Goal: Information Seeking & Learning: Learn about a topic

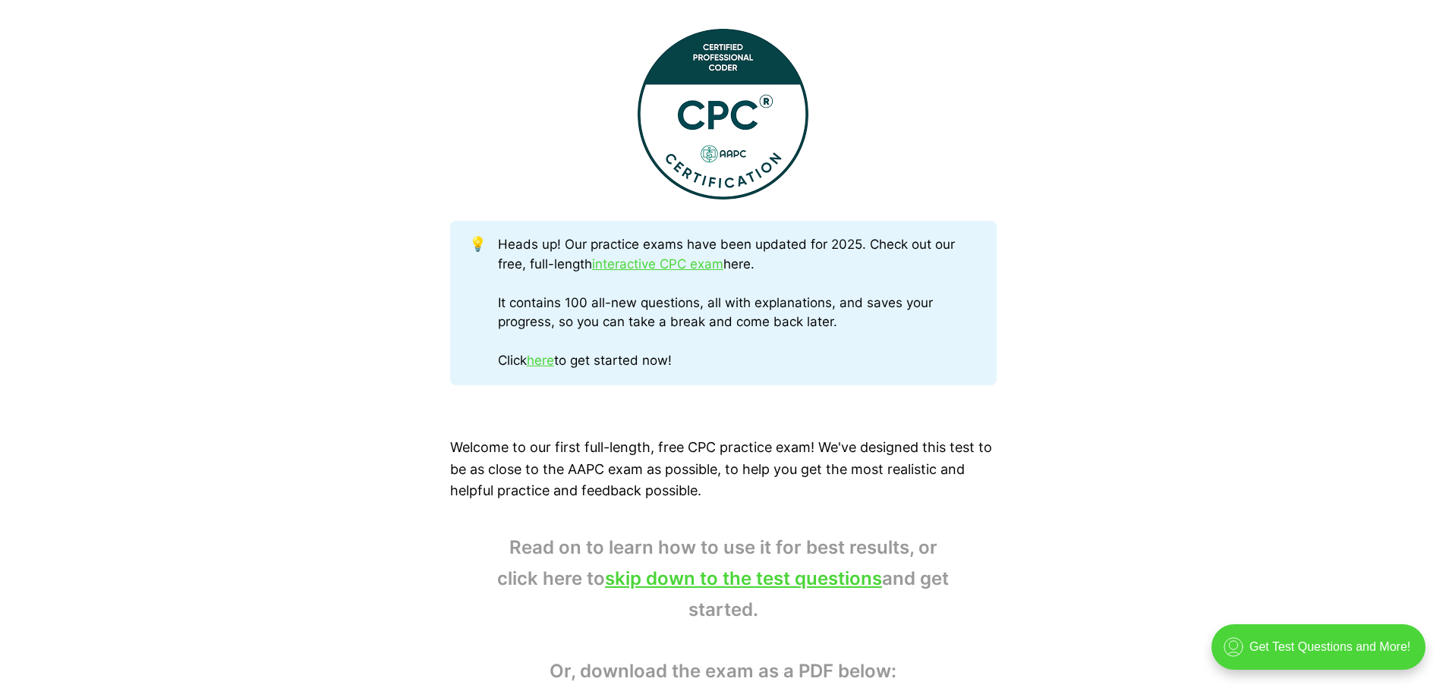
scroll to position [607, 0]
click at [648, 263] on link "interactive CPC exam" at bounding box center [657, 263] width 131 height 15
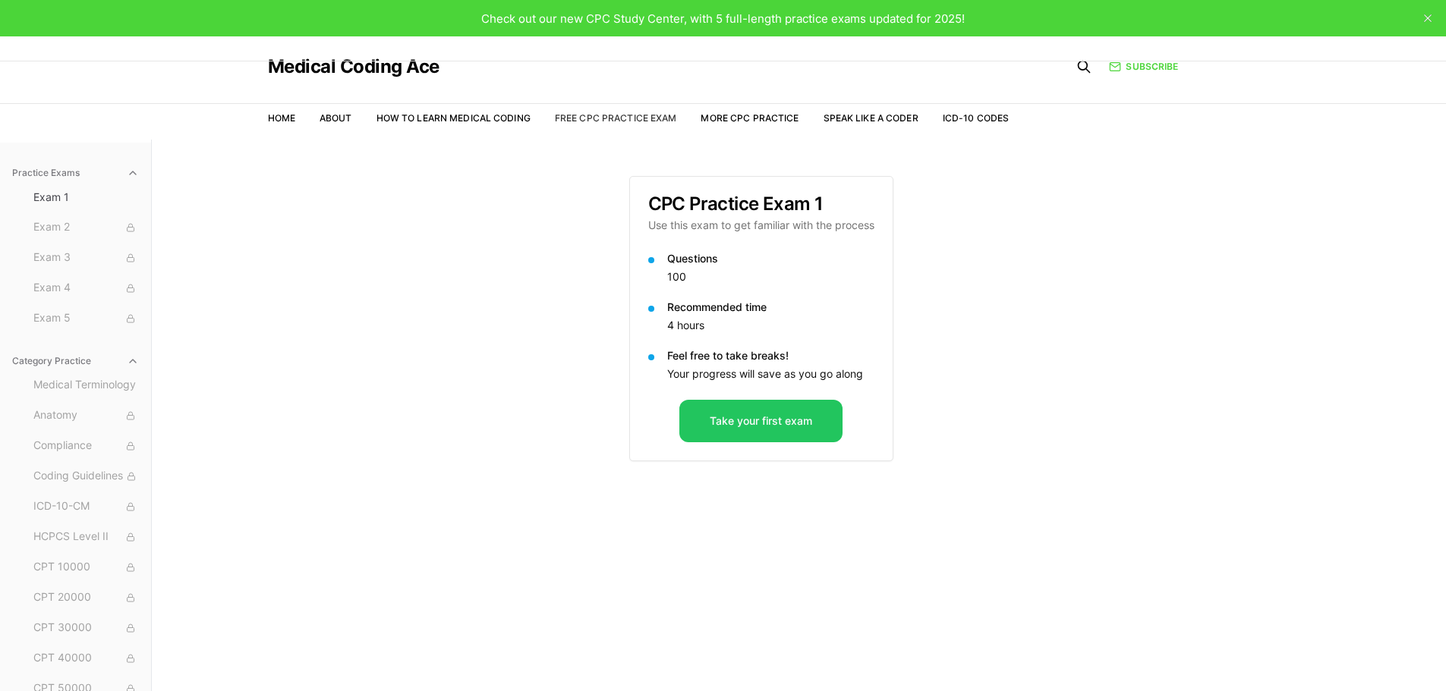
click at [640, 116] on link "Free CPC Practice Exam" at bounding box center [616, 117] width 122 height 11
click at [745, 116] on link "More CPC Practice" at bounding box center [749, 117] width 98 height 11
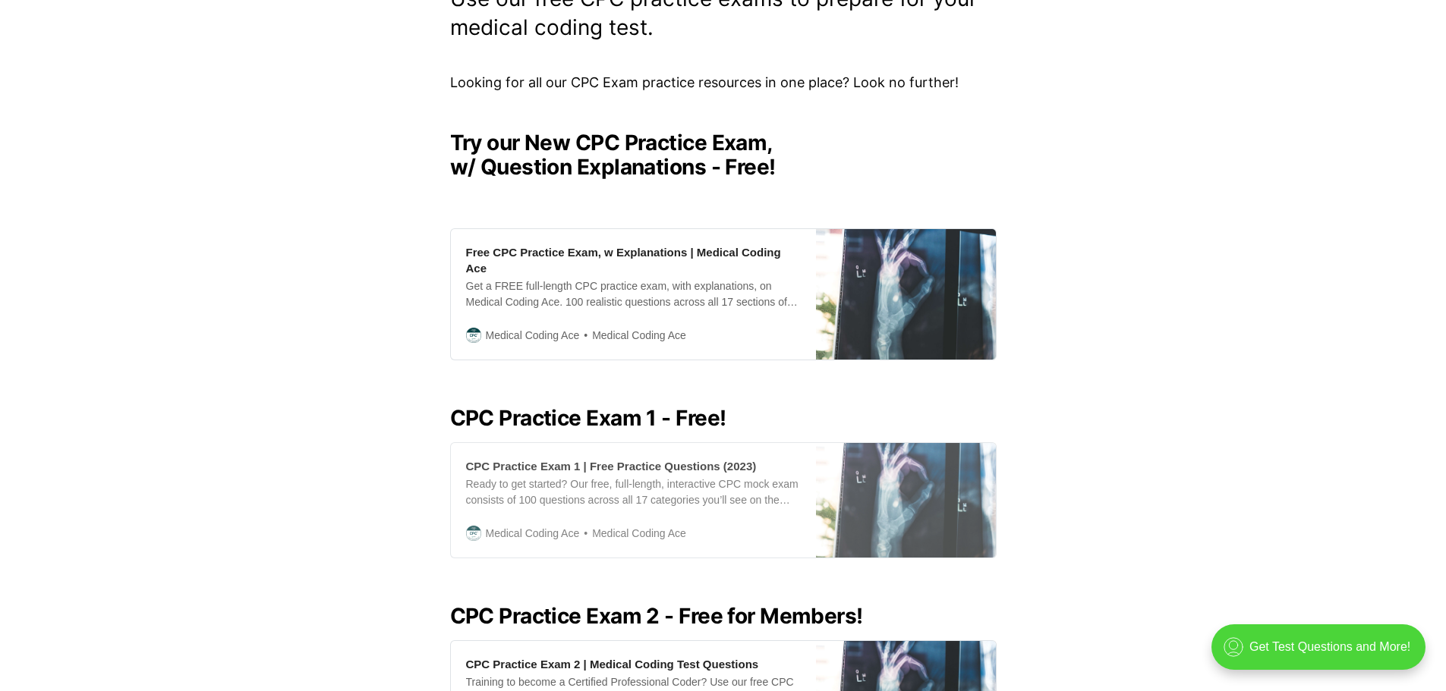
scroll to position [228, 0]
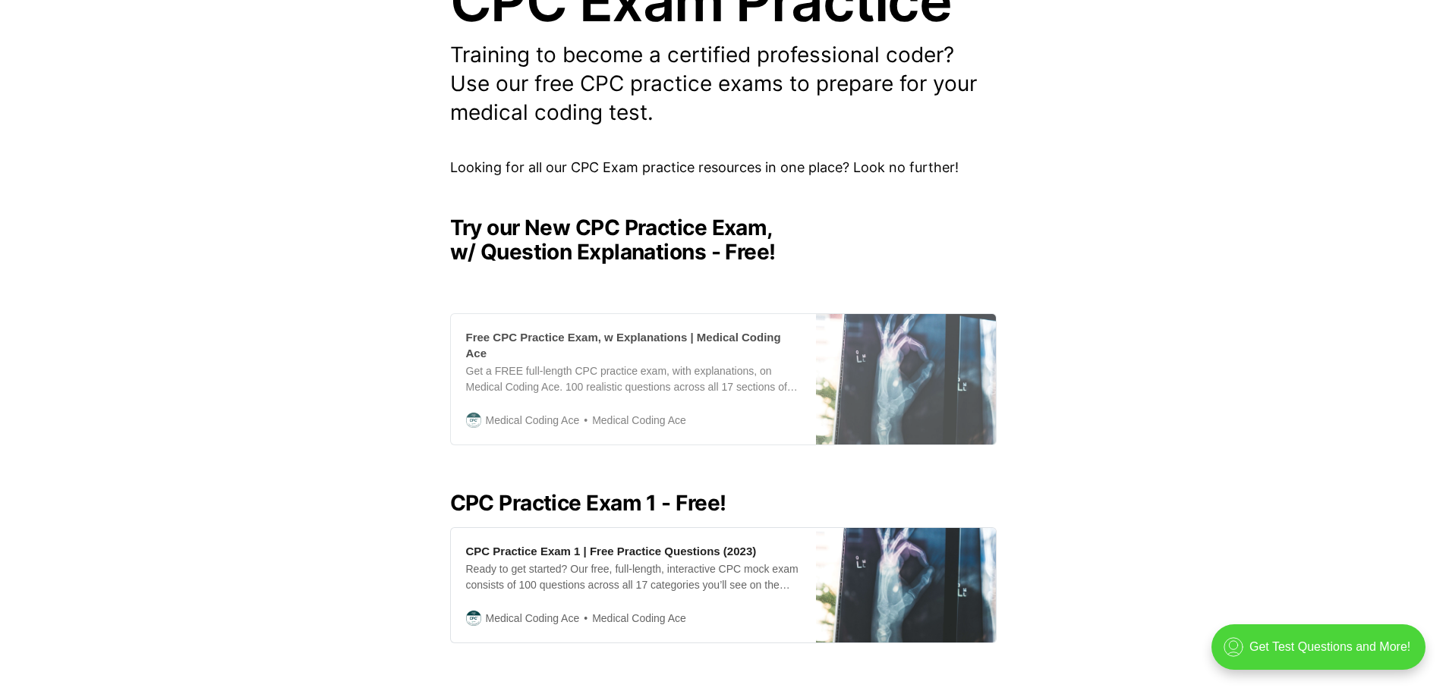
click at [600, 373] on div "Get a FREE full-length CPC practice exam, with explanations, on Medical Coding …" at bounding box center [633, 380] width 335 height 32
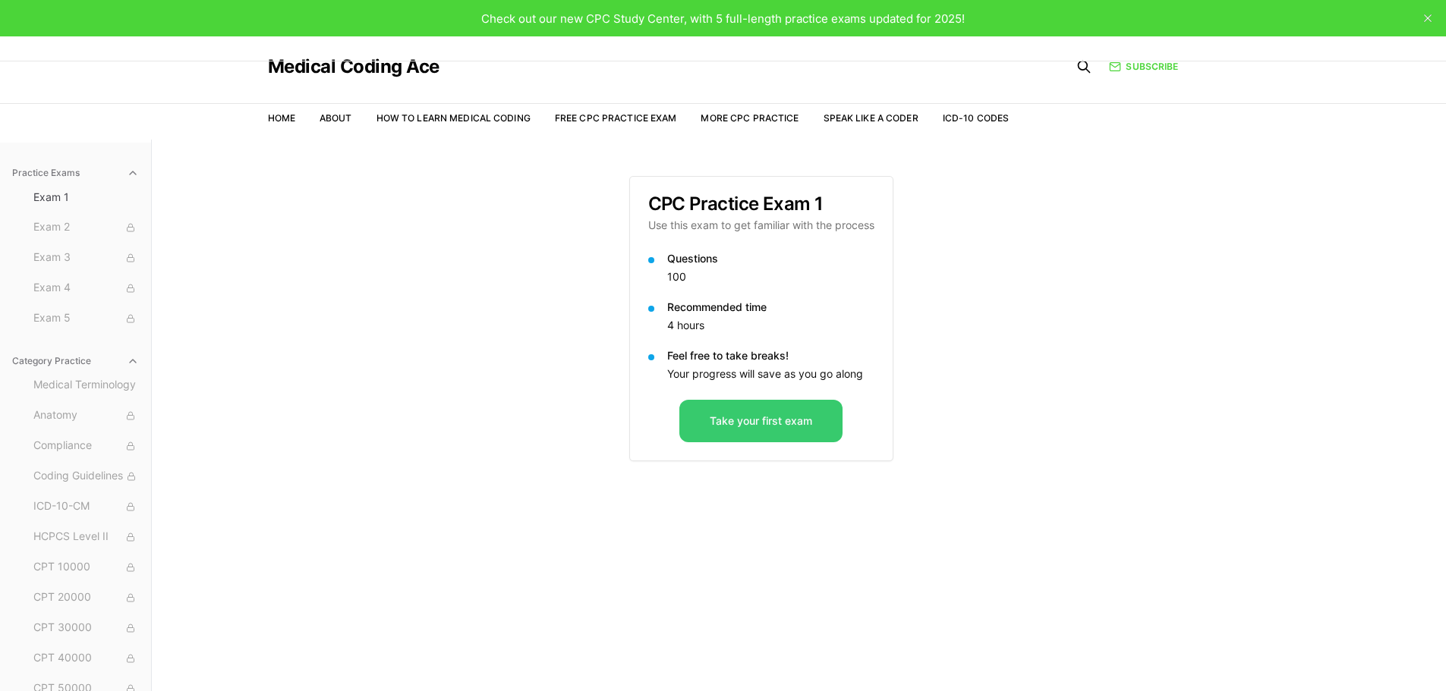
click at [732, 429] on button "Take your first exam" at bounding box center [760, 421] width 163 height 42
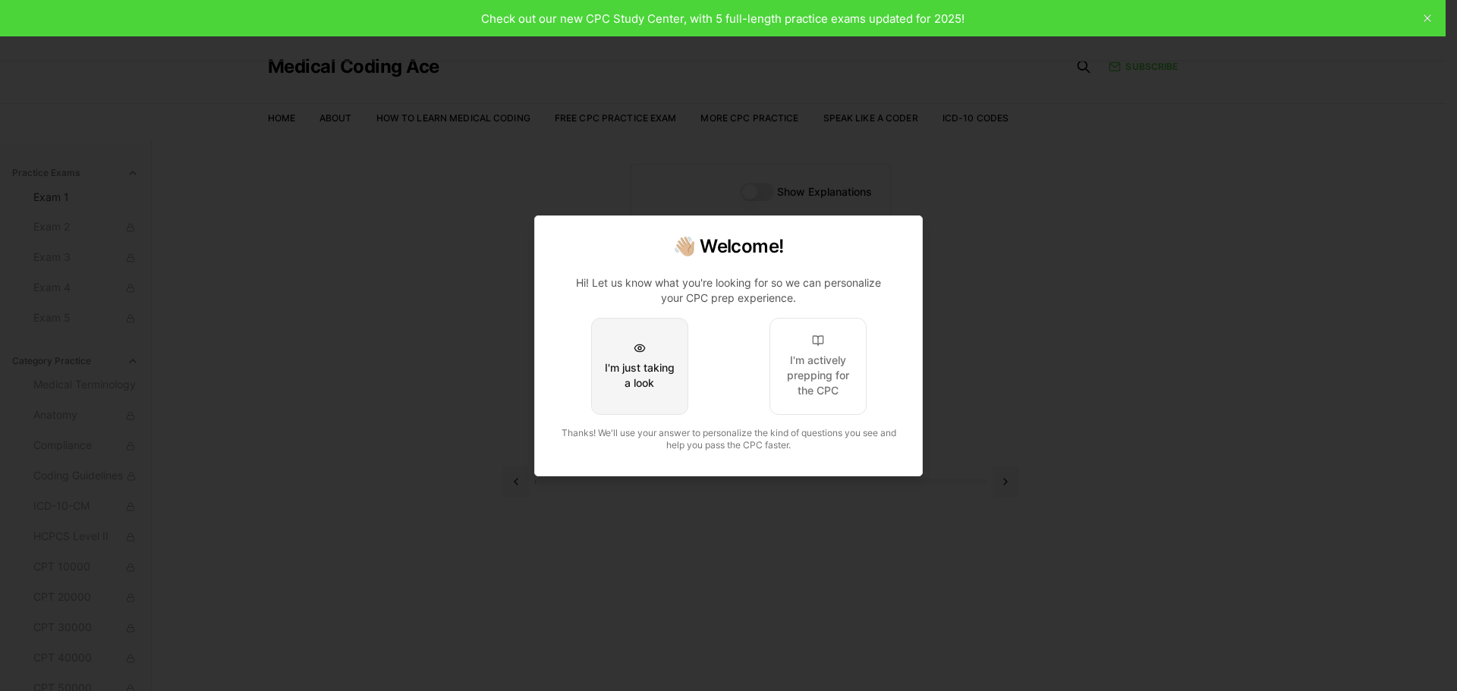
click at [649, 383] on div "I'm just taking a look" at bounding box center [639, 375] width 71 height 30
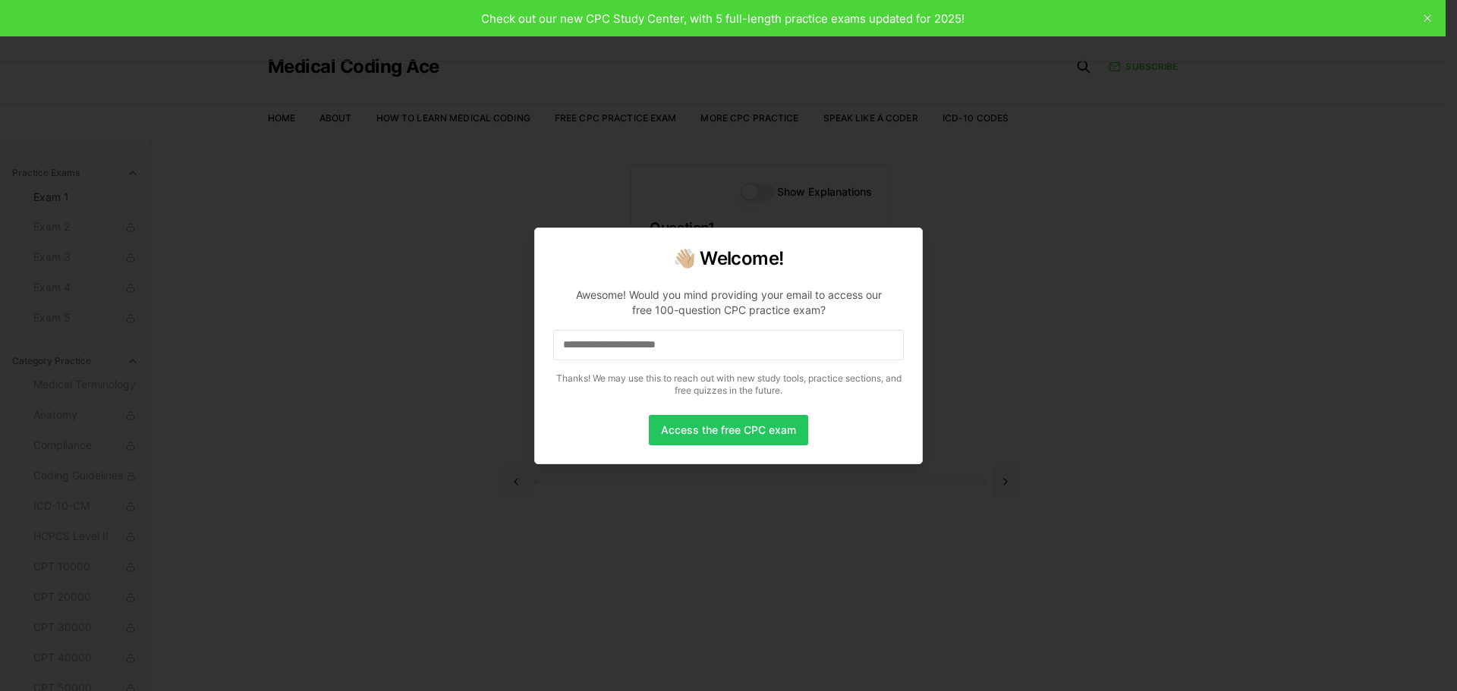
drag, startPoint x: 675, startPoint y: 330, endPoint x: 675, endPoint y: 338, distance: 8.3
click at [675, 338] on input at bounding box center [728, 345] width 351 height 30
click at [672, 344] on input at bounding box center [728, 345] width 351 height 30
click at [671, 344] on input "*" at bounding box center [728, 345] width 351 height 30
drag, startPoint x: 671, startPoint y: 343, endPoint x: 677, endPoint y: 357, distance: 15.6
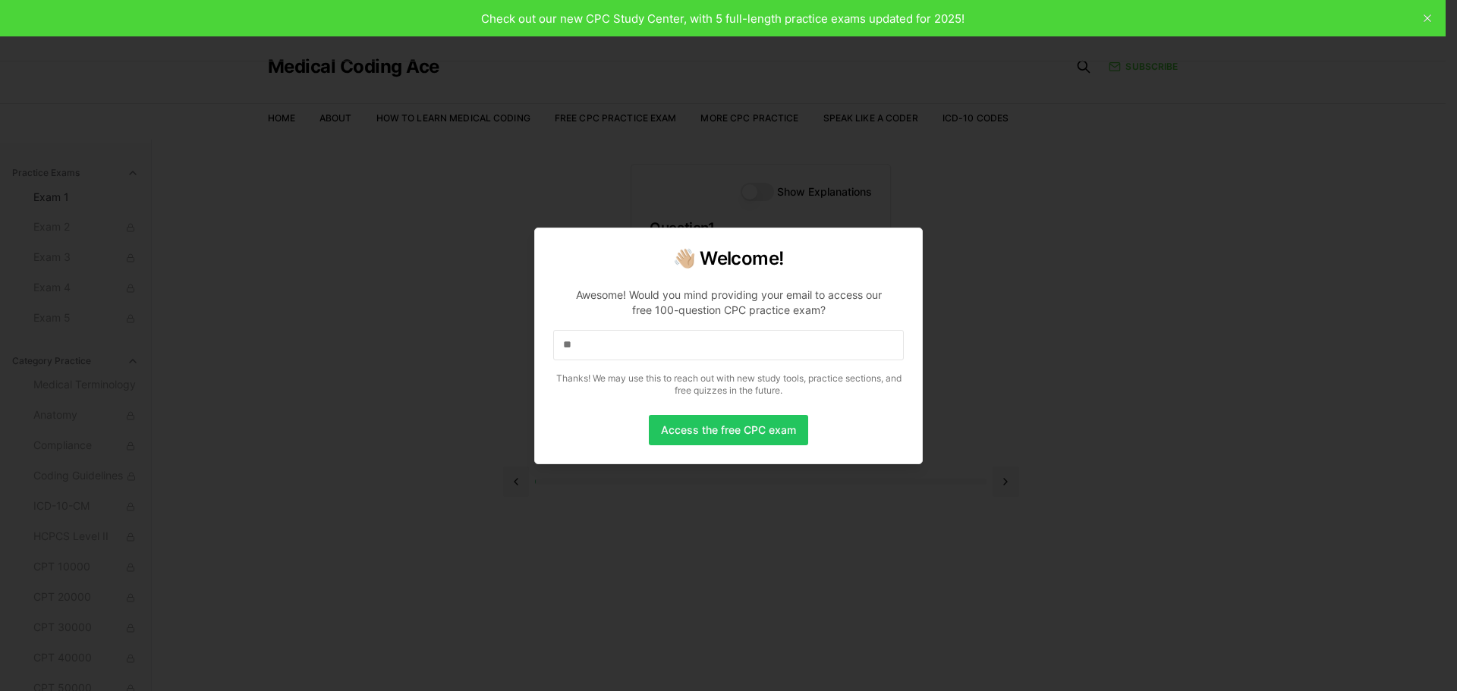
click at [677, 357] on input "**" at bounding box center [728, 345] width 351 height 30
click at [677, 348] on input "***" at bounding box center [728, 345] width 351 height 30
click at [677, 348] on input "****" at bounding box center [728, 345] width 351 height 30
click at [677, 348] on input "*****" at bounding box center [728, 345] width 351 height 30
click at [677, 348] on input "******" at bounding box center [728, 345] width 351 height 30
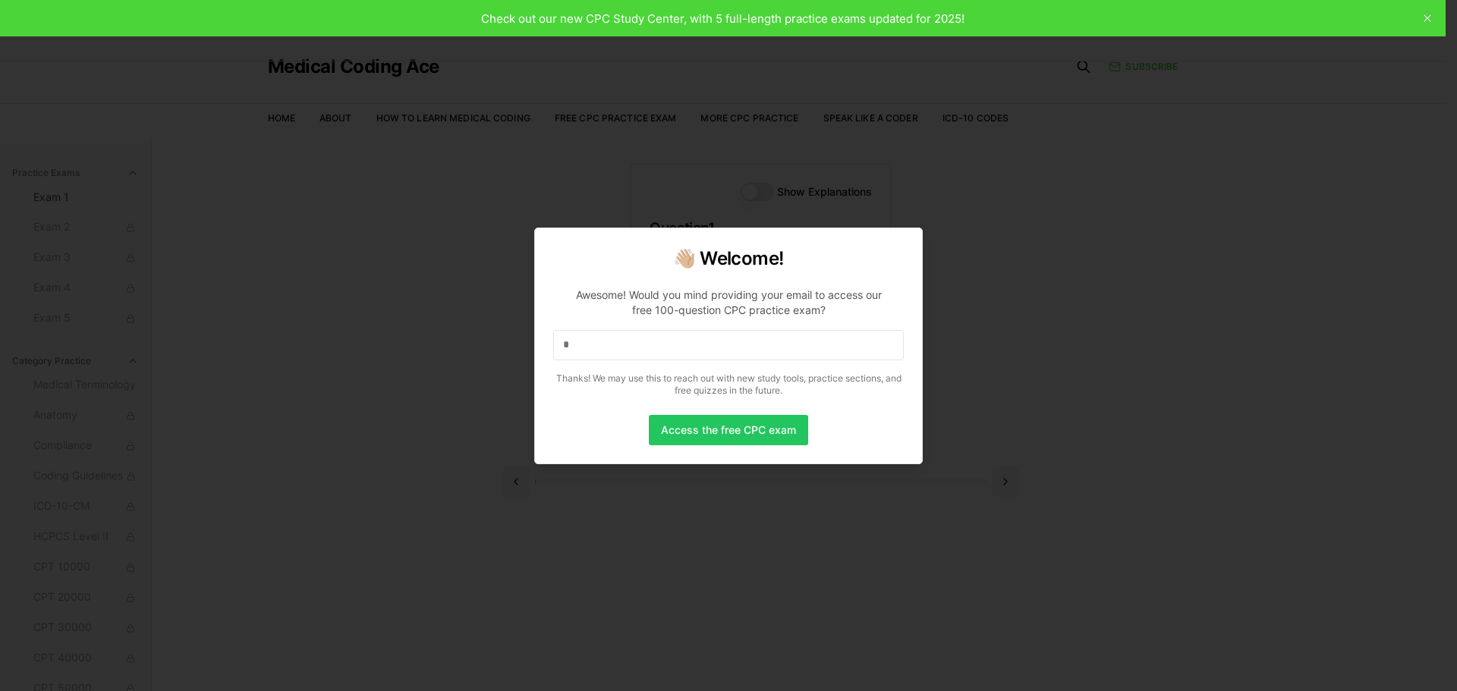
click at [677, 348] on input "*" at bounding box center [728, 345] width 351 height 30
drag, startPoint x: 677, startPoint y: 348, endPoint x: 524, endPoint y: 327, distance: 154.8
click at [524, 327] on body "Check out our new CPC Study Center, with 5 full-length practice exams updated f…" at bounding box center [723, 415] width 1446 height 831
click at [691, 431] on button "Access the free CPC exam" at bounding box center [728, 430] width 159 height 30
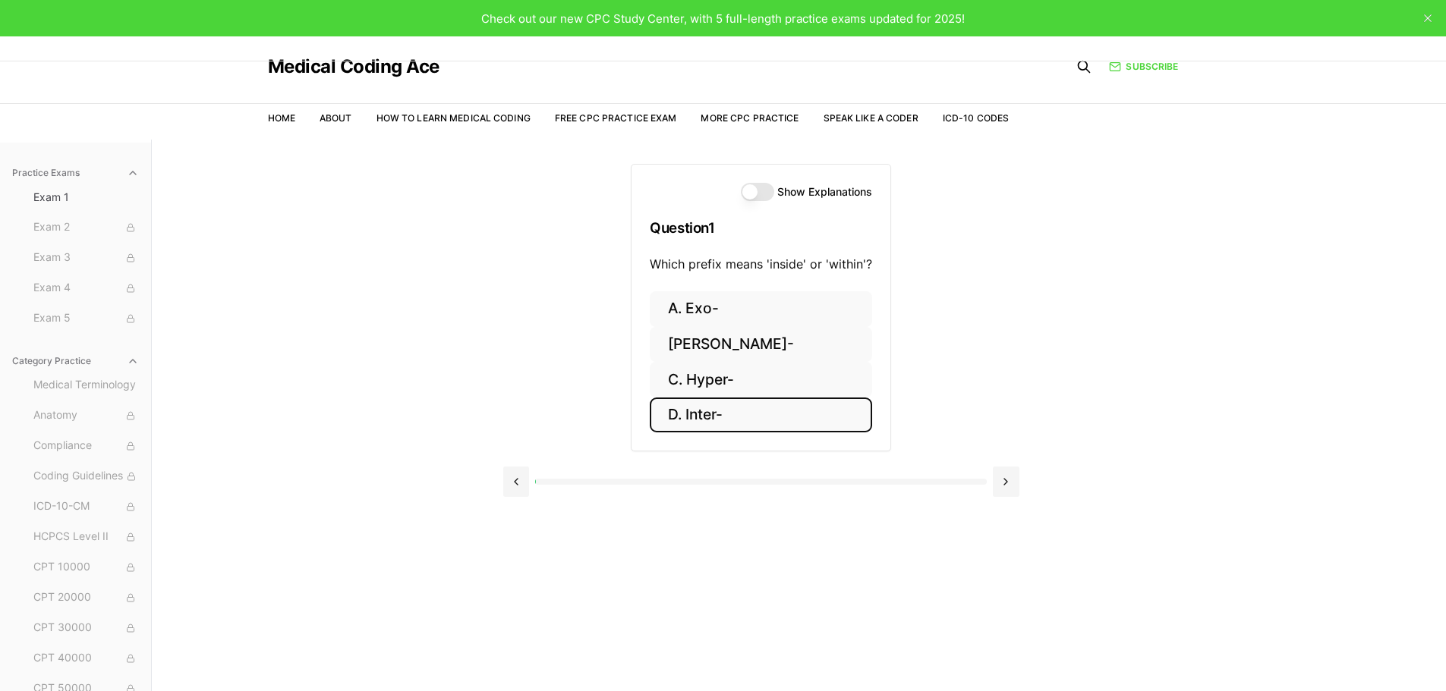
click at [748, 420] on button "D. Inter-" at bounding box center [761, 416] width 222 height 36
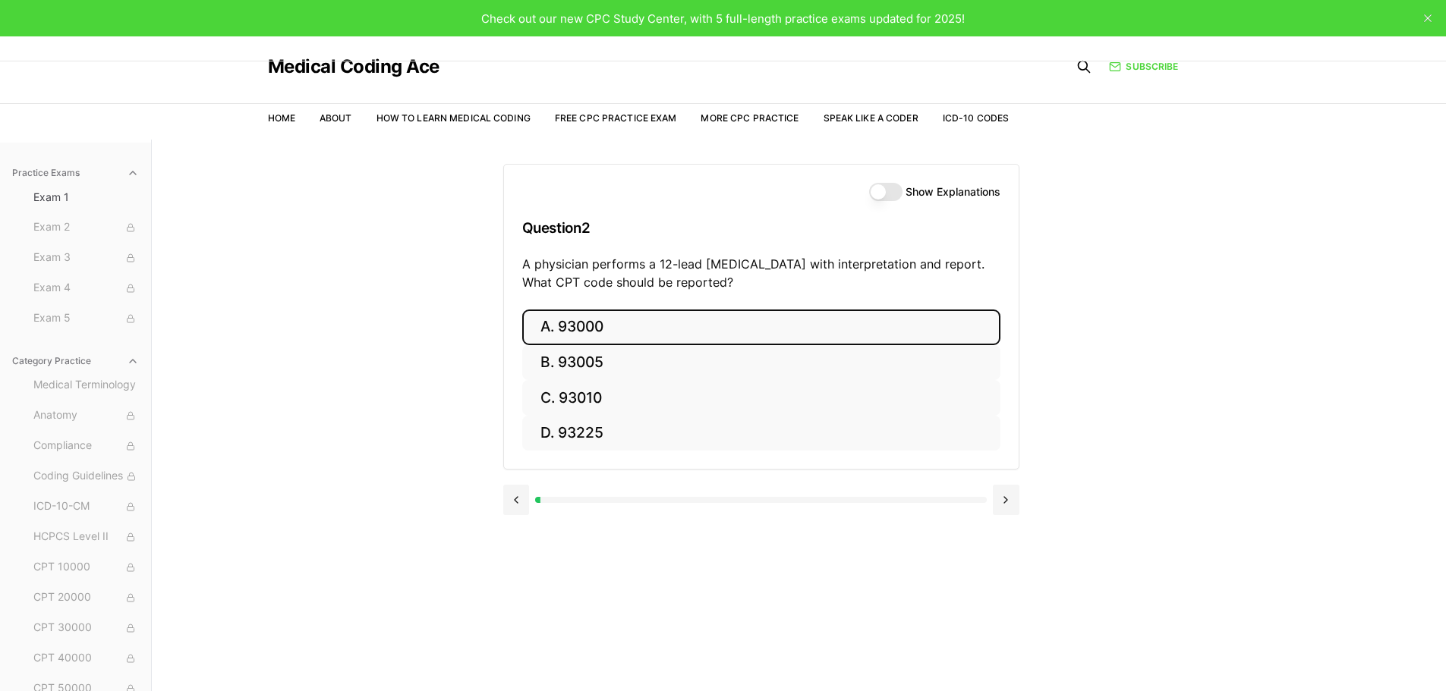
click at [615, 329] on button "A. 93000" at bounding box center [761, 328] width 478 height 36
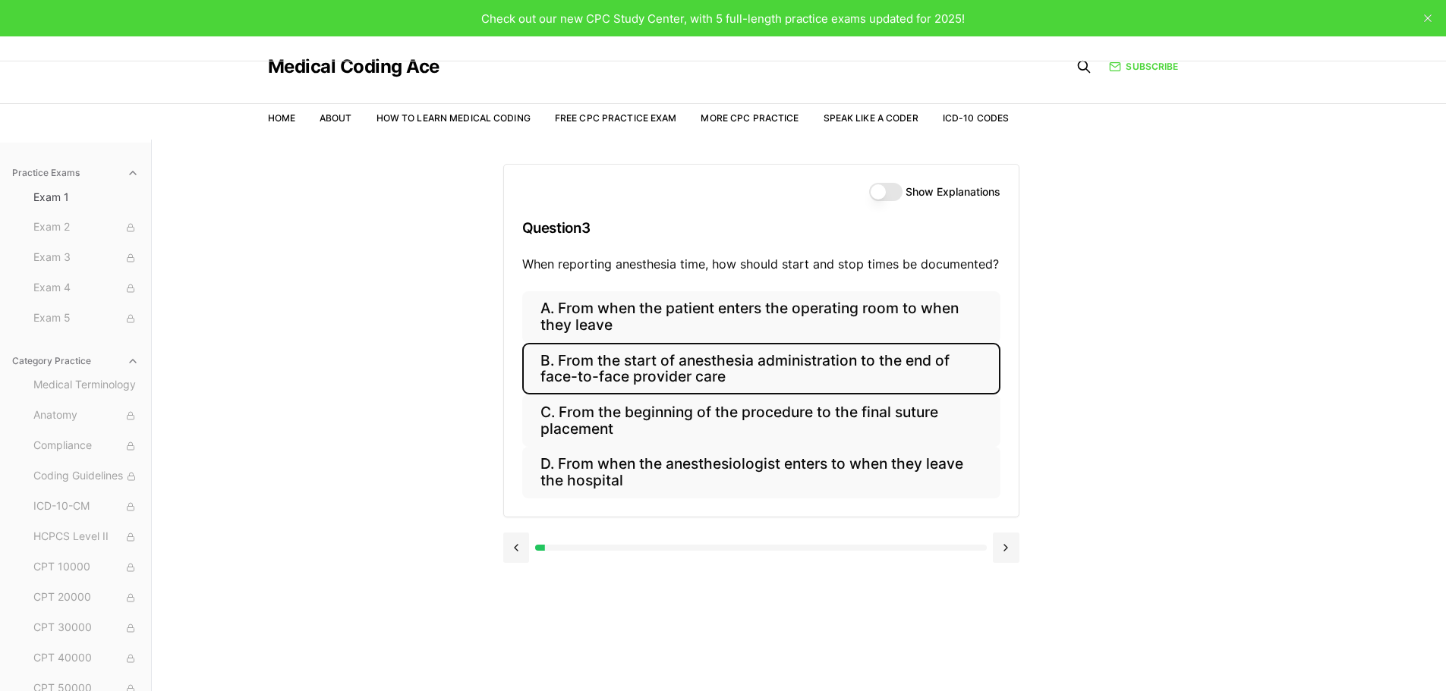
click at [684, 369] on button "B. From the start of anesthesia administration to the end of face-to-face provi…" at bounding box center [761, 369] width 478 height 52
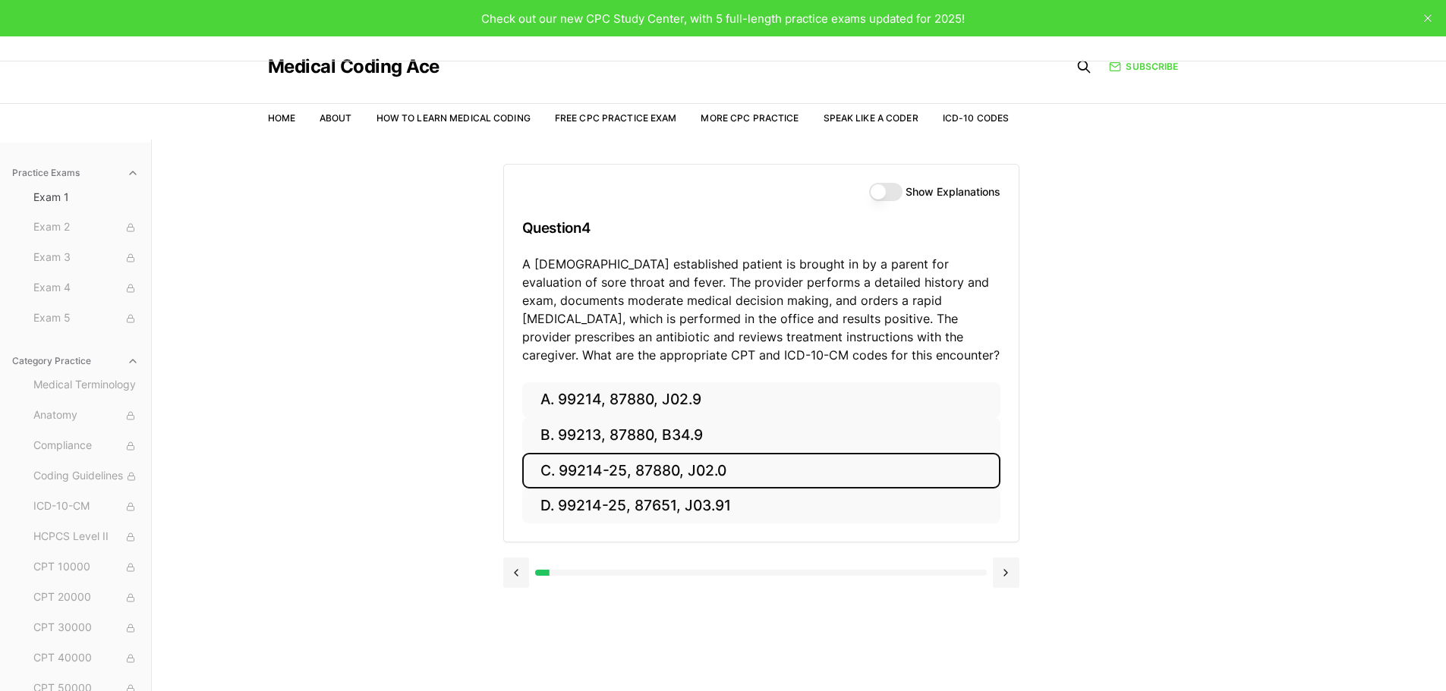
click at [569, 478] on button "C. 99214-25, 87880, J02.0" at bounding box center [761, 471] width 478 height 36
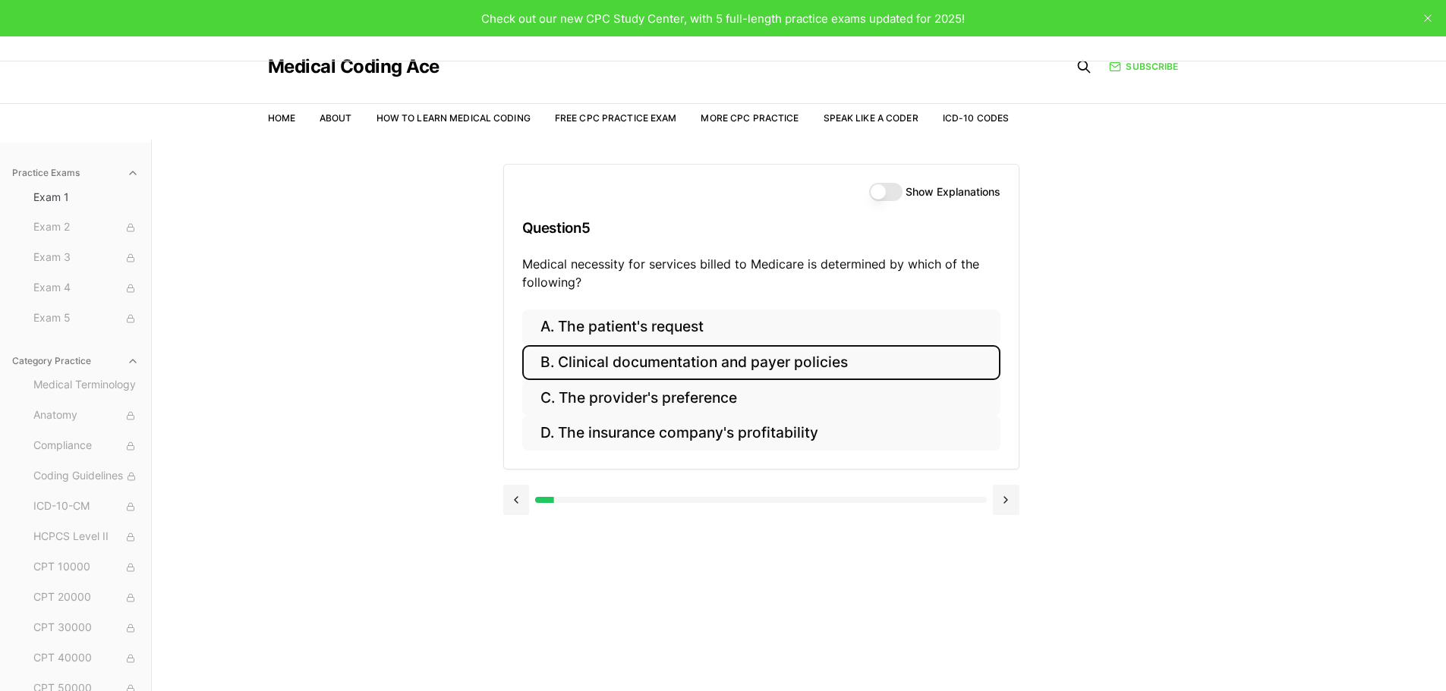
click at [776, 363] on button "B. Clinical documentation and payer policies" at bounding box center [761, 363] width 478 height 36
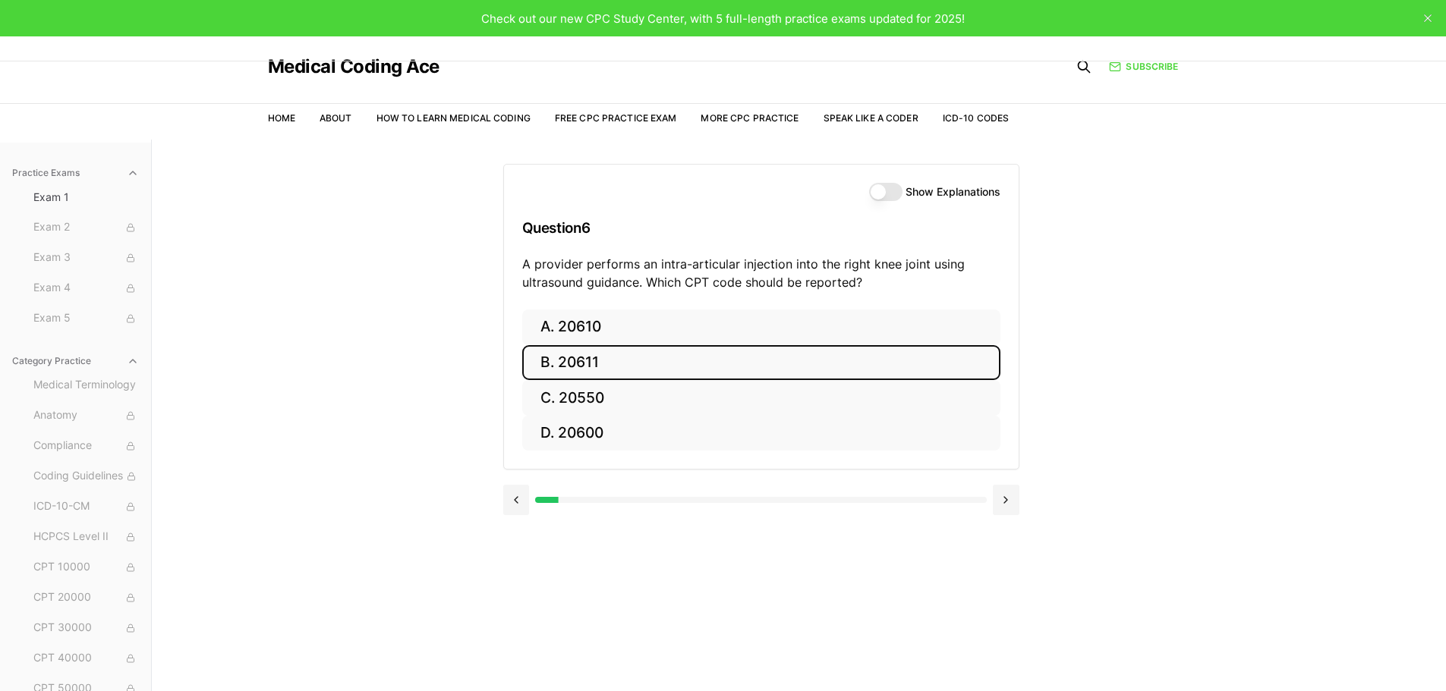
click at [660, 360] on button "B. 20611" at bounding box center [761, 363] width 478 height 36
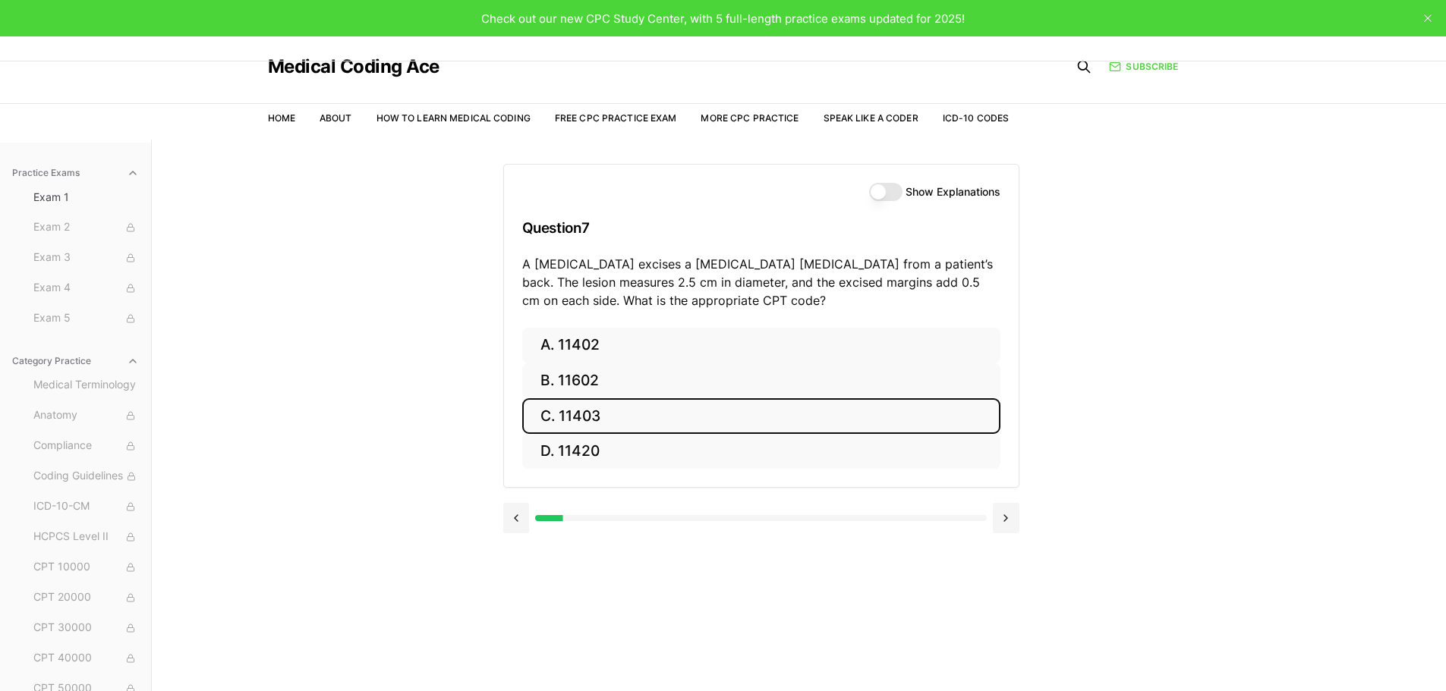
click at [650, 413] on button "C. 11403" at bounding box center [761, 416] width 478 height 36
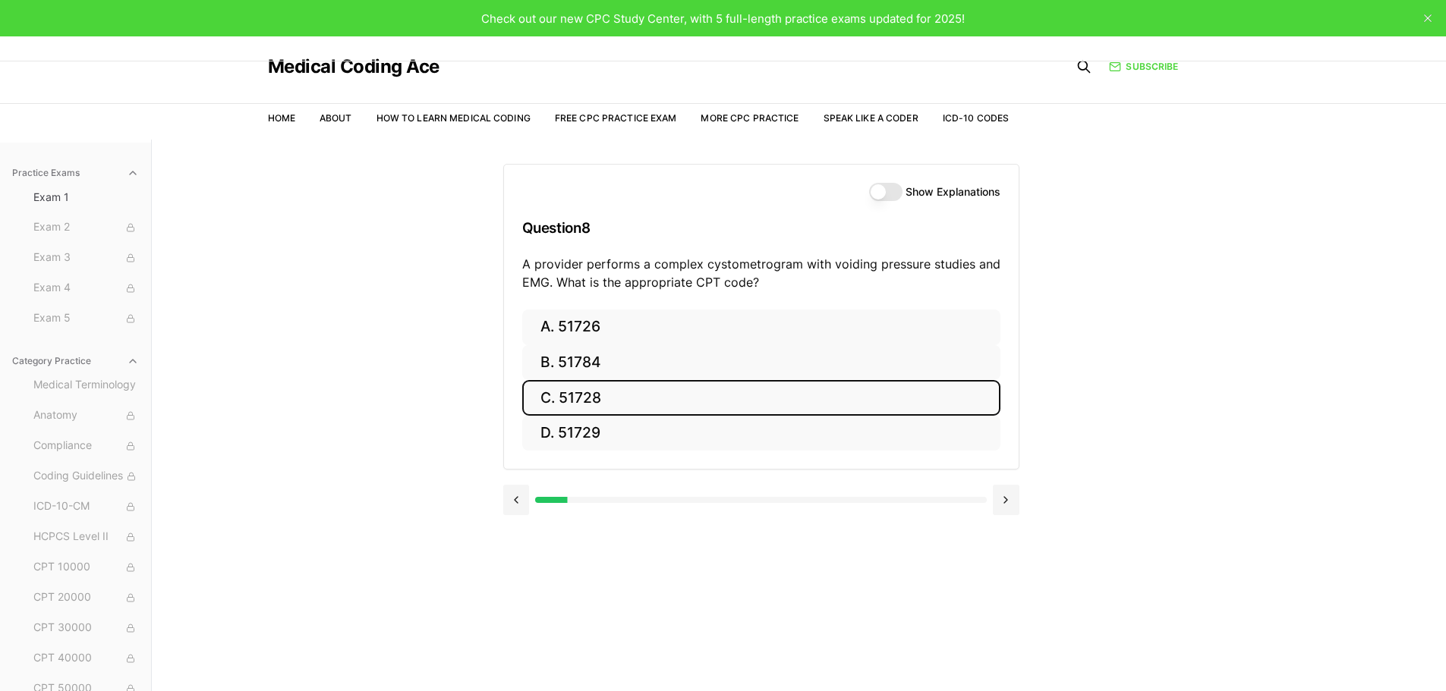
click at [617, 401] on button "C. 51728" at bounding box center [761, 398] width 478 height 36
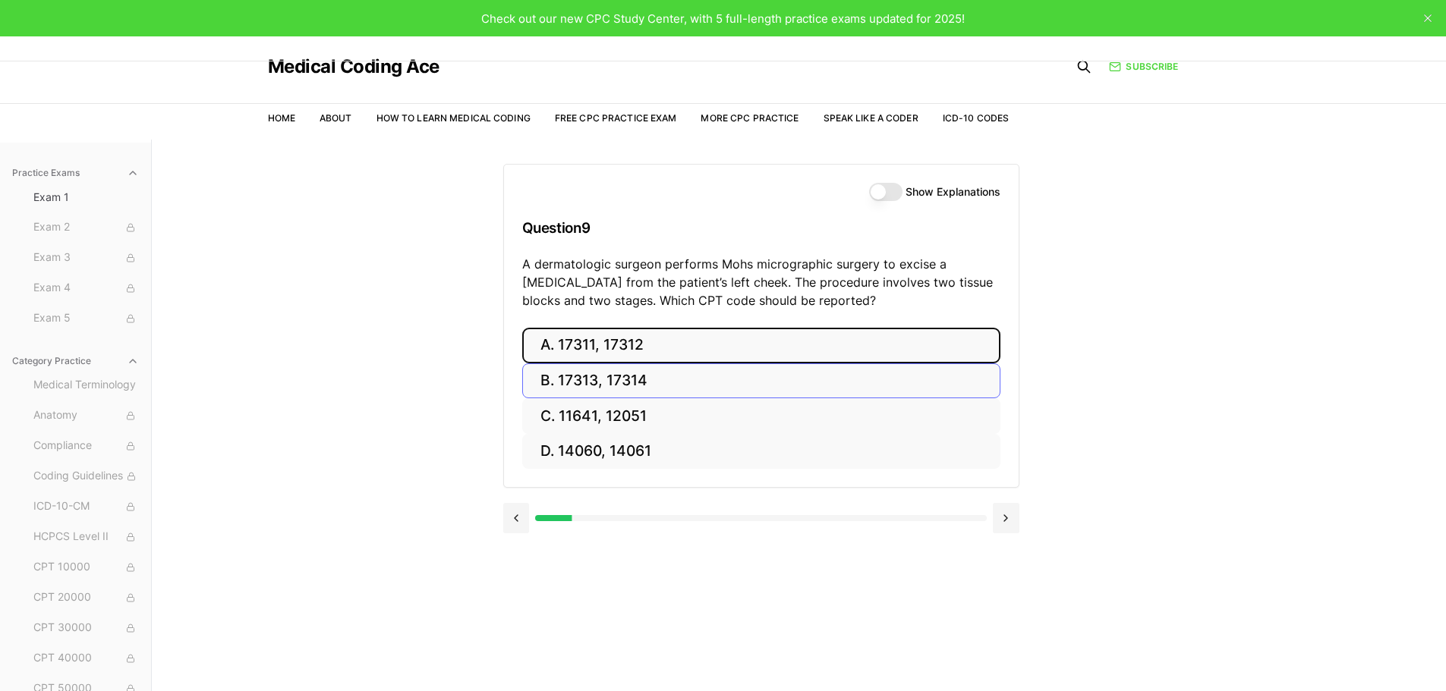
click at [646, 345] on button "A. 17311, 17312" at bounding box center [761, 346] width 478 height 36
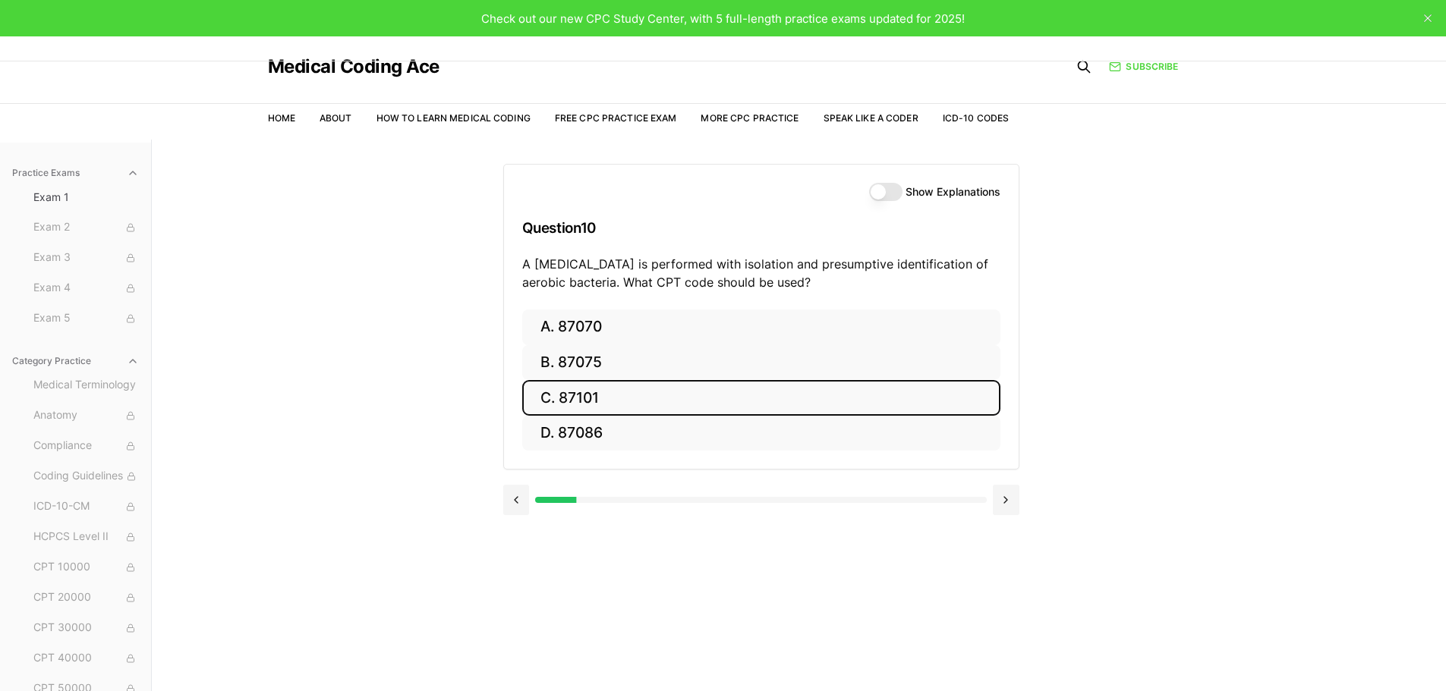
click at [575, 401] on button "C. 87101" at bounding box center [761, 398] width 478 height 36
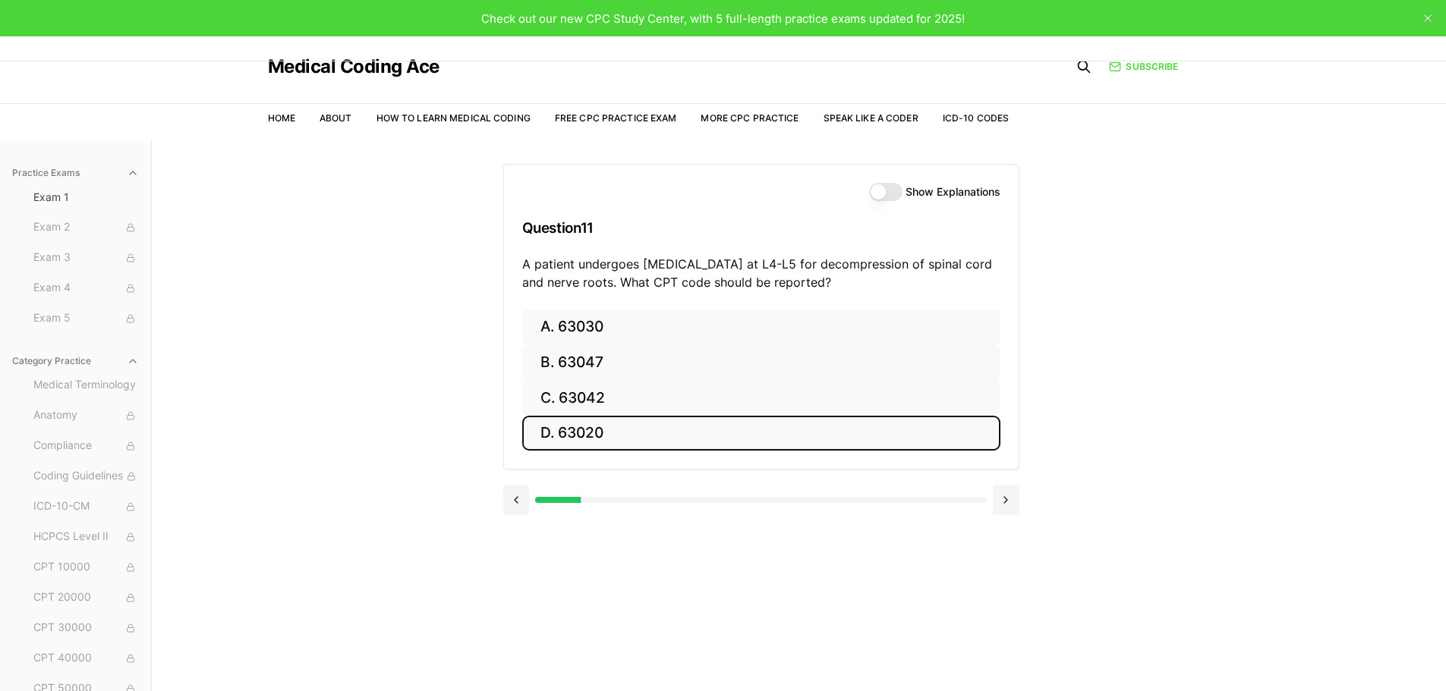
click at [628, 435] on button "D. 63020" at bounding box center [761, 434] width 478 height 36
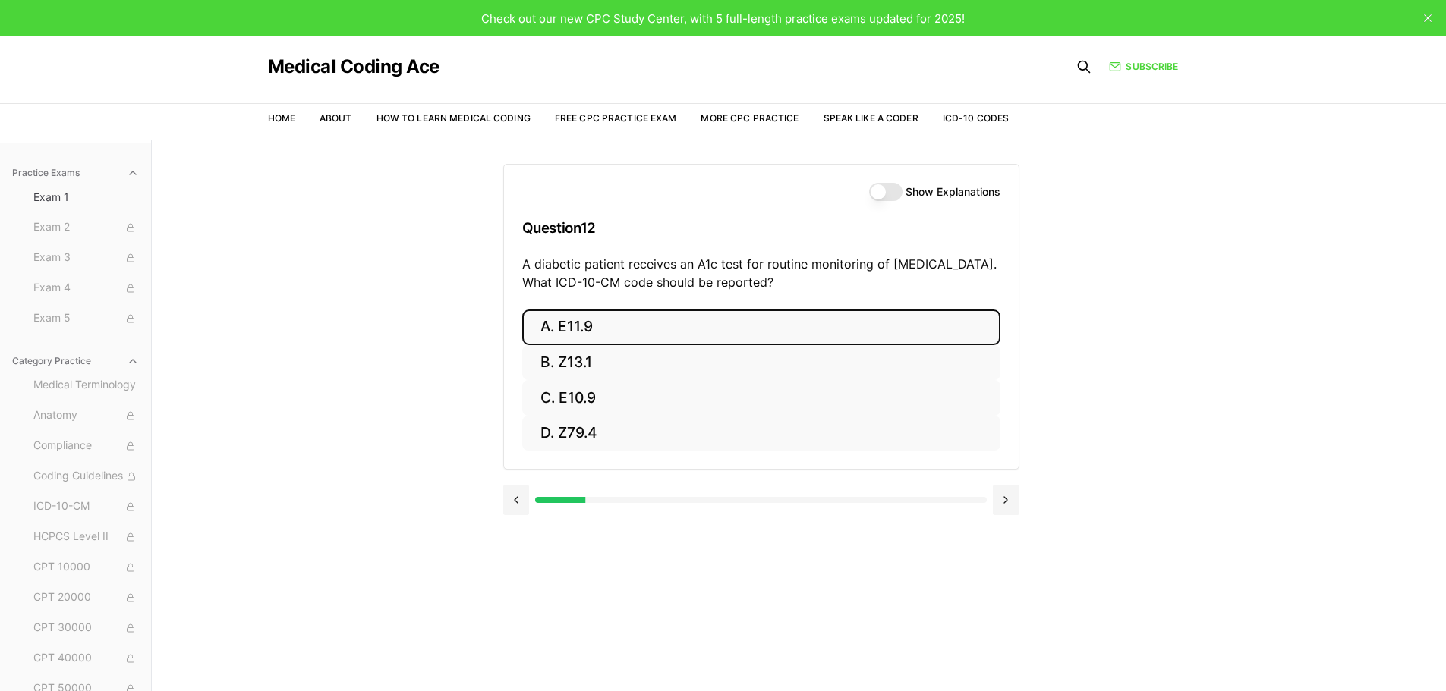
click at [636, 325] on button "A. E11.9" at bounding box center [761, 328] width 478 height 36
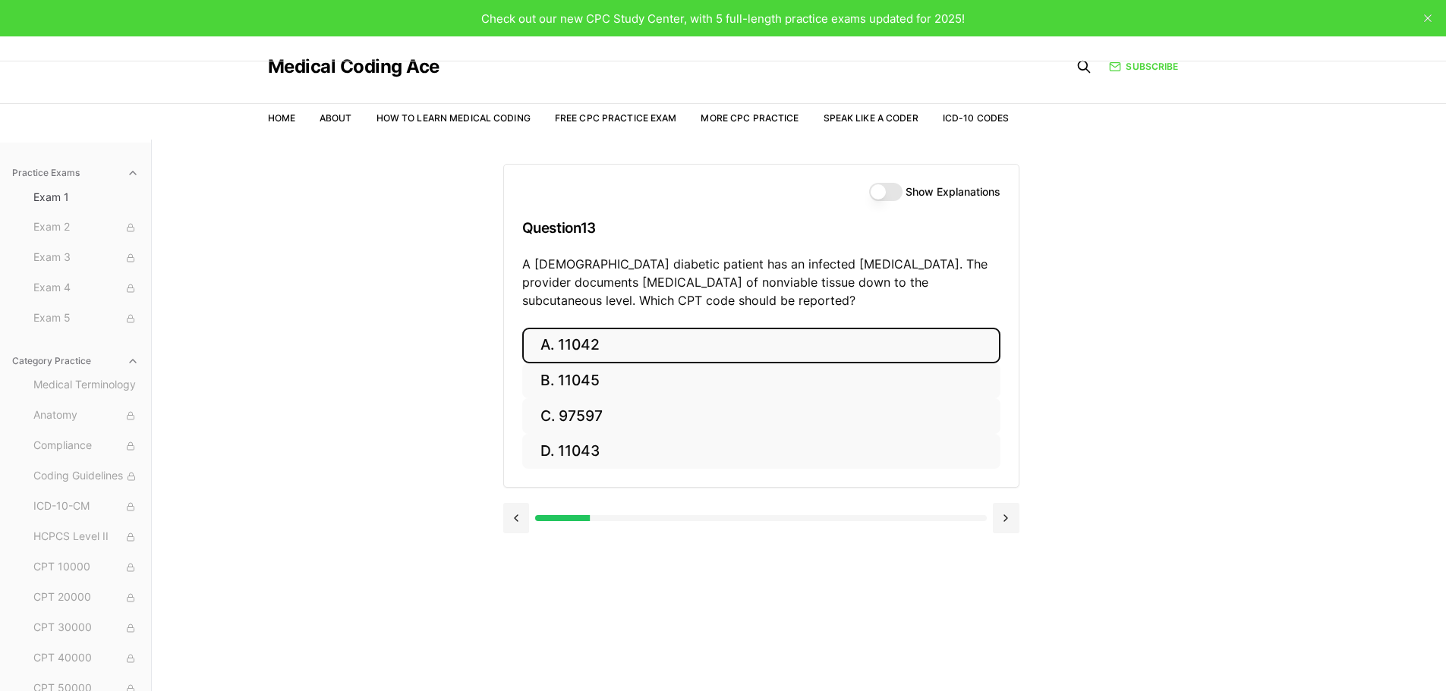
click at [616, 348] on button "A. 11042" at bounding box center [761, 346] width 478 height 36
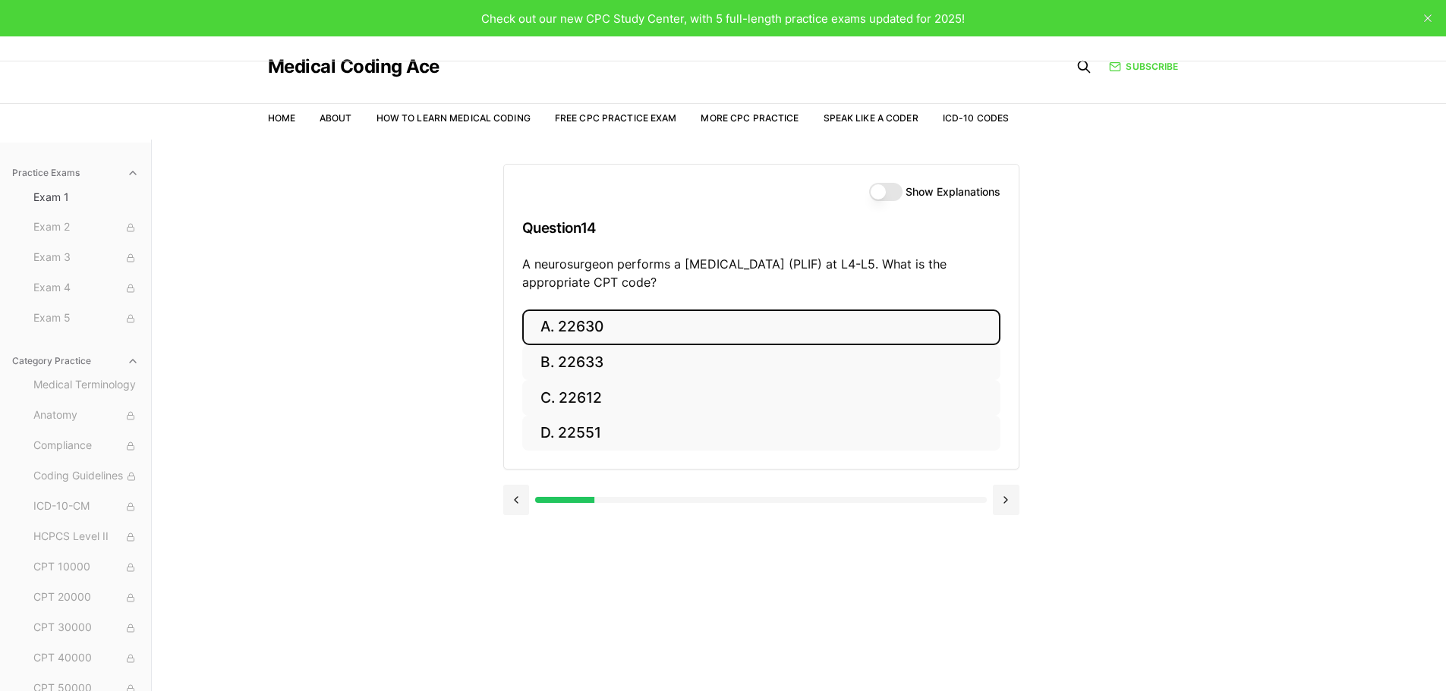
click at [602, 314] on button "A. 22630" at bounding box center [761, 328] width 478 height 36
click at [584, 332] on button "A. R91.8" at bounding box center [761, 328] width 478 height 36
click at [606, 338] on button "A. 62270" at bounding box center [761, 328] width 478 height 36
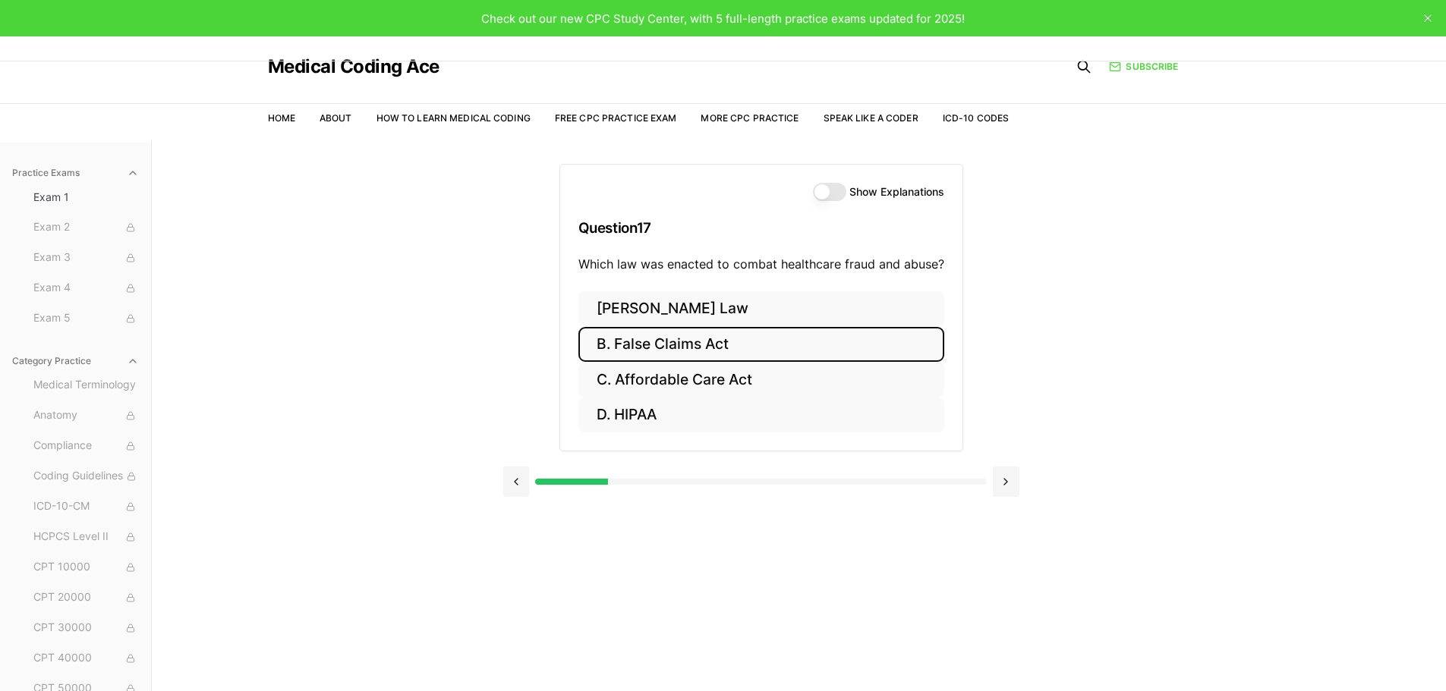
click at [713, 347] on button "B. False Claims Act" at bounding box center [761, 345] width 366 height 36
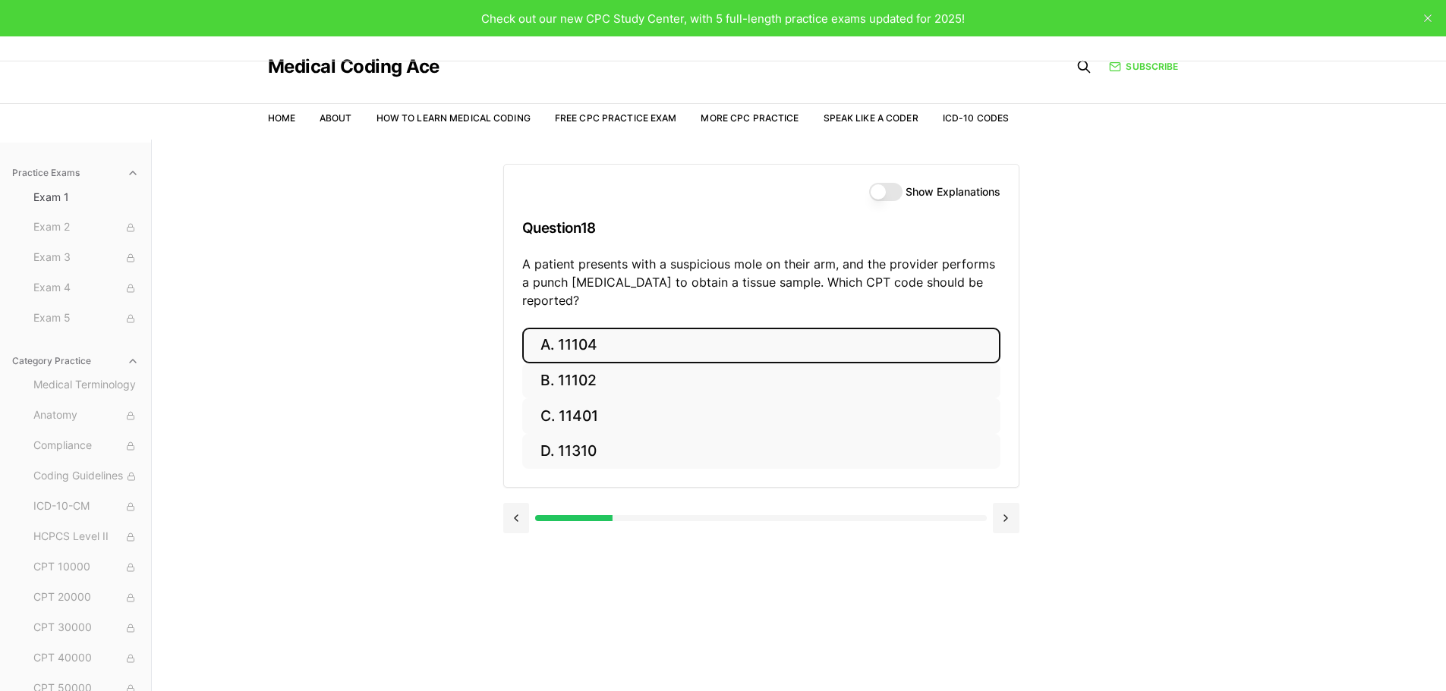
click at [655, 328] on button "A. 11104" at bounding box center [761, 346] width 478 height 36
click at [596, 341] on button "A. S52.501A" at bounding box center [761, 346] width 478 height 36
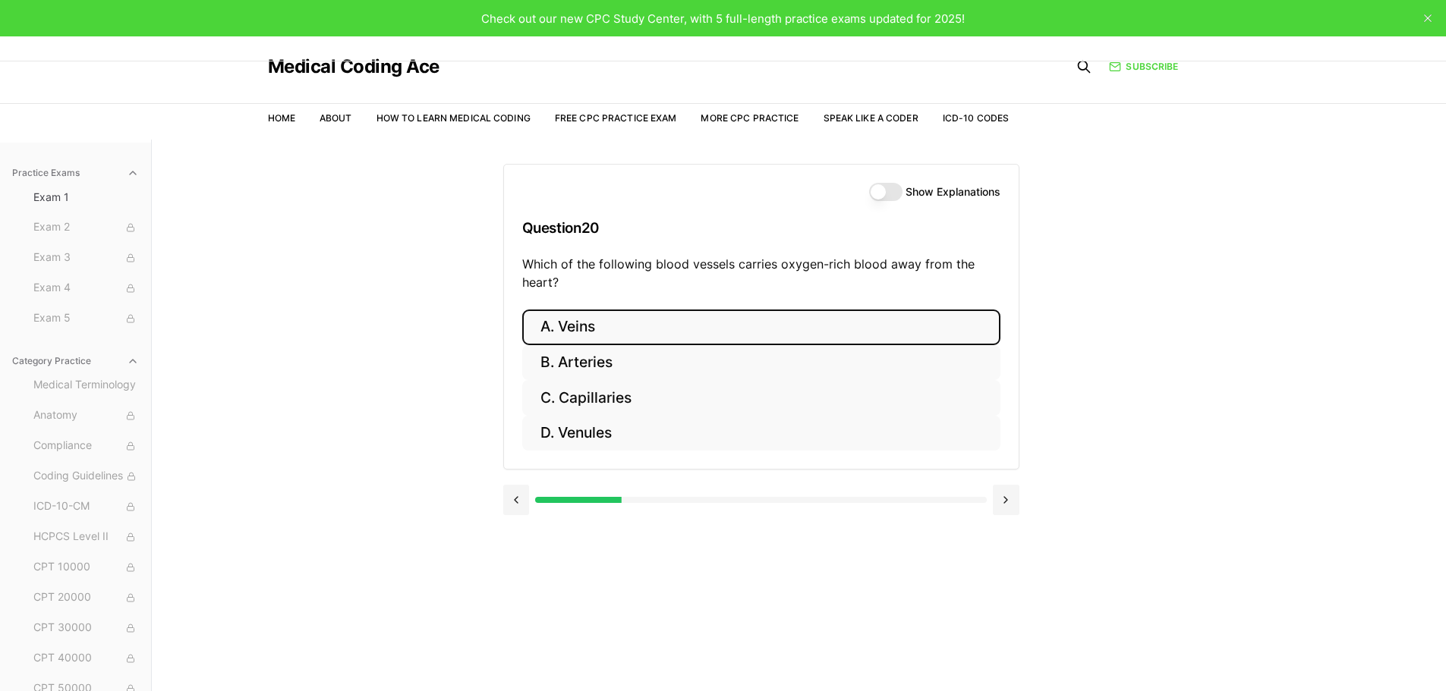
click at [606, 326] on button "A. Veins" at bounding box center [761, 328] width 478 height 36
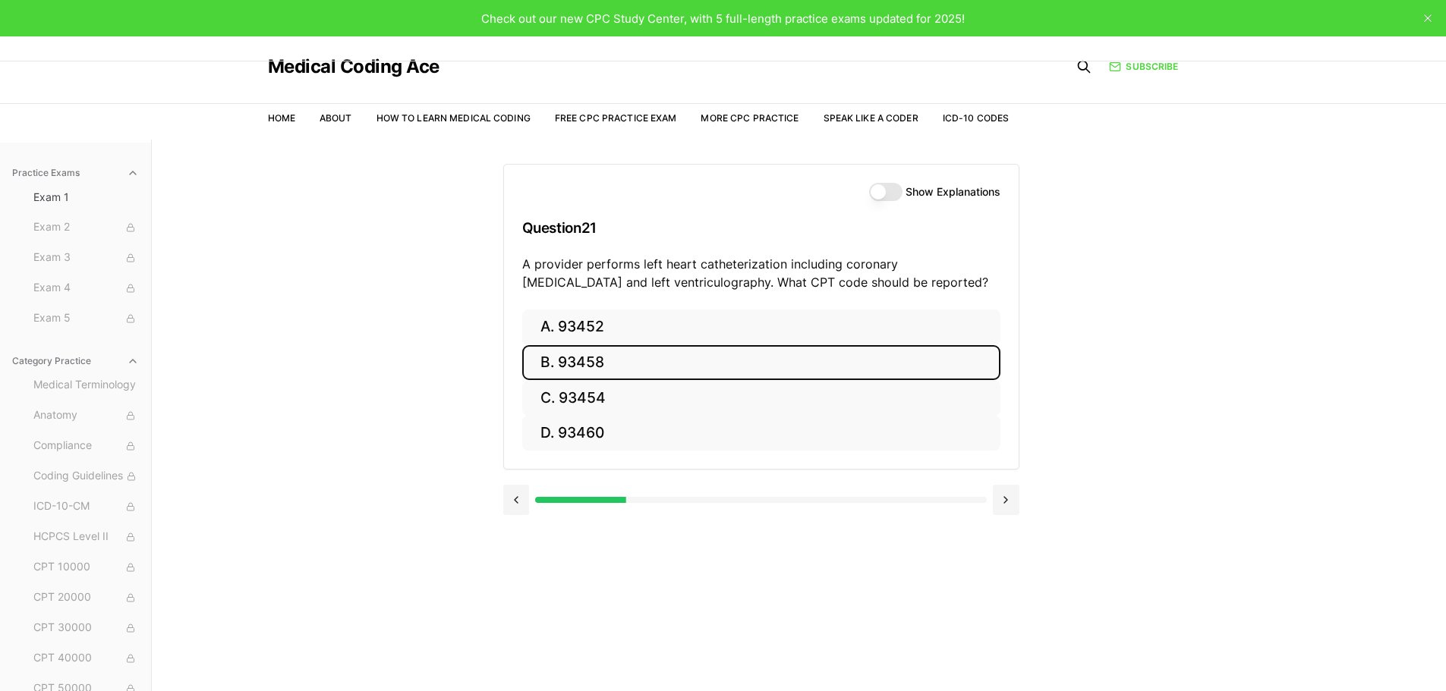
click at [593, 365] on button "B. 93458" at bounding box center [761, 363] width 478 height 36
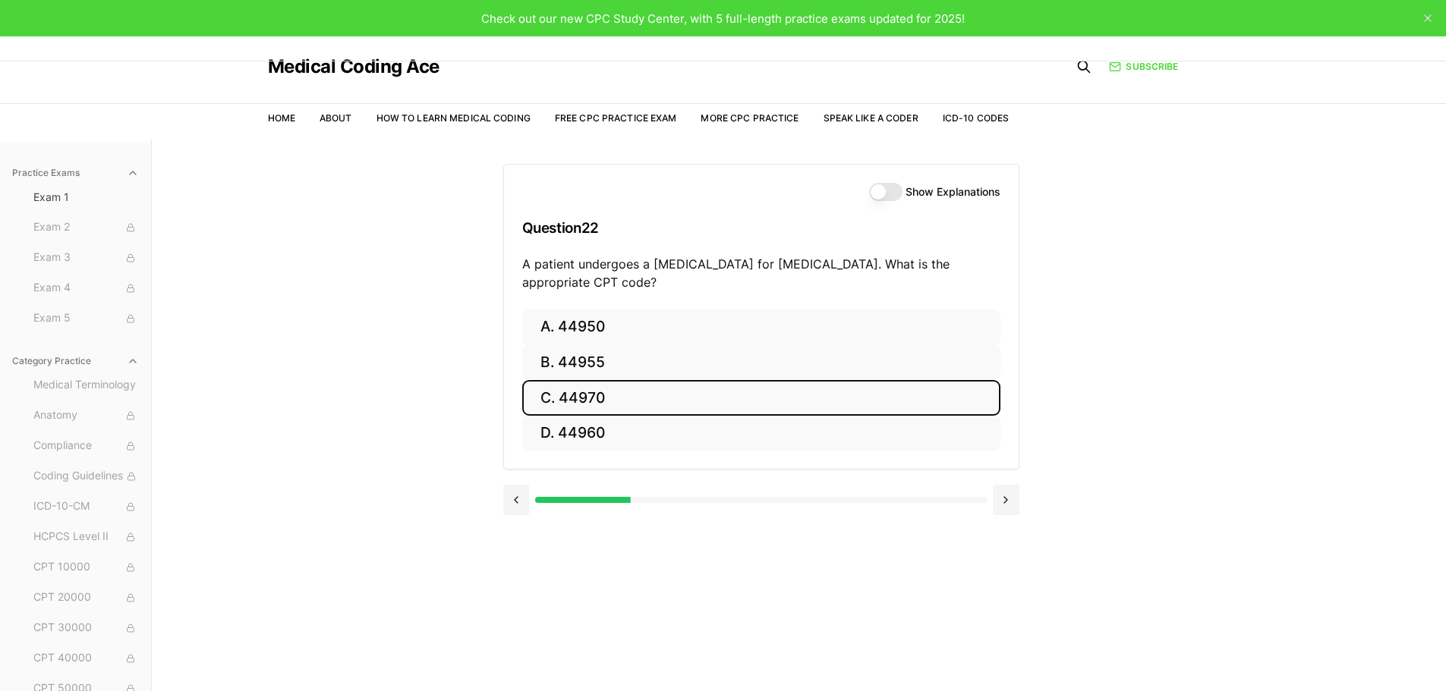
click at [570, 395] on button "C. 44970" at bounding box center [761, 398] width 478 height 36
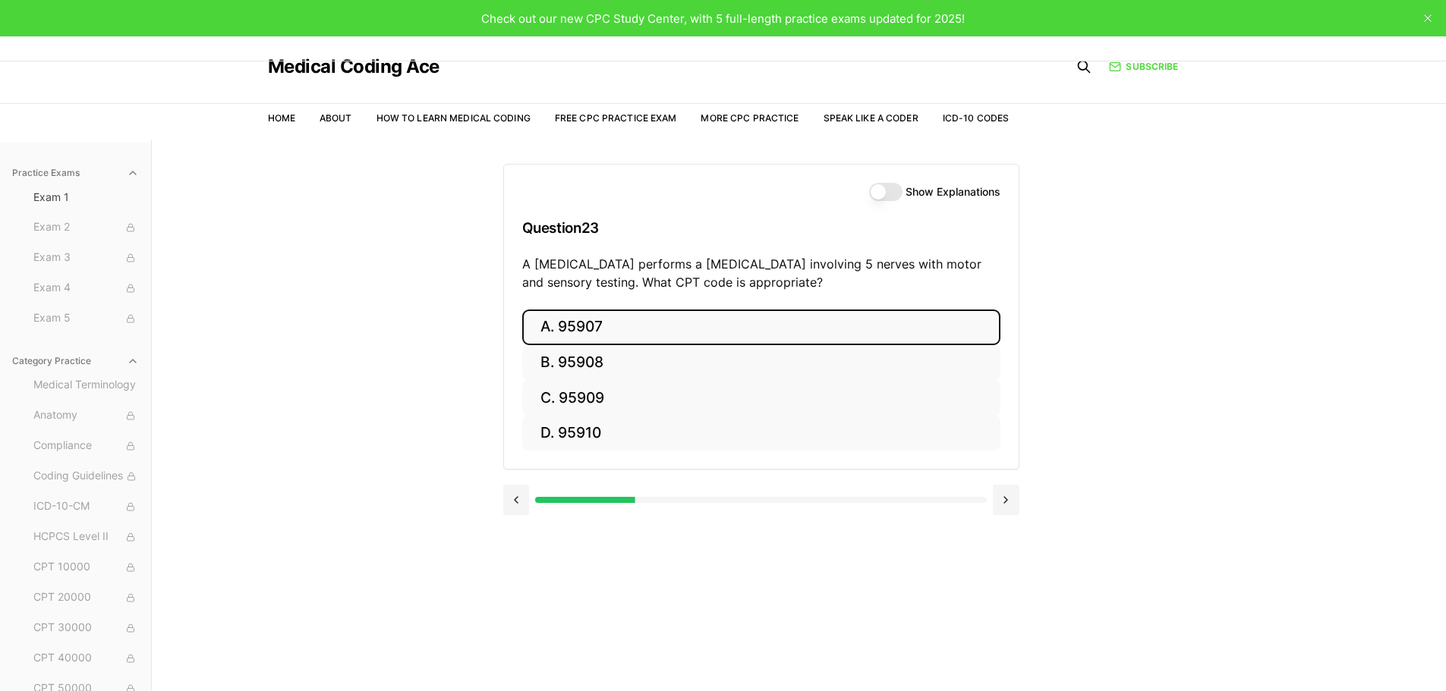
click at [678, 326] on button "A. 95907" at bounding box center [761, 328] width 478 height 36
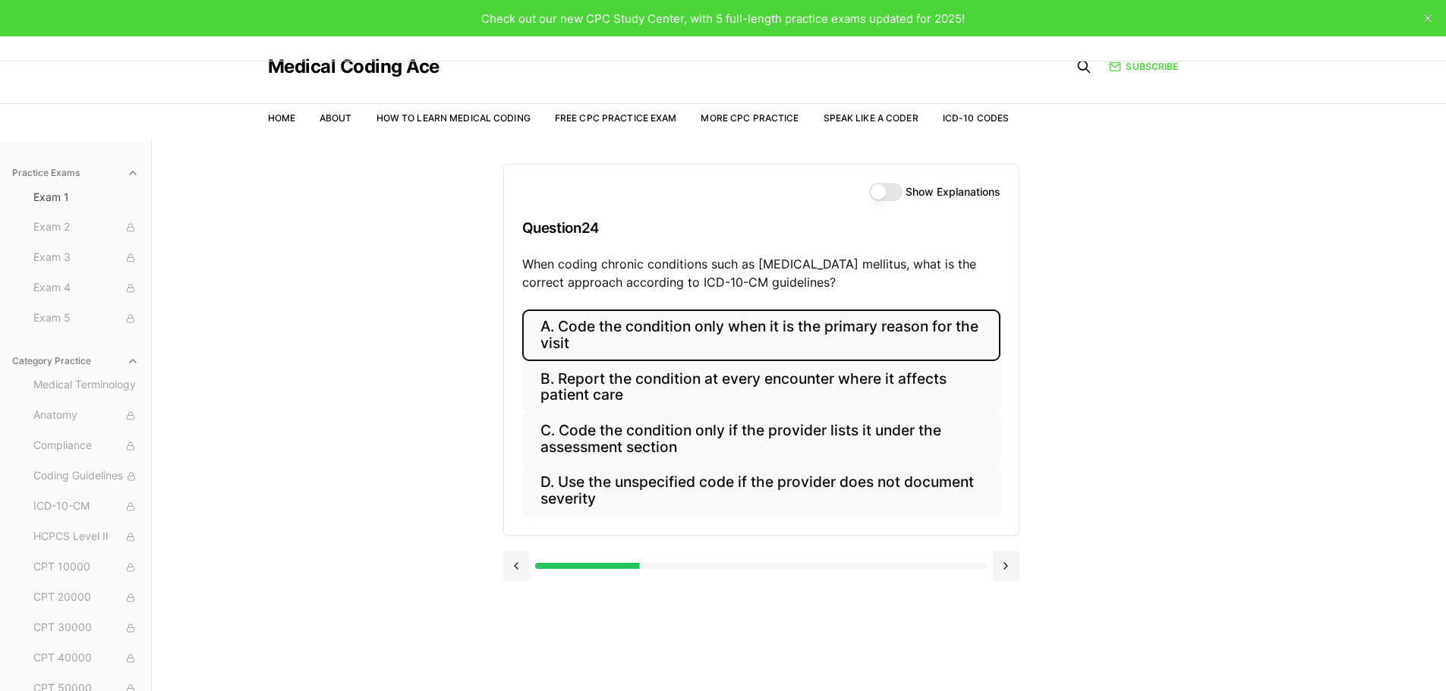
click at [709, 332] on button "A. Code the condition only when it is the primary reason for the visit" at bounding box center [761, 336] width 478 height 52
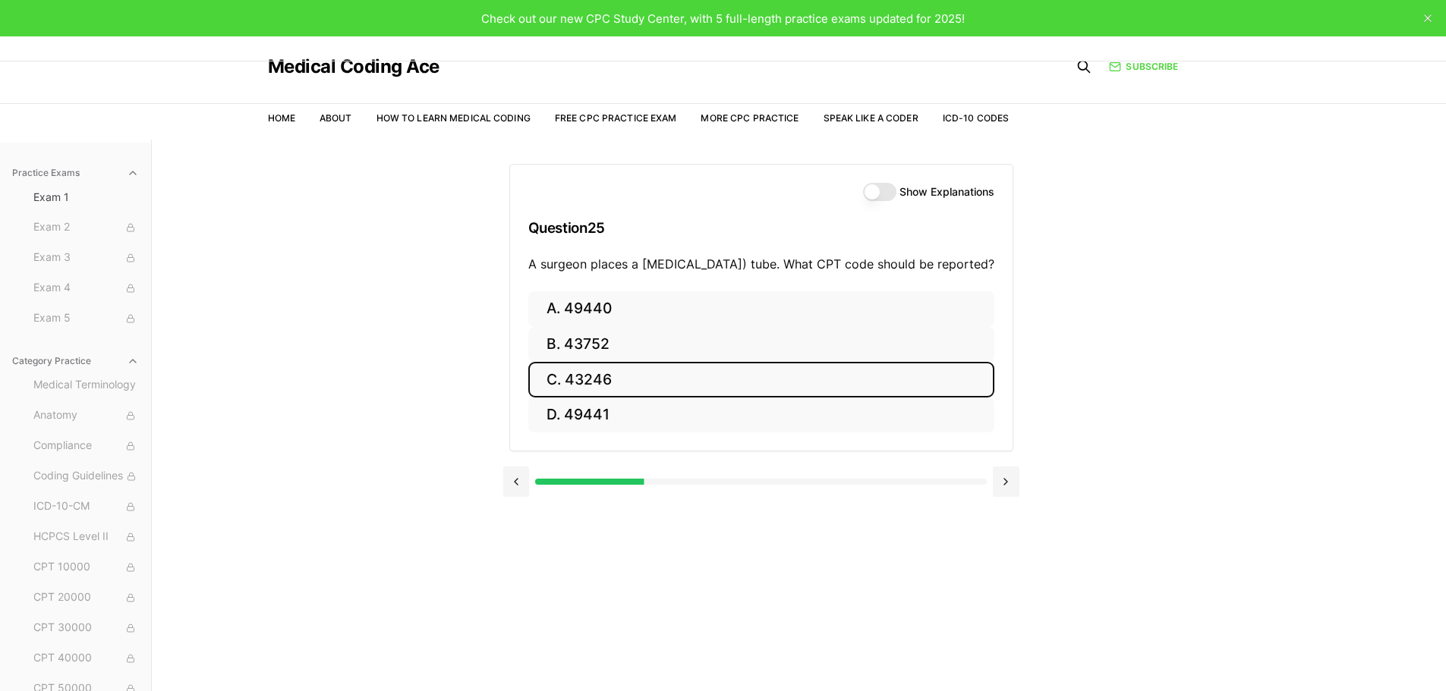
click at [658, 393] on button "C. 43246" at bounding box center [761, 380] width 466 height 36
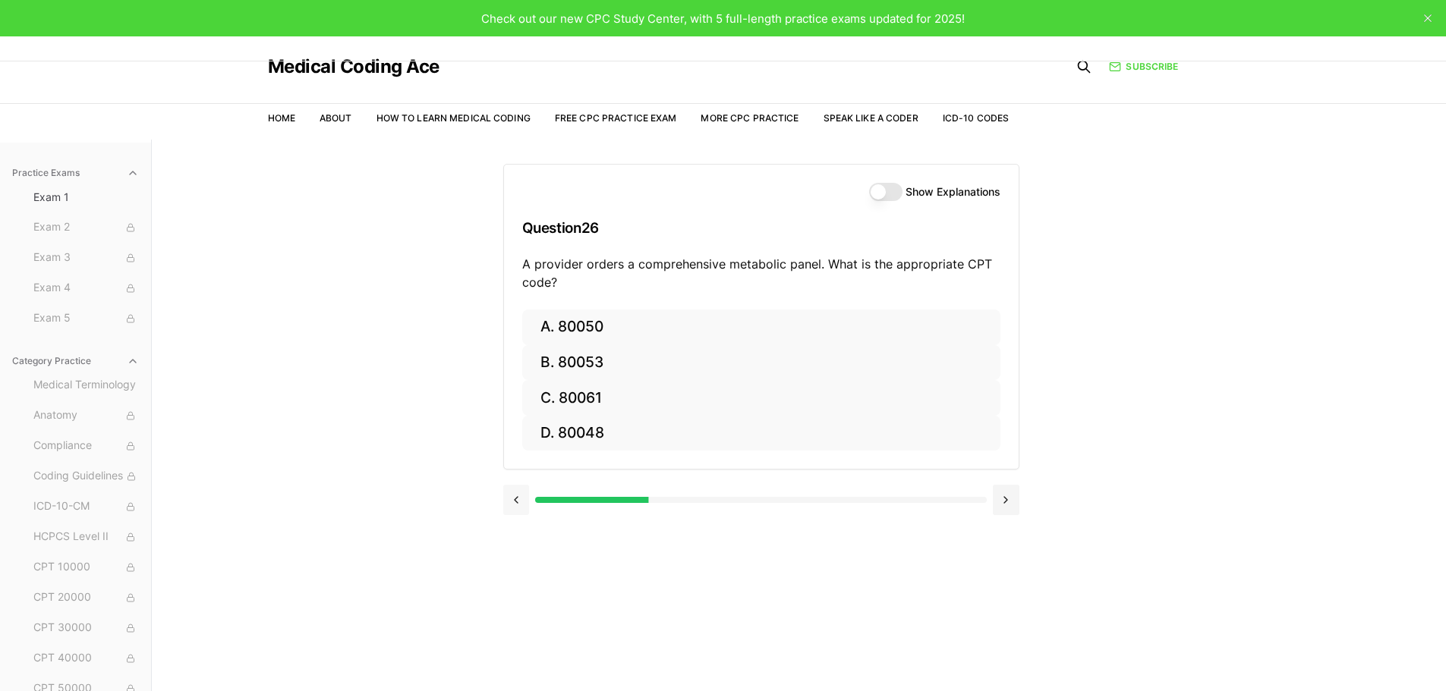
click at [512, 502] on button at bounding box center [516, 500] width 27 height 30
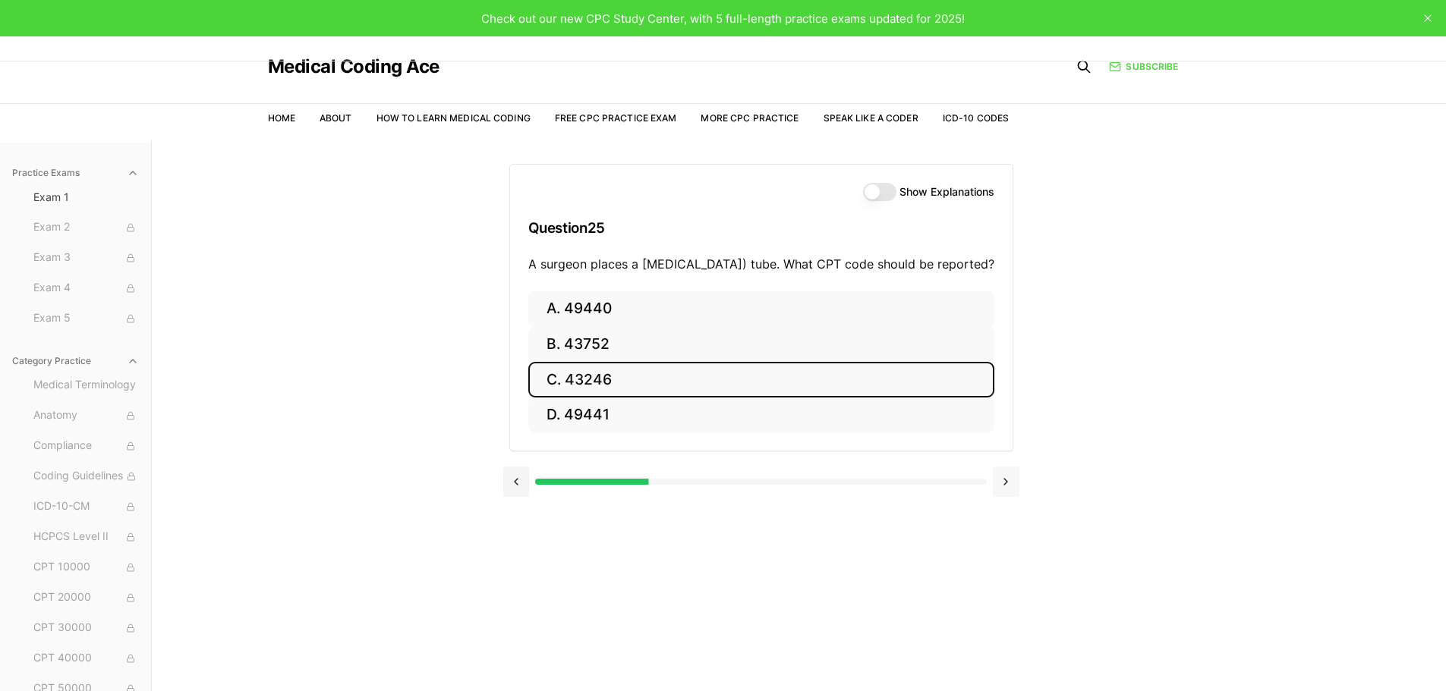
click at [1005, 497] on button at bounding box center [1006, 482] width 27 height 30
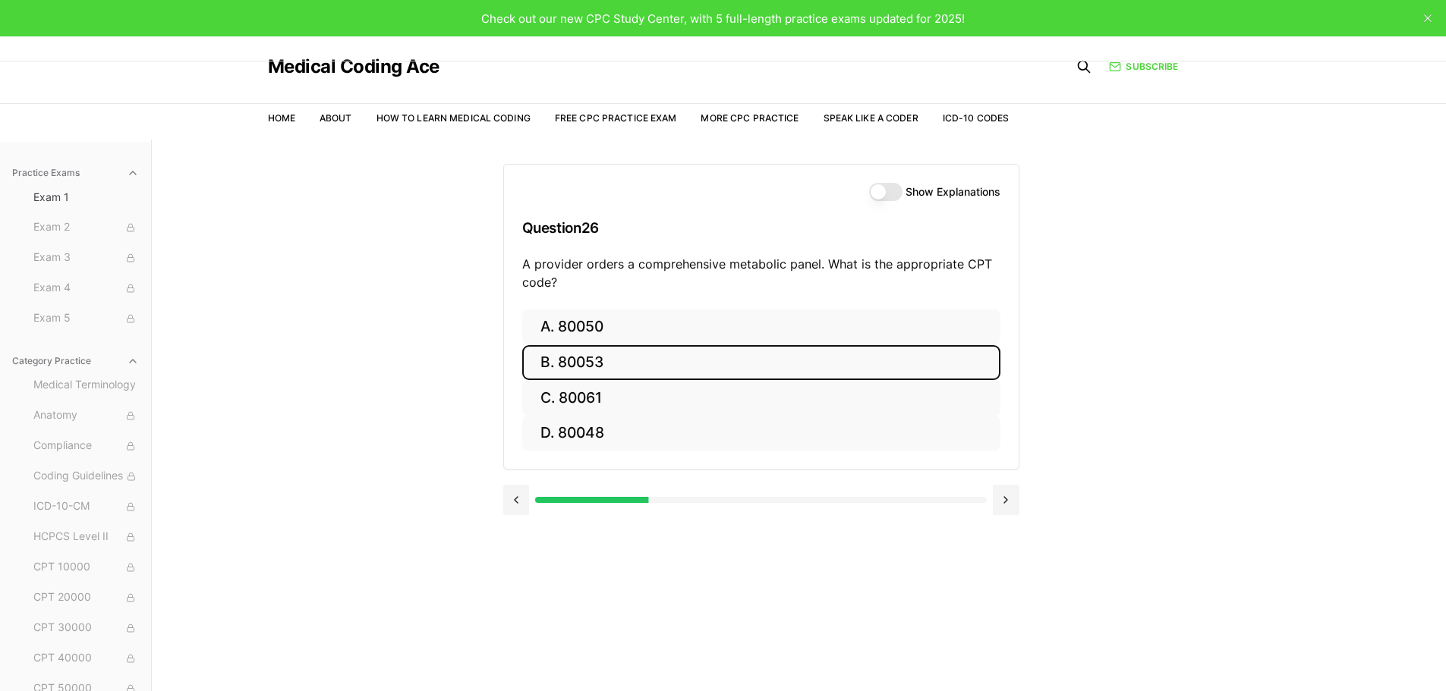
click at [581, 354] on button "B. 80053" at bounding box center [761, 363] width 478 height 36
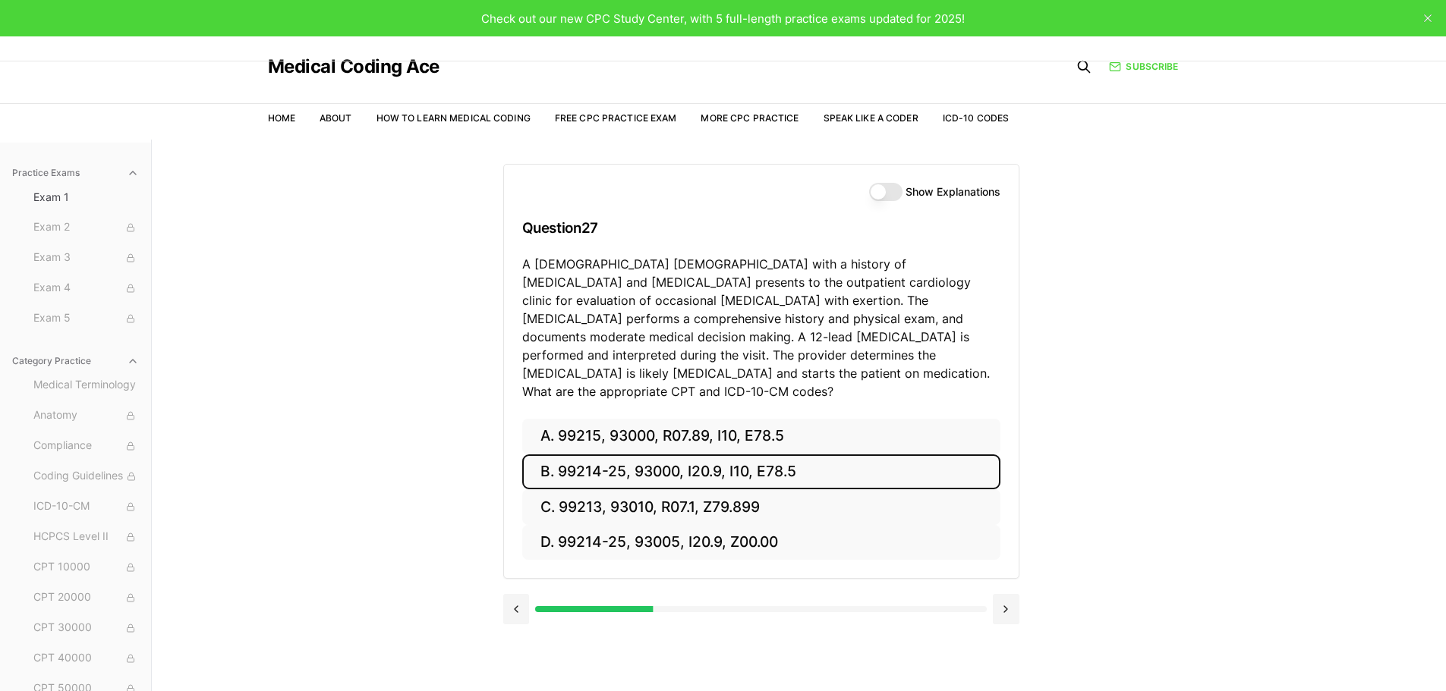
click at [615, 459] on button "B. 99214-25, 93000, I20.9, I10, E78.5" at bounding box center [761, 473] width 478 height 36
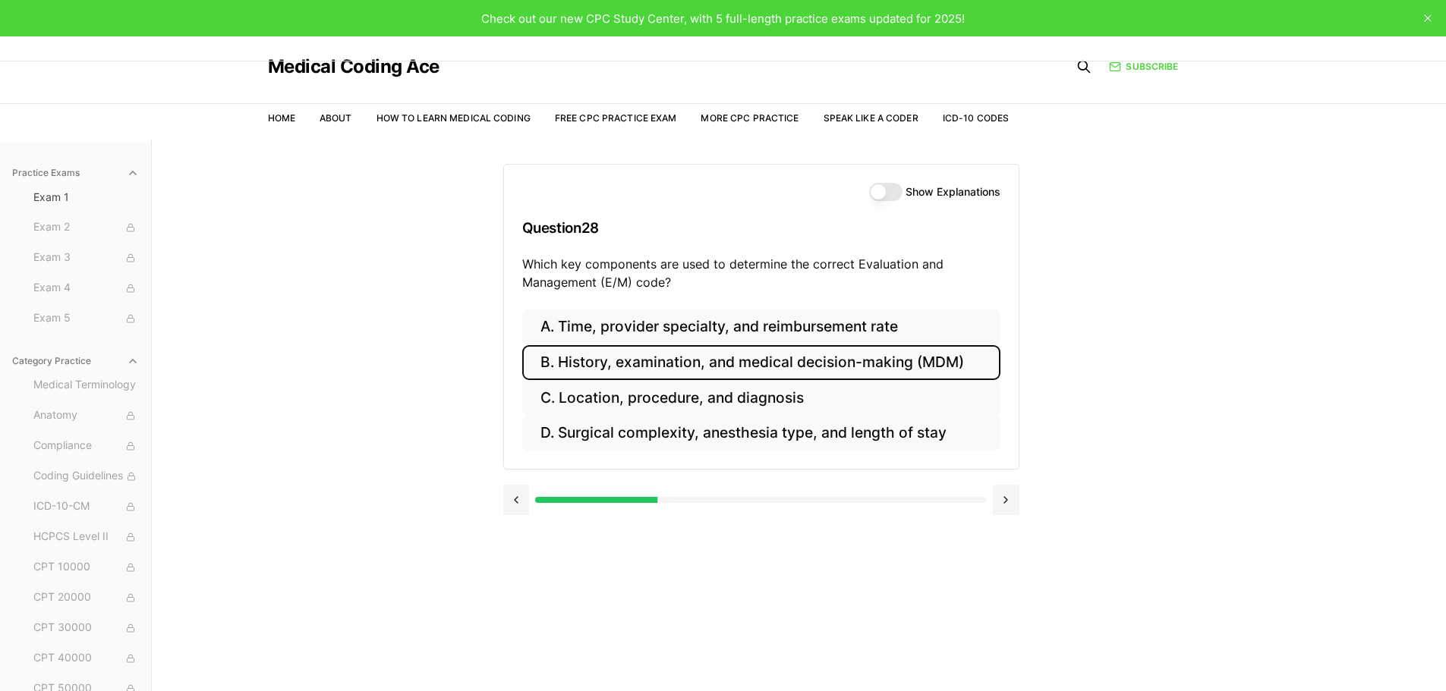
click at [783, 356] on button "B. History, examination, and medical decision-making (MDM)" at bounding box center [761, 363] width 478 height 36
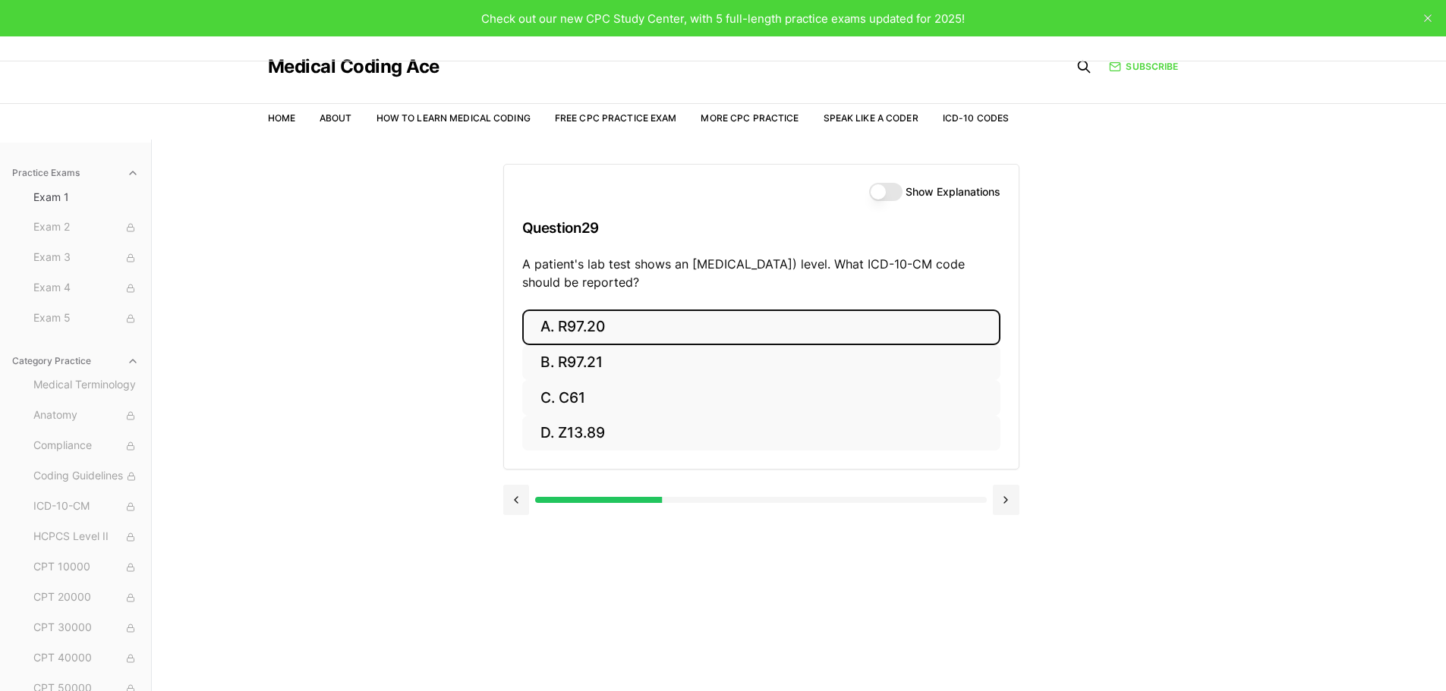
click at [648, 319] on button "A. R97.20" at bounding box center [761, 328] width 478 height 36
click at [588, 333] on button "A. Z23" at bounding box center [761, 328] width 478 height 36
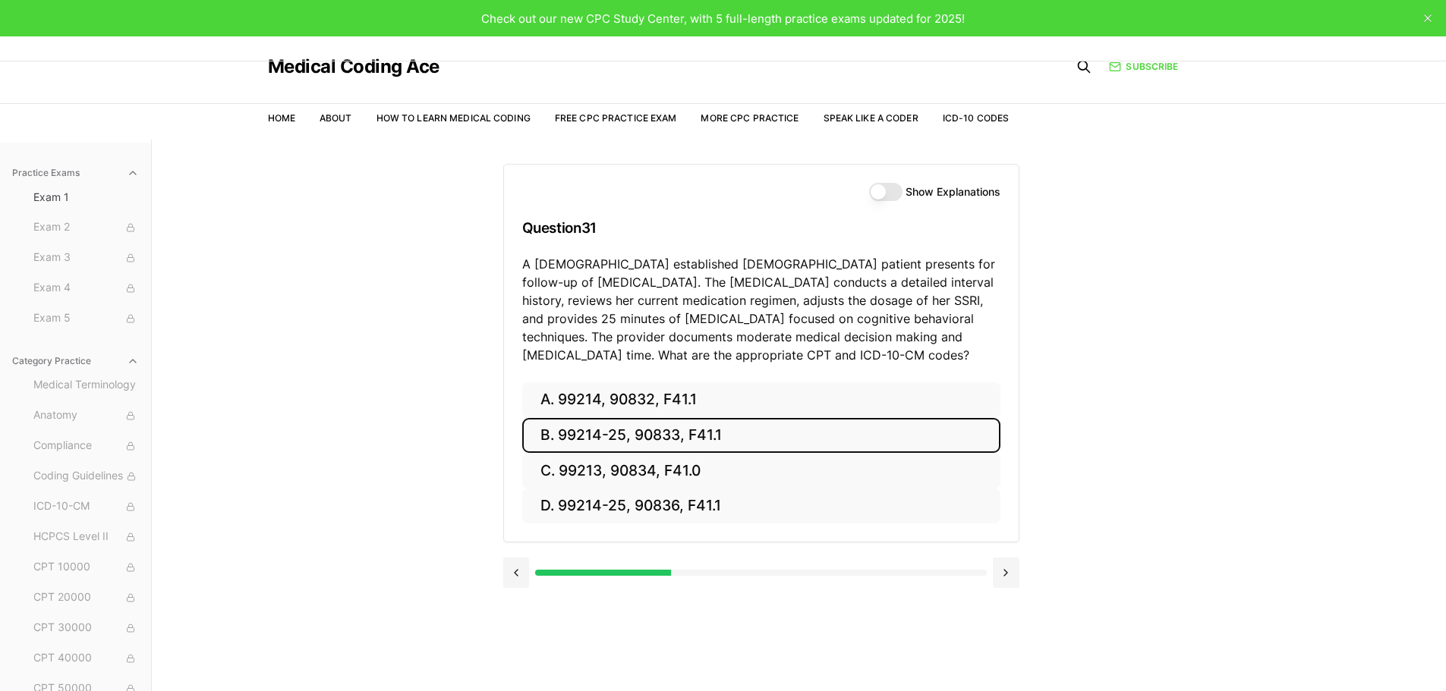
click at [726, 432] on button "B. 99214-25, 90833, F41.1" at bounding box center [761, 436] width 478 height 36
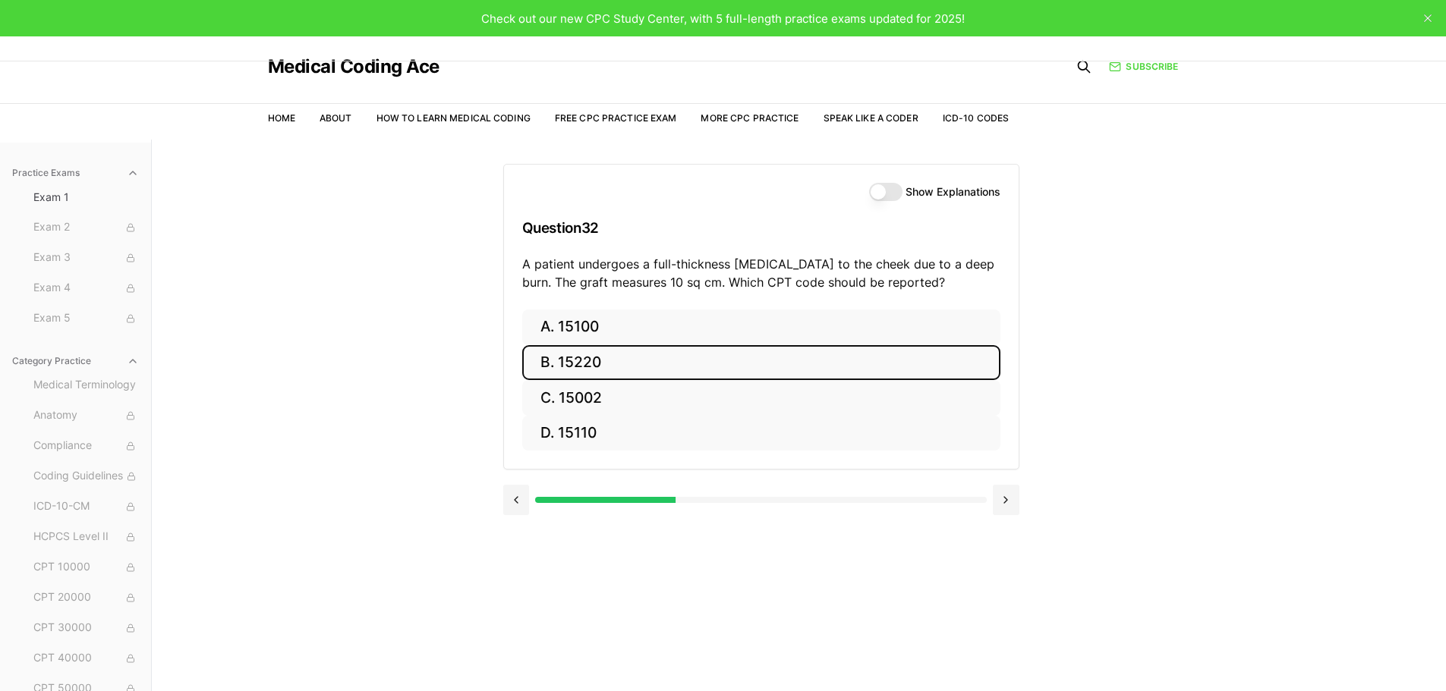
click at [598, 352] on button "B. 15220" at bounding box center [761, 363] width 478 height 36
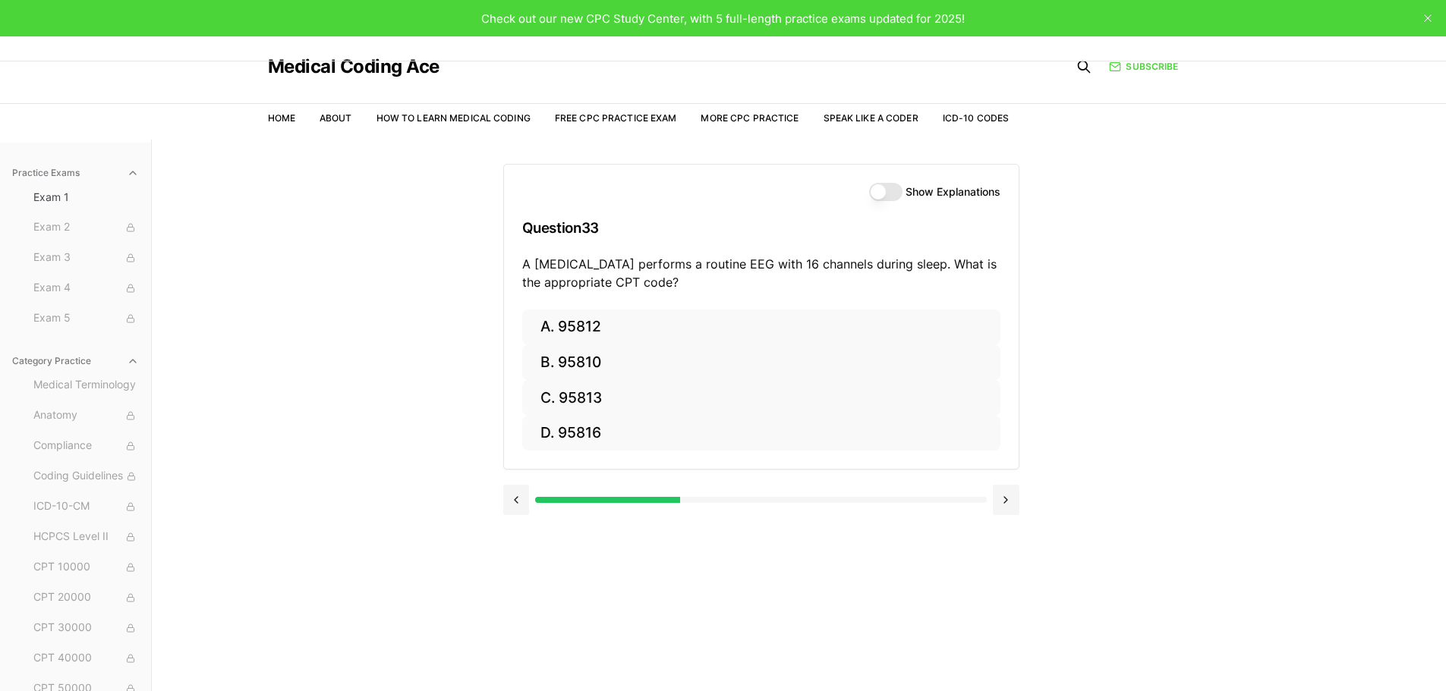
click at [886, 190] on button "Show Explanations" at bounding box center [885, 192] width 33 height 18
click at [886, 193] on button "Show Explanations" at bounding box center [885, 192] width 33 height 18
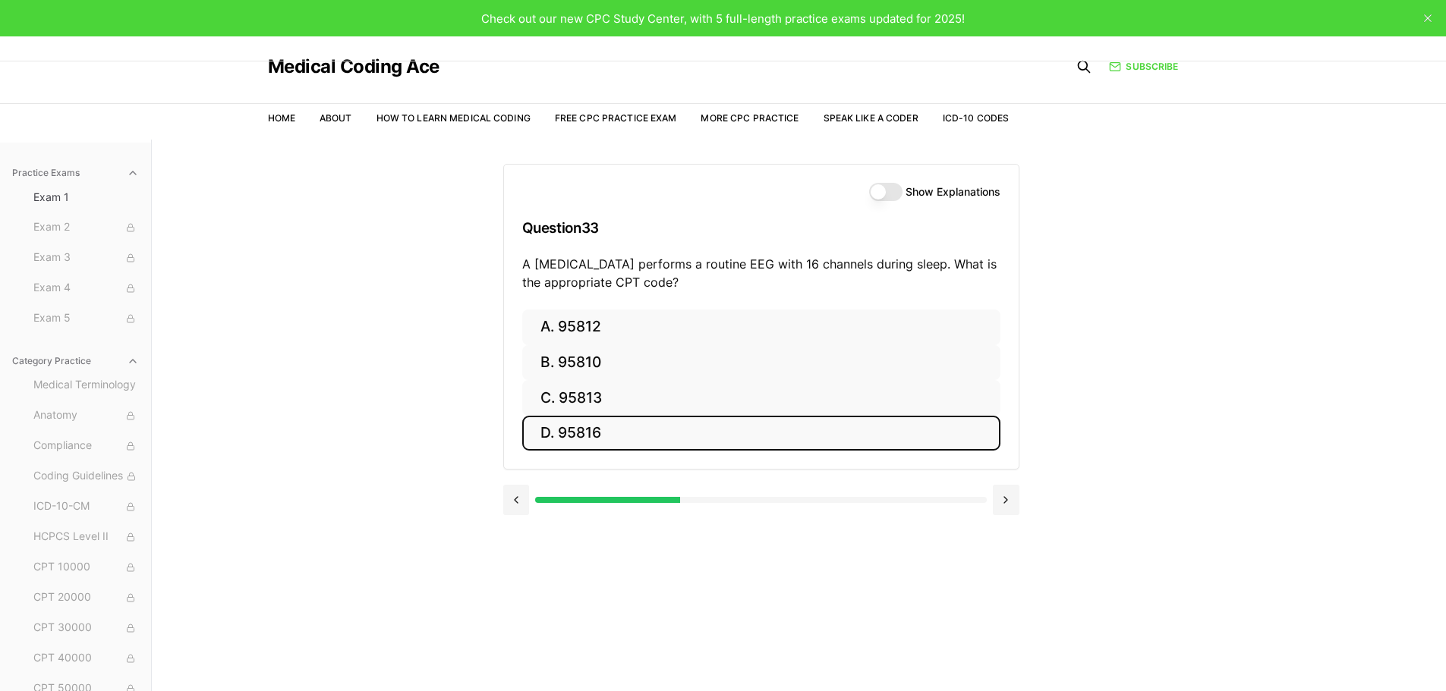
click at [615, 430] on button "D. 95816" at bounding box center [761, 434] width 478 height 36
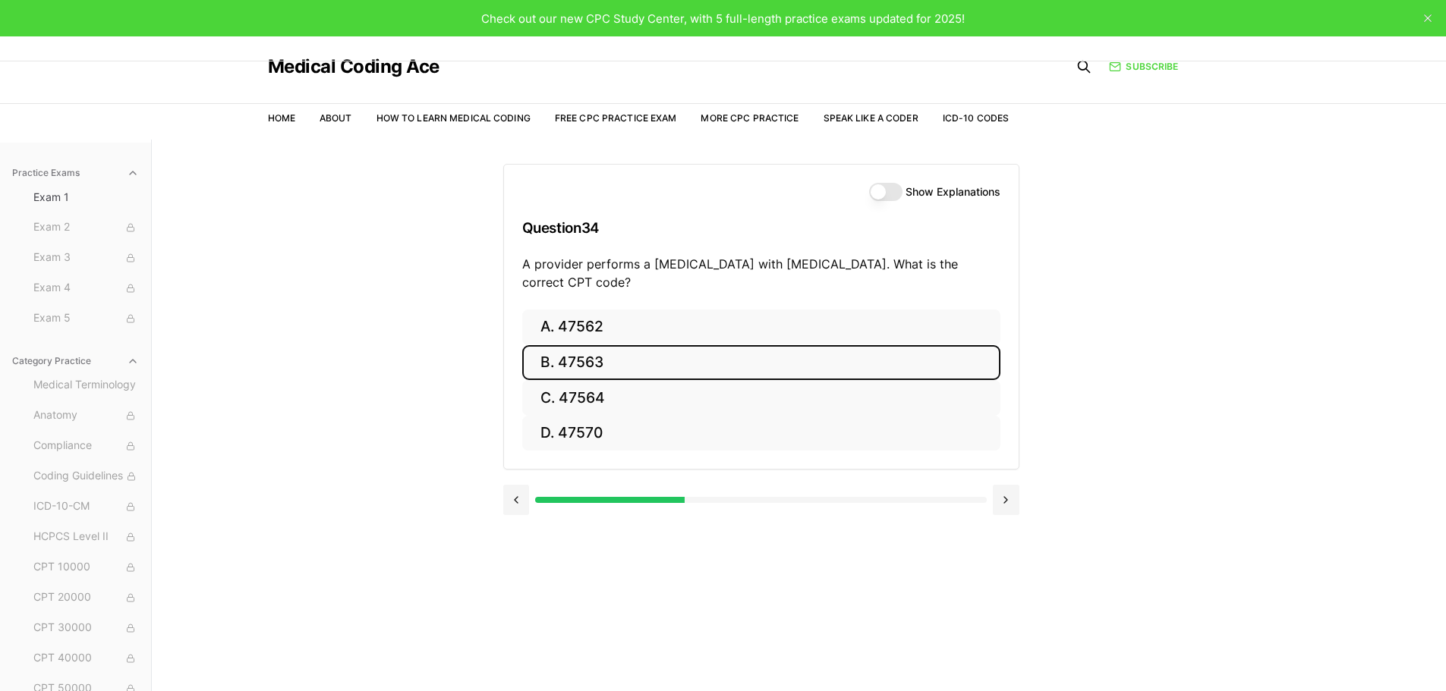
click at [552, 351] on button "B. 47563" at bounding box center [761, 363] width 478 height 36
click at [594, 364] on button "B. 58561" at bounding box center [761, 363] width 478 height 36
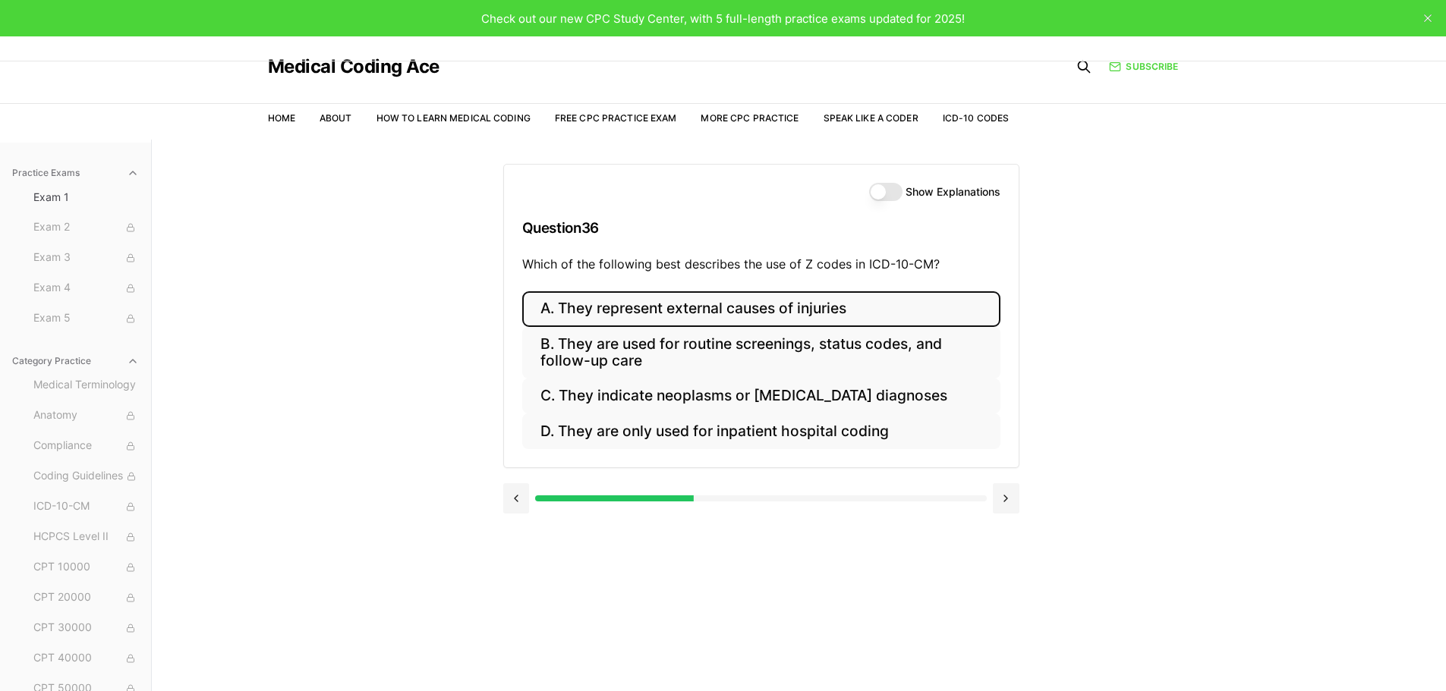
click at [889, 301] on button "A. They represent external causes of injuries" at bounding box center [761, 309] width 478 height 36
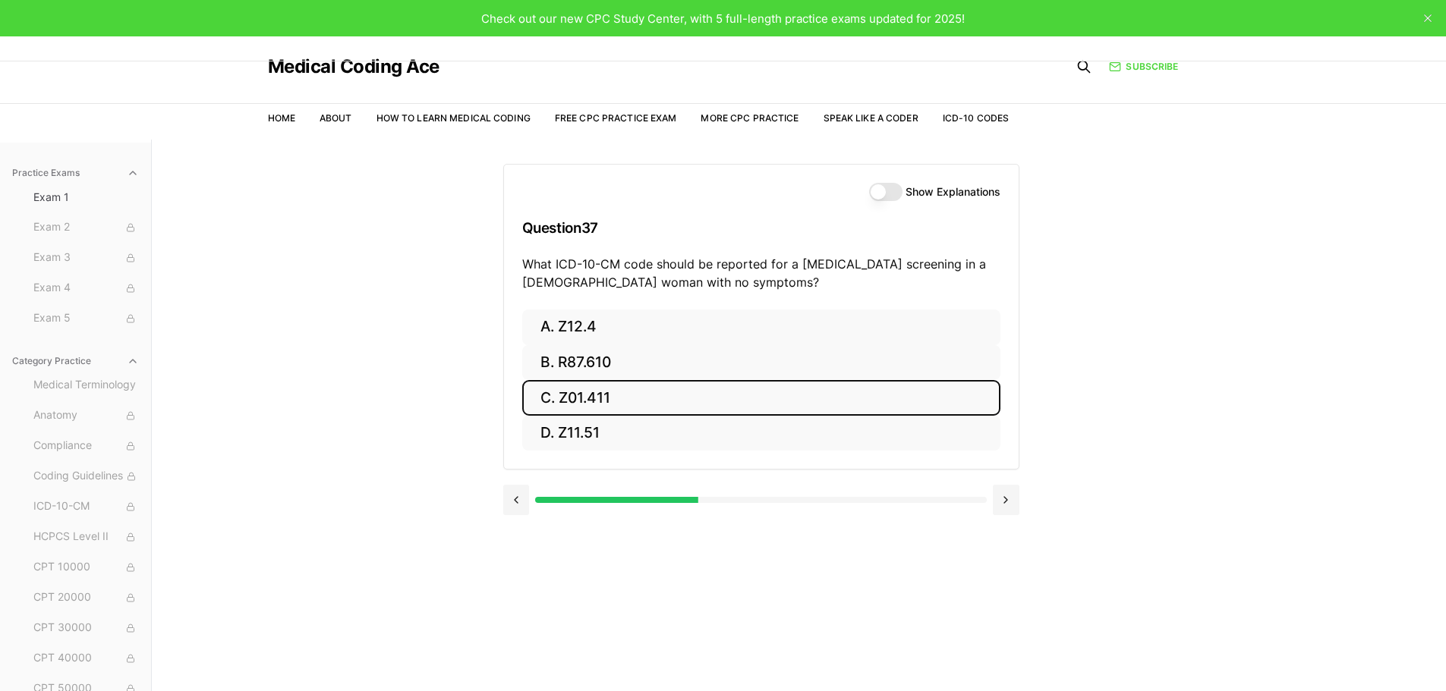
click at [601, 396] on button "C. Z01.411" at bounding box center [761, 398] width 478 height 36
click at [590, 405] on button "C. AA" at bounding box center [761, 398] width 478 height 36
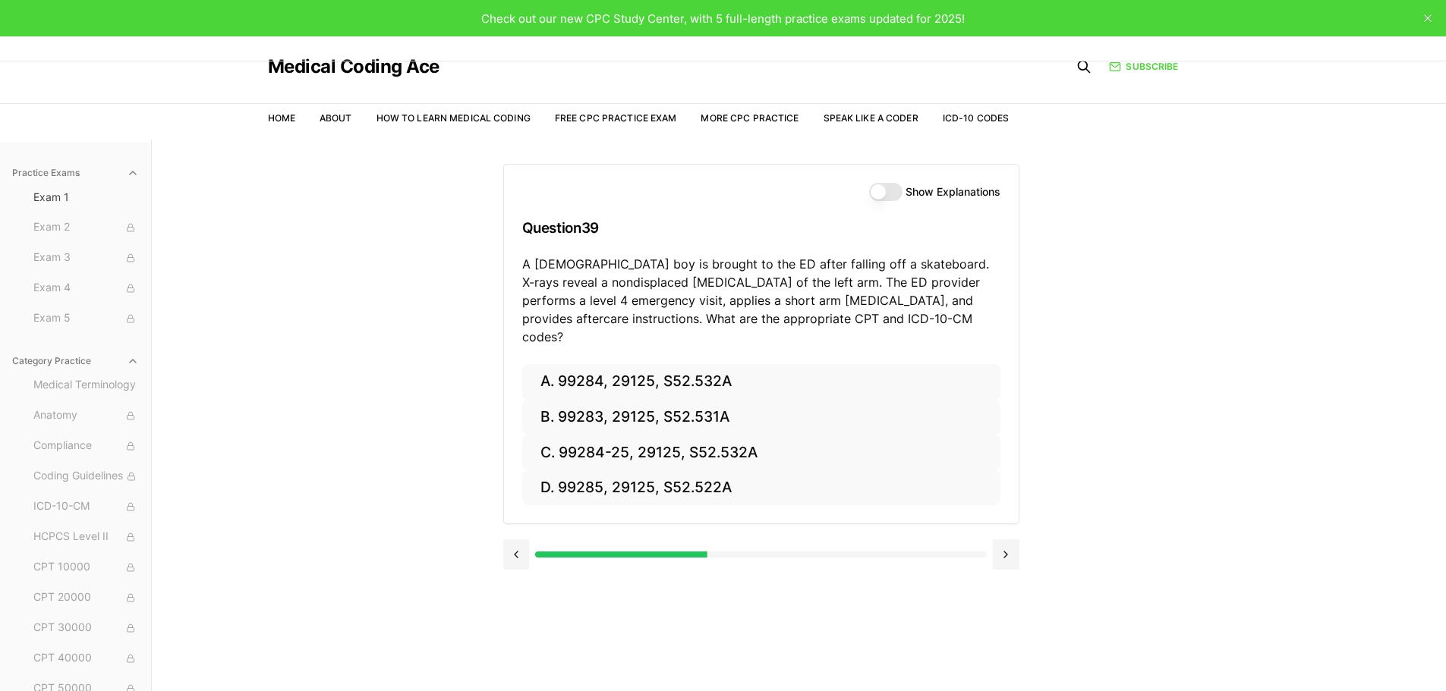
click at [416, 306] on div "Practice Exams Exam 1 Exam 2 Exam 3 Exam 4 Exam 5 Category Practice Medical Ter…" at bounding box center [723, 485] width 1446 height 691
click at [817, 288] on p "A 10-year-old boy is brought to the ED after falling off a skateboard. X-rays r…" at bounding box center [761, 300] width 478 height 91
click at [921, 289] on p "A 10-year-old boy is brought to the ED after falling off a skateboard. X-rays r…" at bounding box center [761, 300] width 478 height 91
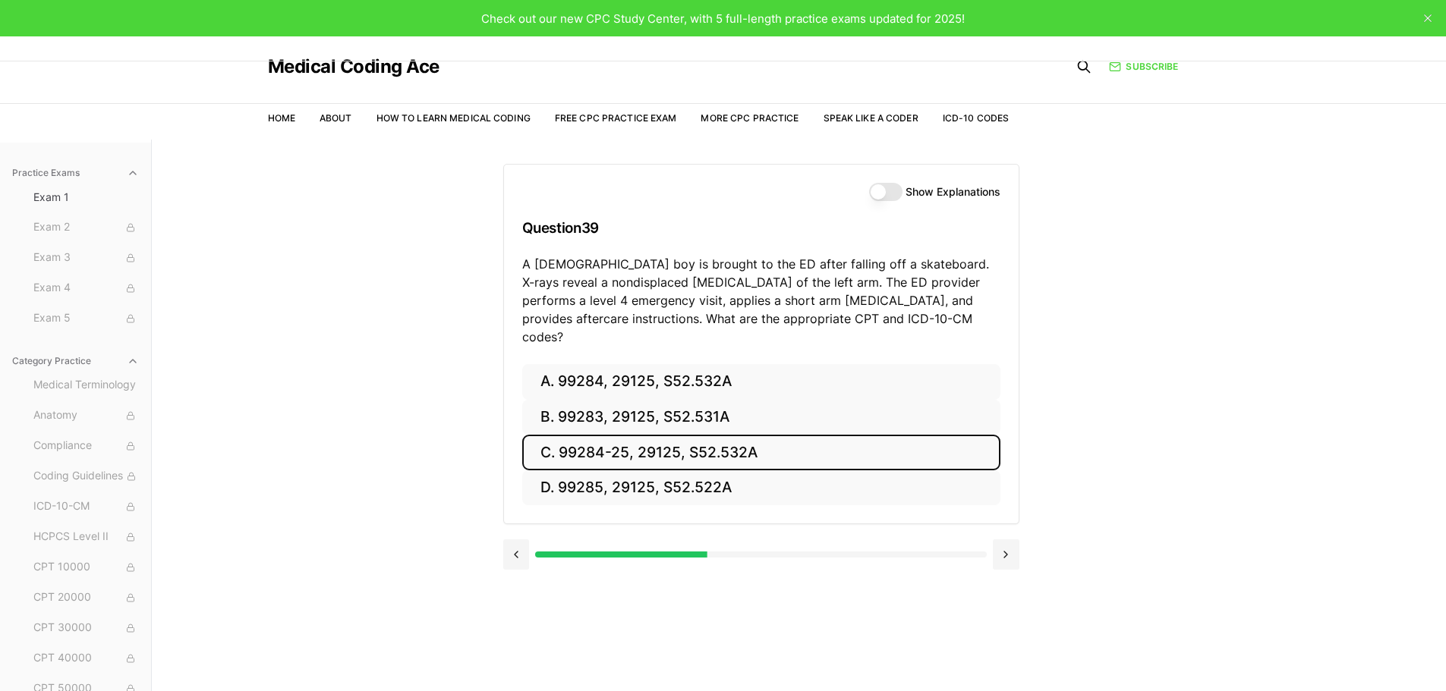
click at [787, 435] on button "C. 99284-25, 29125, S52.532A" at bounding box center [761, 453] width 478 height 36
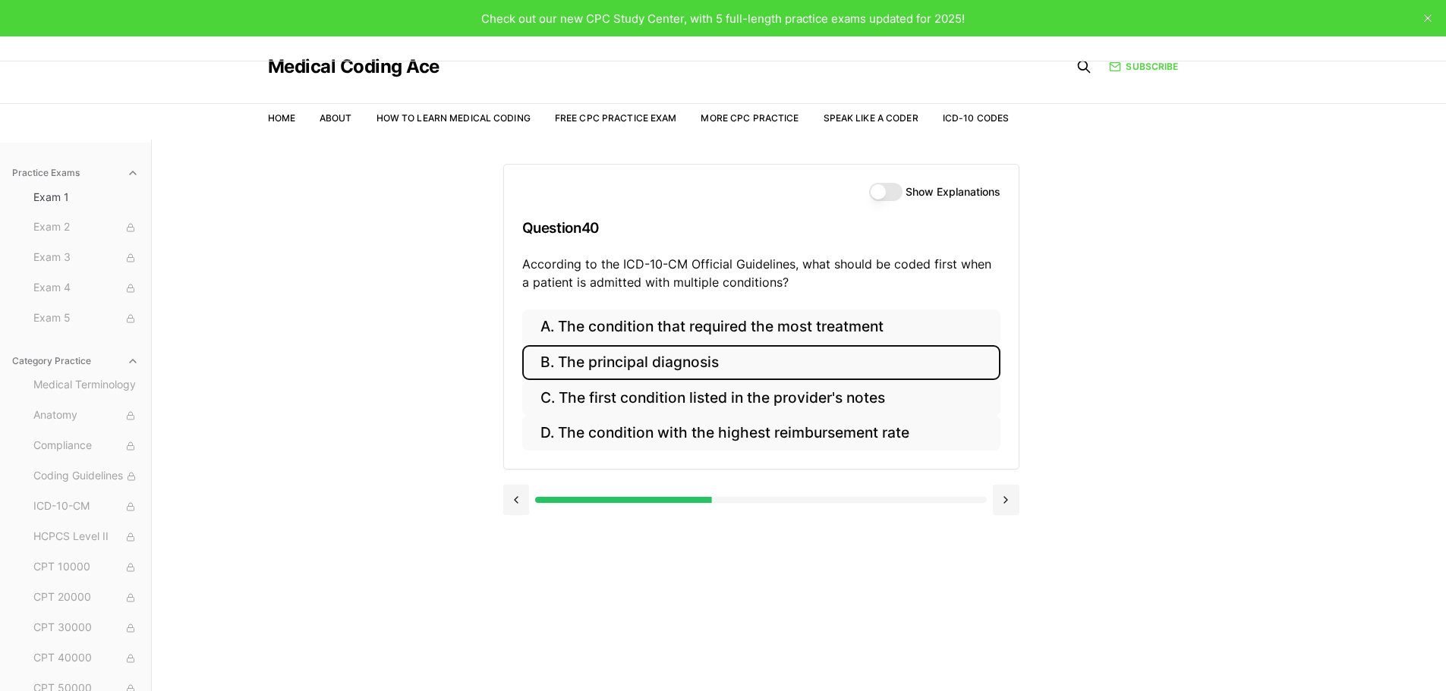
click at [791, 361] on button "B. The principal diagnosis" at bounding box center [761, 363] width 478 height 36
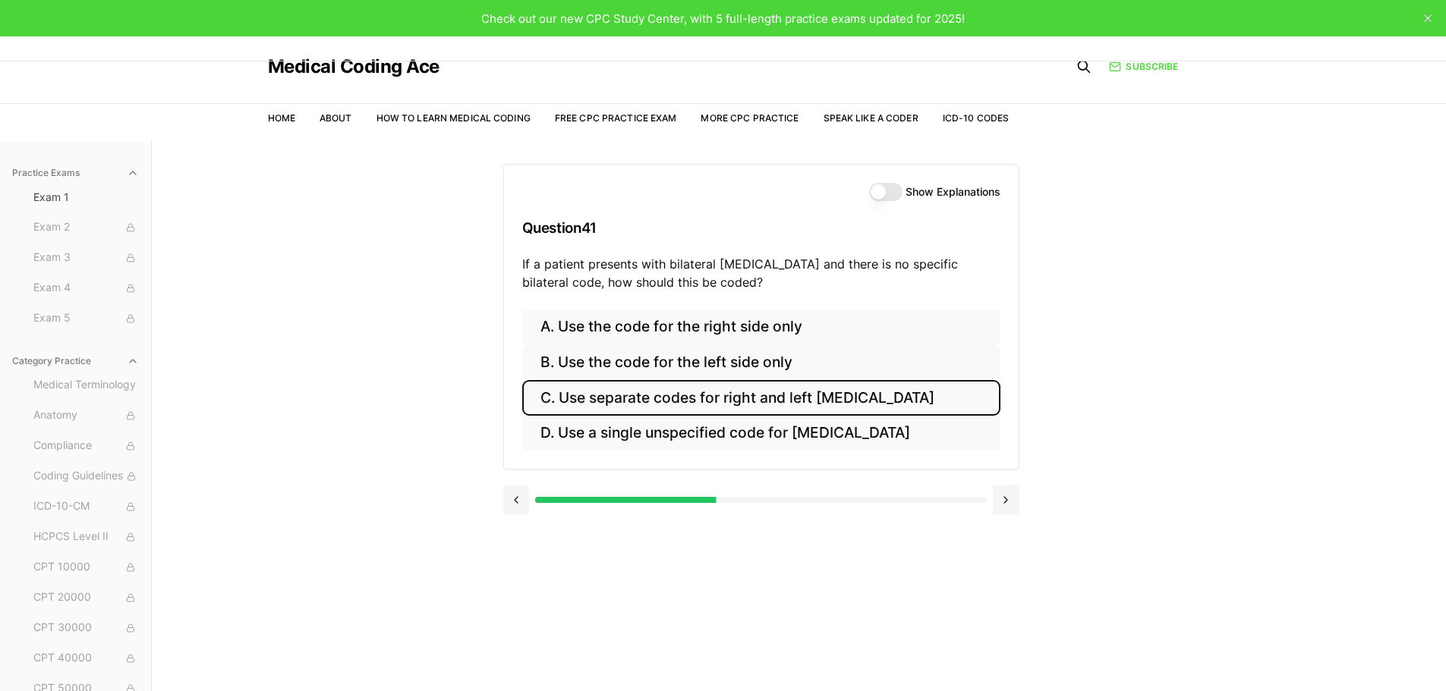
click at [809, 401] on button "C. Use separate codes for right and left otitis media" at bounding box center [761, 398] width 478 height 36
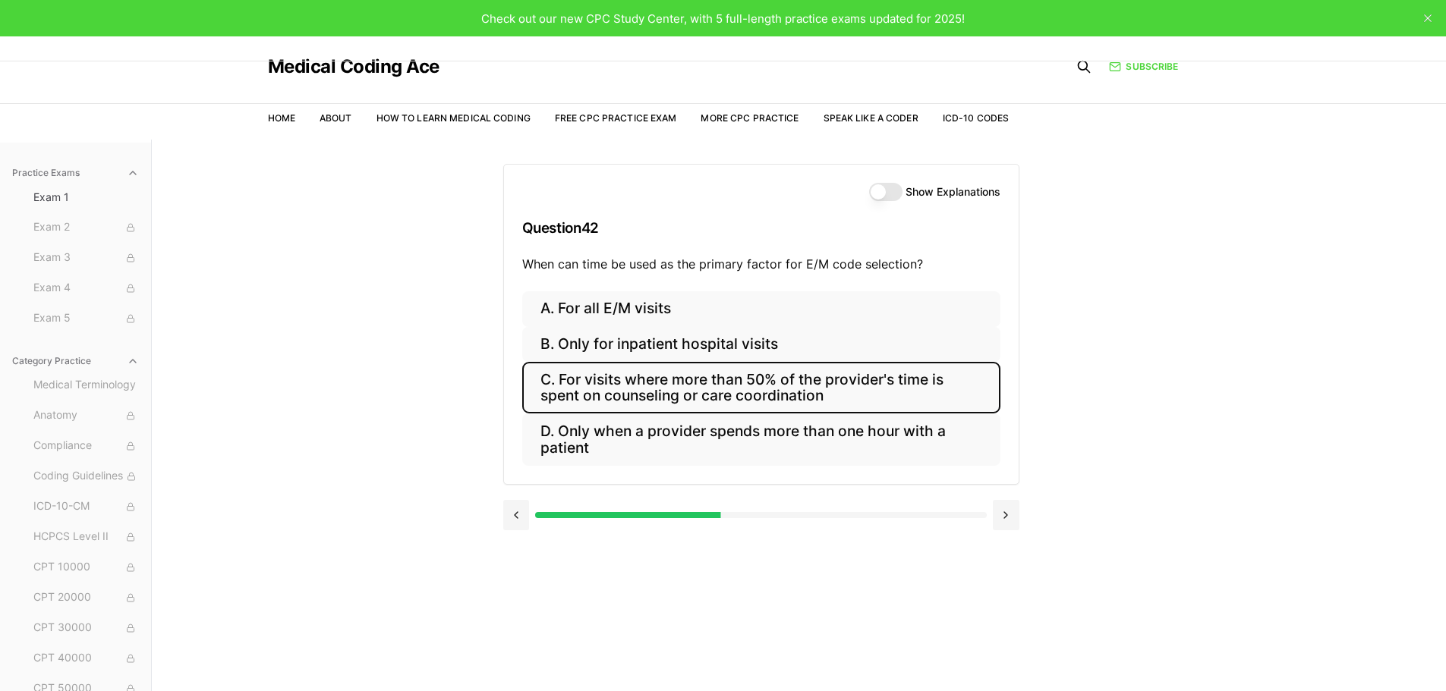
click at [700, 396] on button "C. For visits where more than 50% of the provider's time is spent on counseling…" at bounding box center [761, 388] width 478 height 52
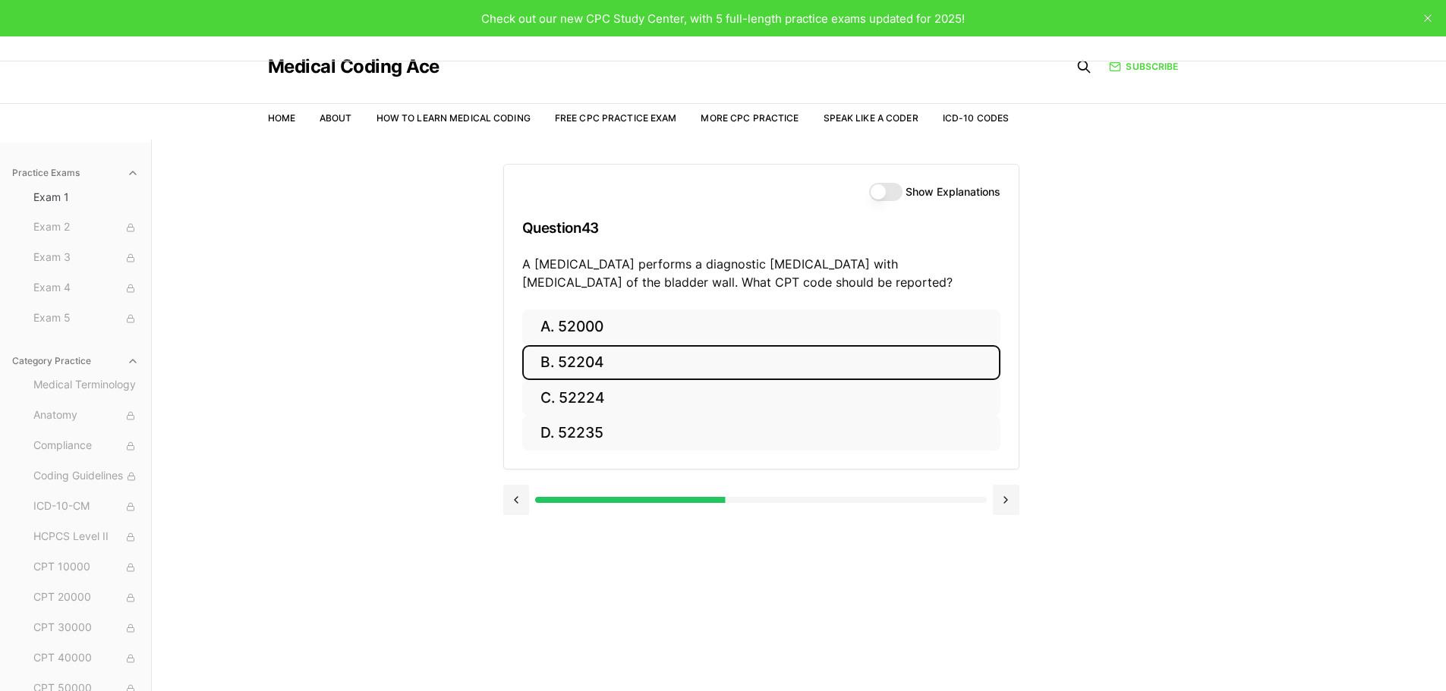
click at [598, 367] on button "B. 52204" at bounding box center [761, 363] width 478 height 36
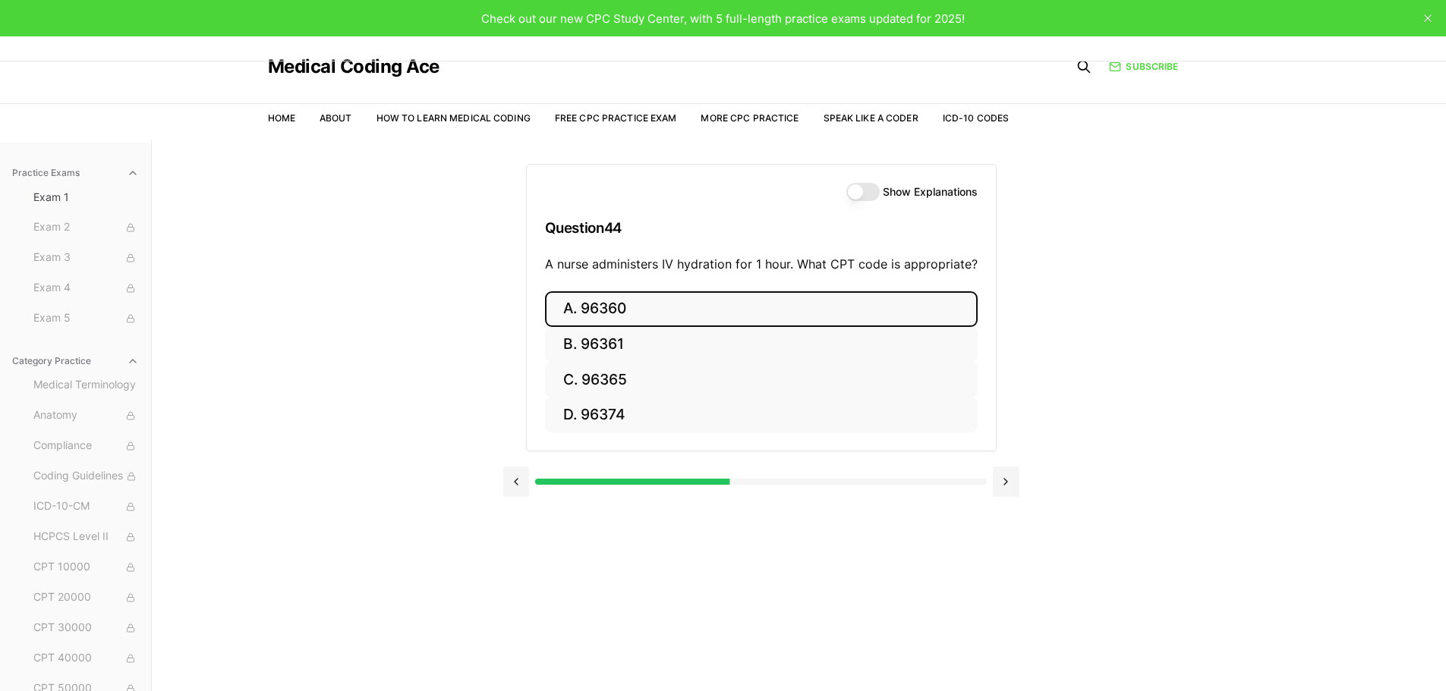
click at [700, 307] on button "A. 96360" at bounding box center [761, 309] width 433 height 36
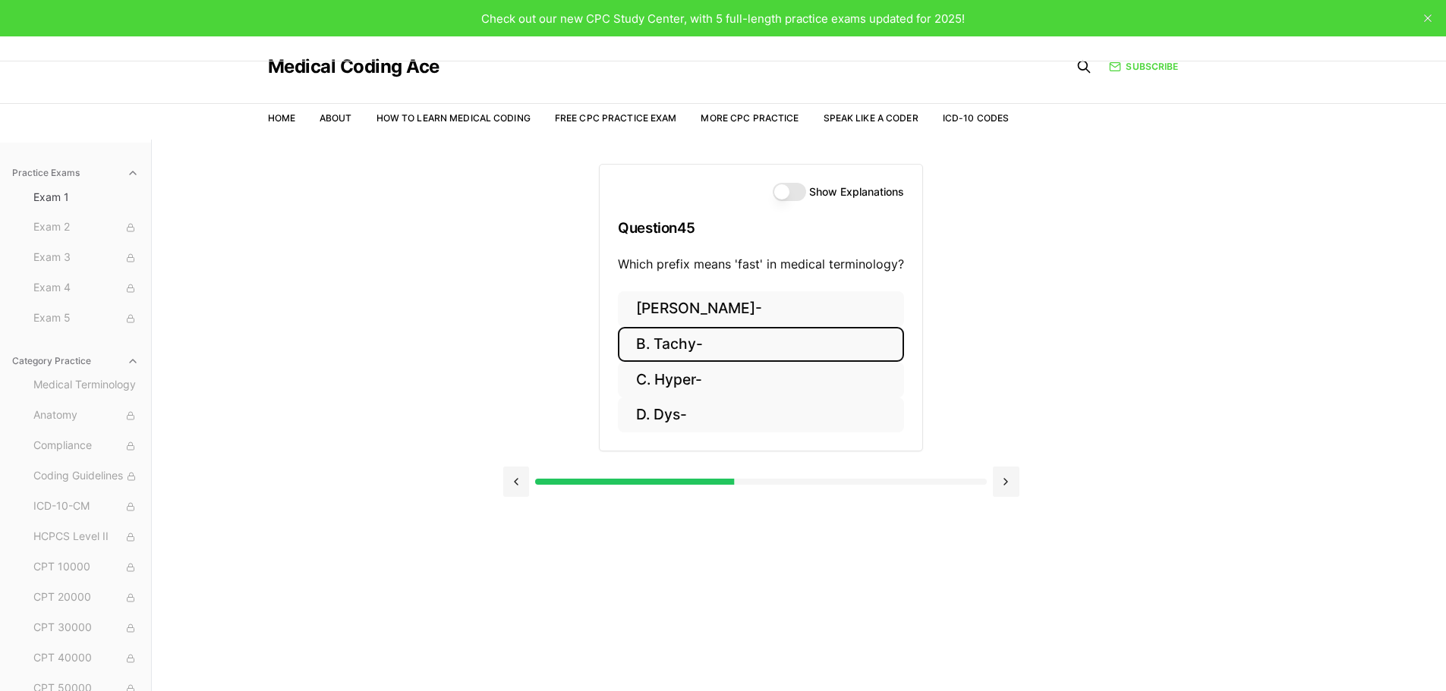
click at [687, 342] on button "B. Tachy-" at bounding box center [761, 345] width 286 height 36
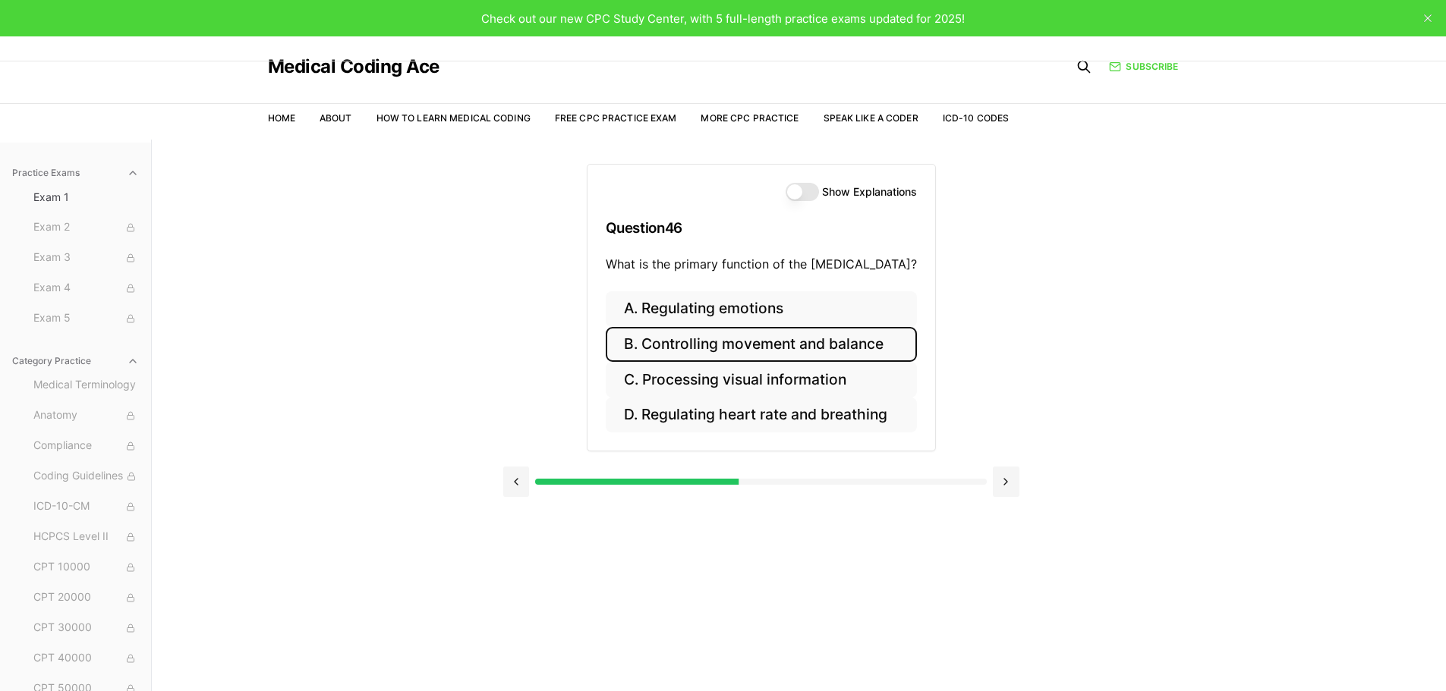
click at [814, 344] on button "B. Controlling movement and balance" at bounding box center [761, 345] width 311 height 36
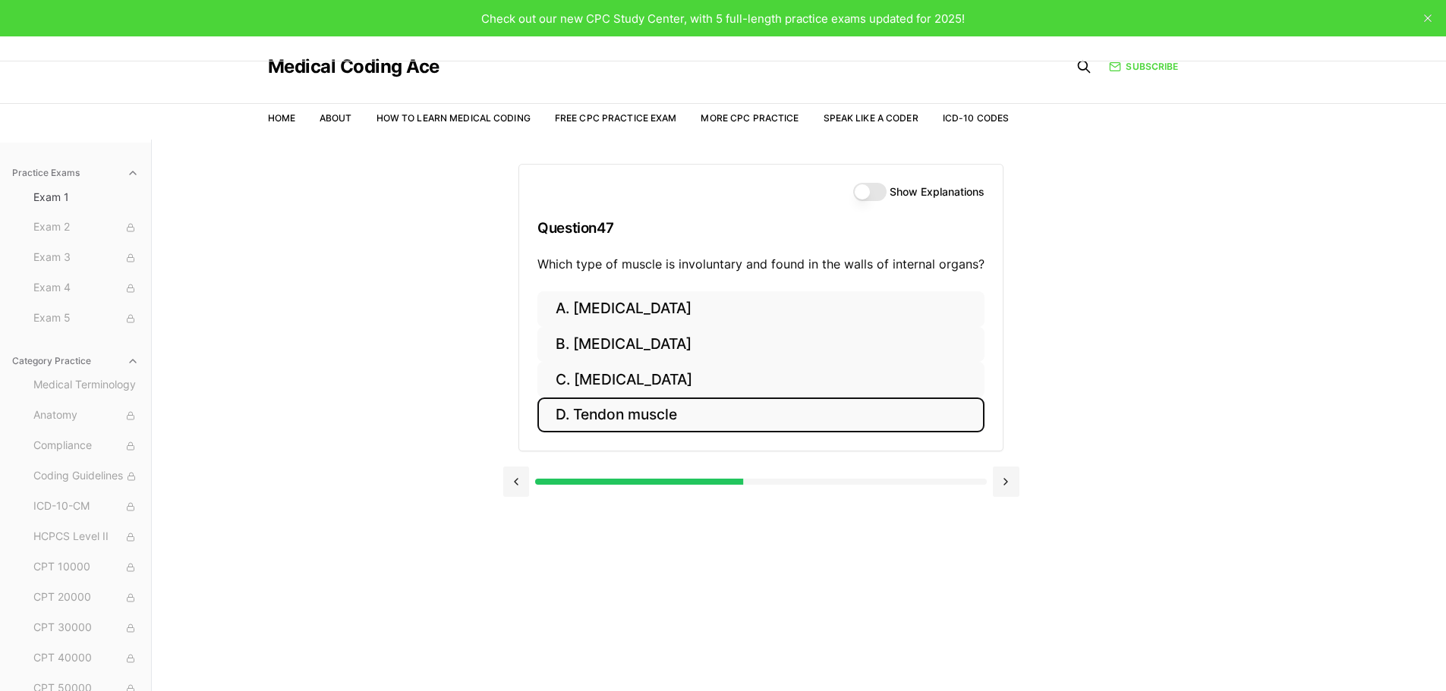
click at [672, 412] on button "D. Tendon muscle" at bounding box center [760, 416] width 447 height 36
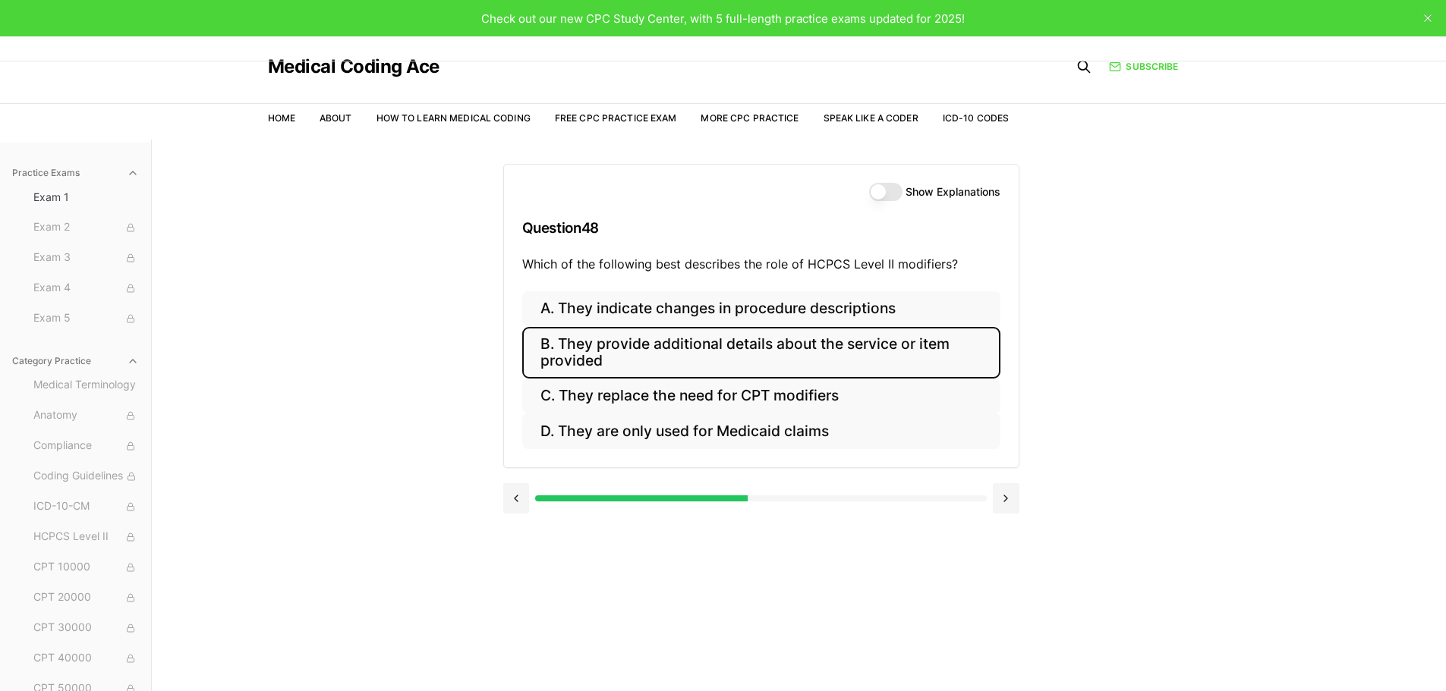
click at [820, 355] on button "B. They provide additional details about the service or item provided" at bounding box center [761, 353] width 478 height 52
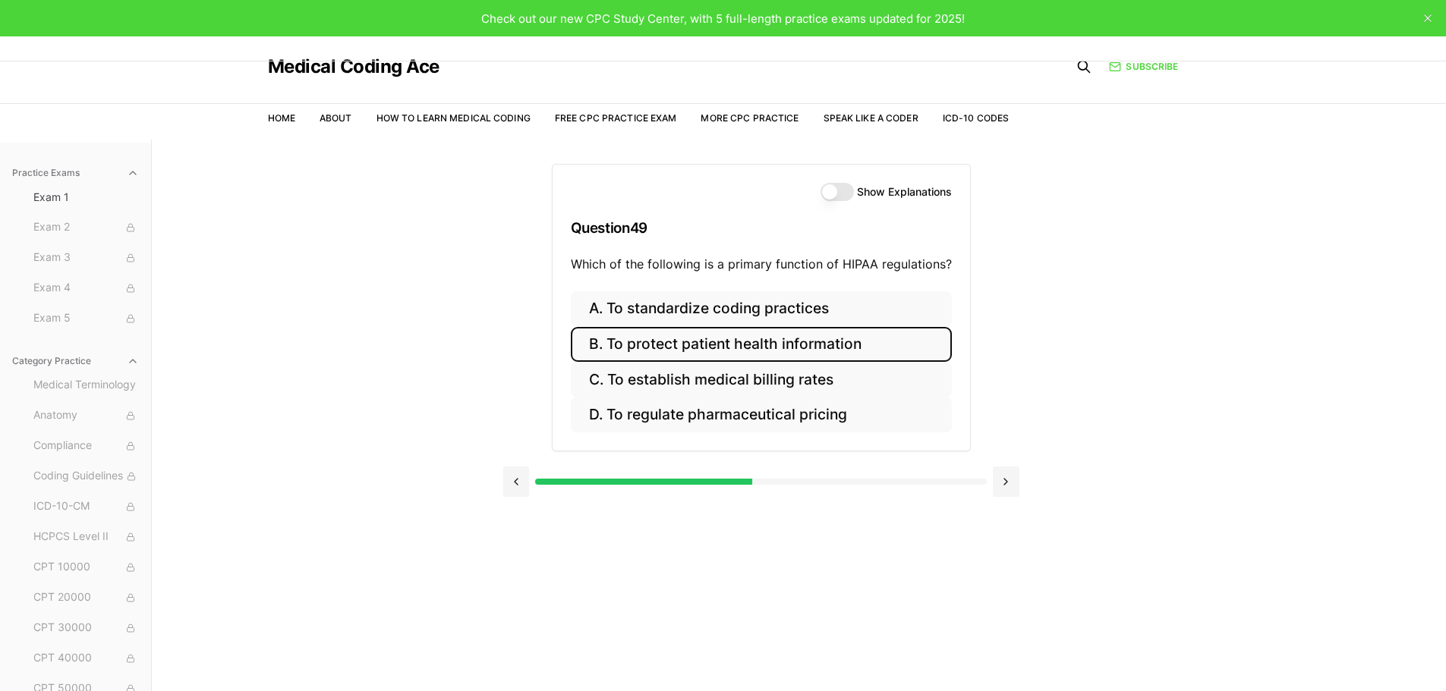
click at [841, 340] on button "B. To protect patient health information" at bounding box center [761, 345] width 381 height 36
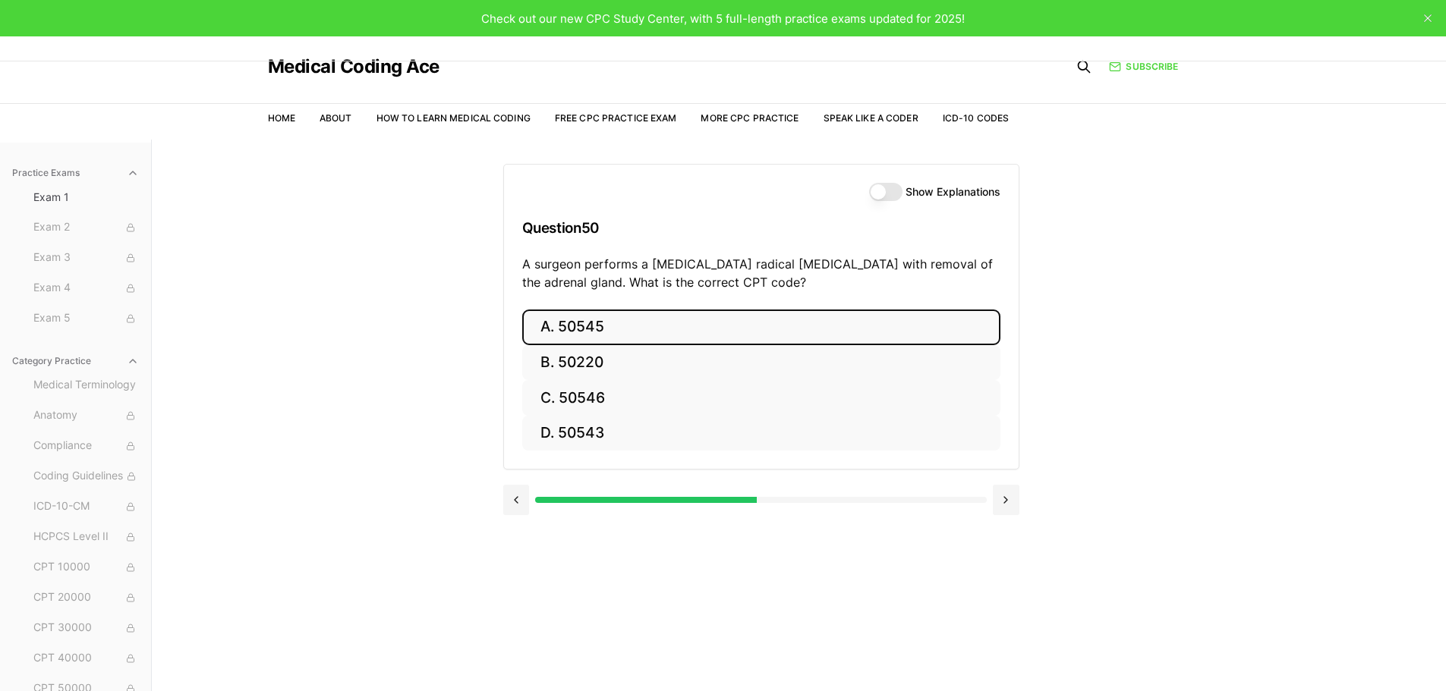
click at [637, 319] on button "A. 50545" at bounding box center [761, 328] width 478 height 36
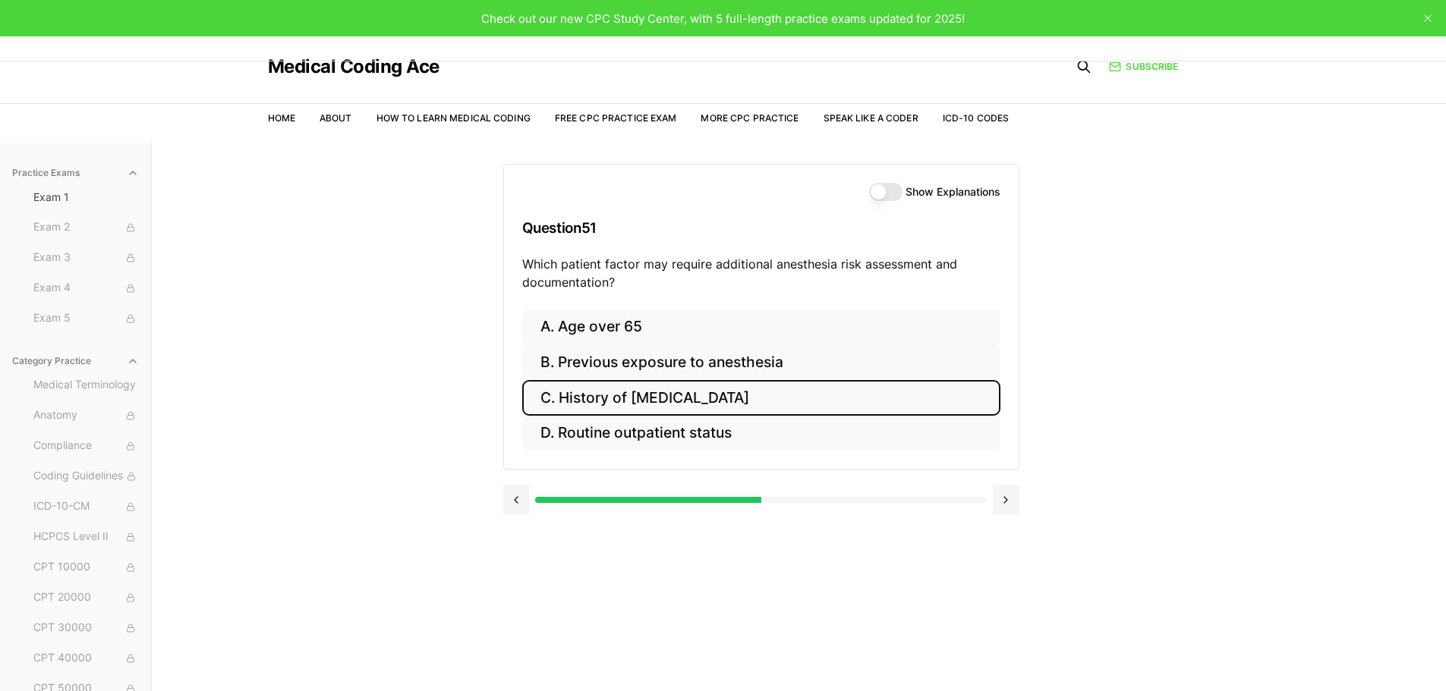
click at [696, 399] on button "C. History of obstructive sleep apnea" at bounding box center [761, 398] width 478 height 36
click at [795, 398] on button "C. The reason for the encounter and coding guidelines" at bounding box center [761, 398] width 478 height 36
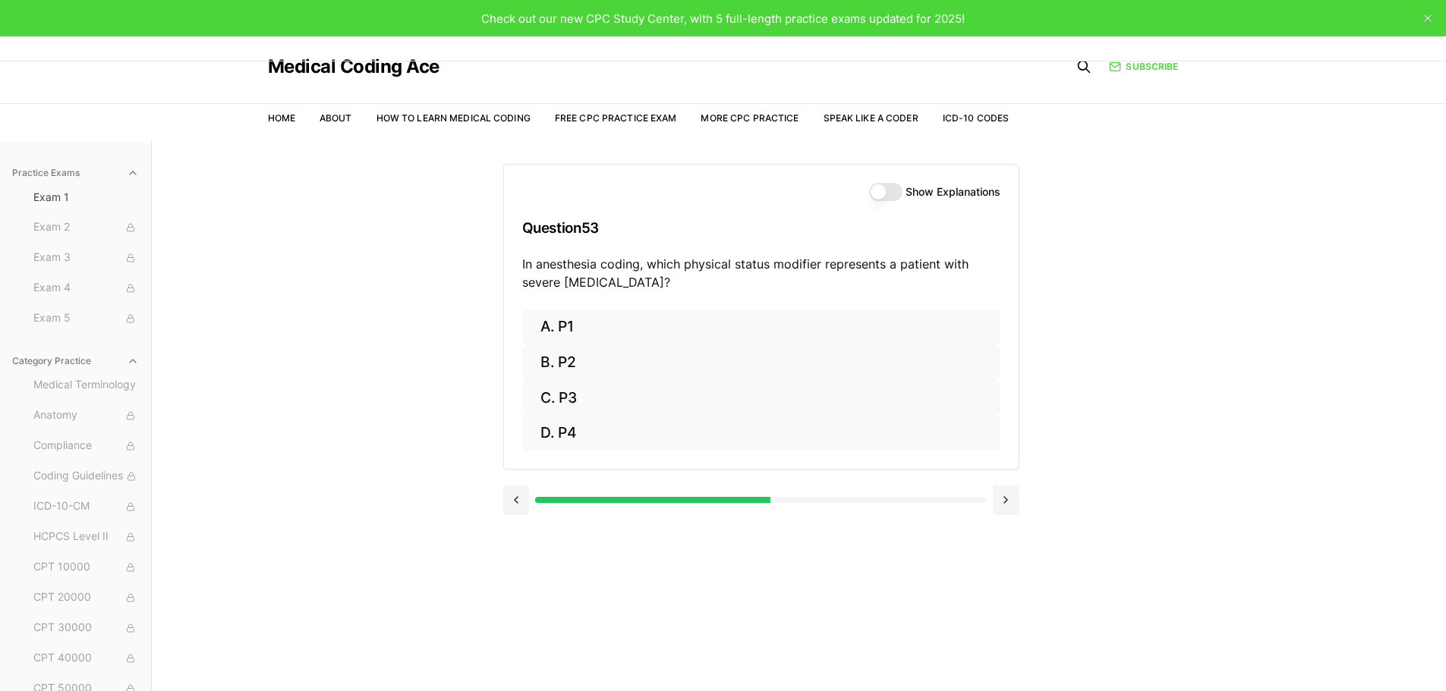
drag, startPoint x: 678, startPoint y: 284, endPoint x: 524, endPoint y: 267, distance: 154.2
click at [522, 266] on p "In anesthesia coding, which physical status modifier represents a patient with …" at bounding box center [761, 273] width 478 height 36
copy p "In anesthesia coding, which physical status modifier represents a patient with …"
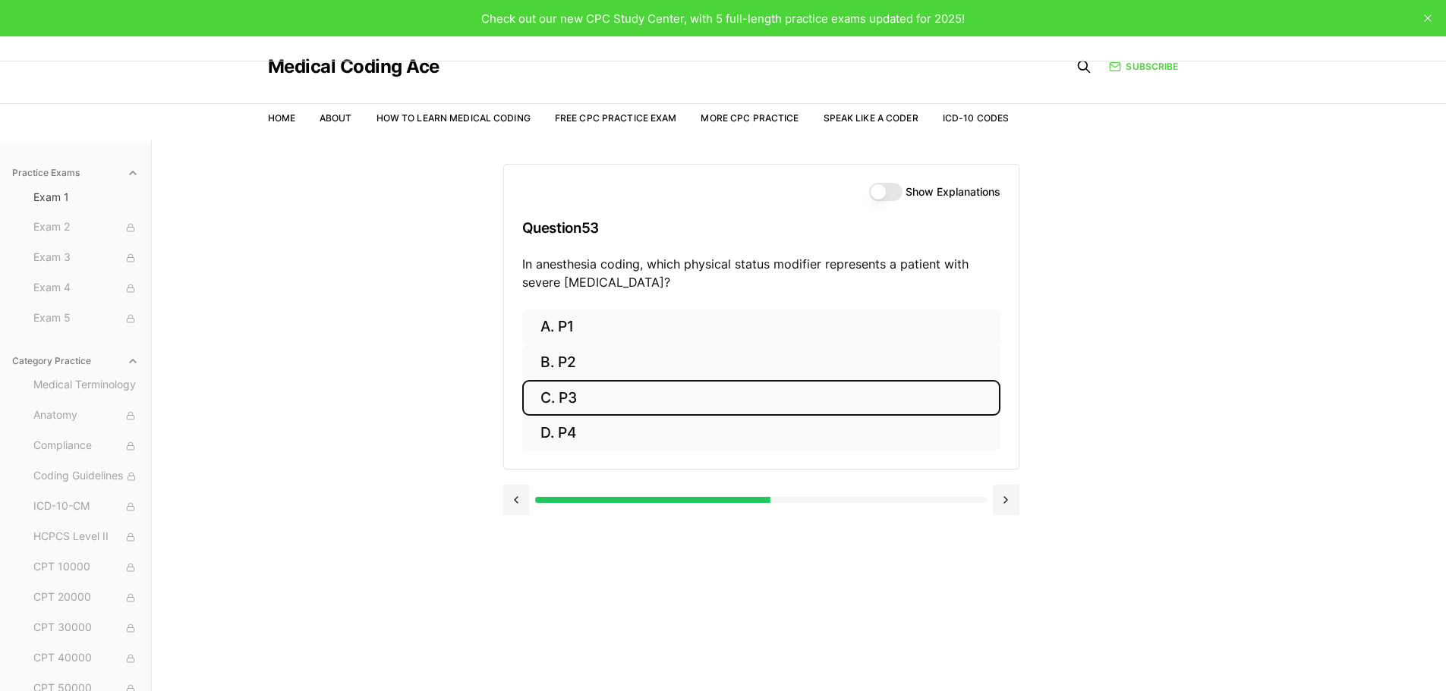
click at [606, 392] on button "C. P3" at bounding box center [761, 398] width 478 height 36
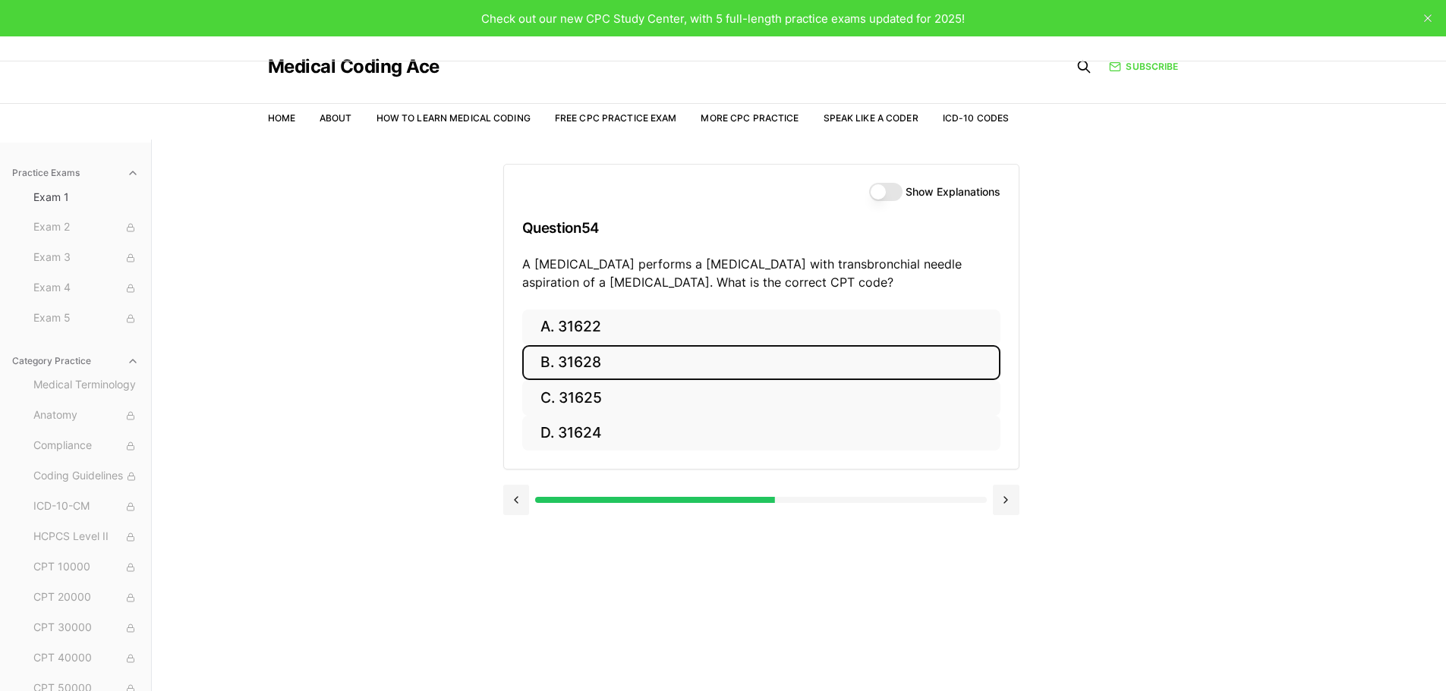
click at [656, 352] on button "B. 31628" at bounding box center [761, 363] width 478 height 36
click at [801, 351] on button "B. 74177" at bounding box center [761, 363] width 478 height 36
click at [654, 368] on button "B. 71046" at bounding box center [761, 363] width 478 height 36
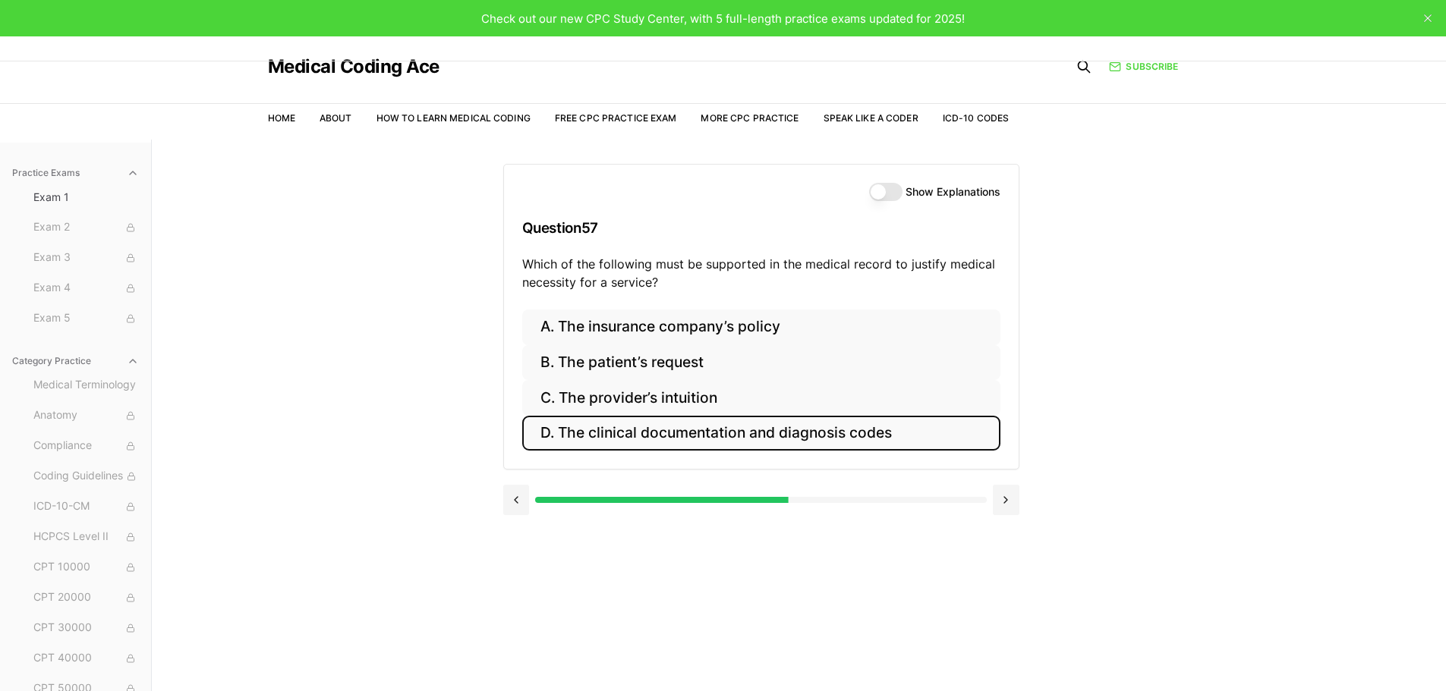
click at [763, 439] on button "D. The clinical documentation and diagnosis codes" at bounding box center [761, 434] width 478 height 36
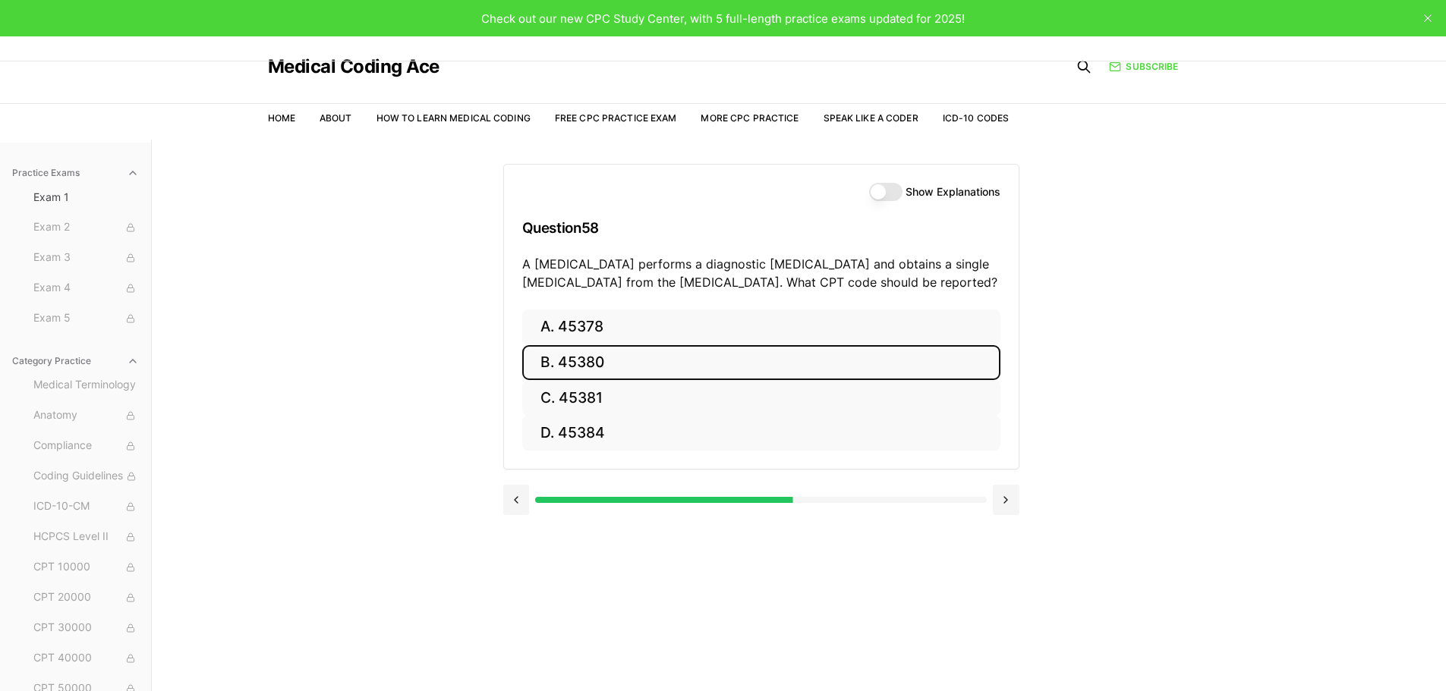
click at [552, 367] on button "B. 45380" at bounding box center [761, 363] width 478 height 36
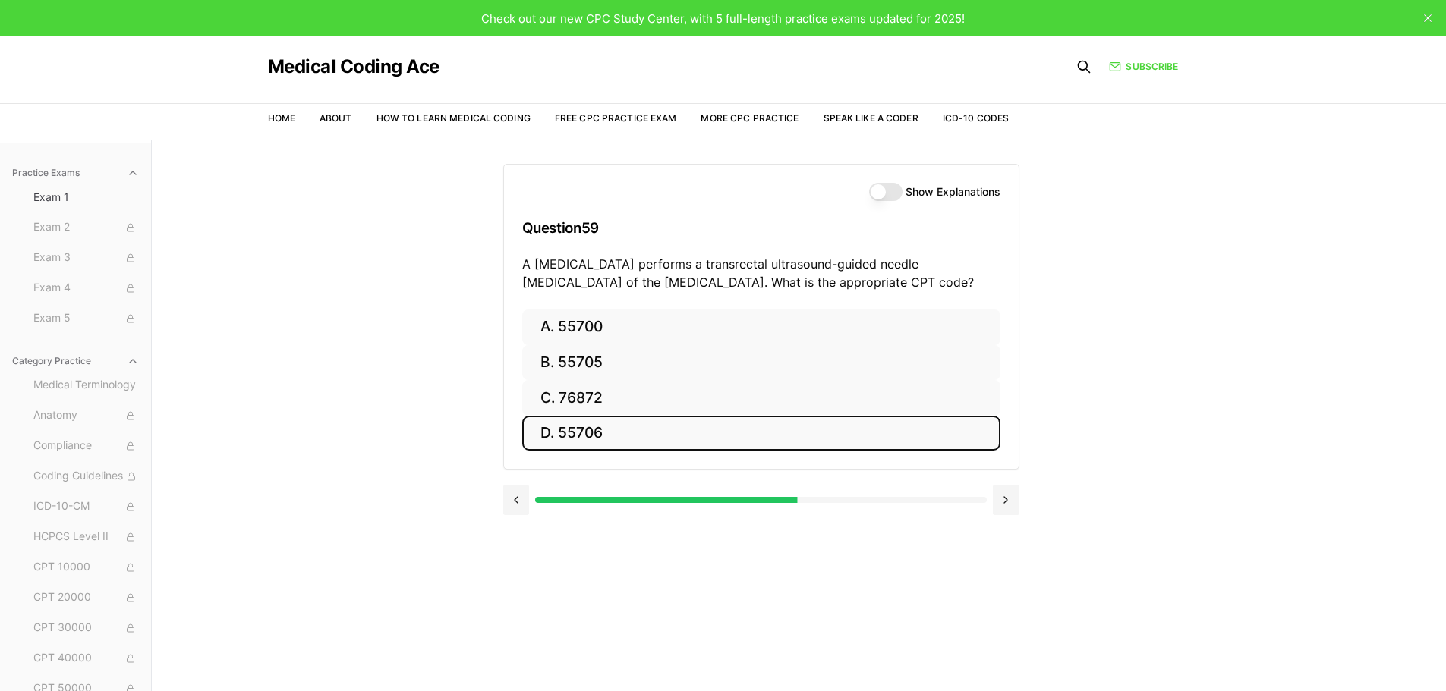
click at [651, 427] on button "D. 55706" at bounding box center [761, 434] width 478 height 36
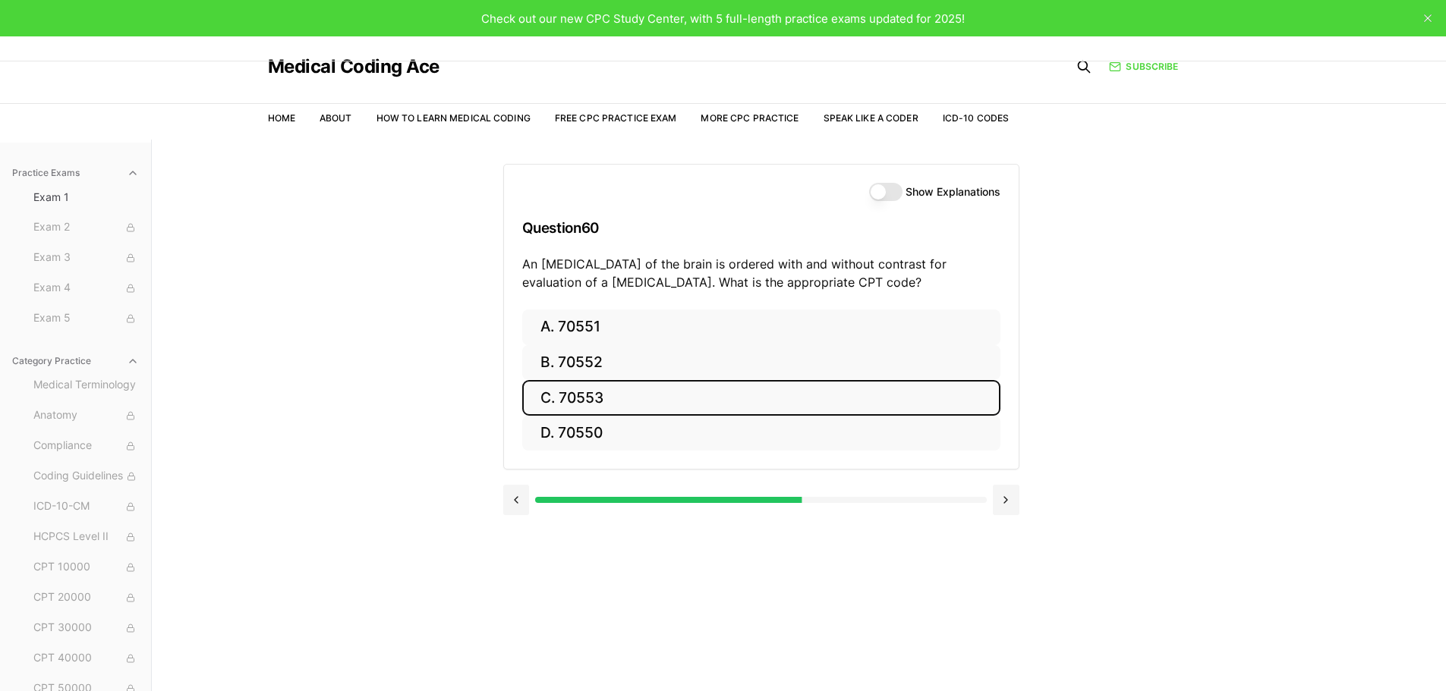
click at [634, 406] on button "C. 70553" at bounding box center [761, 398] width 478 height 36
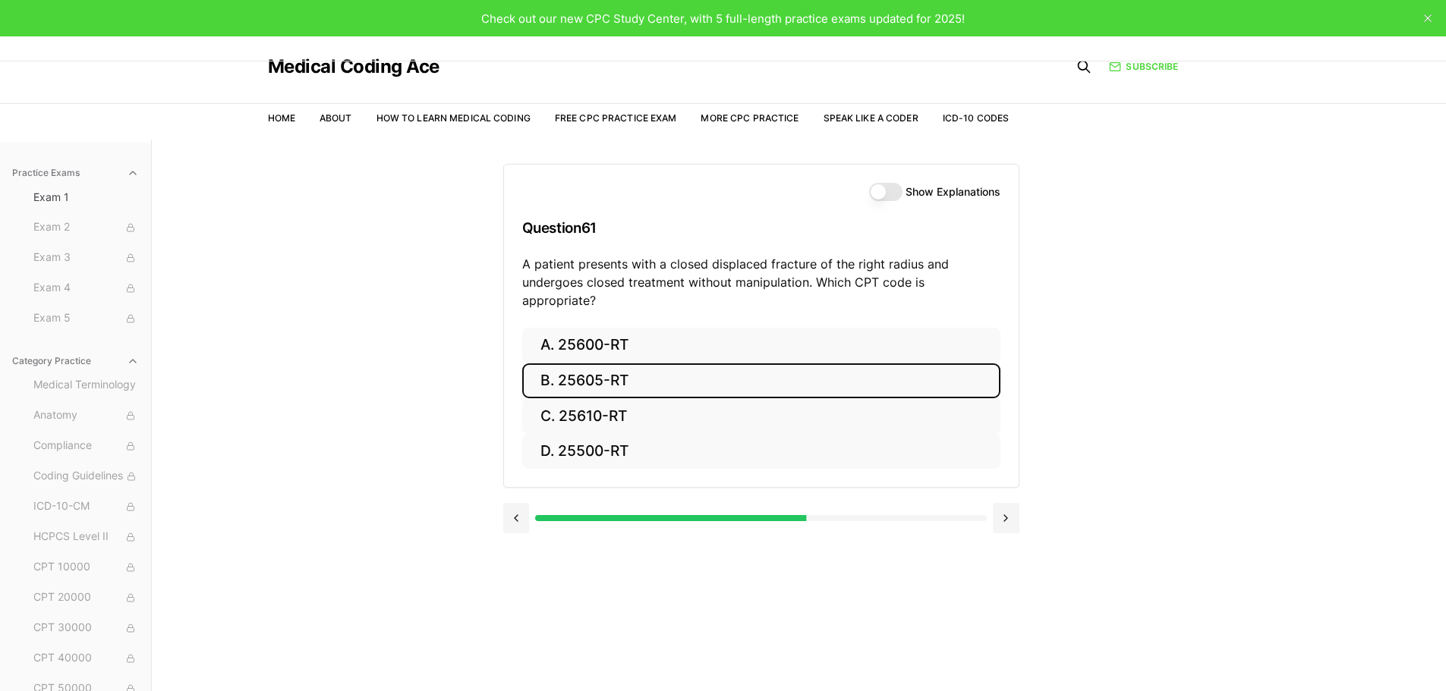
click at [634, 364] on button "B. 25605-RT" at bounding box center [761, 382] width 478 height 36
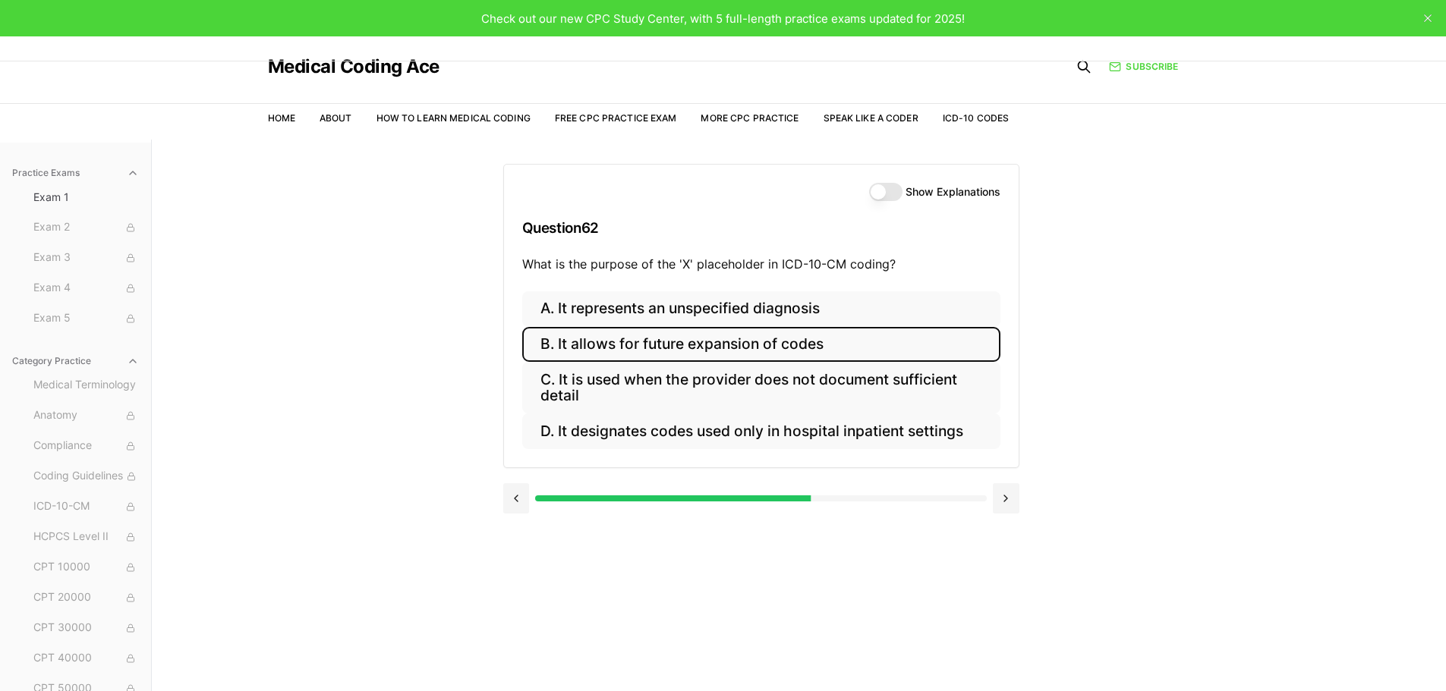
click at [830, 342] on button "B. It allows for future expansion of codes" at bounding box center [761, 345] width 478 height 36
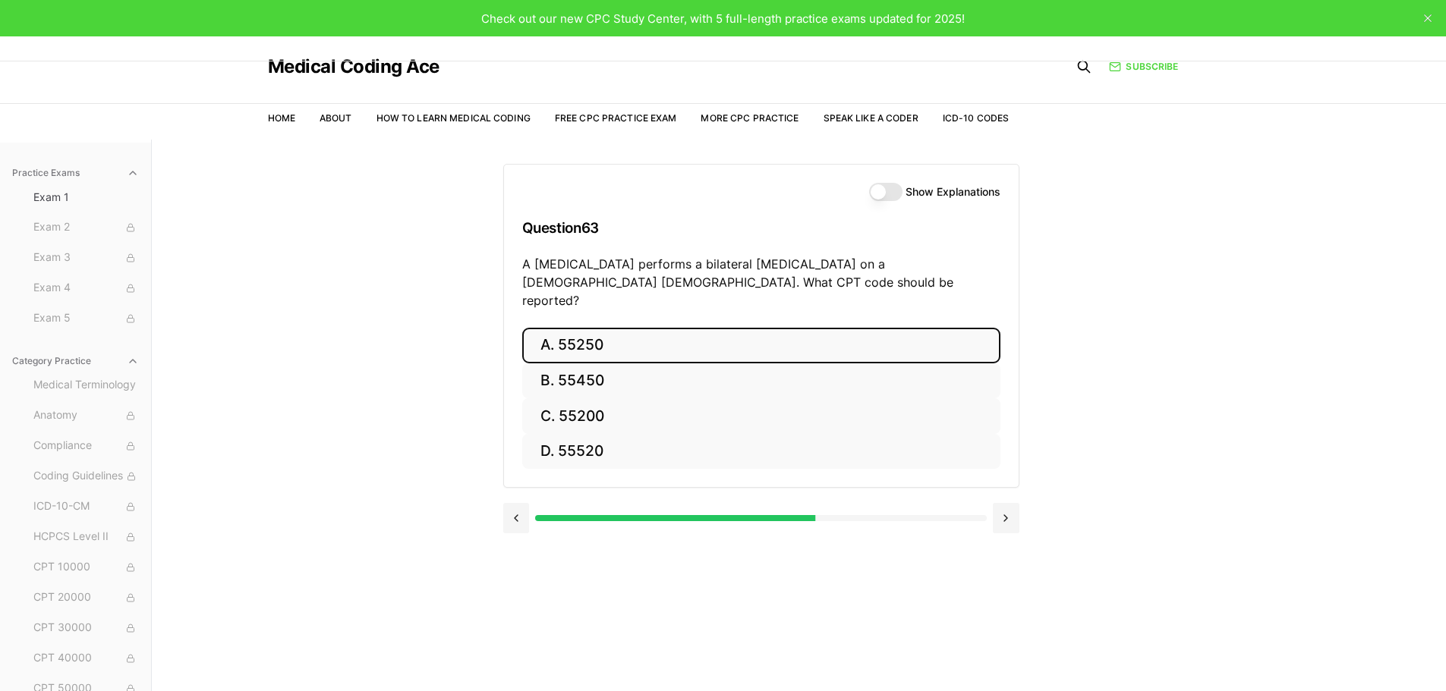
click at [602, 332] on button "A. 55250" at bounding box center [761, 346] width 478 height 36
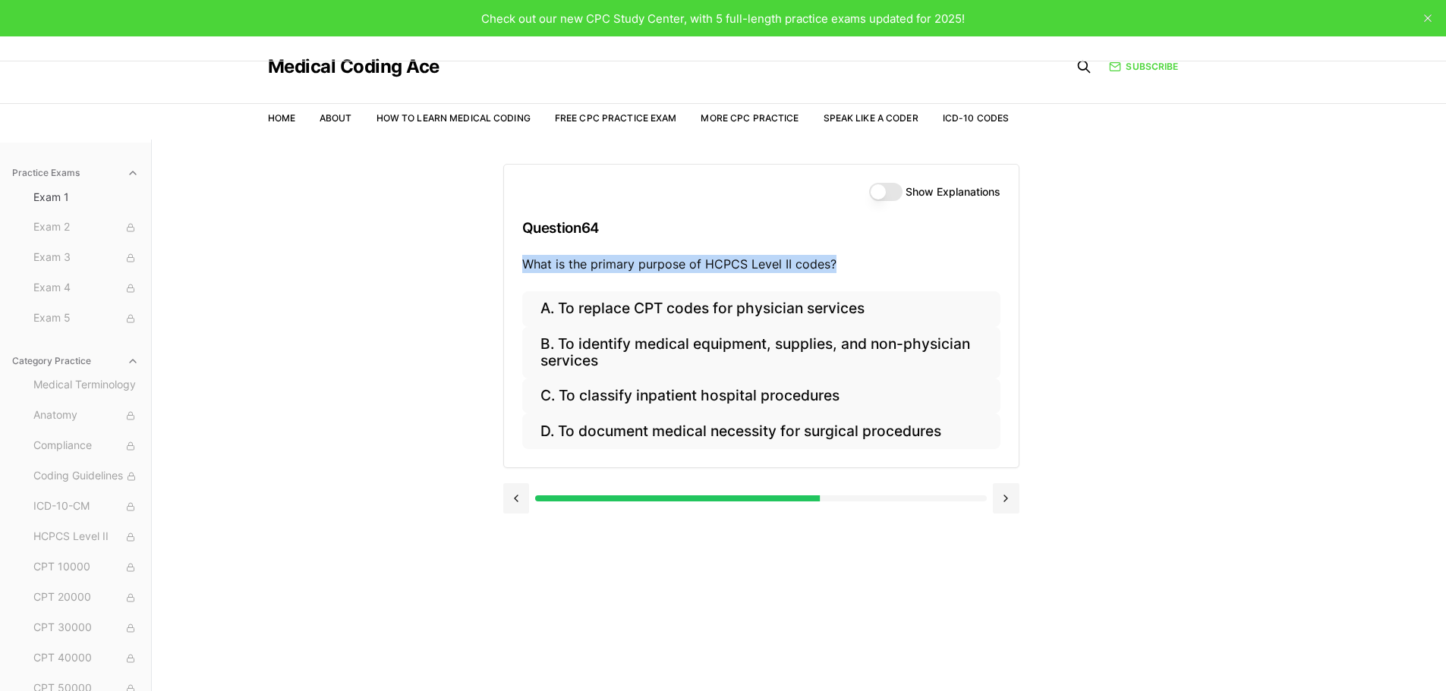
drag, startPoint x: 841, startPoint y: 260, endPoint x: 512, endPoint y: 272, distance: 329.6
click at [512, 272] on div "Show Explanations Question 64 What is the primary purpose of HCPCS Level II cod…" at bounding box center [761, 228] width 515 height 127
copy p "What is the primary purpose of HCPCS Level II codes?"
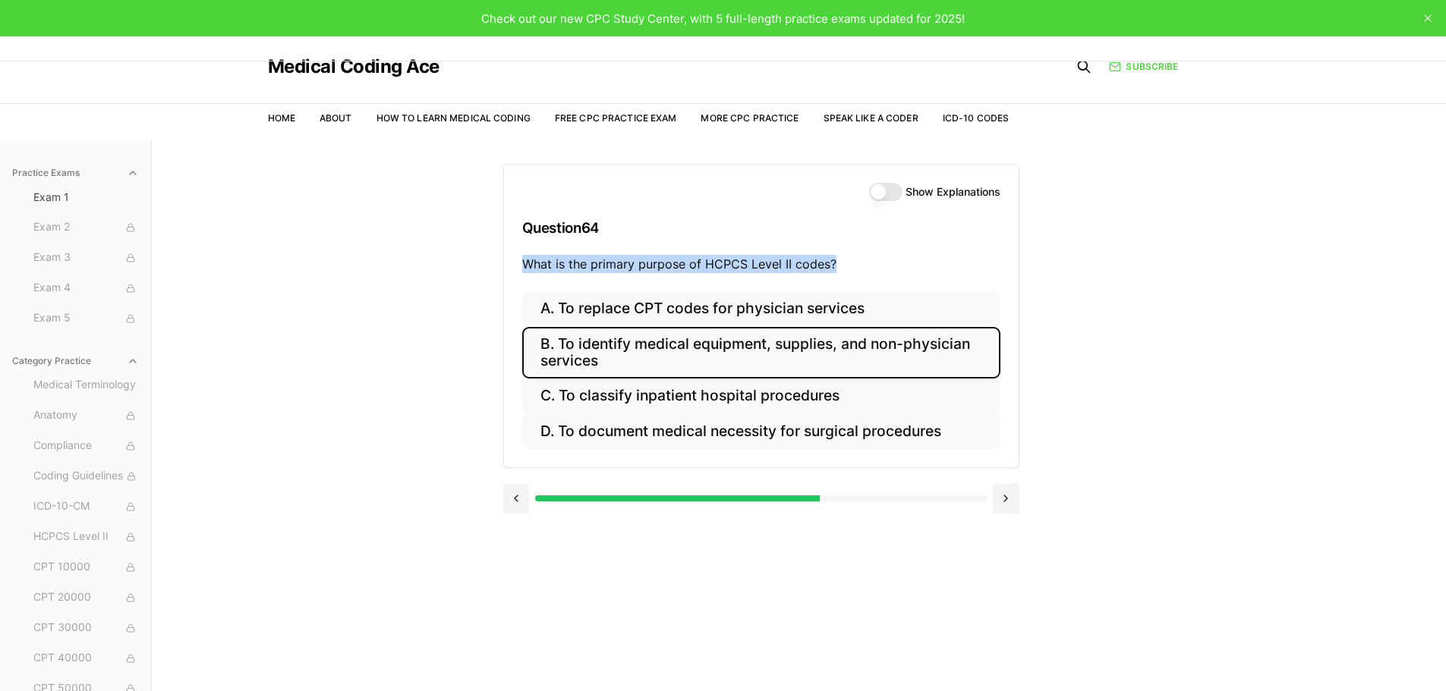
click at [762, 351] on button "B. To identify medical equipment, supplies, and non-physician services" at bounding box center [761, 353] width 478 height 52
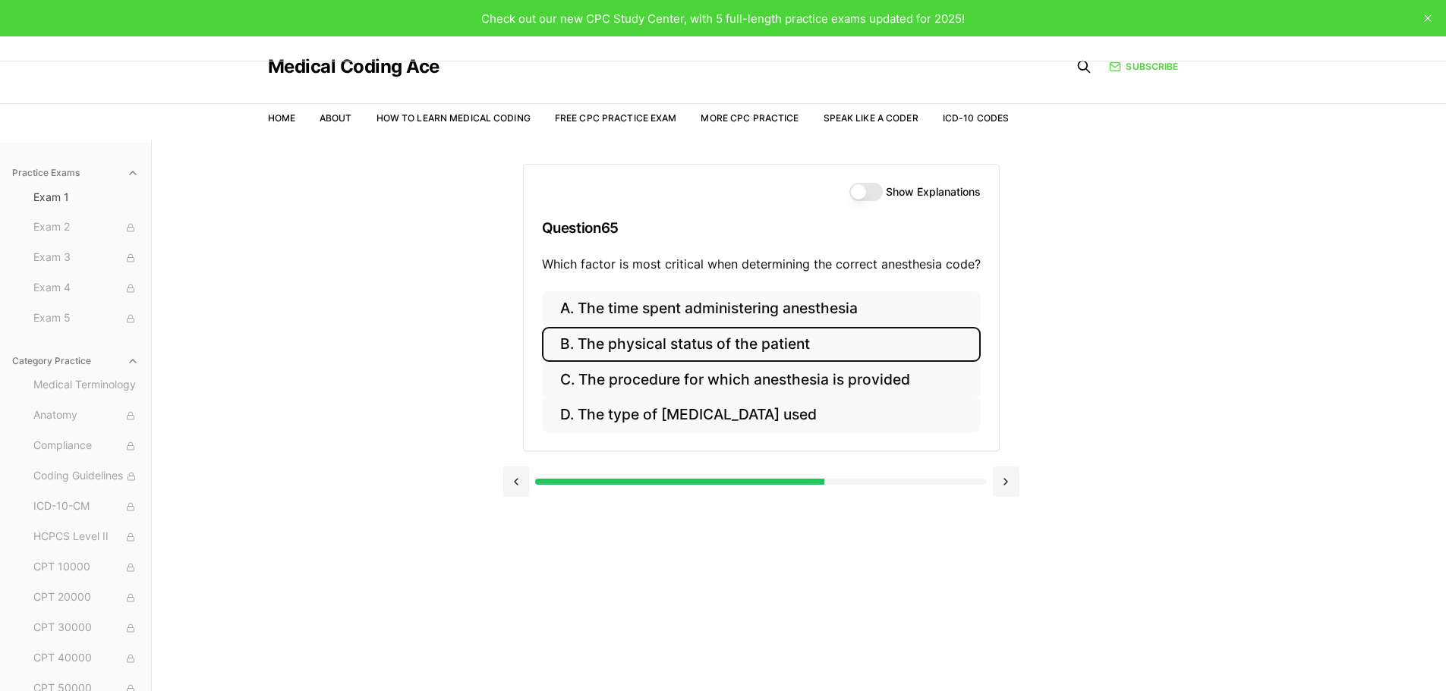
click at [733, 350] on button "B. The physical status of the patient" at bounding box center [761, 345] width 439 height 36
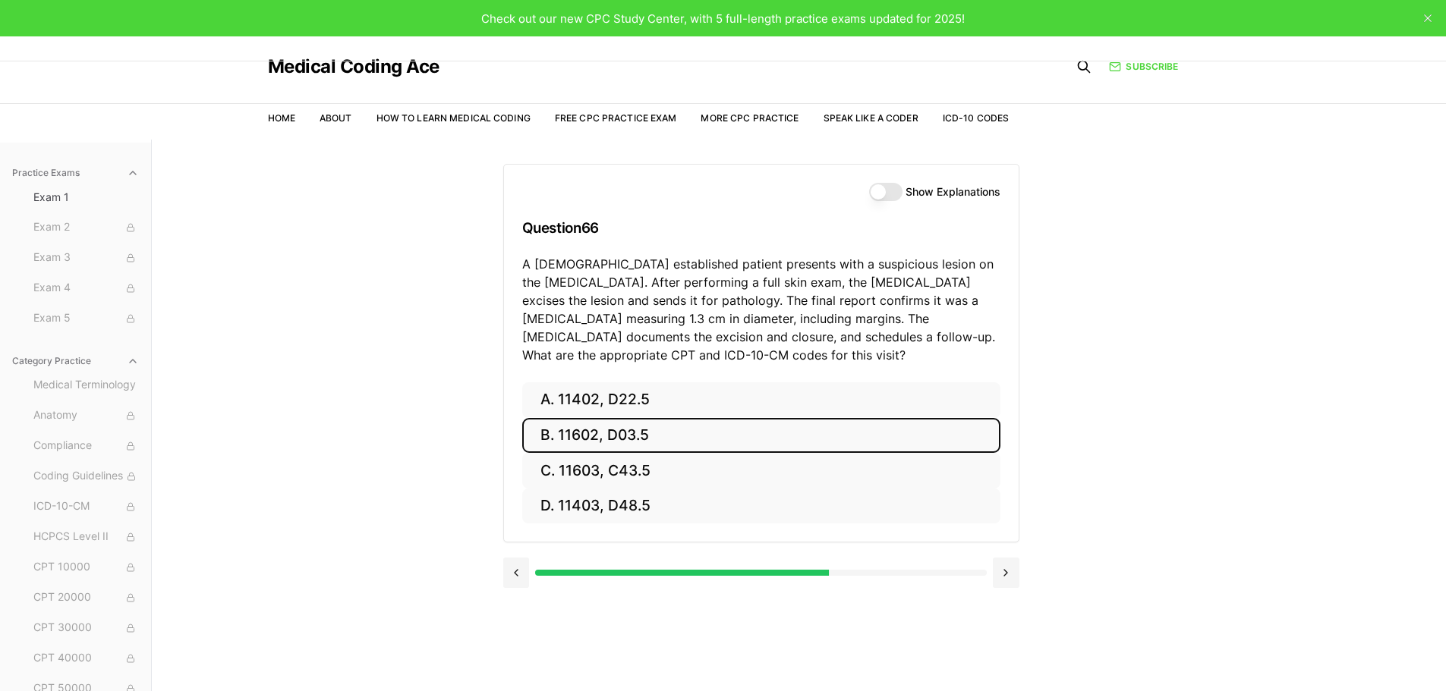
click at [660, 427] on button "B. 11602, D03.5" at bounding box center [761, 436] width 478 height 36
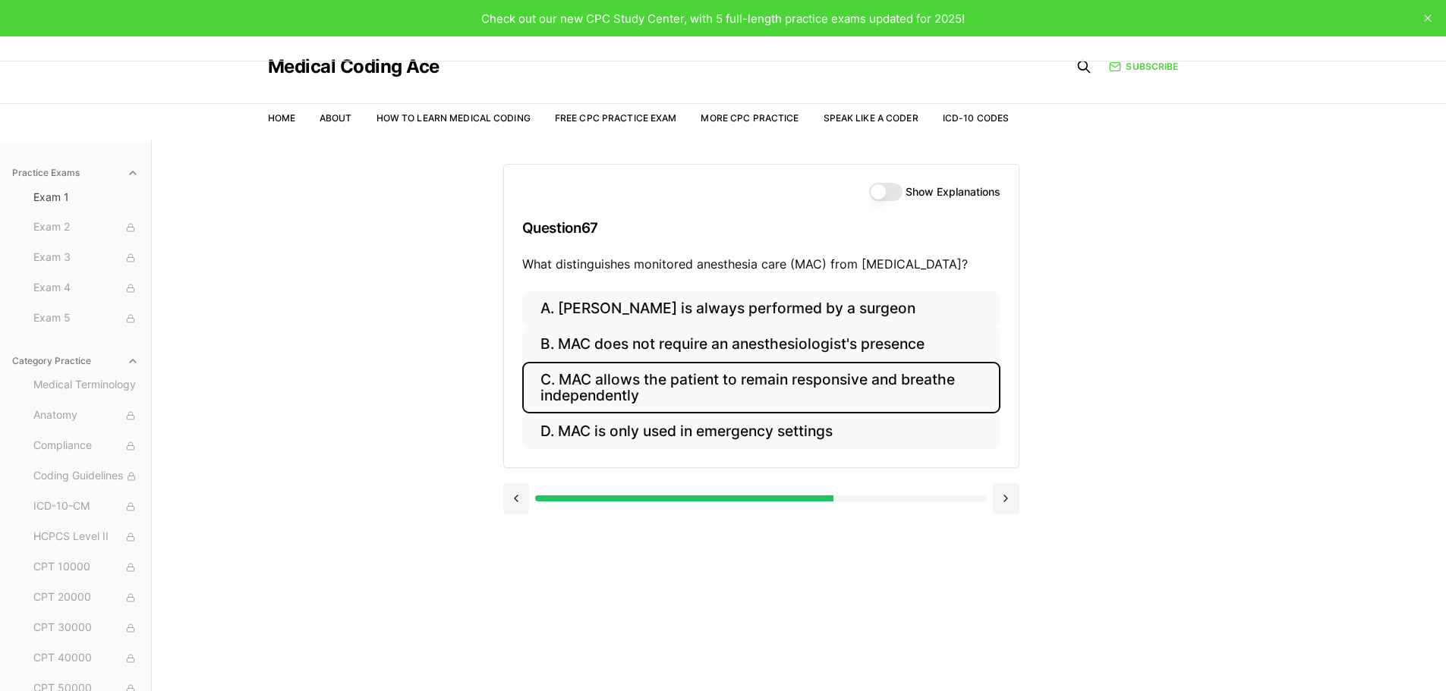
click at [678, 381] on button "C. MAC allows the patient to remain responsive and breathe independently" at bounding box center [761, 388] width 478 height 52
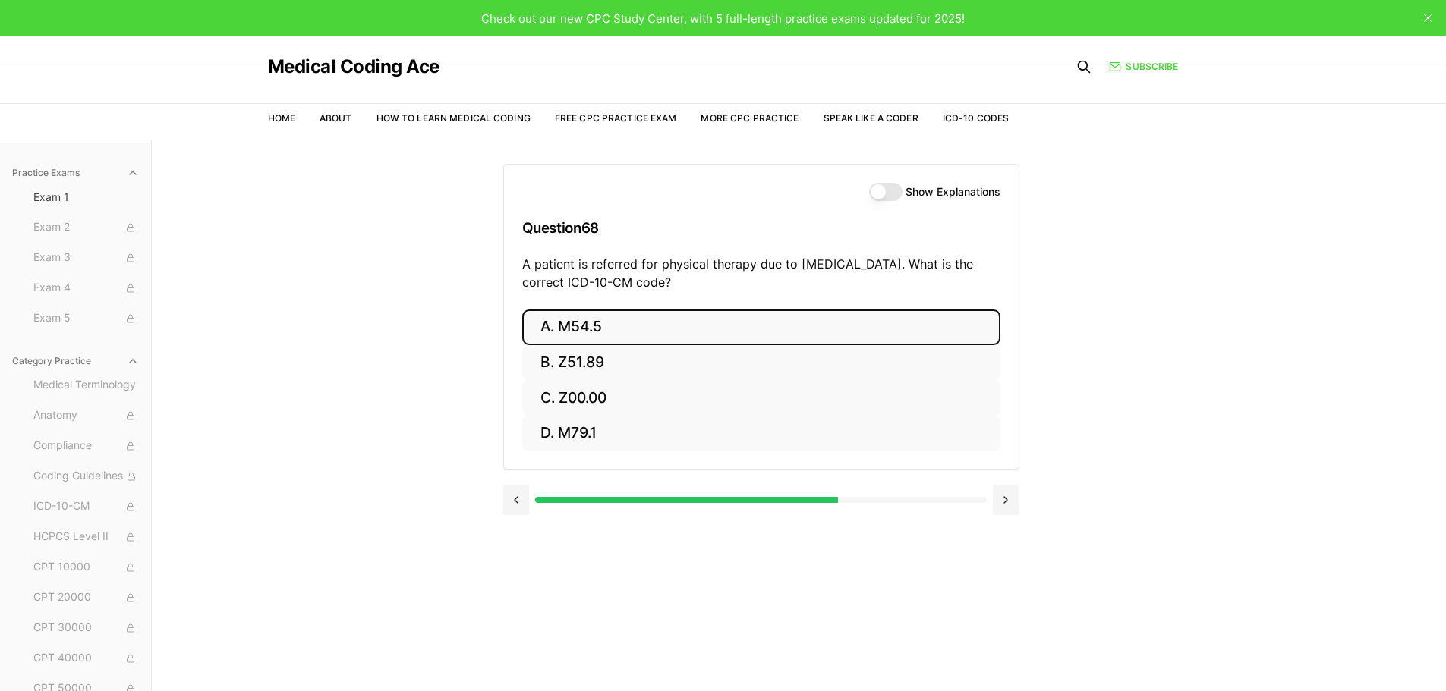
click at [629, 334] on button "A. M54.5" at bounding box center [761, 328] width 478 height 36
click at [657, 321] on button "A. 25260" at bounding box center [761, 328] width 478 height 36
click at [614, 326] on button "A. 61312" at bounding box center [761, 328] width 478 height 36
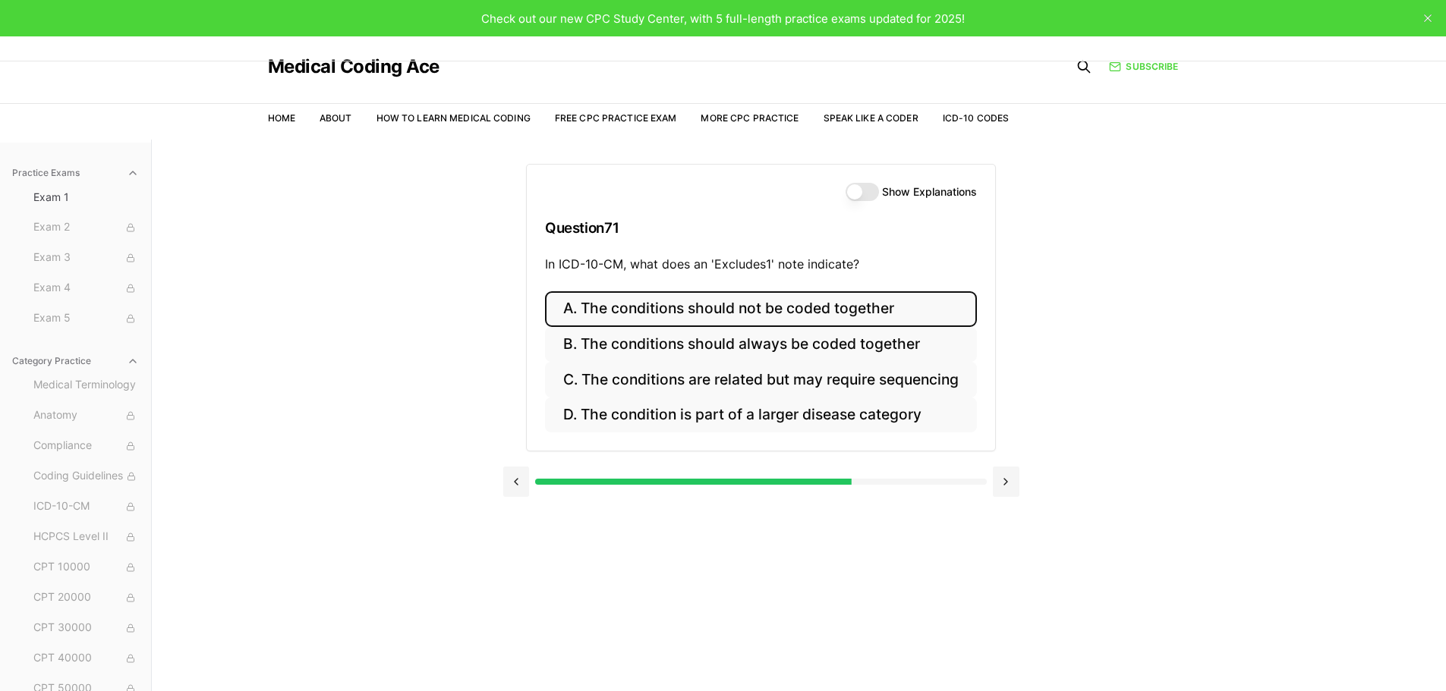
click at [829, 314] on button "A. The conditions should not be coded together" at bounding box center [761, 309] width 432 height 36
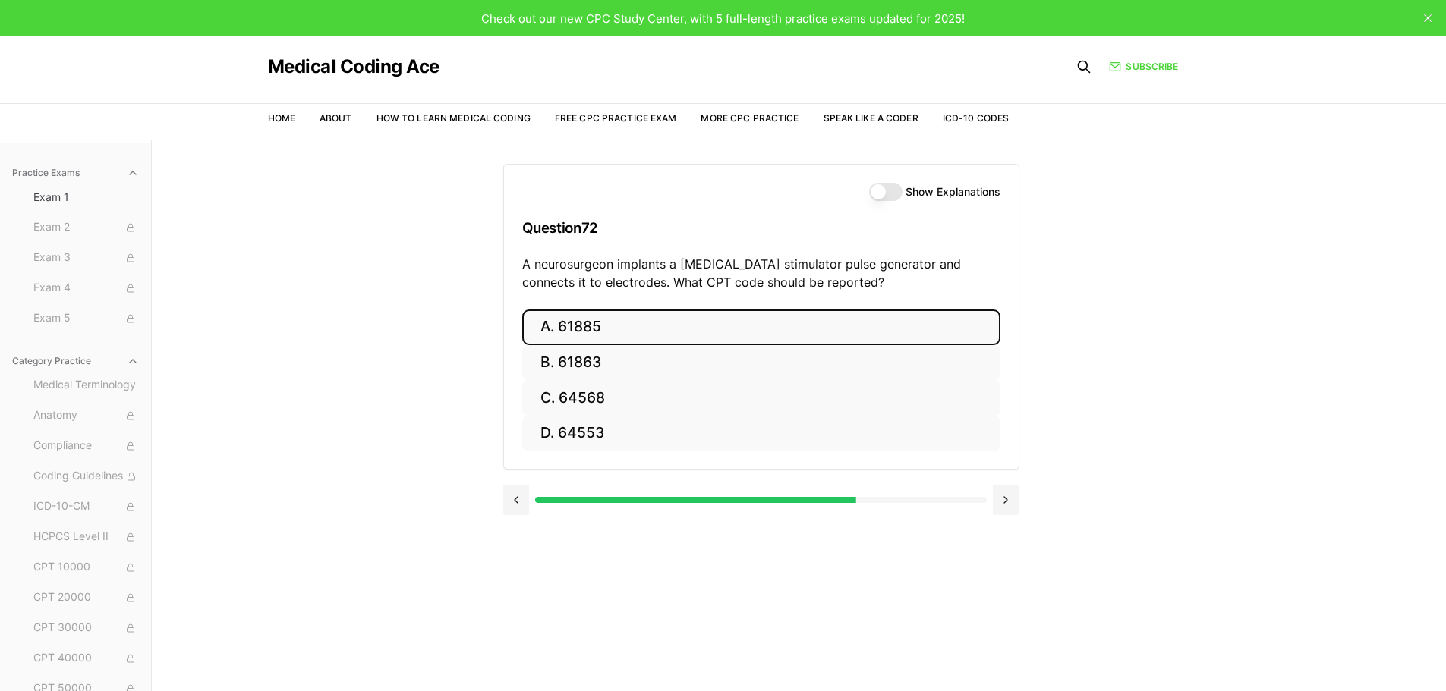
click at [641, 332] on button "A. 61885" at bounding box center [761, 328] width 478 height 36
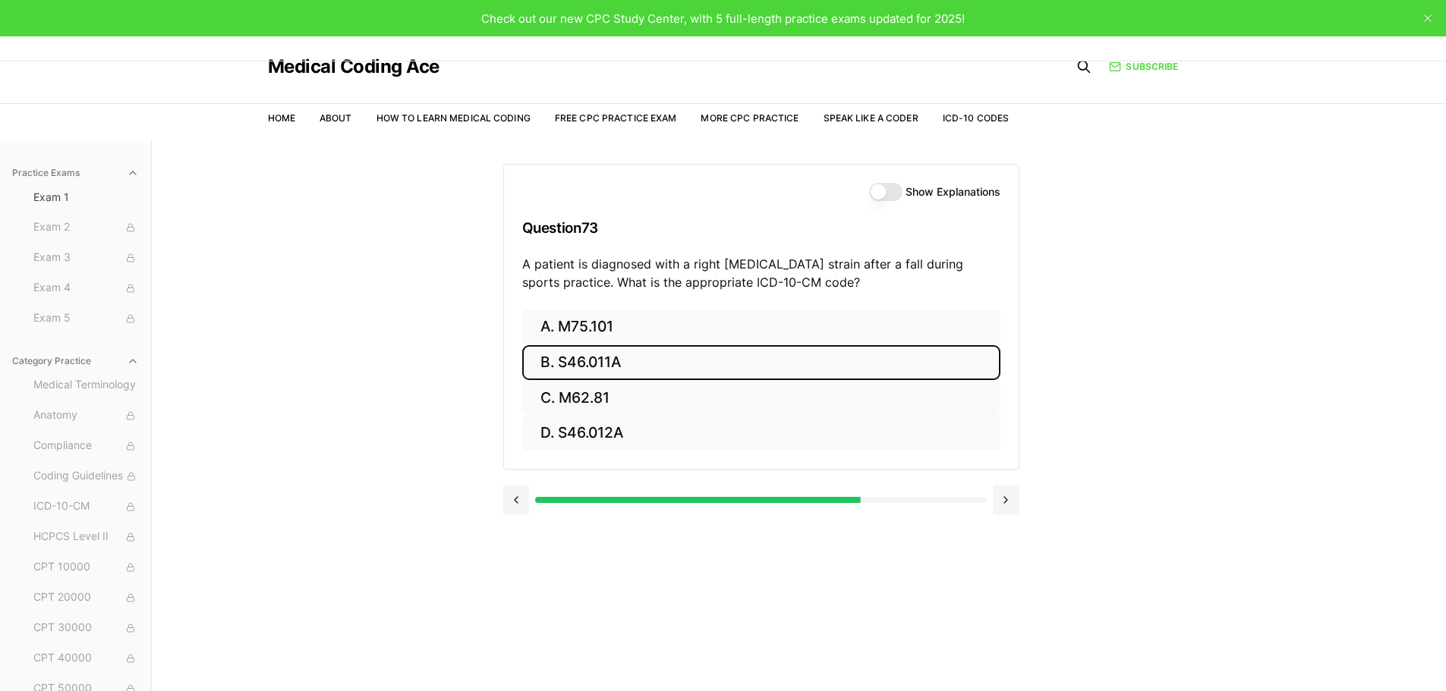
click at [669, 370] on button "B. S46.011A" at bounding box center [761, 363] width 478 height 36
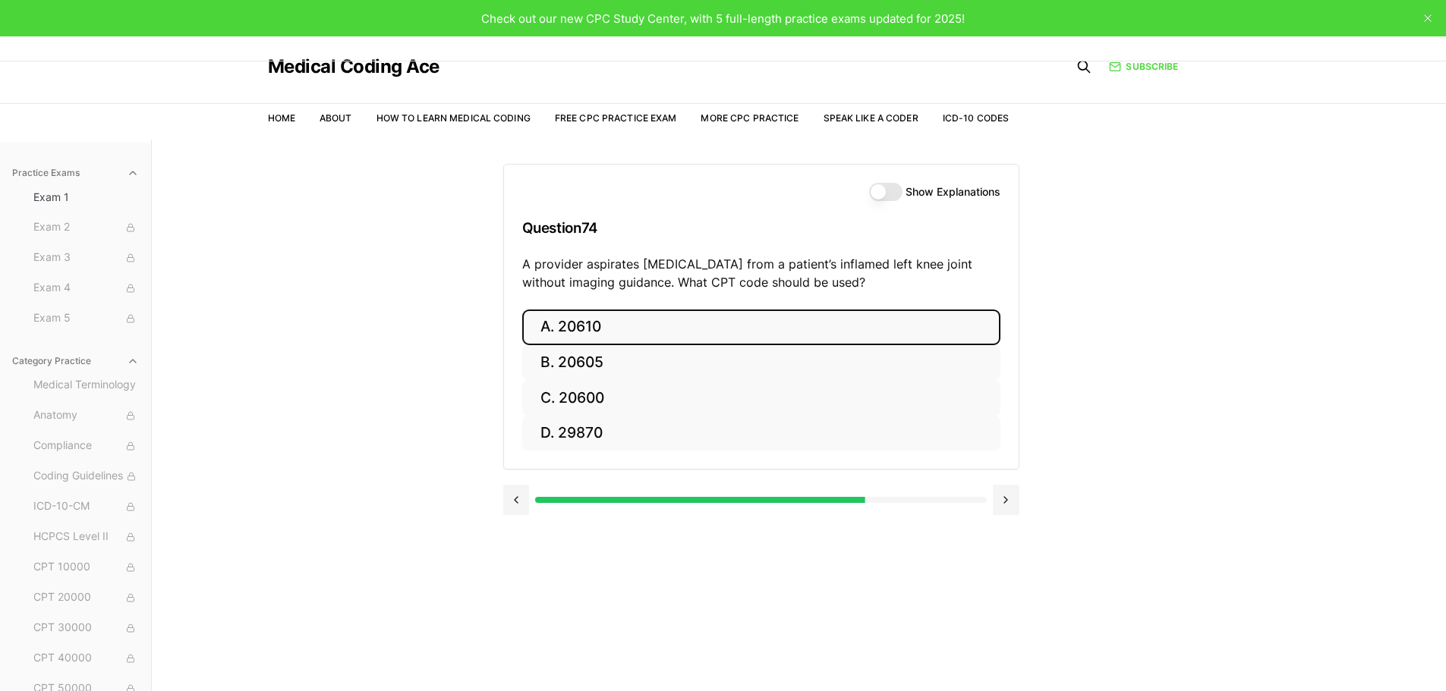
click at [596, 329] on button "A. 20610" at bounding box center [761, 328] width 478 height 36
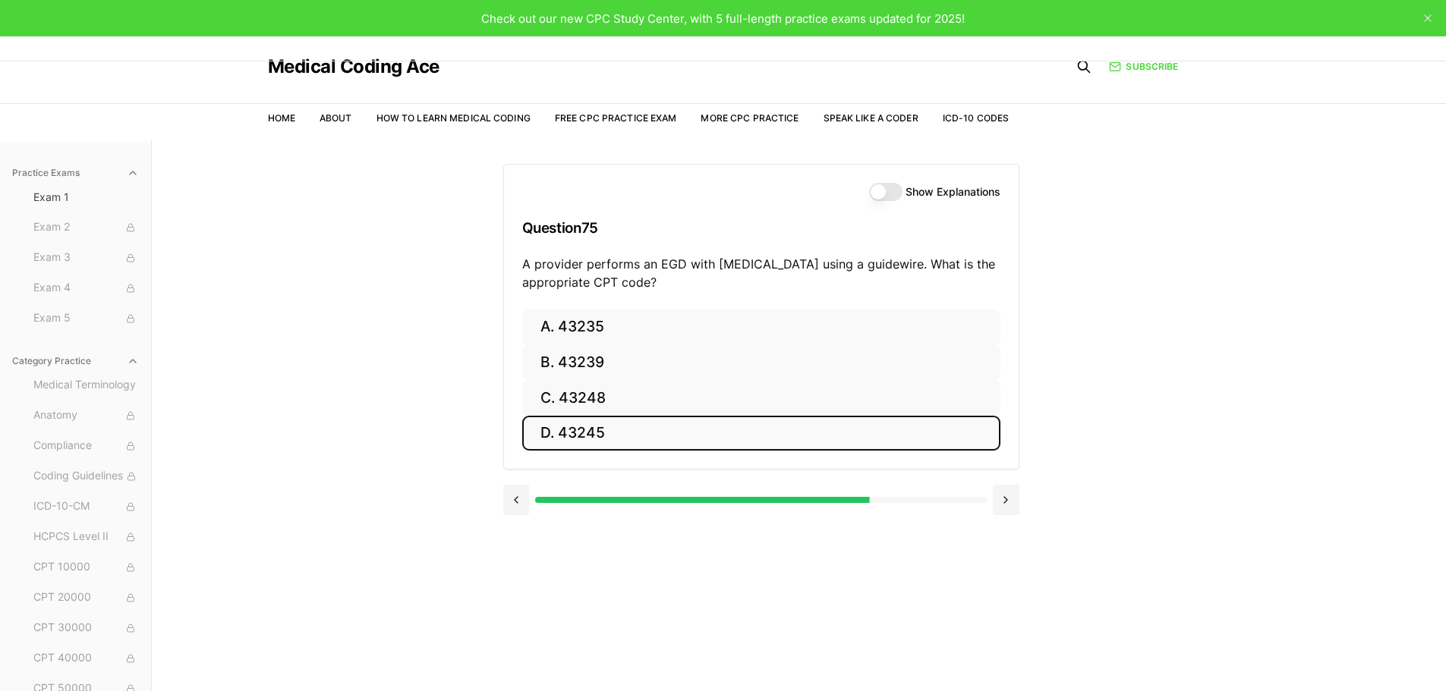
click at [642, 423] on button "D. 43245" at bounding box center [761, 434] width 478 height 36
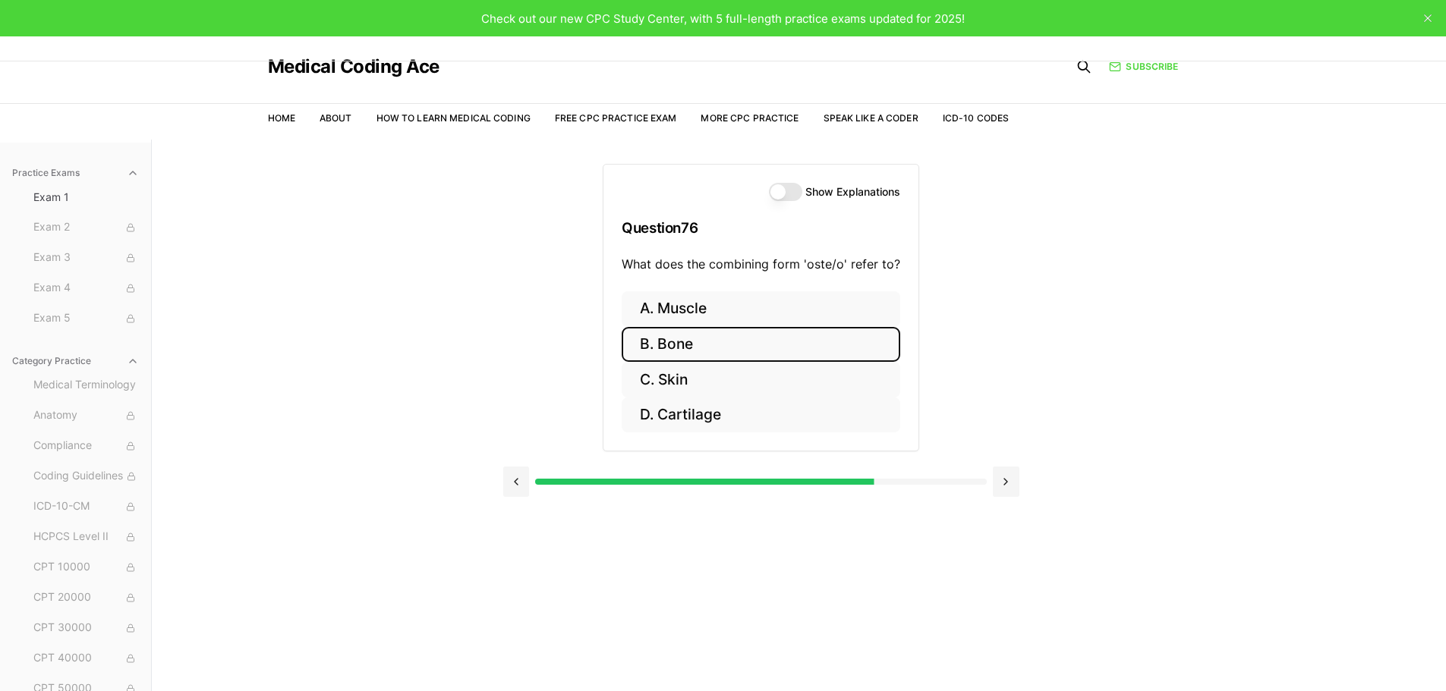
click at [742, 342] on button "B. Bone" at bounding box center [761, 345] width 279 height 36
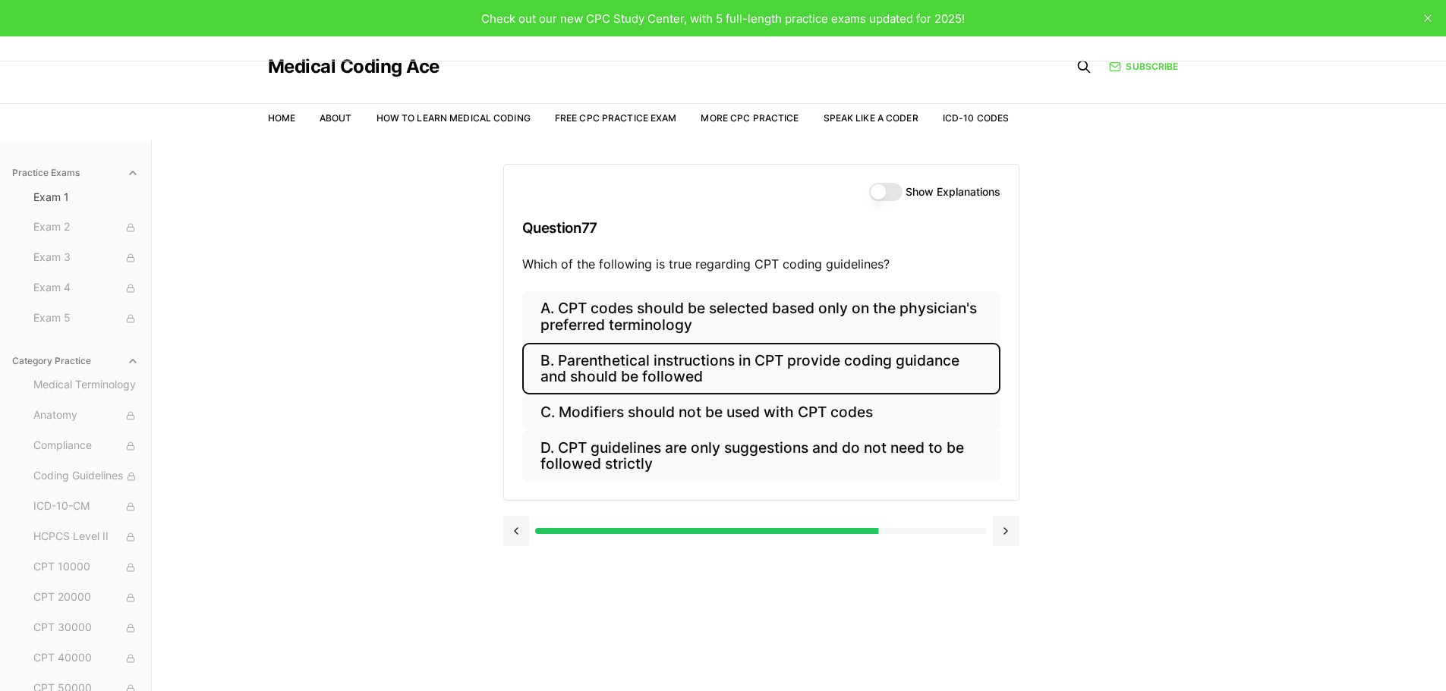
click at [795, 357] on button "B. Parenthetical instructions in CPT provide coding guidance and should be foll…" at bounding box center [761, 369] width 478 height 52
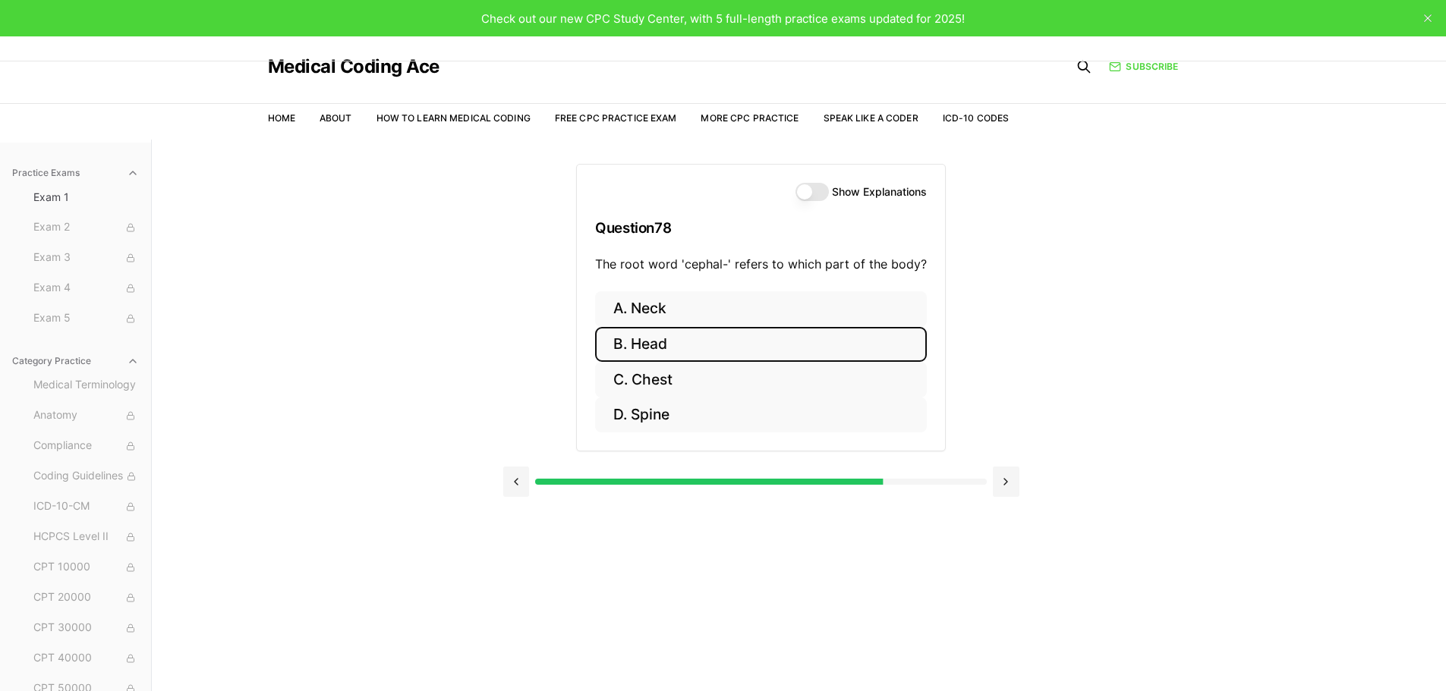
click at [680, 345] on button "B. Head" at bounding box center [761, 345] width 332 height 36
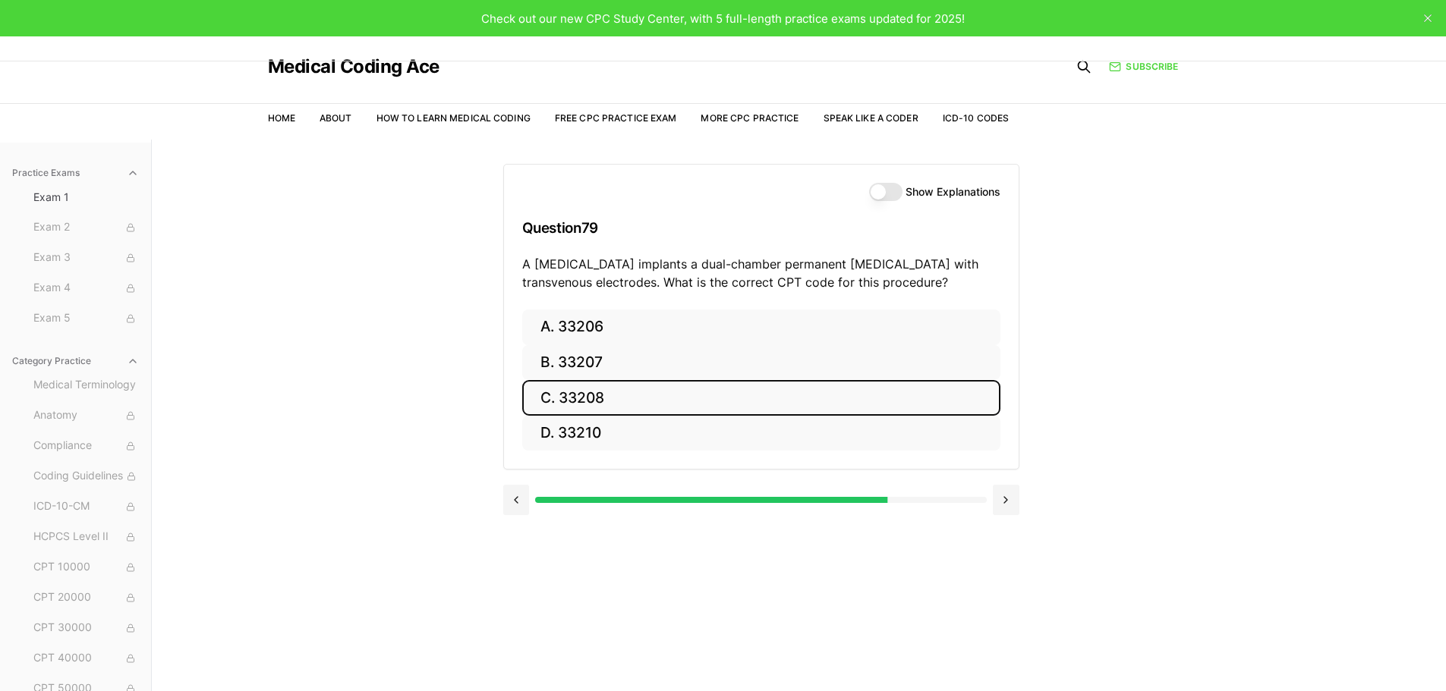
click at [647, 405] on button "C. 33208" at bounding box center [761, 398] width 478 height 36
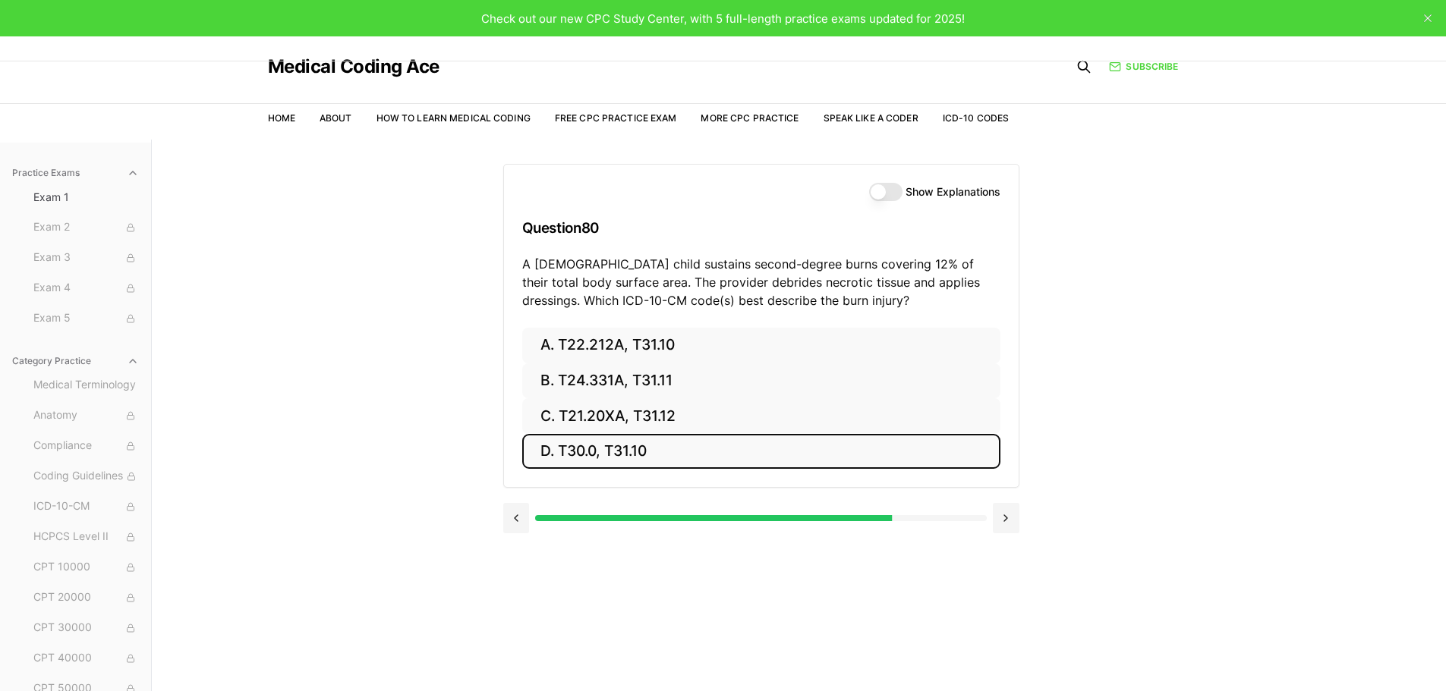
click at [663, 447] on button "D. T30.0, T31.10" at bounding box center [761, 452] width 478 height 36
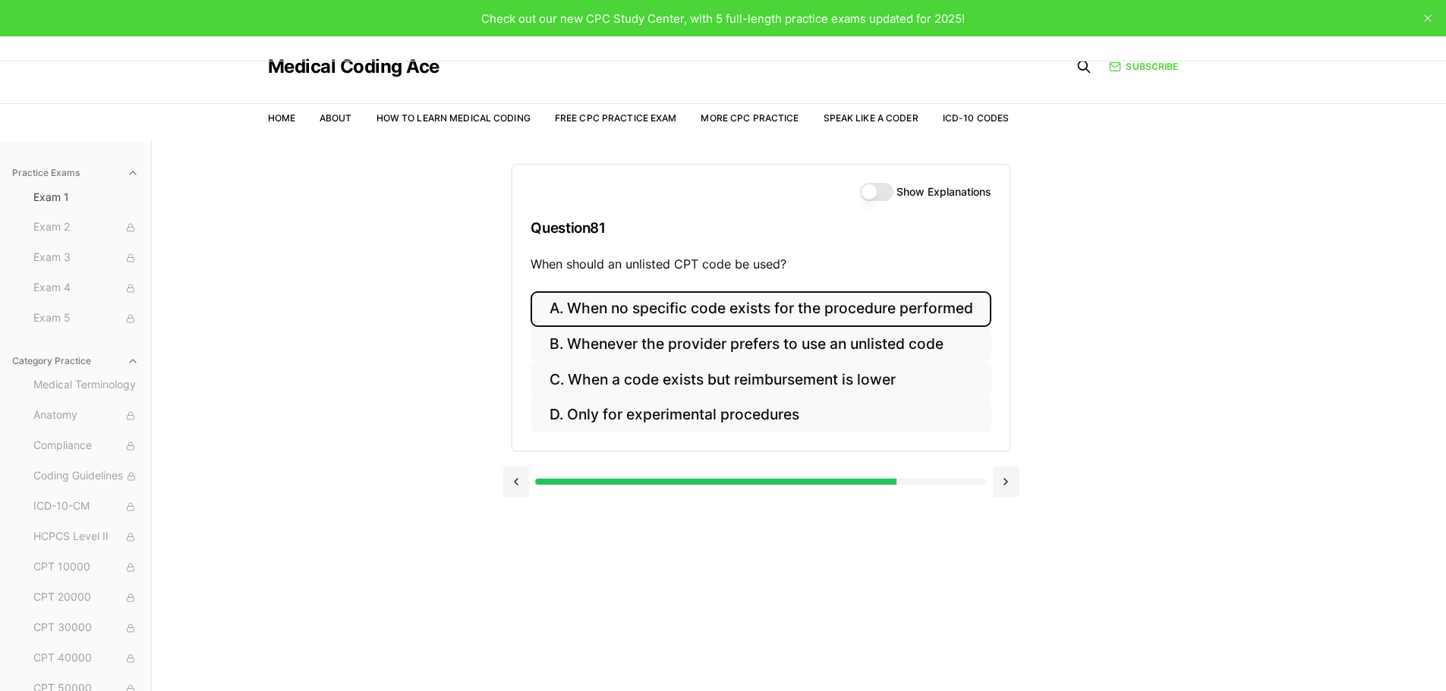
click at [741, 305] on button "A. When no specific code exists for the procedure performed" at bounding box center [760, 309] width 460 height 36
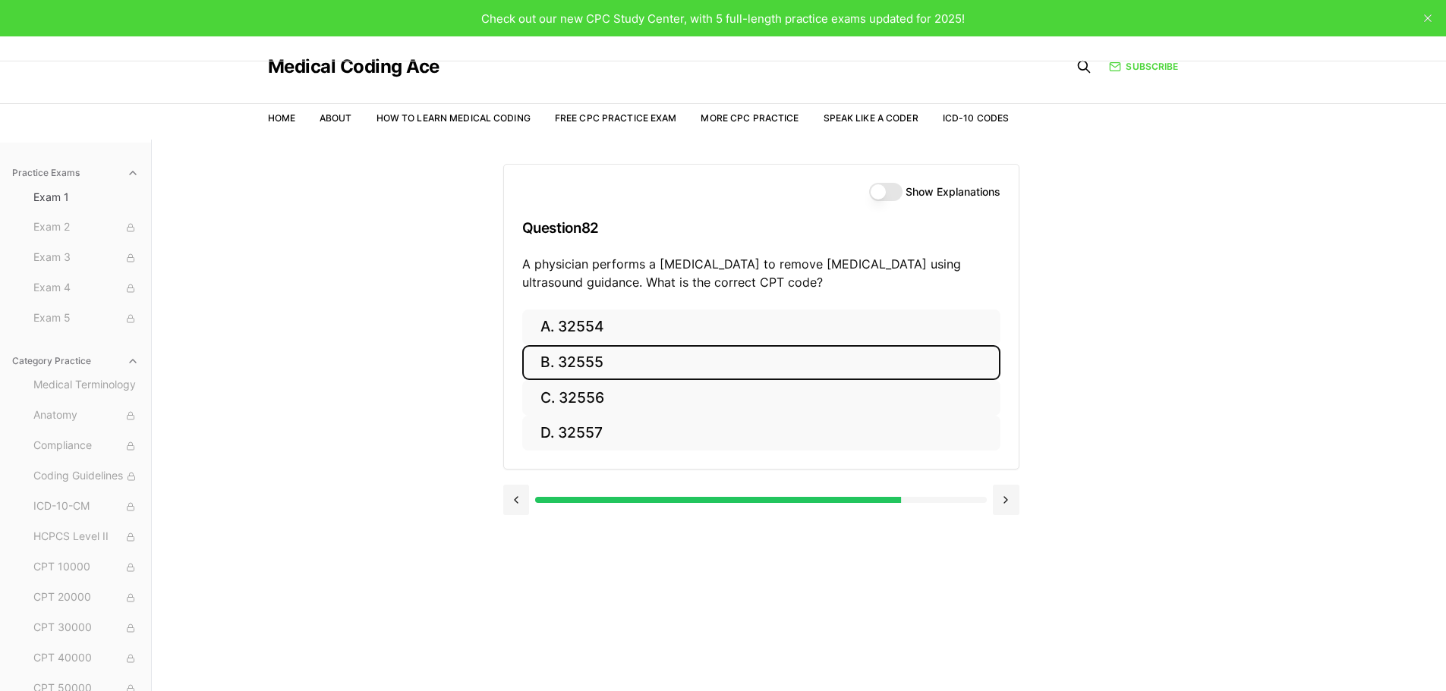
click at [616, 356] on button "B. 32555" at bounding box center [761, 363] width 478 height 36
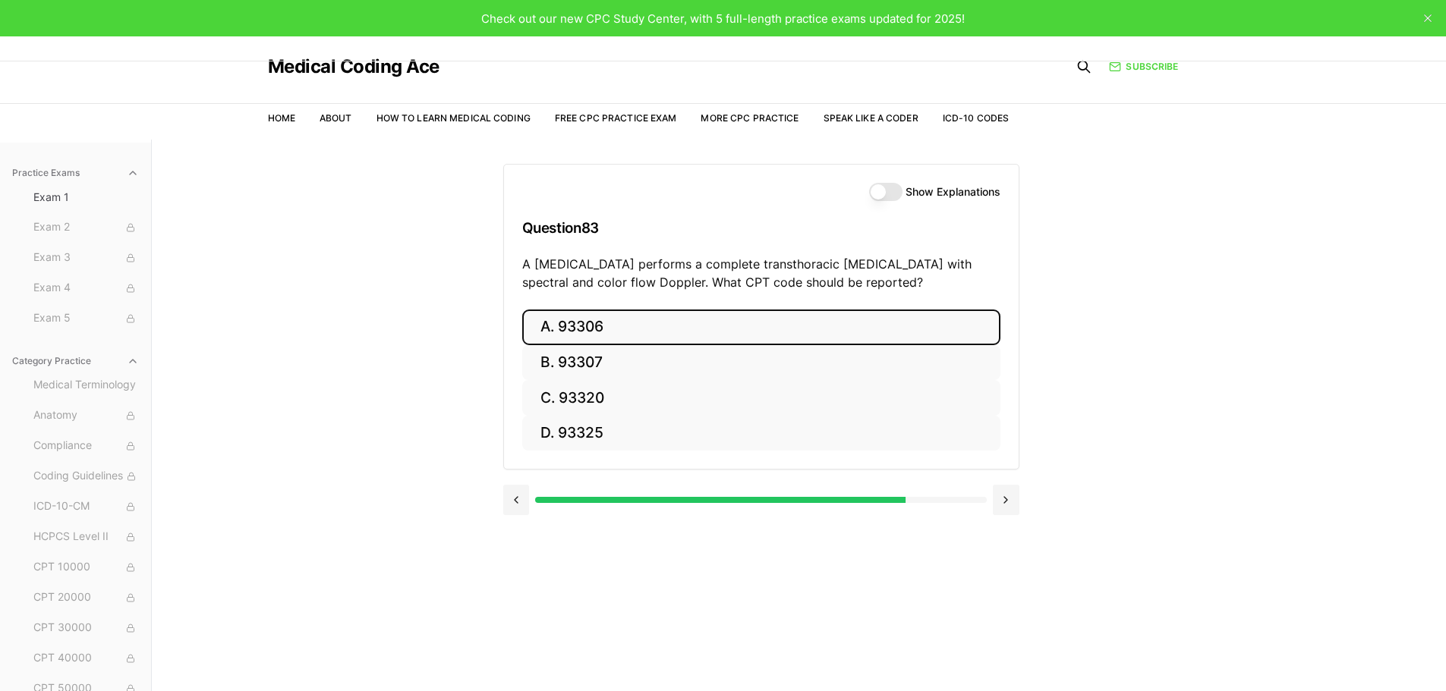
click at [631, 334] on button "A. 93306" at bounding box center [761, 328] width 478 height 36
click at [692, 323] on button "A. 35301" at bounding box center [761, 328] width 478 height 36
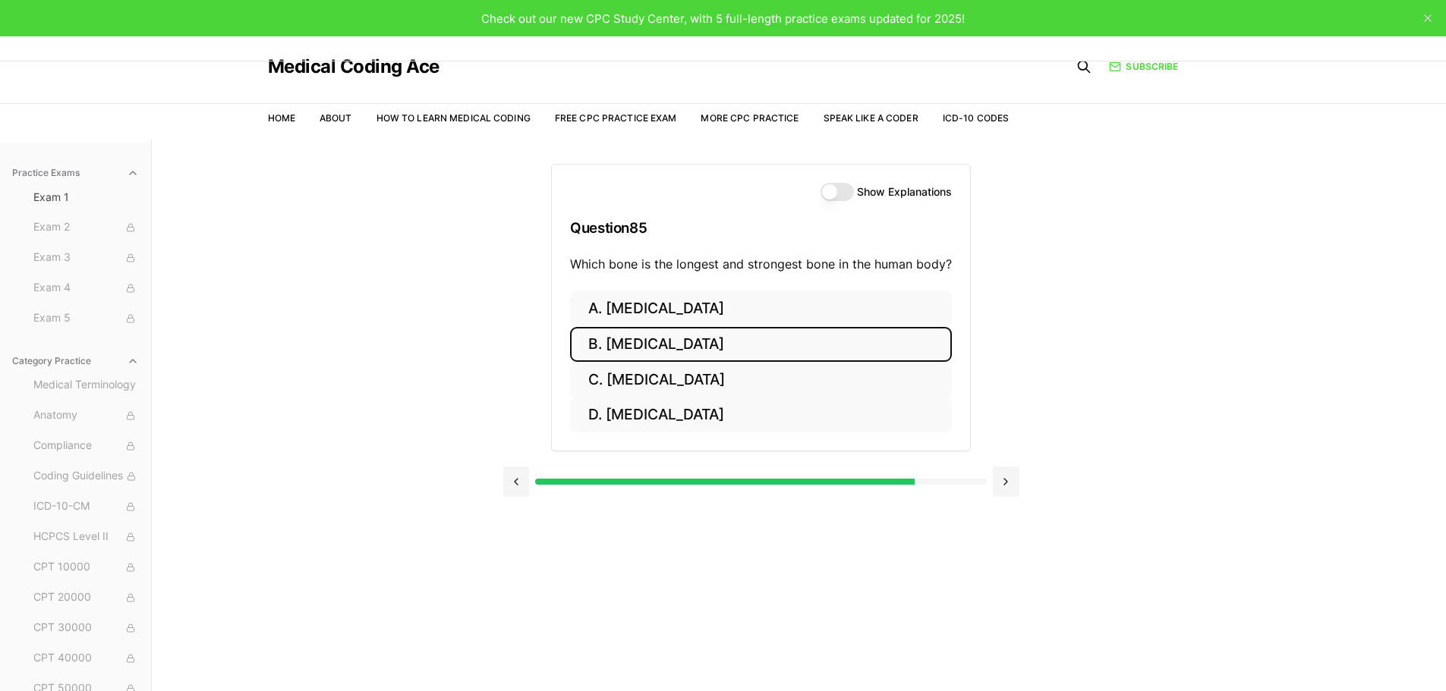
click at [675, 338] on button "B. Femur" at bounding box center [761, 345] width 382 height 36
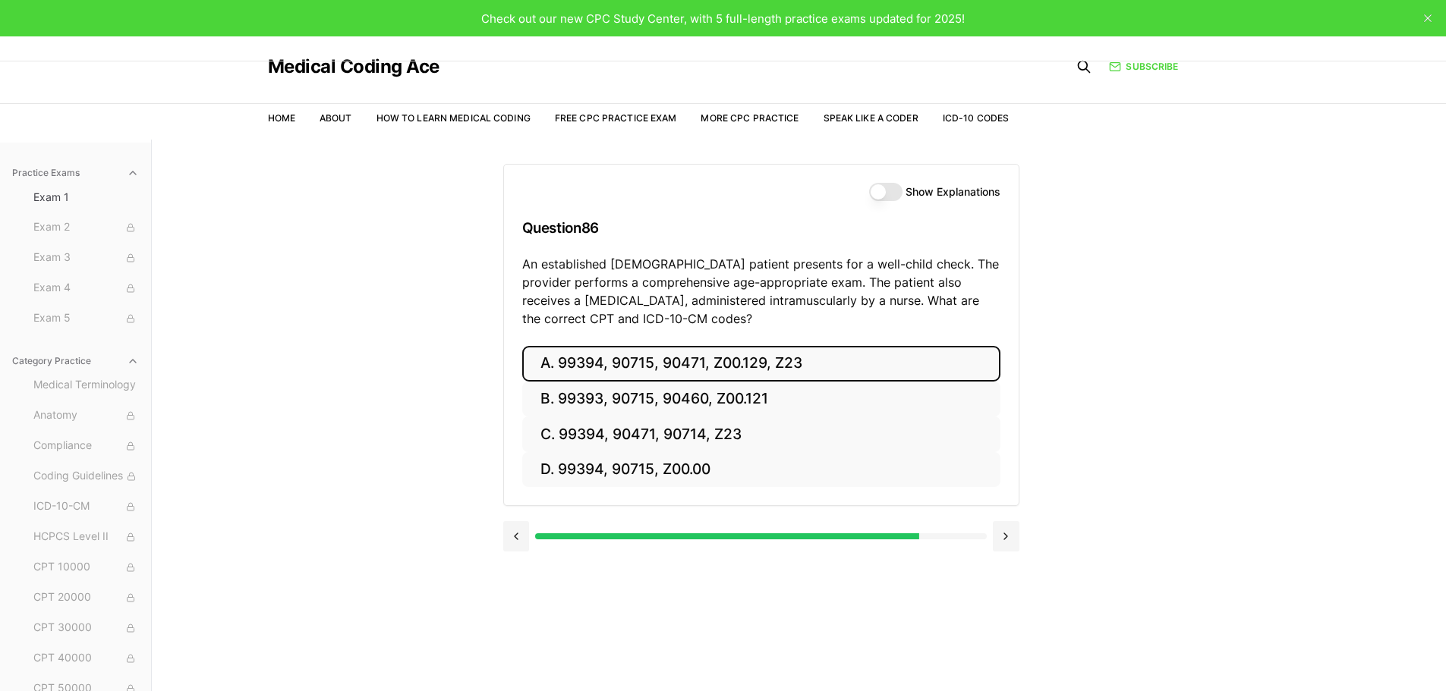
click at [669, 364] on button "A. 99394, 90715, 90471, Z00.129, Z23" at bounding box center [761, 364] width 478 height 36
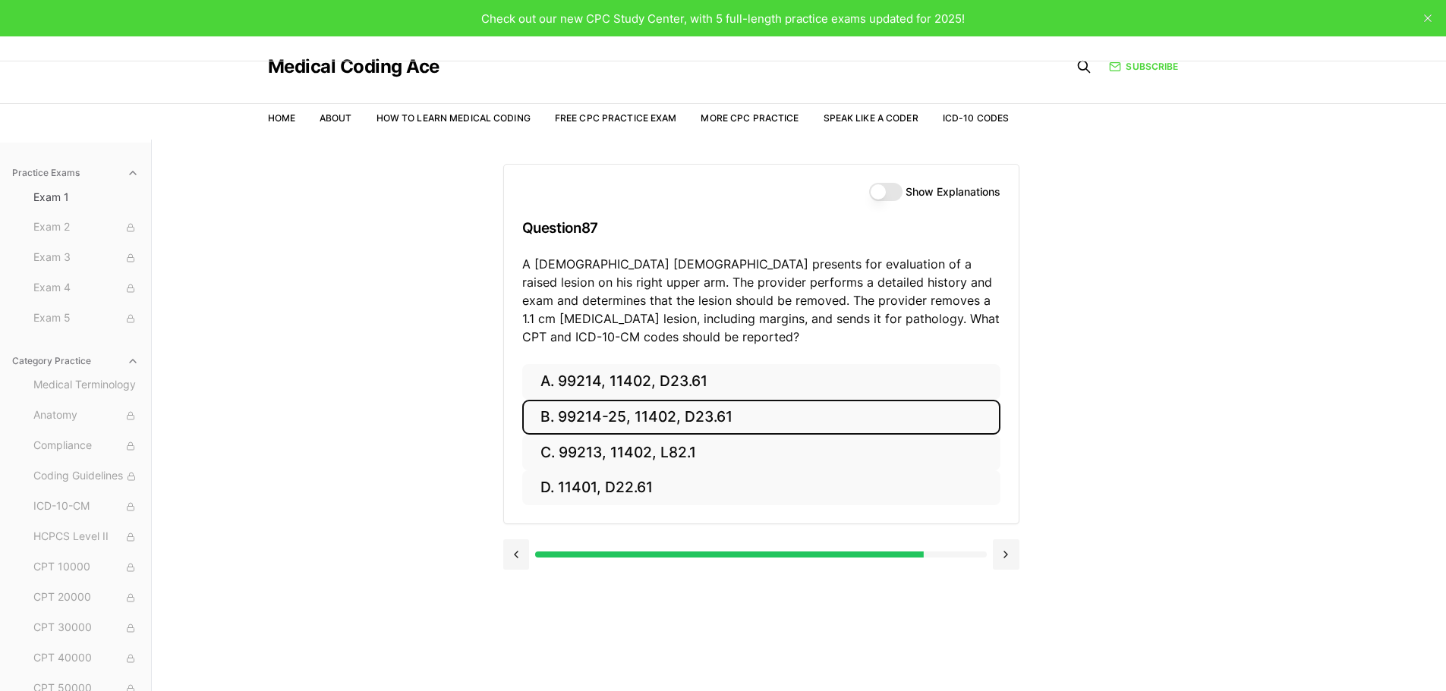
click at [639, 414] on button "B. 99214-25, 11402, D23.61" at bounding box center [761, 418] width 478 height 36
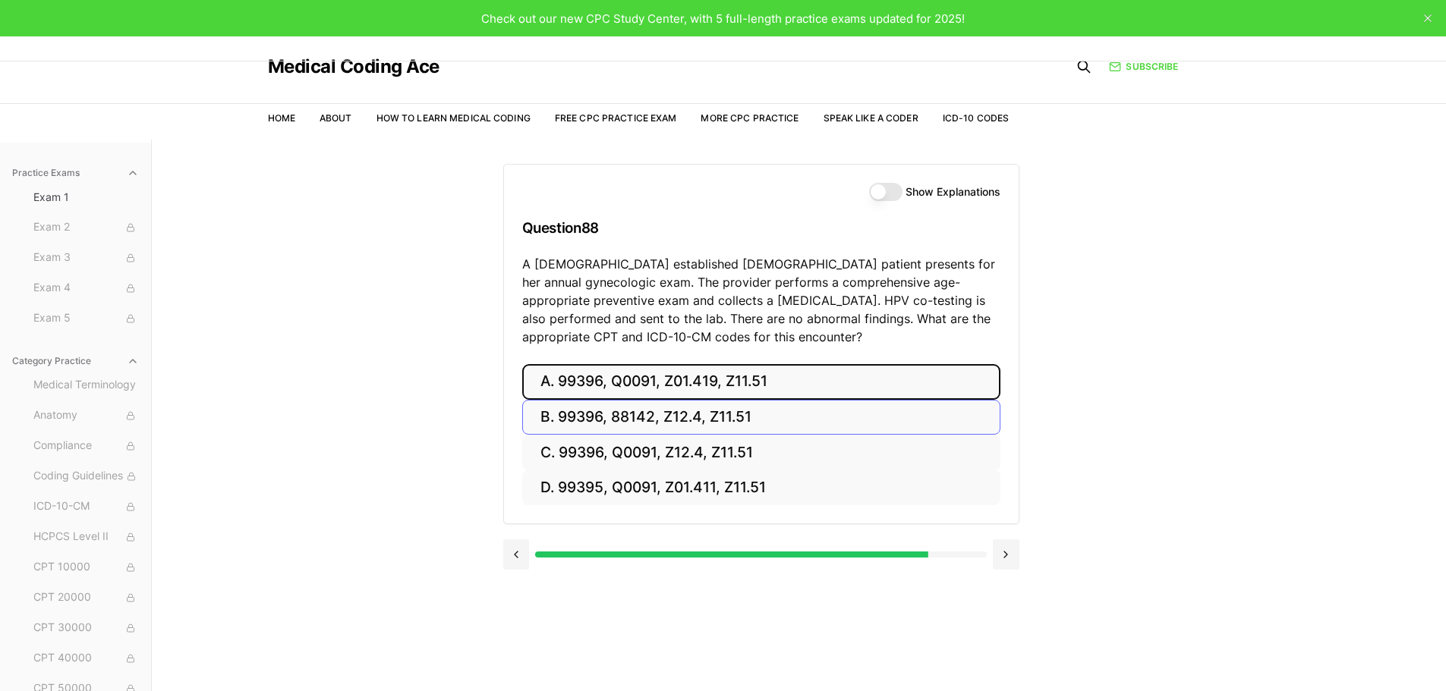
click at [672, 387] on button "A. 99396, Q0091, Z01.419, Z11.51" at bounding box center [761, 382] width 478 height 36
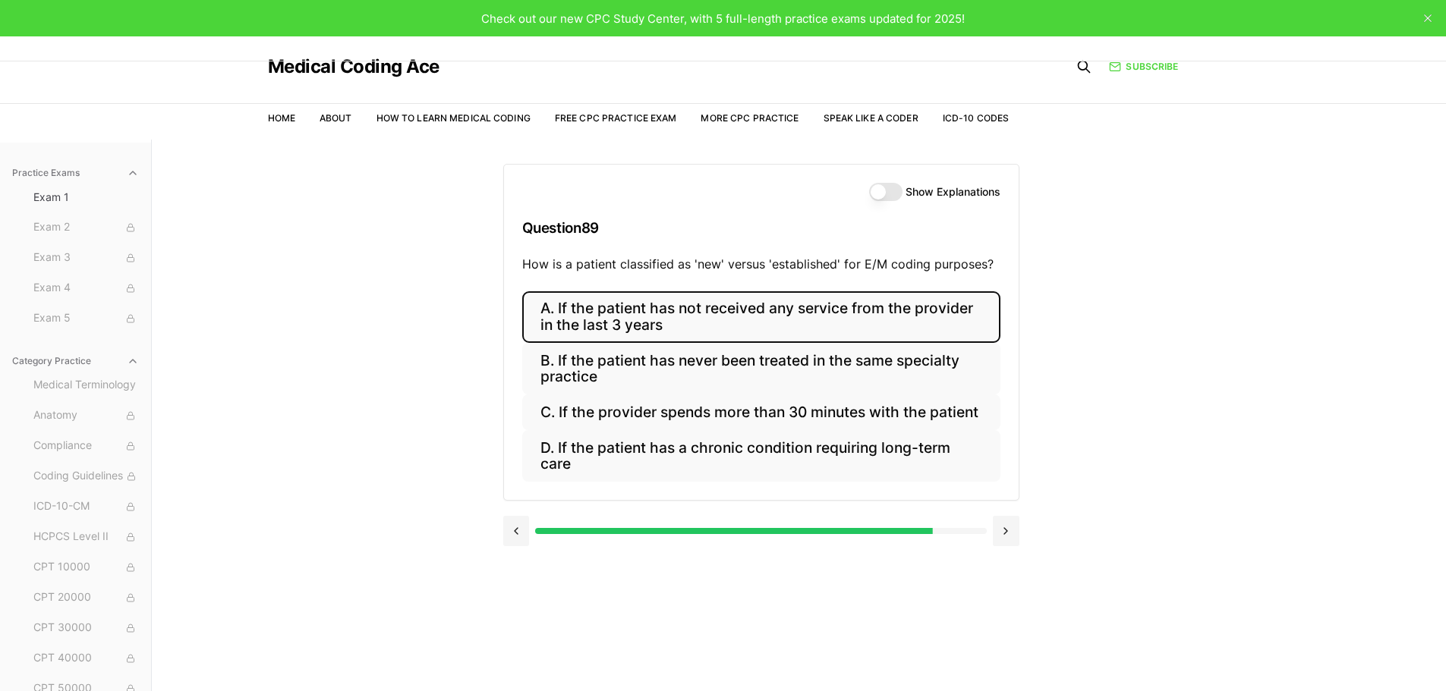
click at [653, 320] on button "A. If the patient has not received any service from the provider in the last 3 …" at bounding box center [761, 317] width 478 height 52
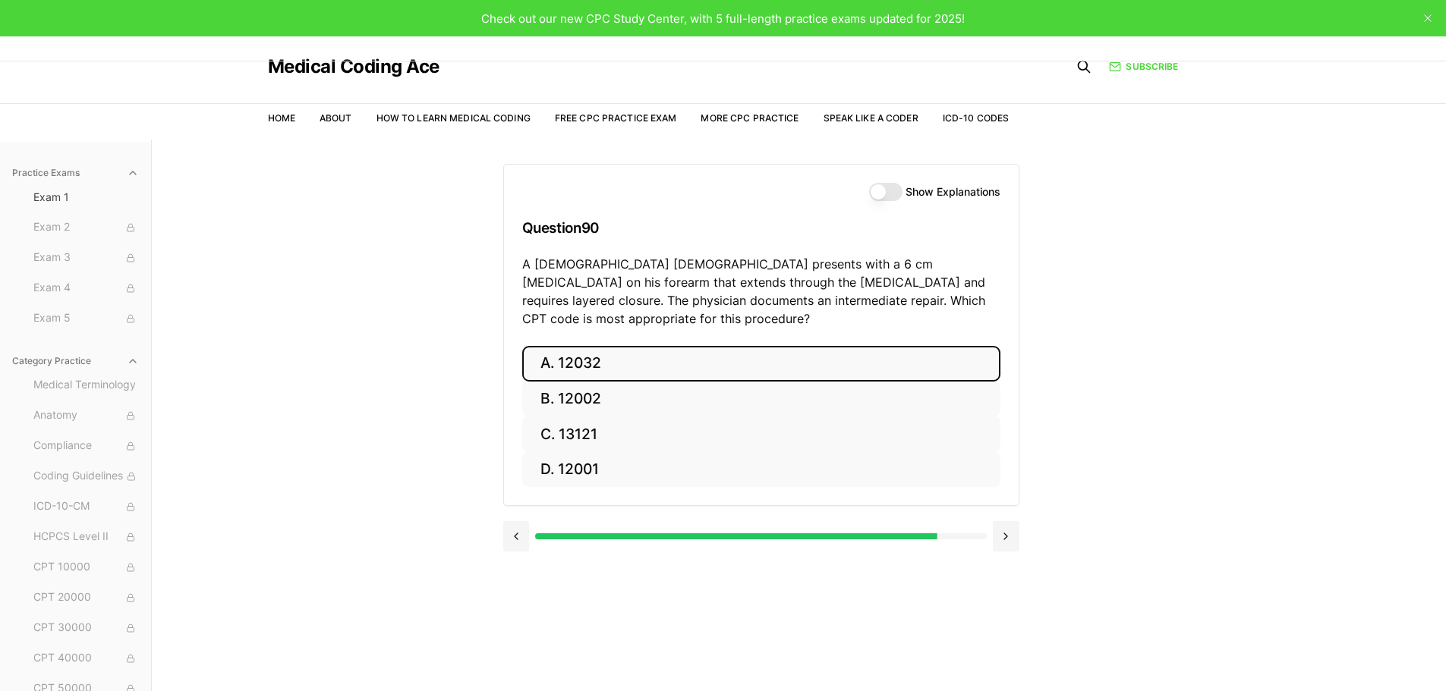
click at [575, 351] on button "A. 12032" at bounding box center [761, 364] width 478 height 36
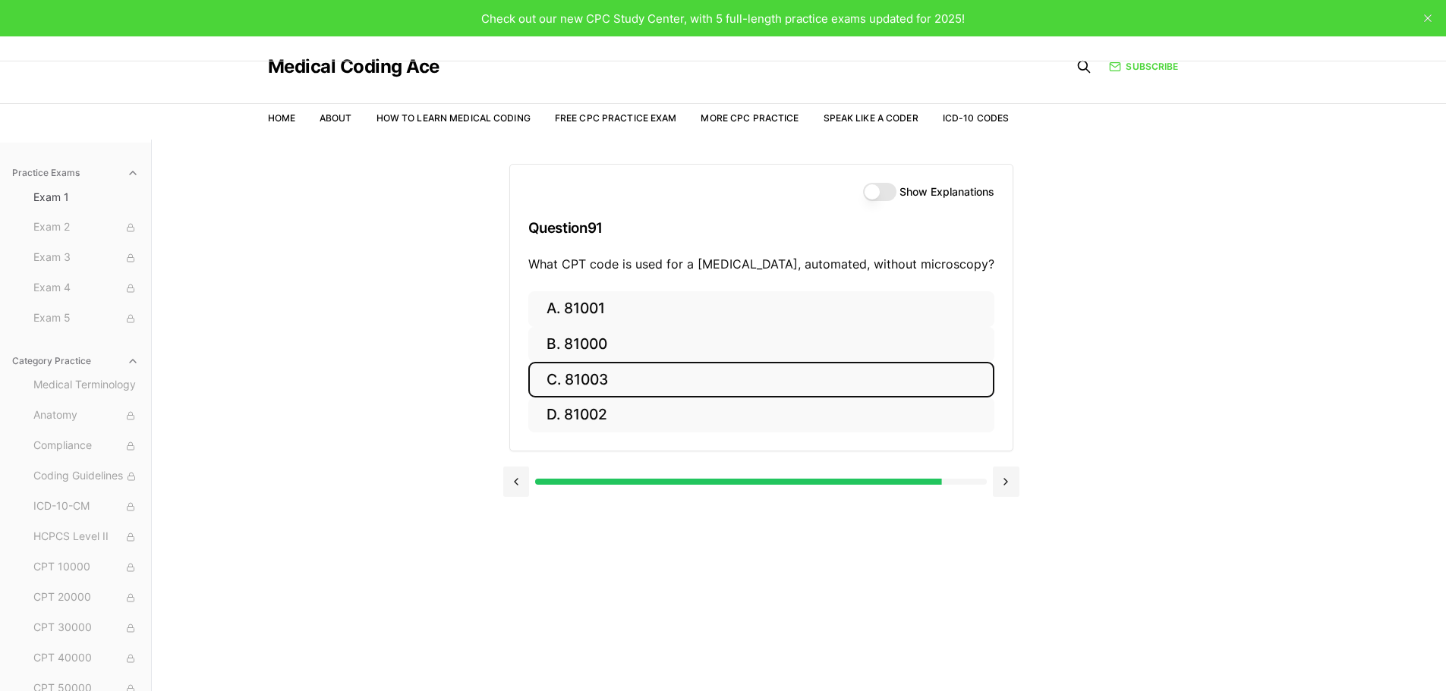
click at [643, 383] on button "C. 81003" at bounding box center [761, 380] width 466 height 36
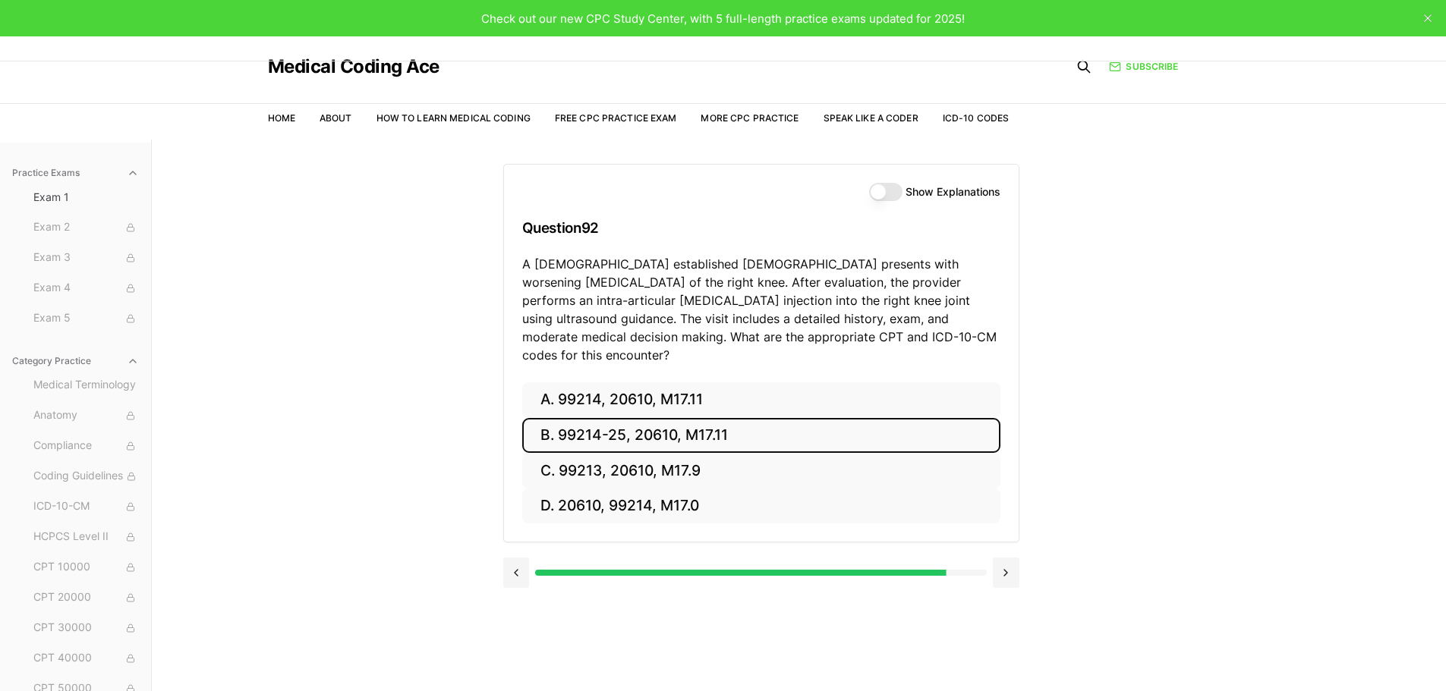
click at [653, 418] on button "B. 99214-25, 20610, M17.11" at bounding box center [761, 436] width 478 height 36
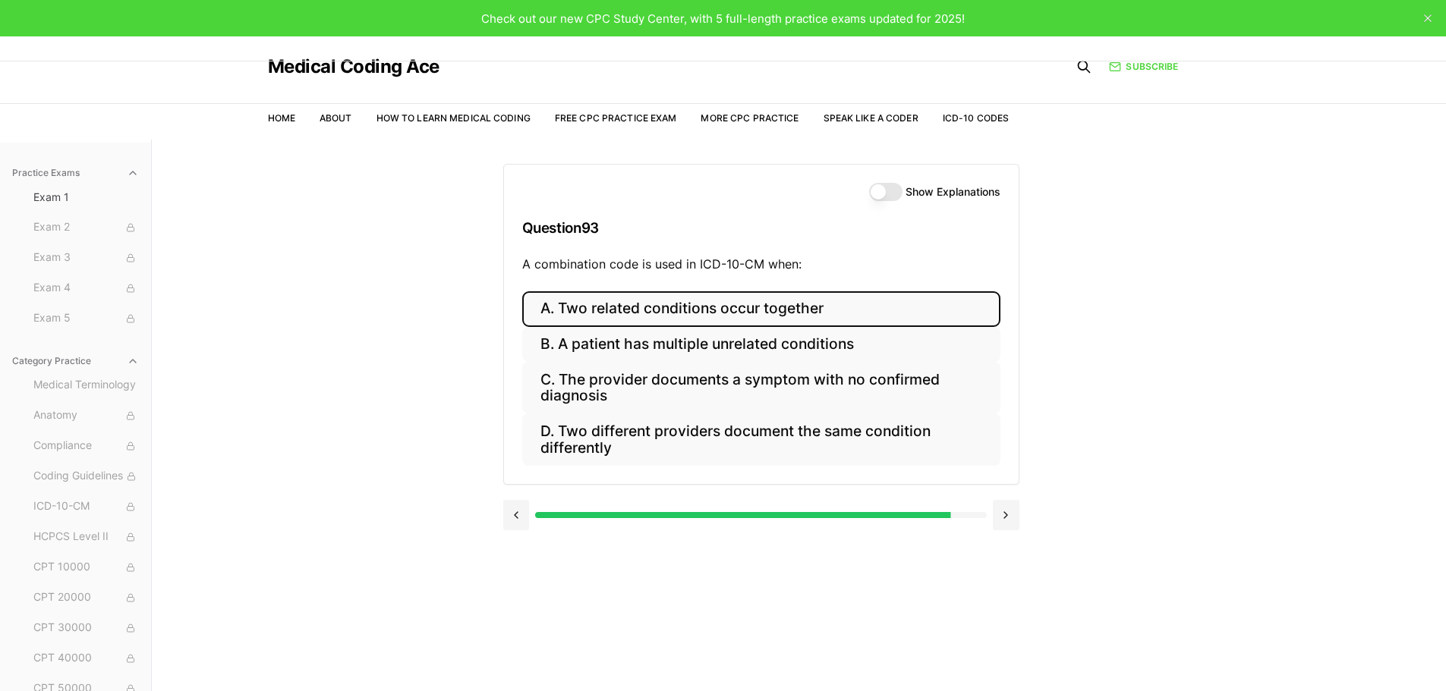
drag, startPoint x: 658, startPoint y: 307, endPoint x: 660, endPoint y: 296, distance: 10.9
click at [657, 307] on button "A. Two related conditions occur together" at bounding box center [761, 309] width 478 height 36
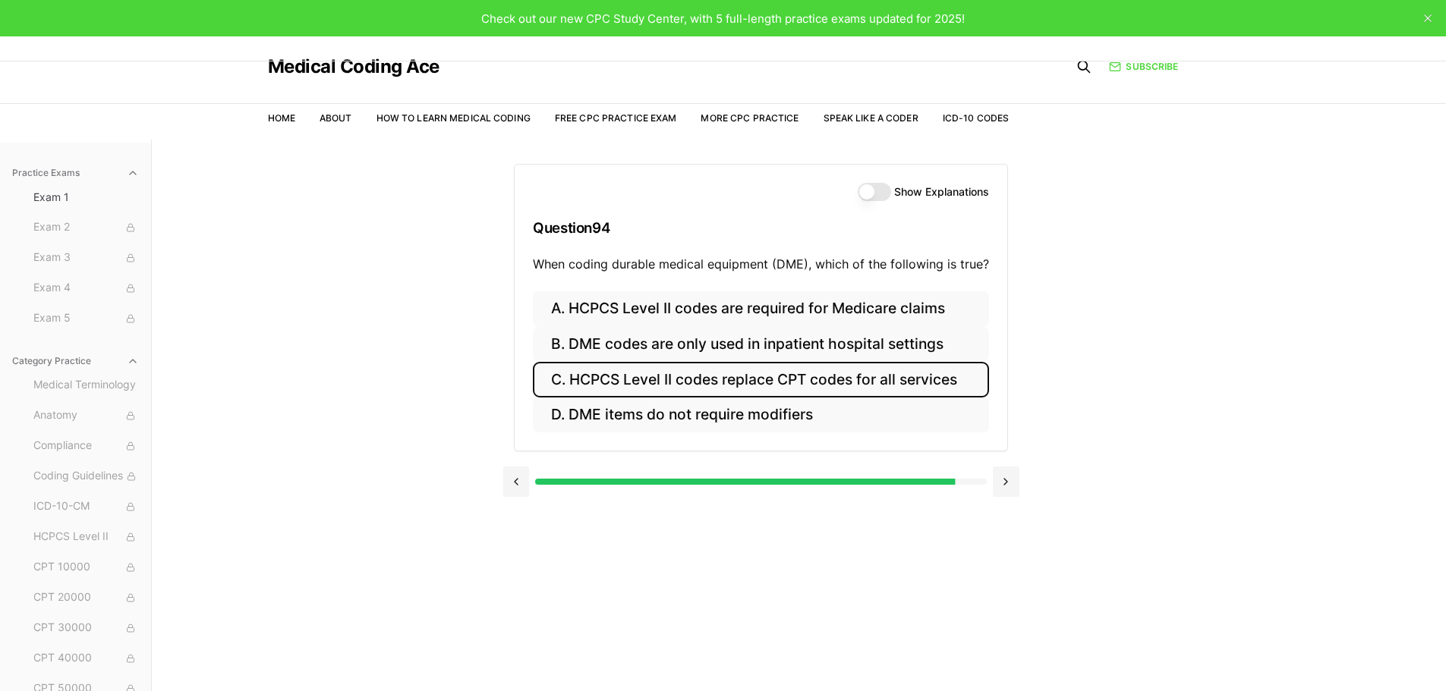
click at [747, 386] on button "C. HCPCS Level II codes replace CPT codes for all services" at bounding box center [761, 380] width 456 height 36
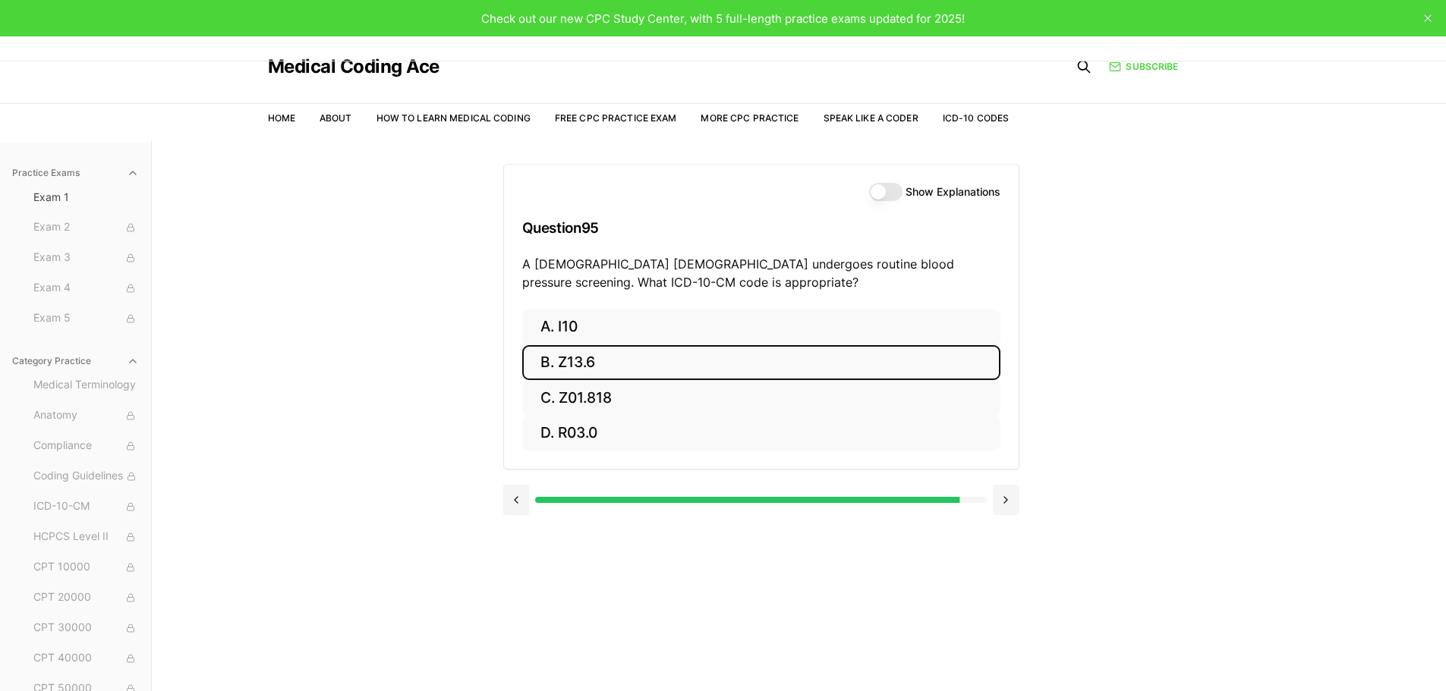
click at [595, 370] on button "B. Z13.6" at bounding box center [761, 363] width 478 height 36
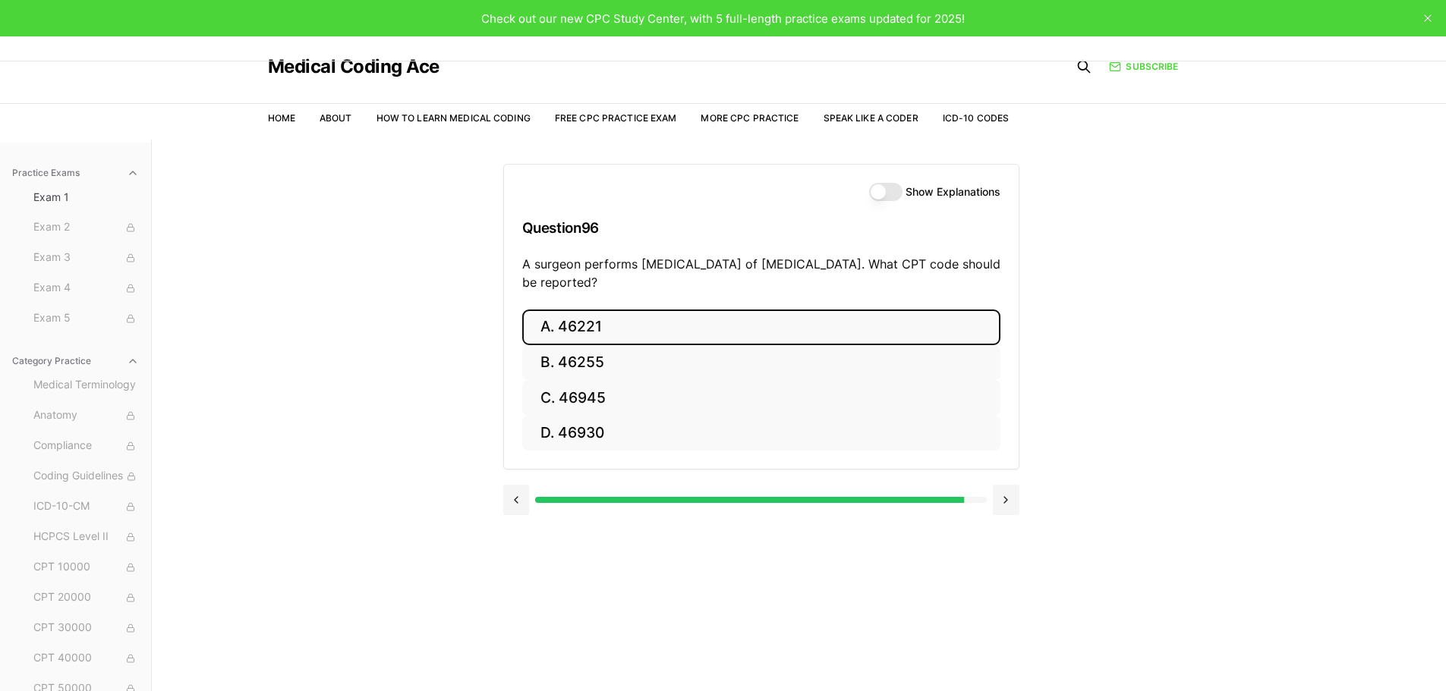
click at [673, 317] on button "A. 46221" at bounding box center [761, 328] width 478 height 36
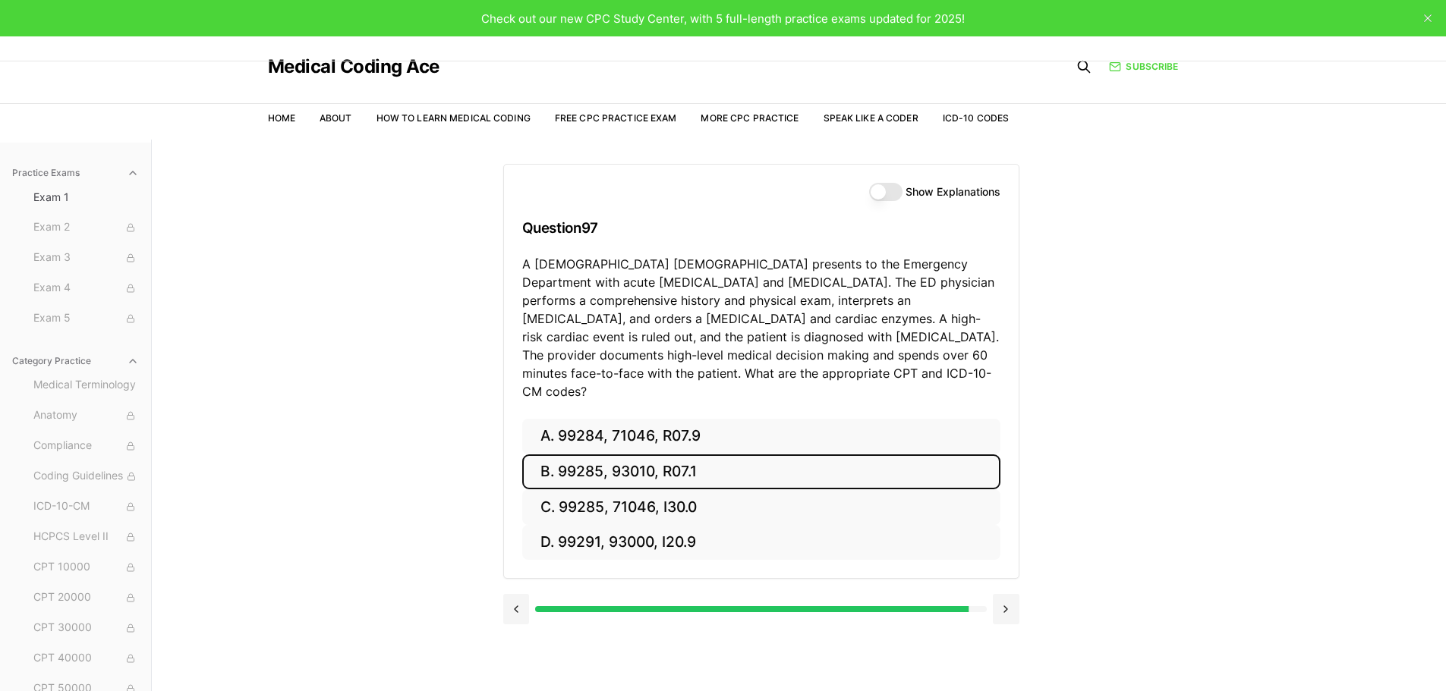
click at [667, 455] on button "B. 99285, 93010, R07.1" at bounding box center [761, 473] width 478 height 36
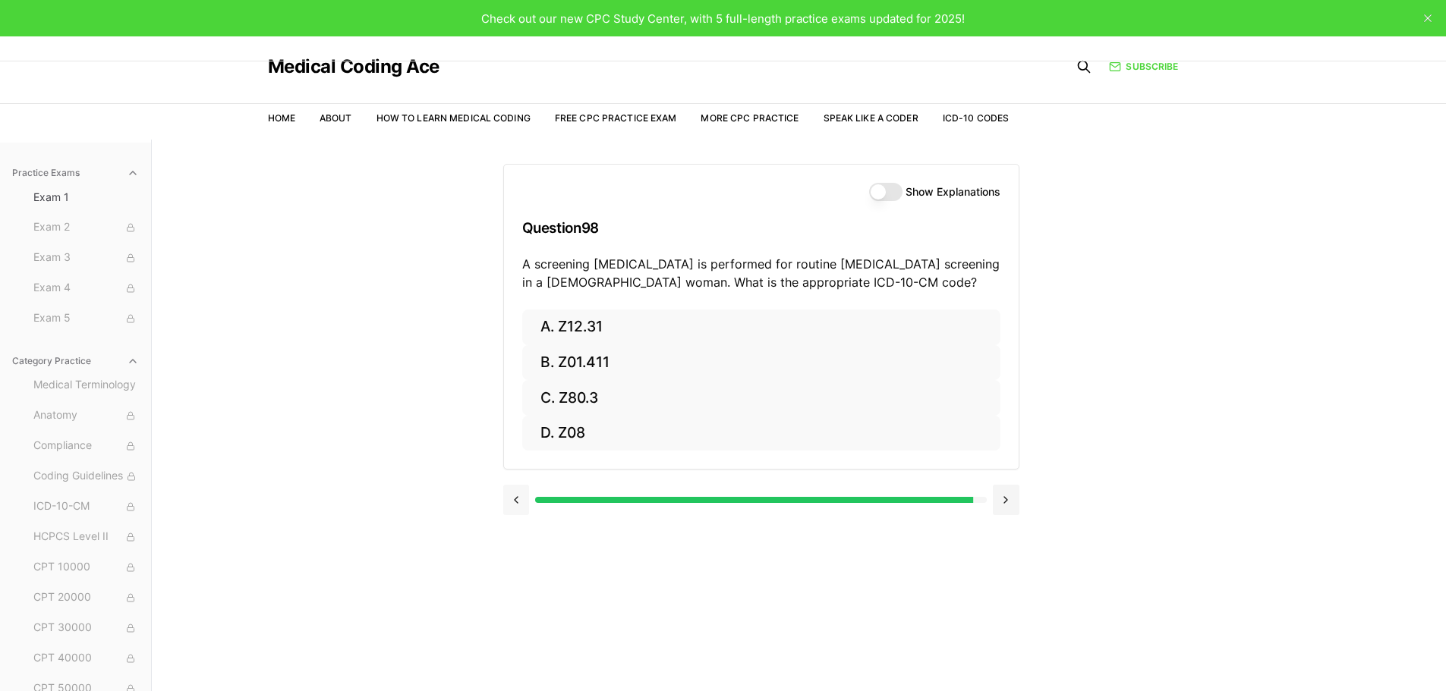
click at [518, 495] on button at bounding box center [516, 500] width 27 height 30
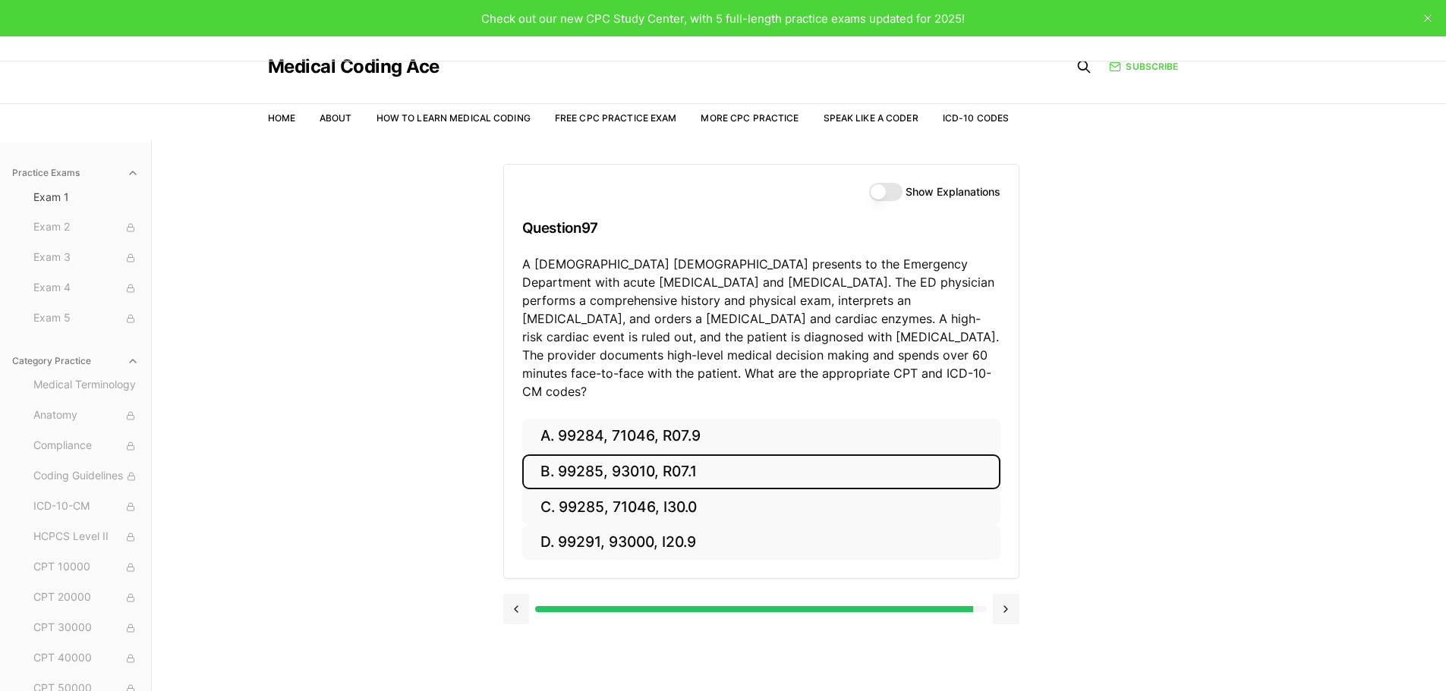
click at [710, 455] on button "B. 99285, 93010, R07.1" at bounding box center [761, 473] width 478 height 36
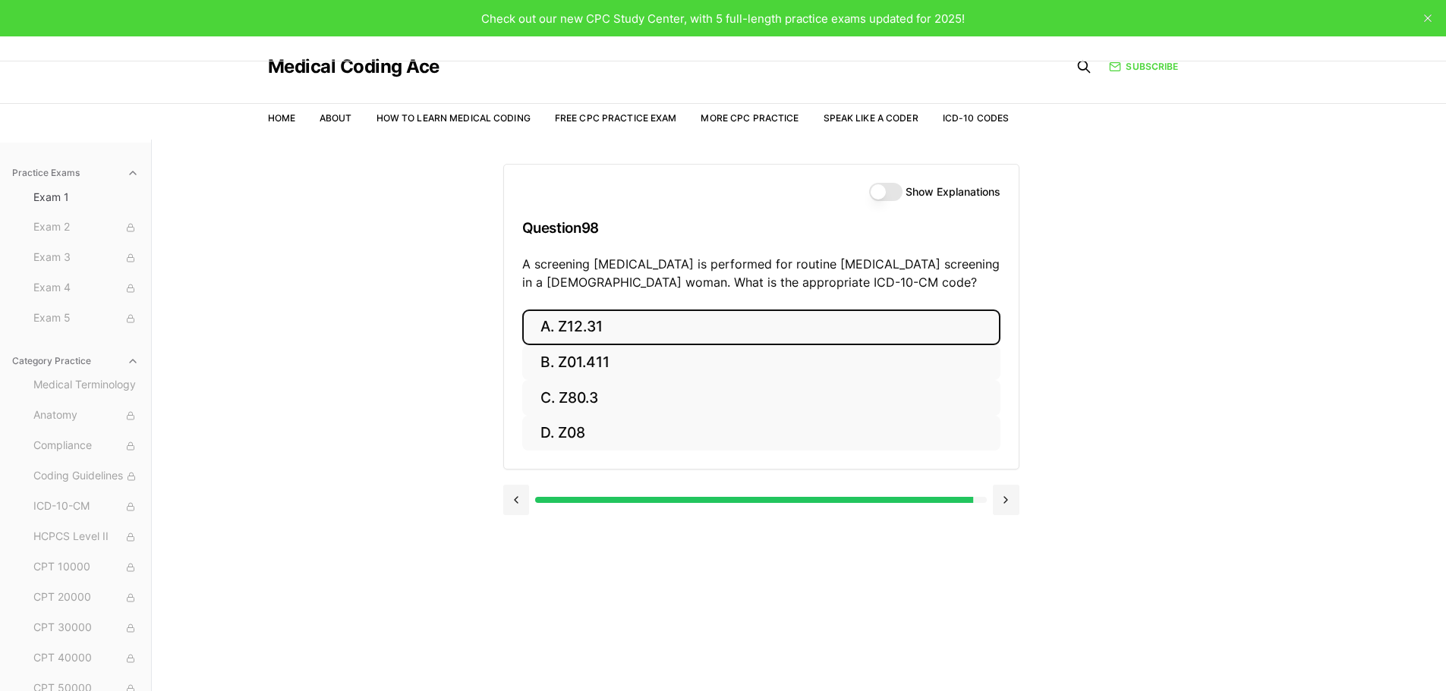
click at [704, 310] on button "A. Z12.31" at bounding box center [761, 328] width 478 height 36
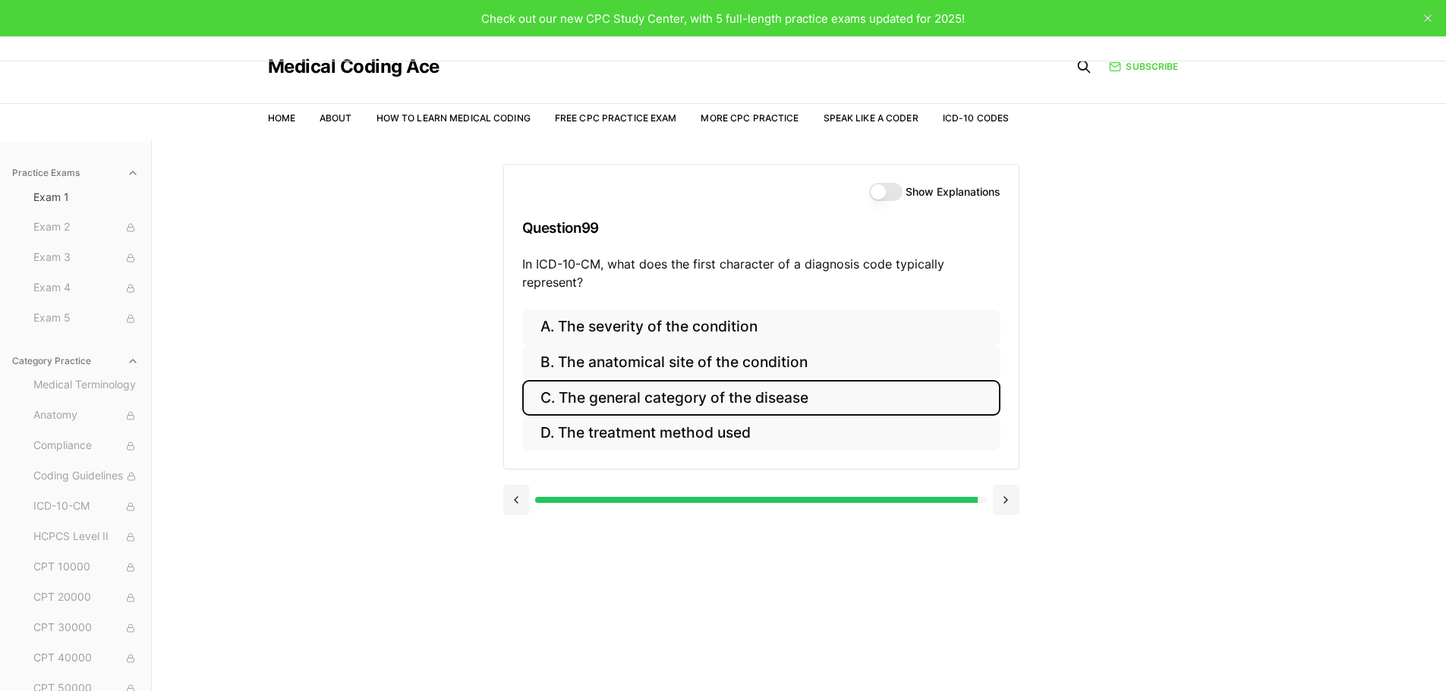
click at [644, 396] on button "C. The general category of the disease" at bounding box center [761, 398] width 478 height 36
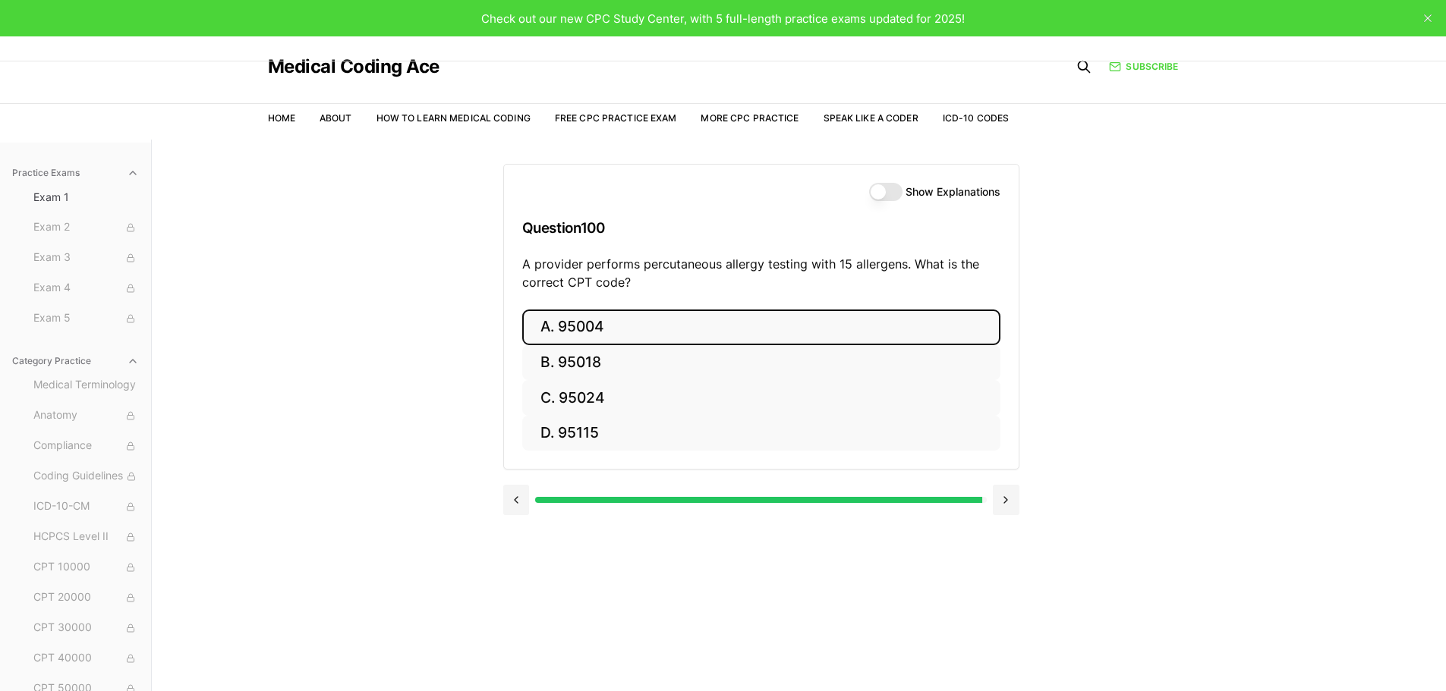
click at [678, 332] on button "A. 95004" at bounding box center [761, 328] width 478 height 36
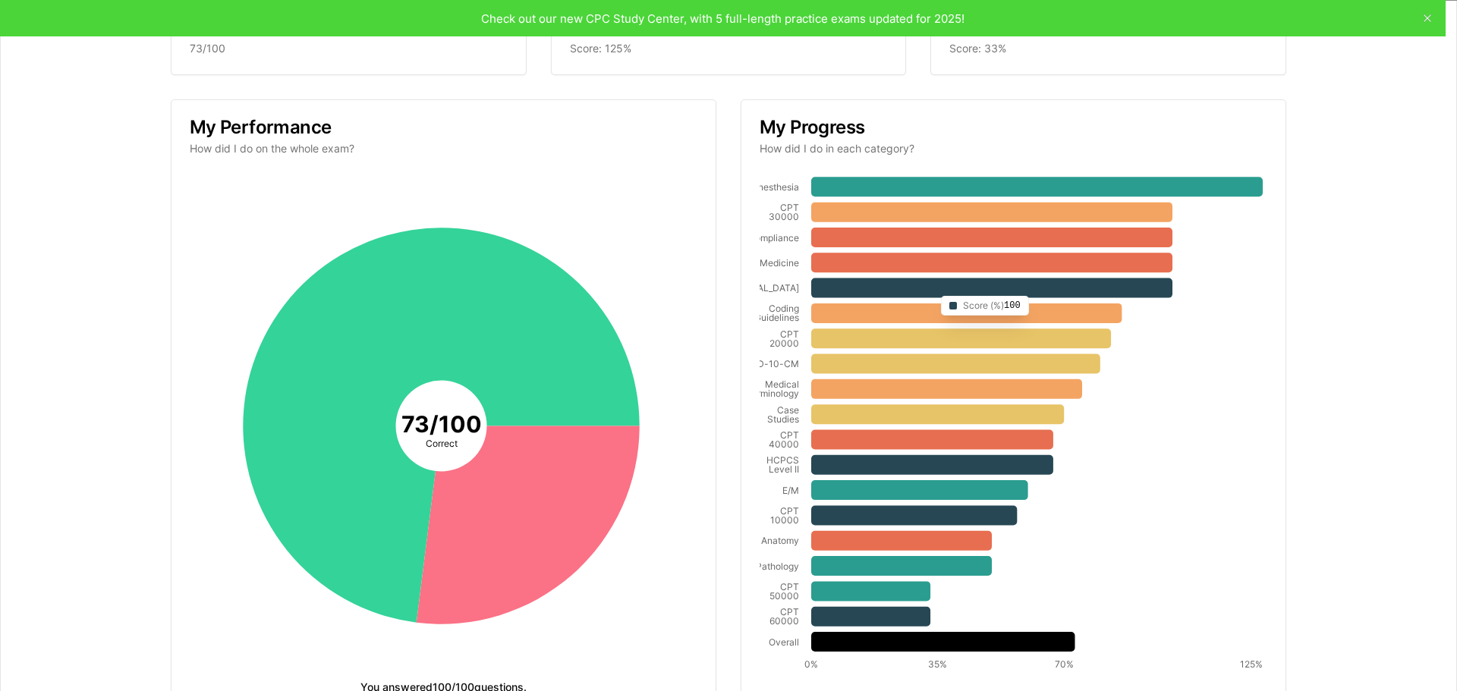
scroll to position [232, 0]
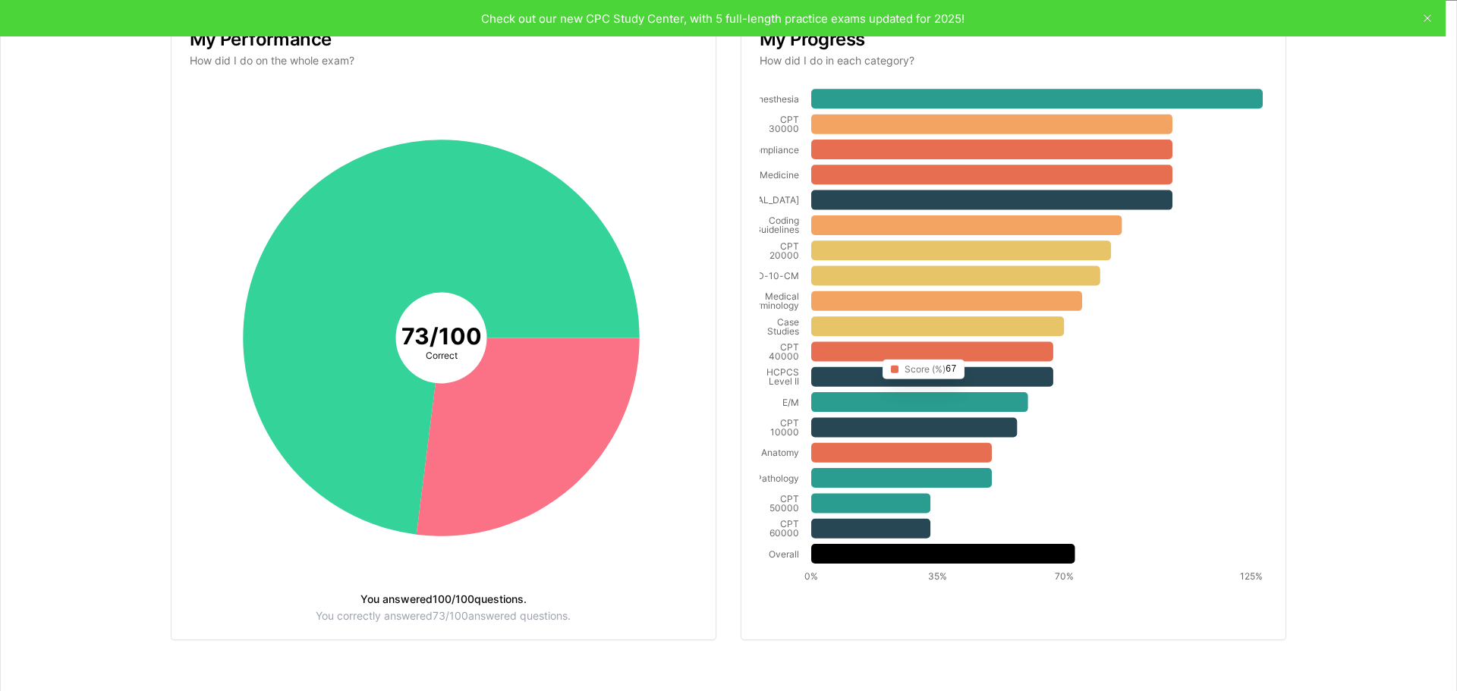
click at [869, 353] on icon at bounding box center [932, 352] width 242 height 20
click at [776, 353] on tspan "40000" at bounding box center [784, 356] width 30 height 11
click at [853, 351] on icon at bounding box center [932, 352] width 242 height 20
click at [476, 387] on icon at bounding box center [528, 437] width 223 height 198
click at [535, 425] on icon at bounding box center [528, 437] width 223 height 198
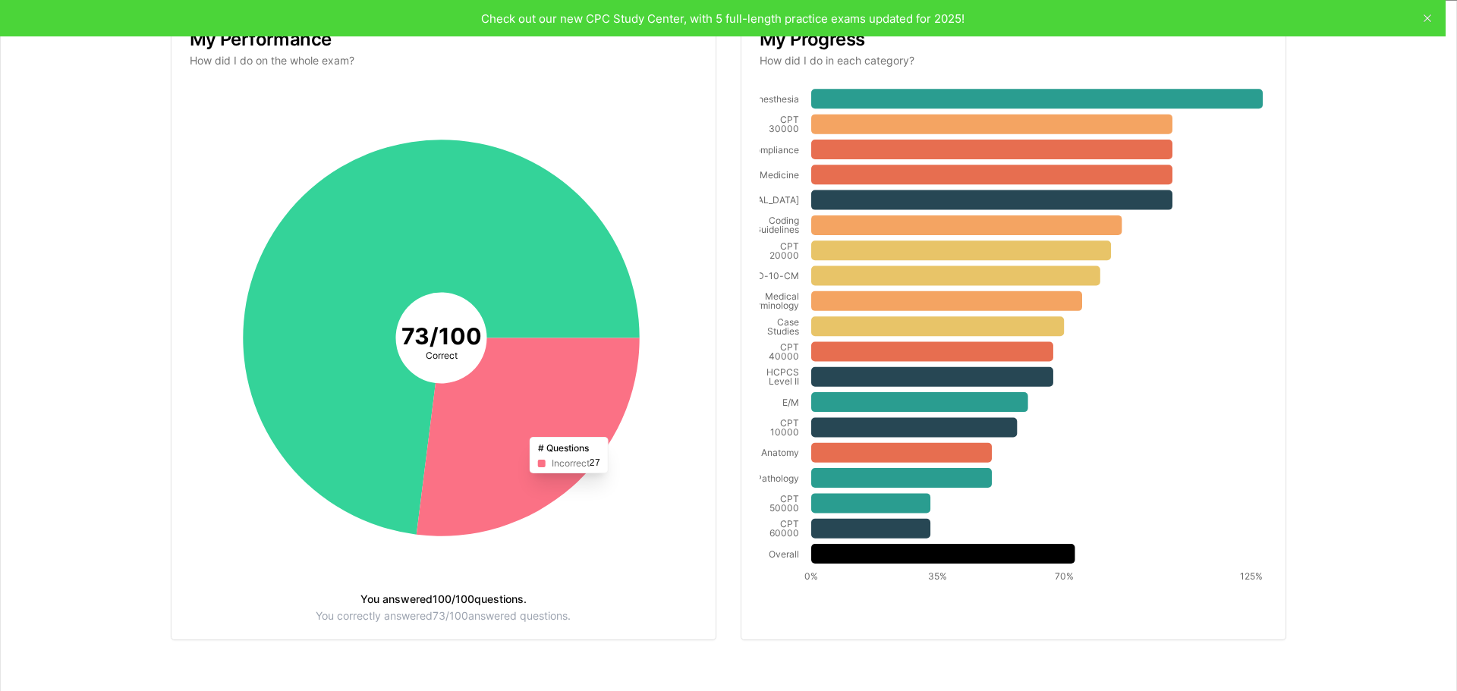
click at [542, 428] on icon at bounding box center [528, 437] width 223 height 198
click at [559, 462] on icon at bounding box center [528, 437] width 223 height 198
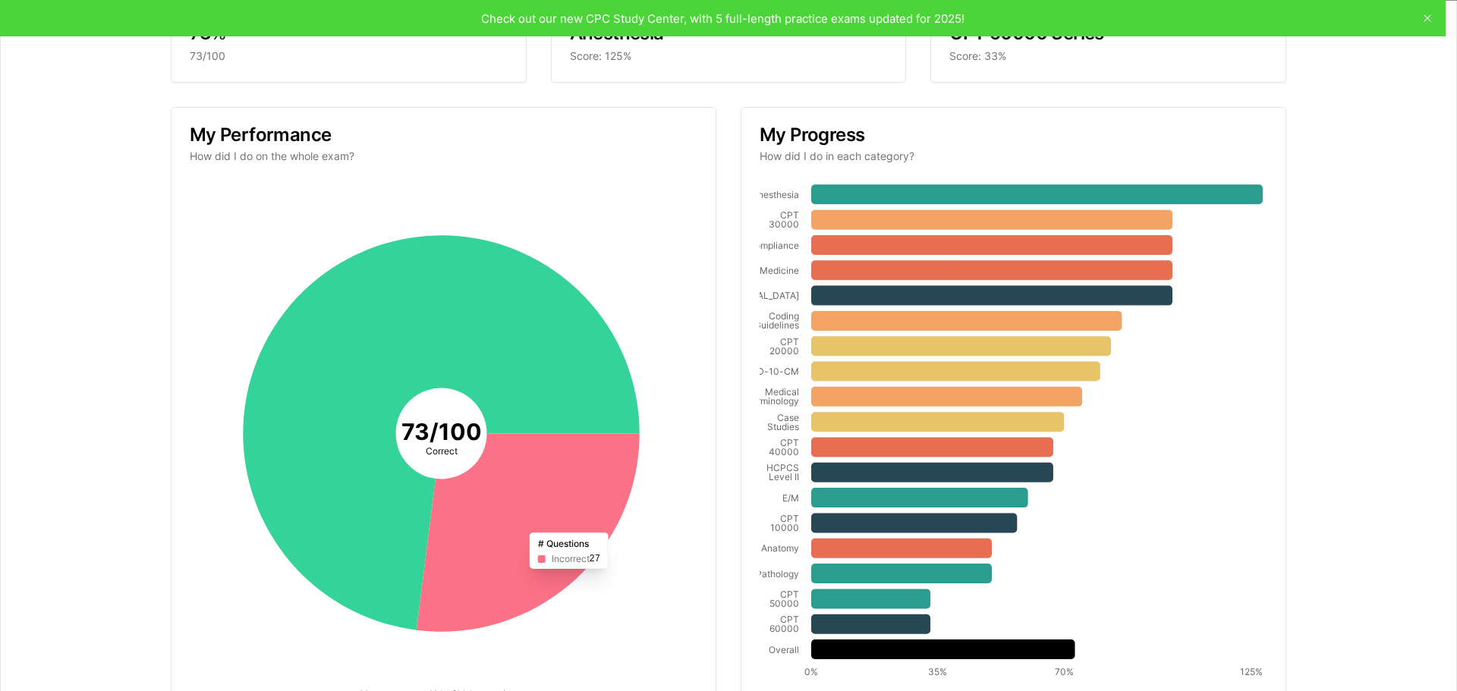
scroll to position [0, 0]
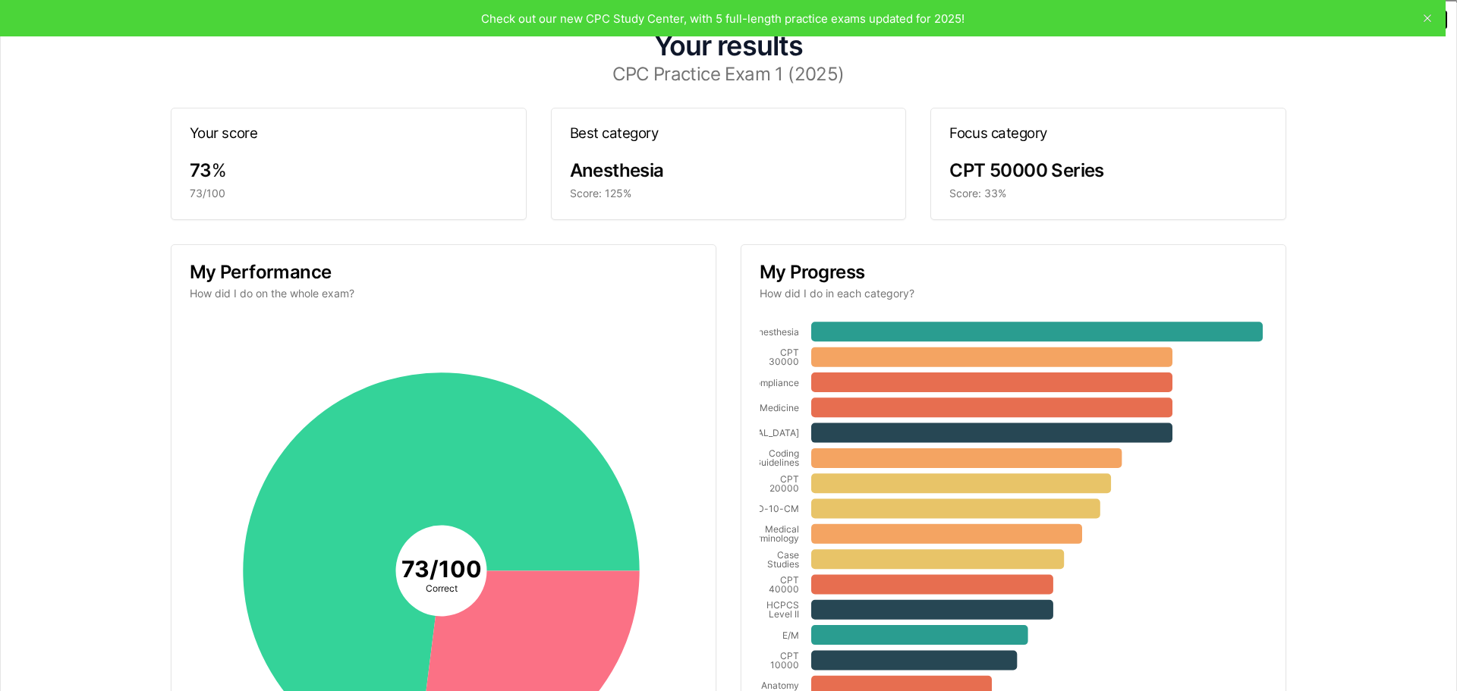
click at [1432, 15] on icon "button" at bounding box center [1438, 19] width 12 height 12
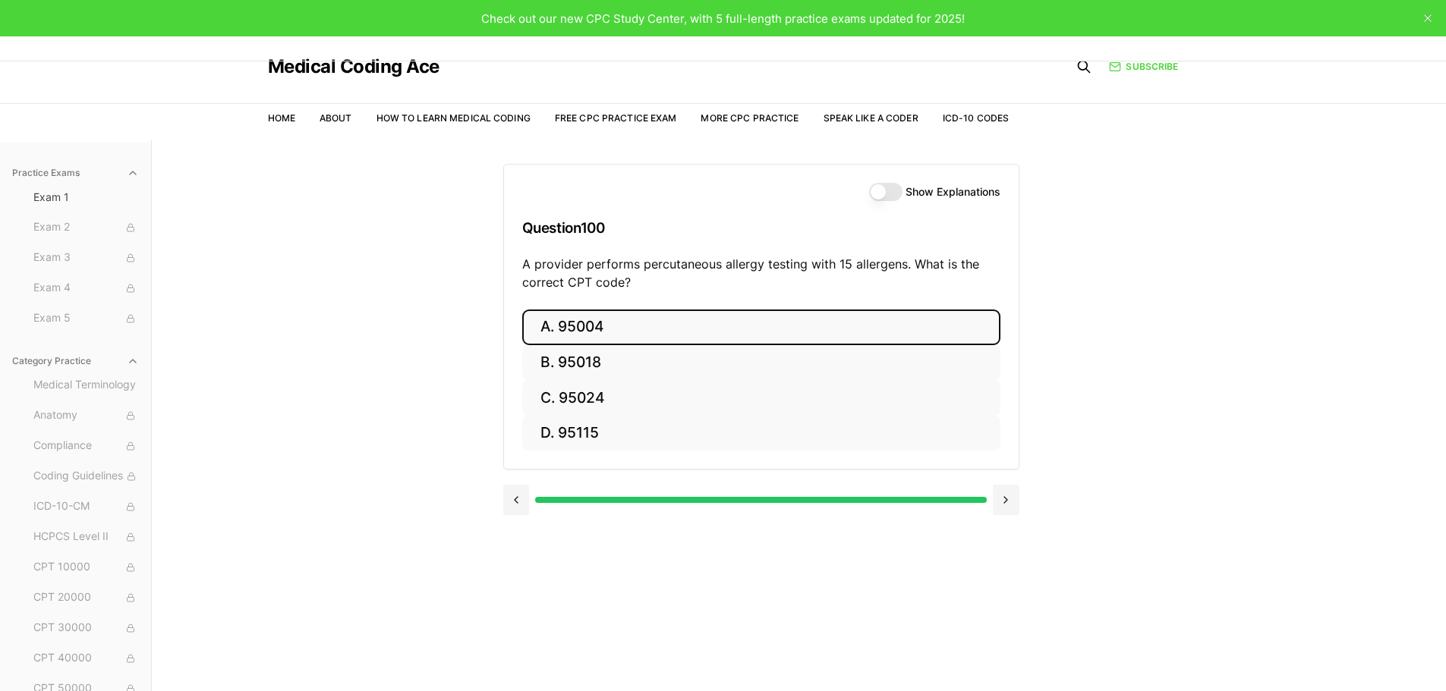
click at [798, 312] on button "A. 95004" at bounding box center [761, 328] width 478 height 36
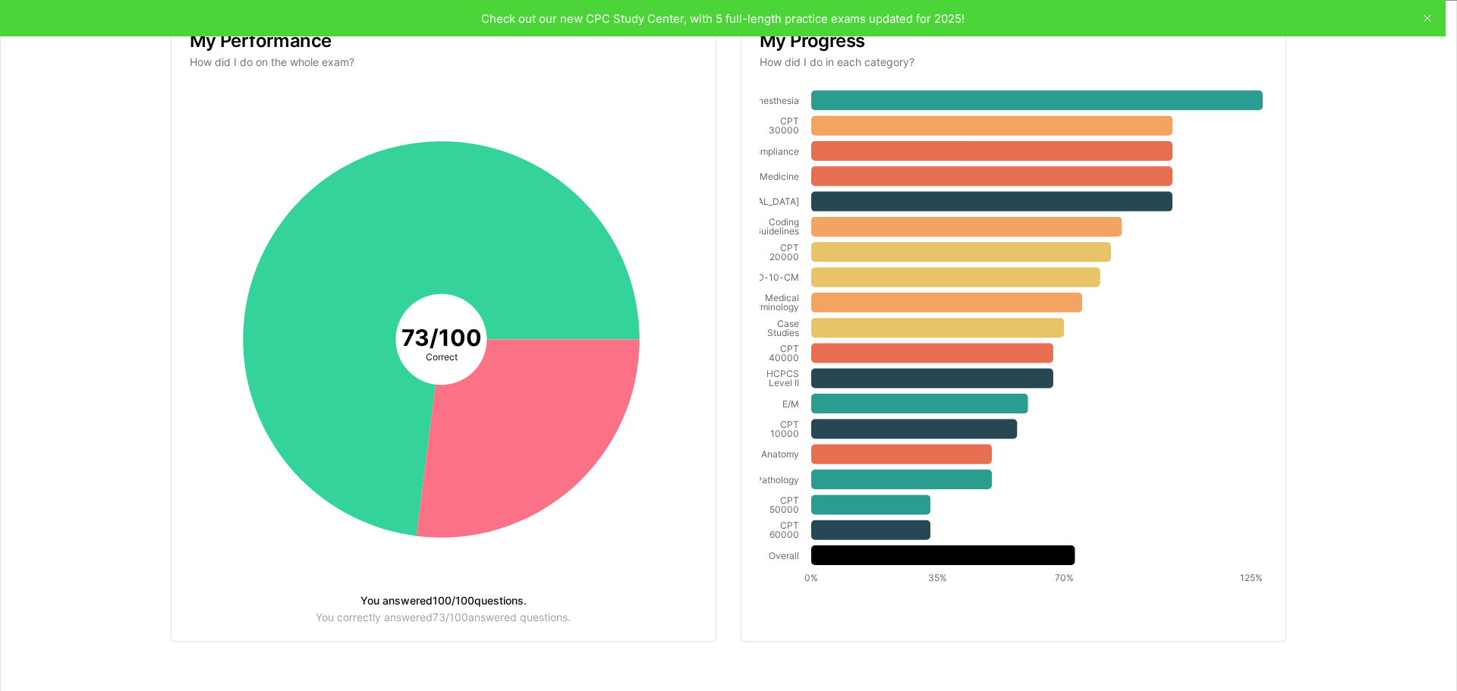
scroll to position [232, 0]
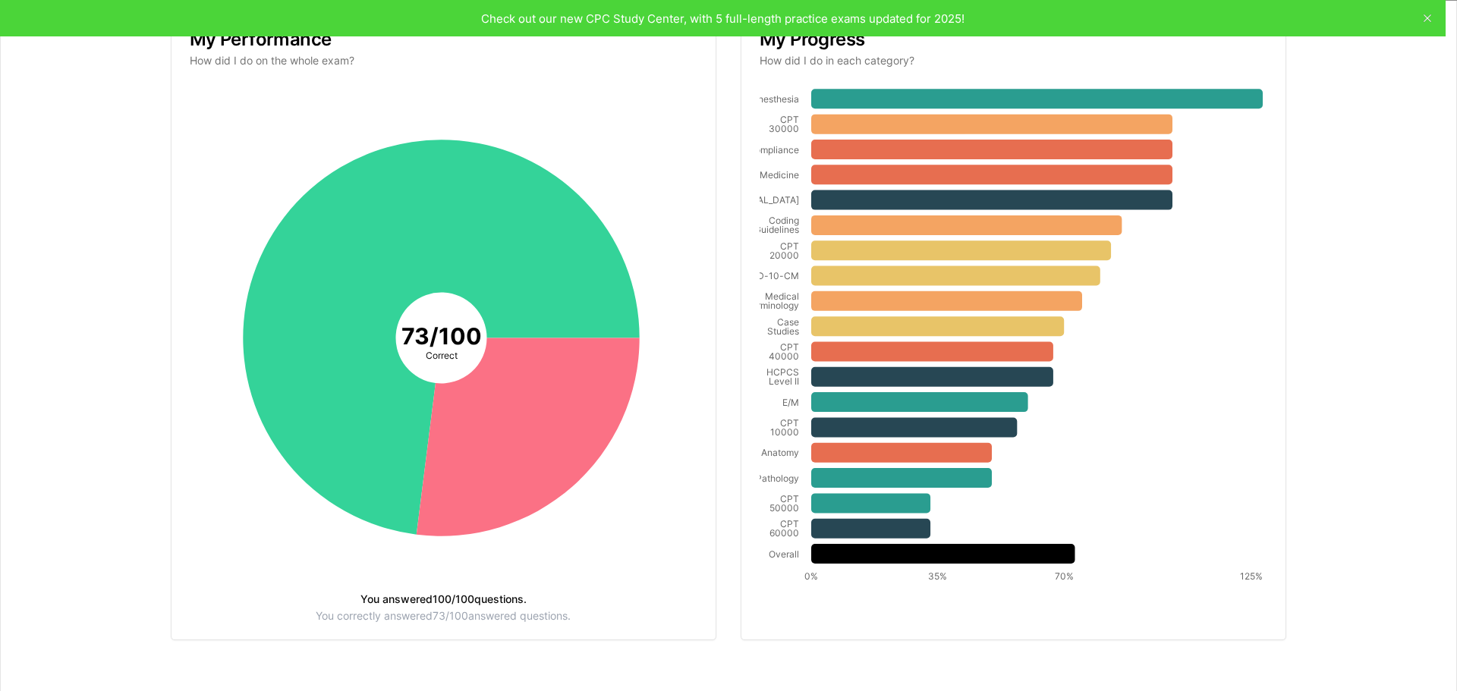
click at [786, 20] on div "My Progress How did I do in each category?" at bounding box center [1013, 50] width 544 height 74
drag, startPoint x: 557, startPoint y: 16, endPoint x: 566, endPoint y: 17, distance: 9.1
click at [556, 16] on div "My Performance How did I do on the whole exam?" at bounding box center [444, 50] width 544 height 74
click at [619, 17] on div "My Performance How did I do on the whole exam?" at bounding box center [444, 50] width 544 height 74
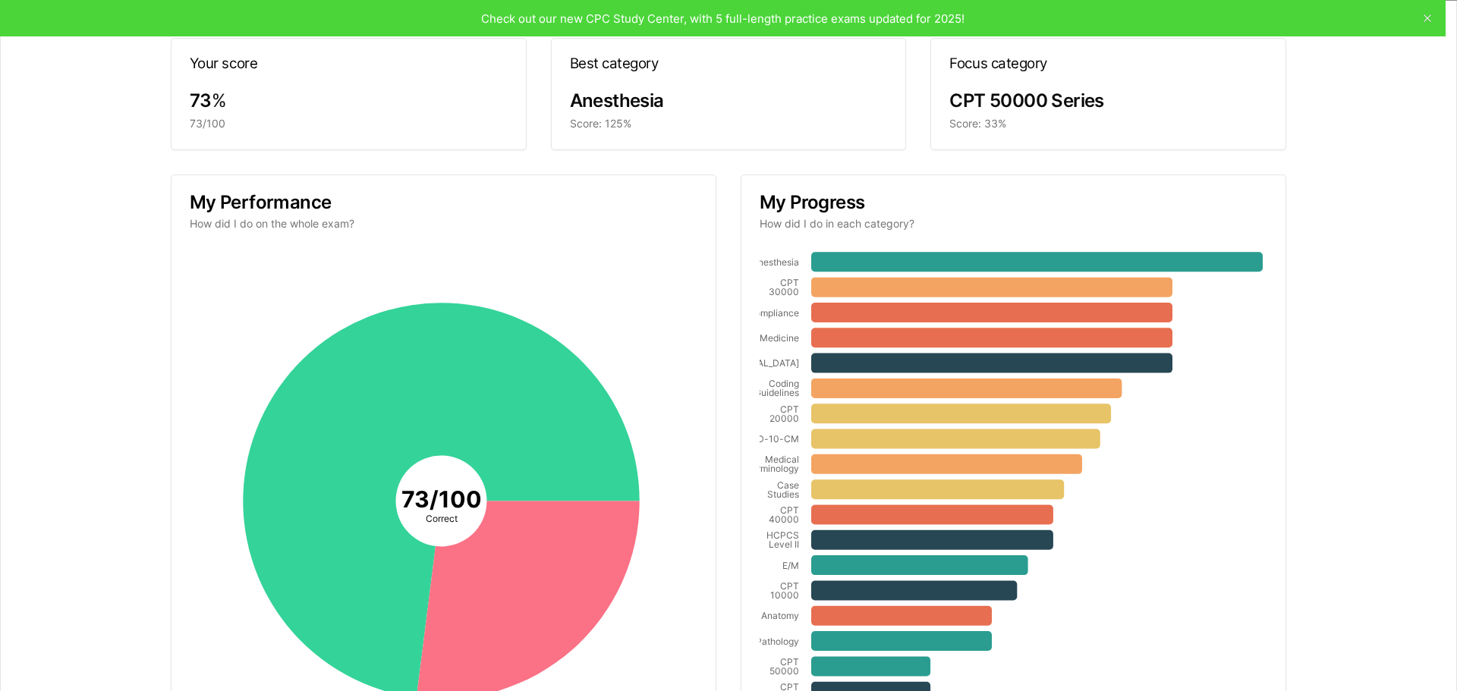
scroll to position [0, 0]
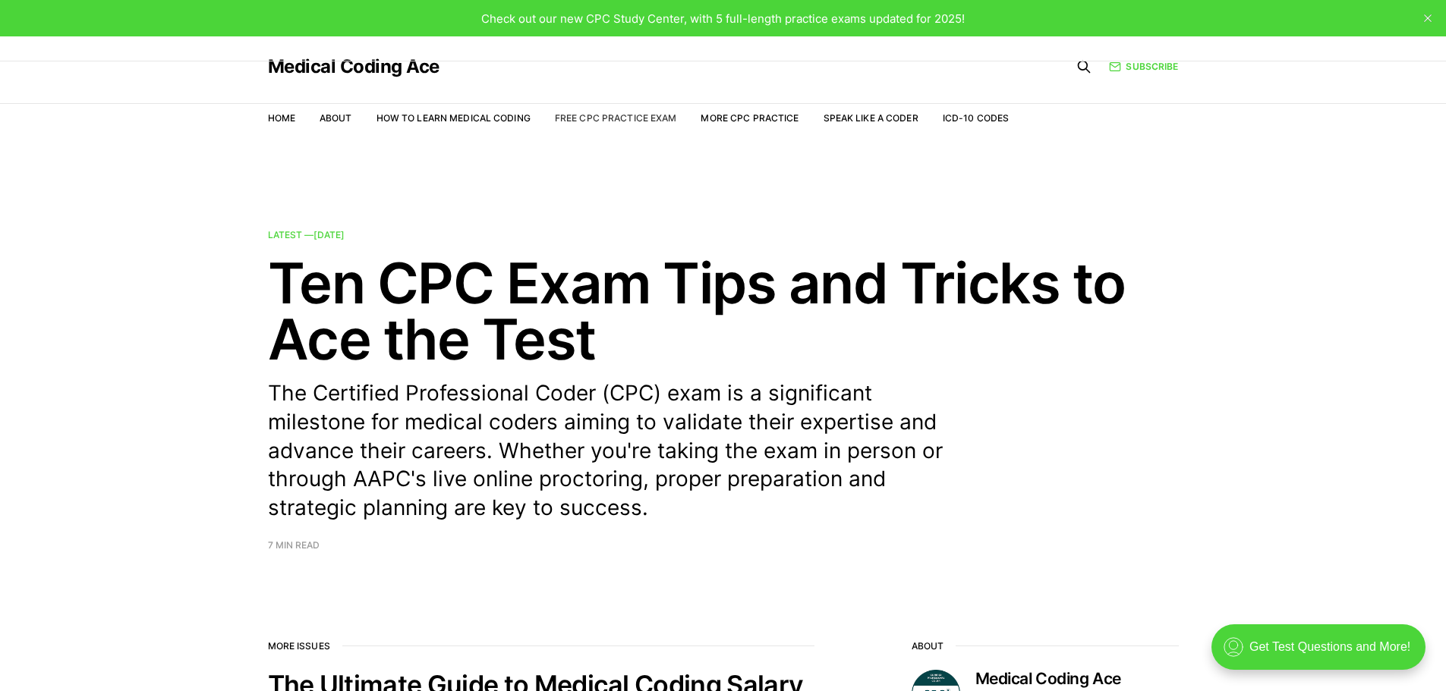
click at [662, 115] on link "Free CPC Practice Exam" at bounding box center [616, 117] width 122 height 11
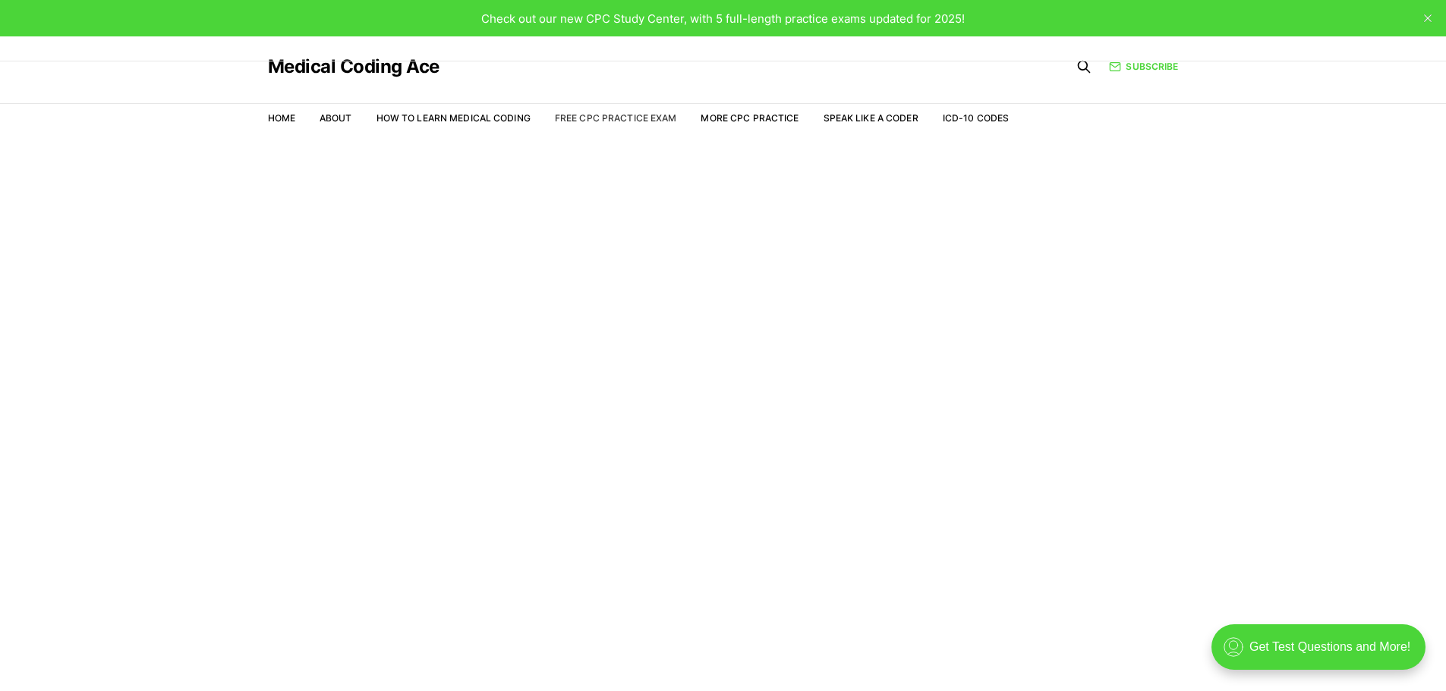
click at [645, 118] on link "Free CPC Practice Exam" at bounding box center [616, 117] width 122 height 11
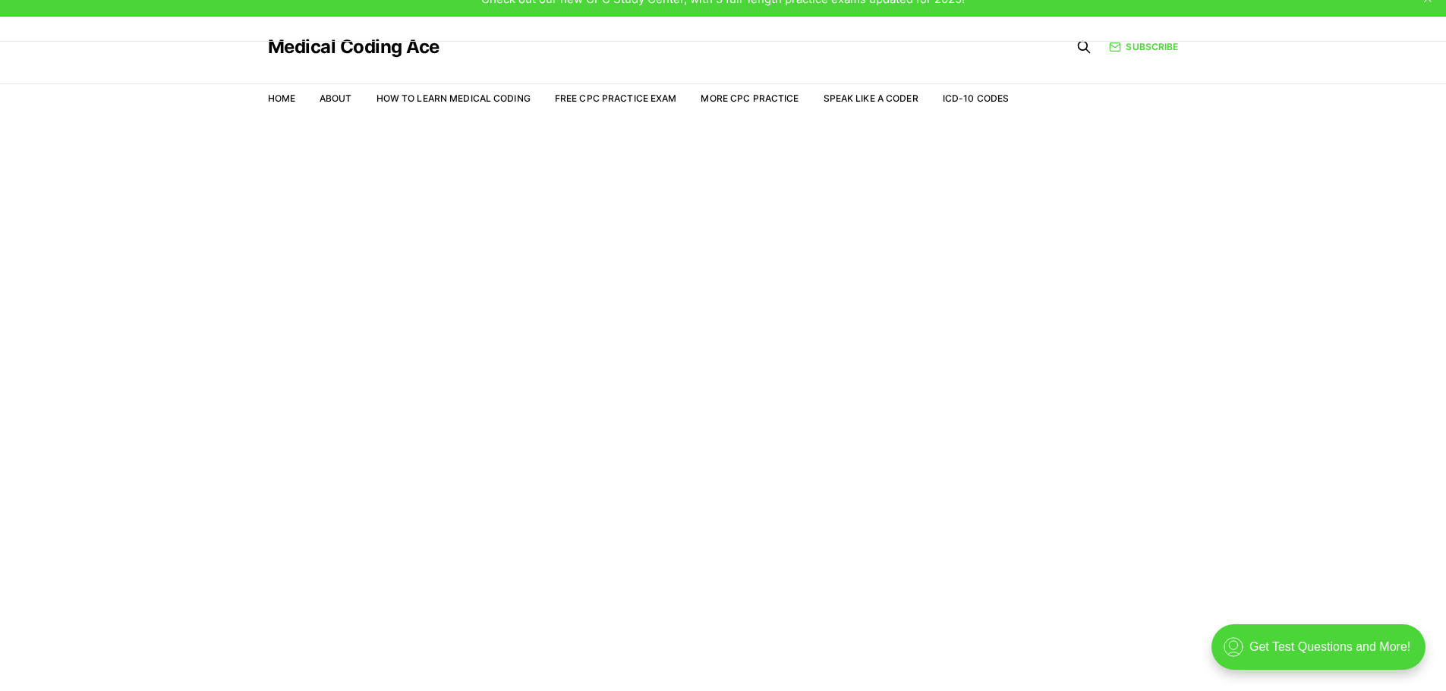
scroll to position [36, 0]
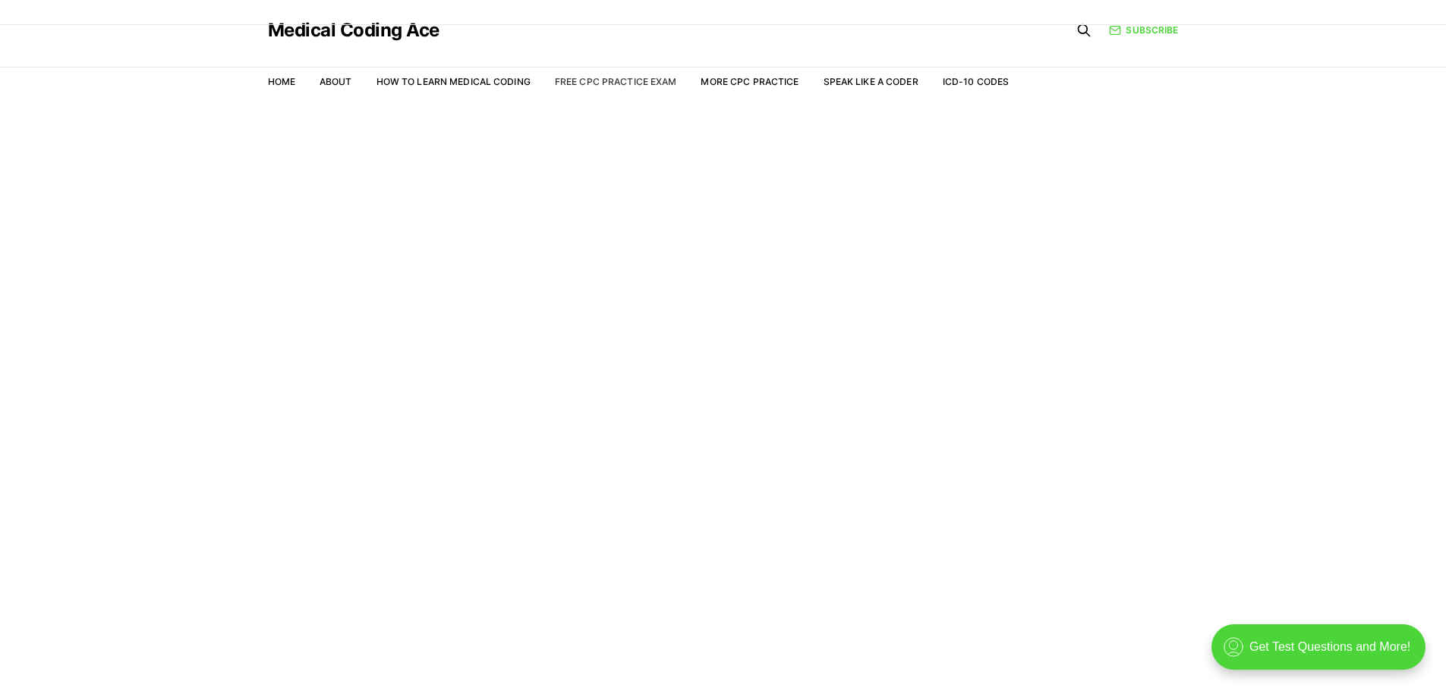
click at [622, 80] on link "Free CPC Practice Exam" at bounding box center [616, 81] width 122 height 11
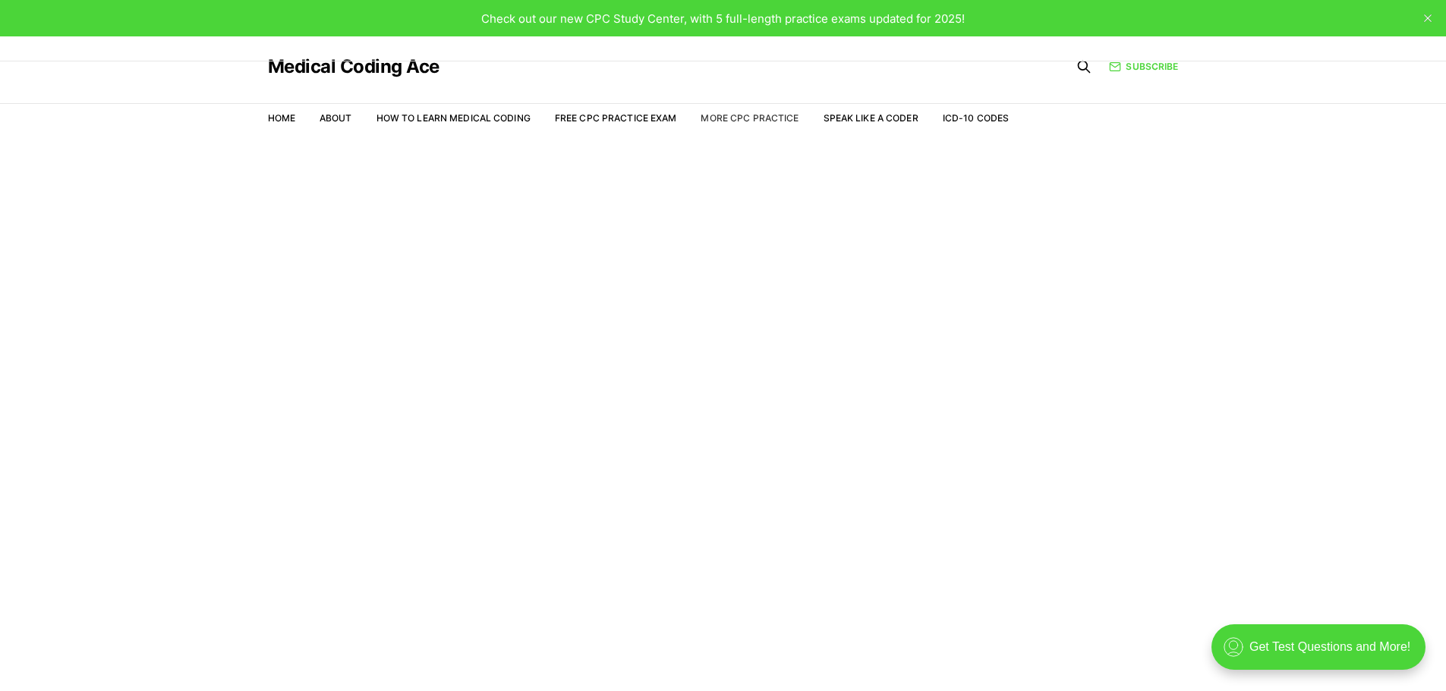
click at [733, 120] on link "More CPC Practice" at bounding box center [749, 117] width 98 height 11
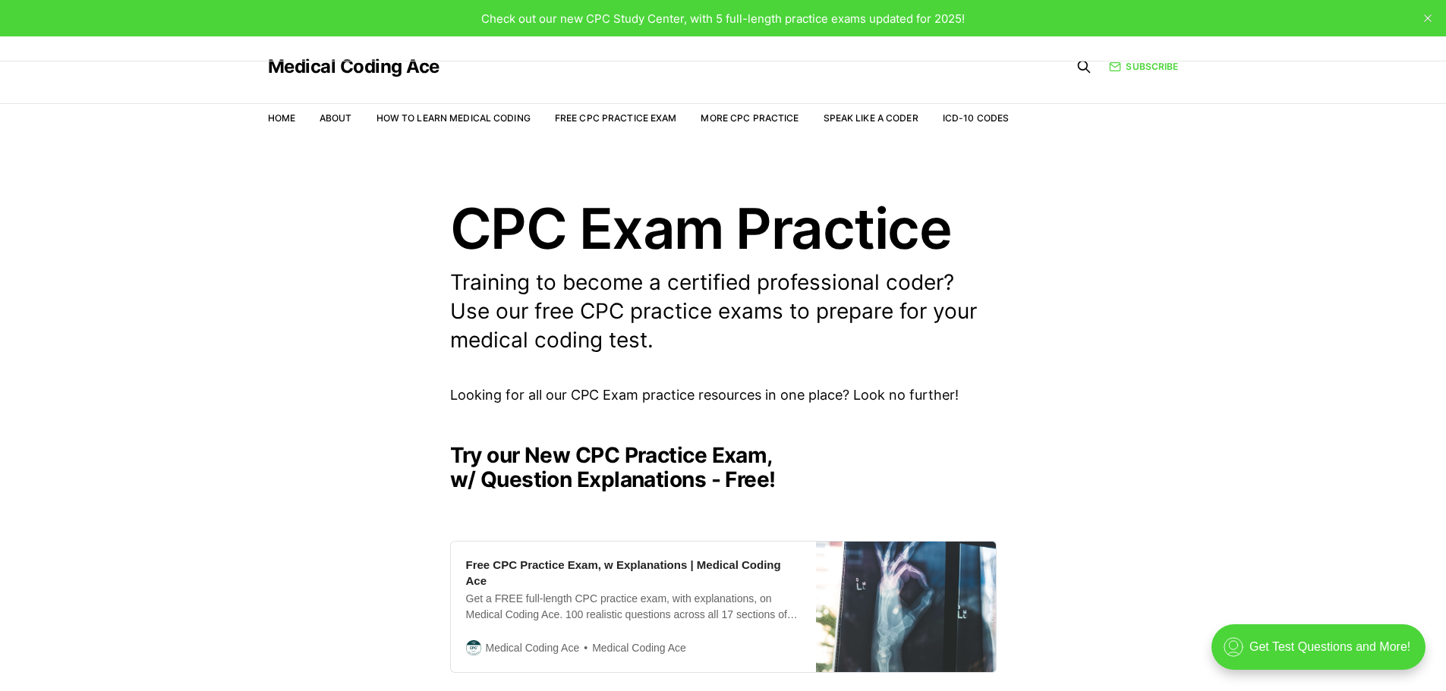
click at [1358, 310] on header "CPC Exam Practice Training to become a certified professional coder? Use our fr…" at bounding box center [723, 277] width 1446 height 154
click at [761, 118] on link "More CPC Practice" at bounding box center [749, 117] width 98 height 11
click at [630, 117] on link "Free CPC Practice Exam" at bounding box center [616, 117] width 122 height 11
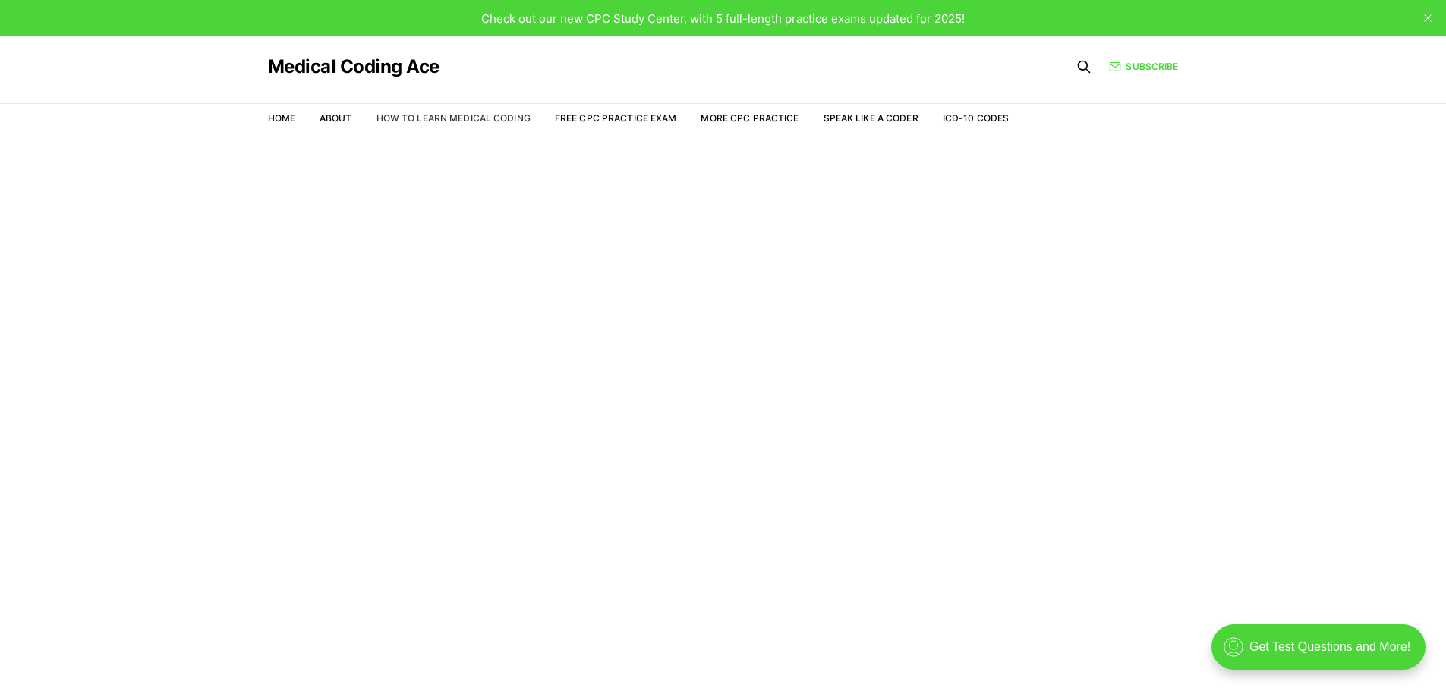
click at [474, 118] on link "How to Learn Medical Coding" at bounding box center [453, 117] width 154 height 11
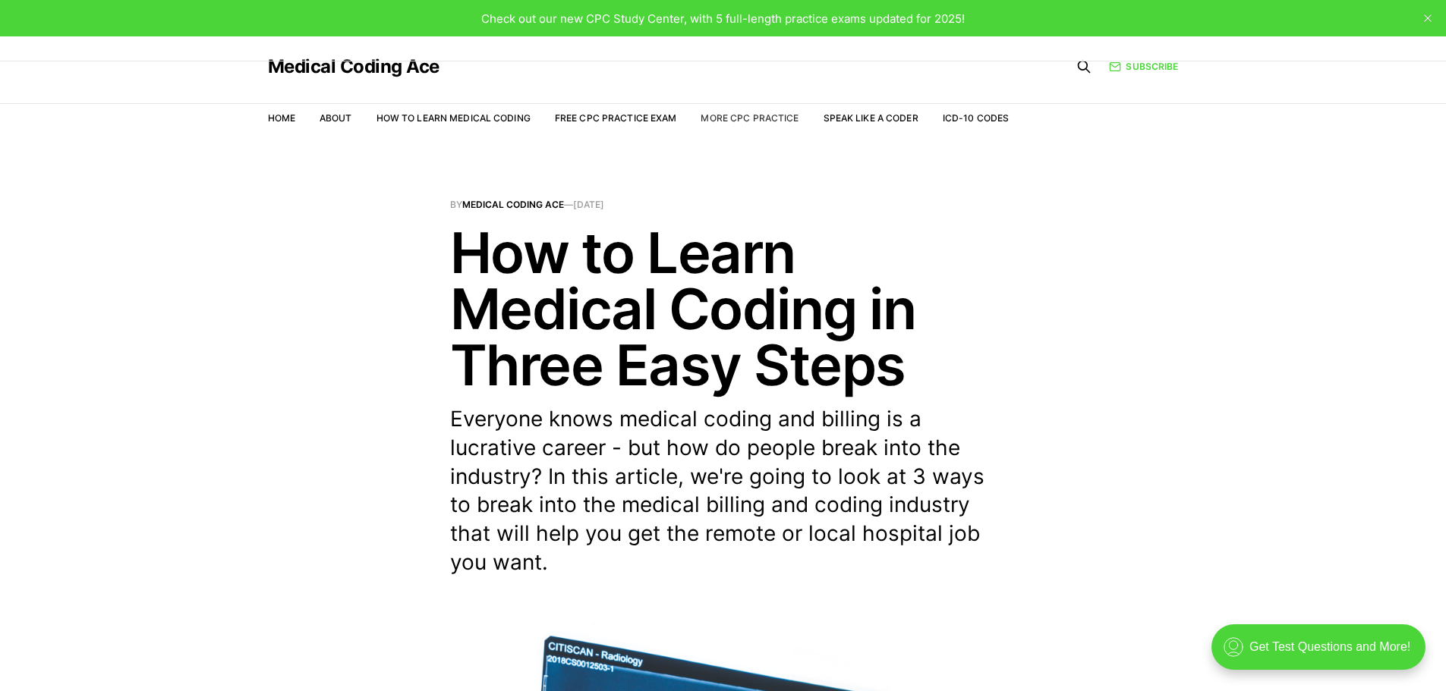
click at [735, 118] on link "More CPC Practice" at bounding box center [749, 117] width 98 height 11
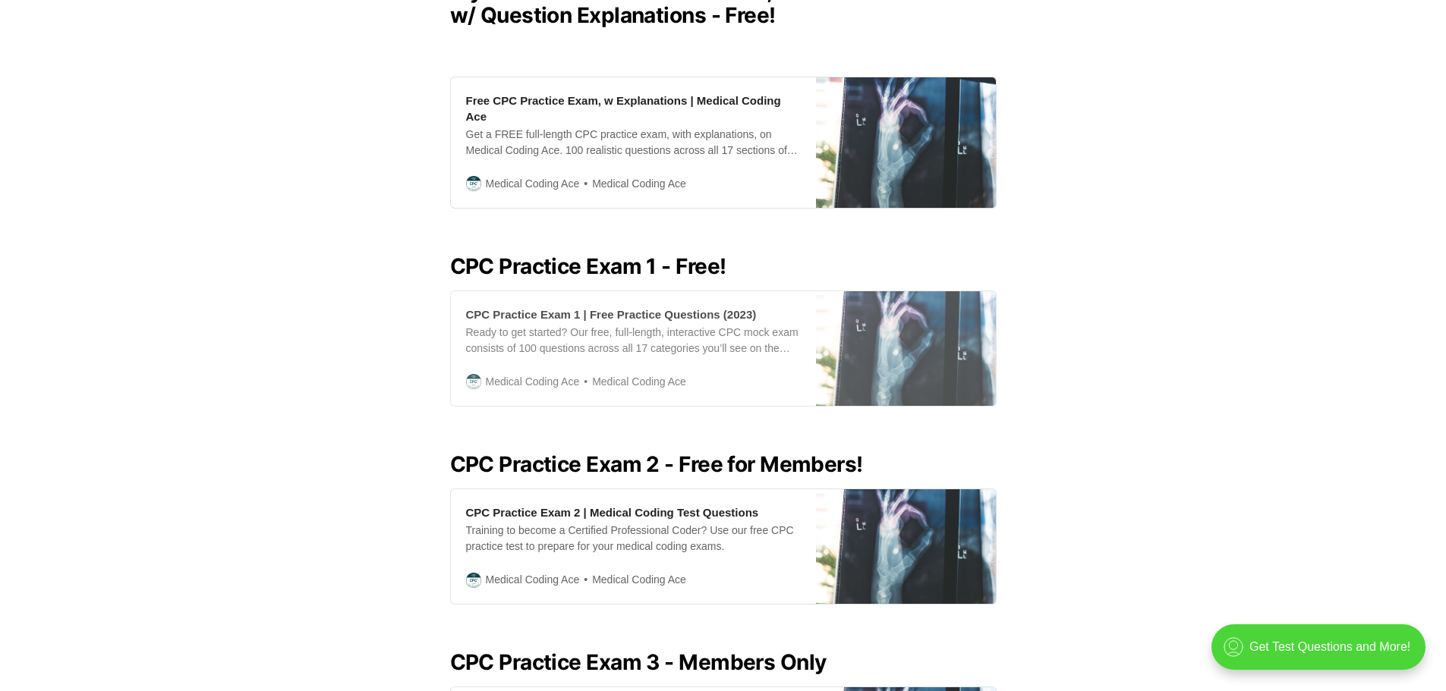
scroll to position [304, 0]
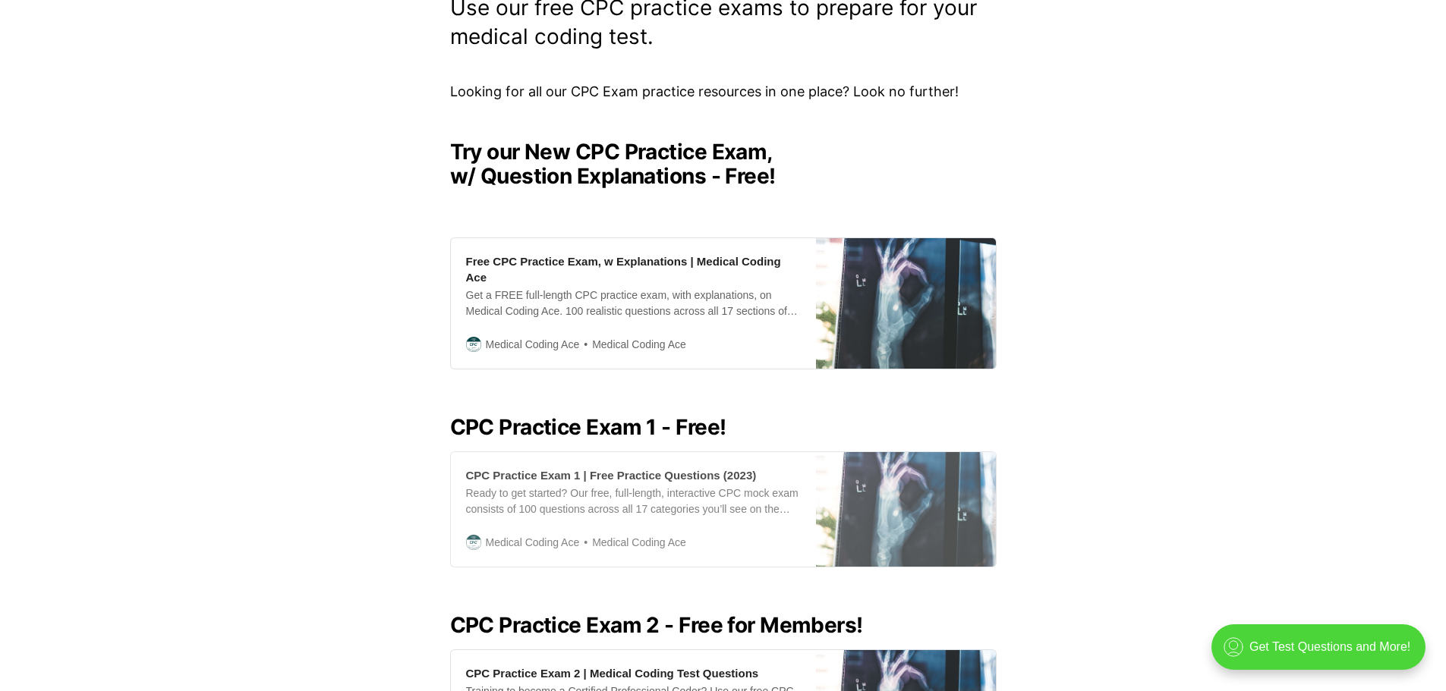
click at [666, 486] on div "Ready to get started? Our free, full-length, interactive CPC mock exam consists…" at bounding box center [633, 502] width 335 height 32
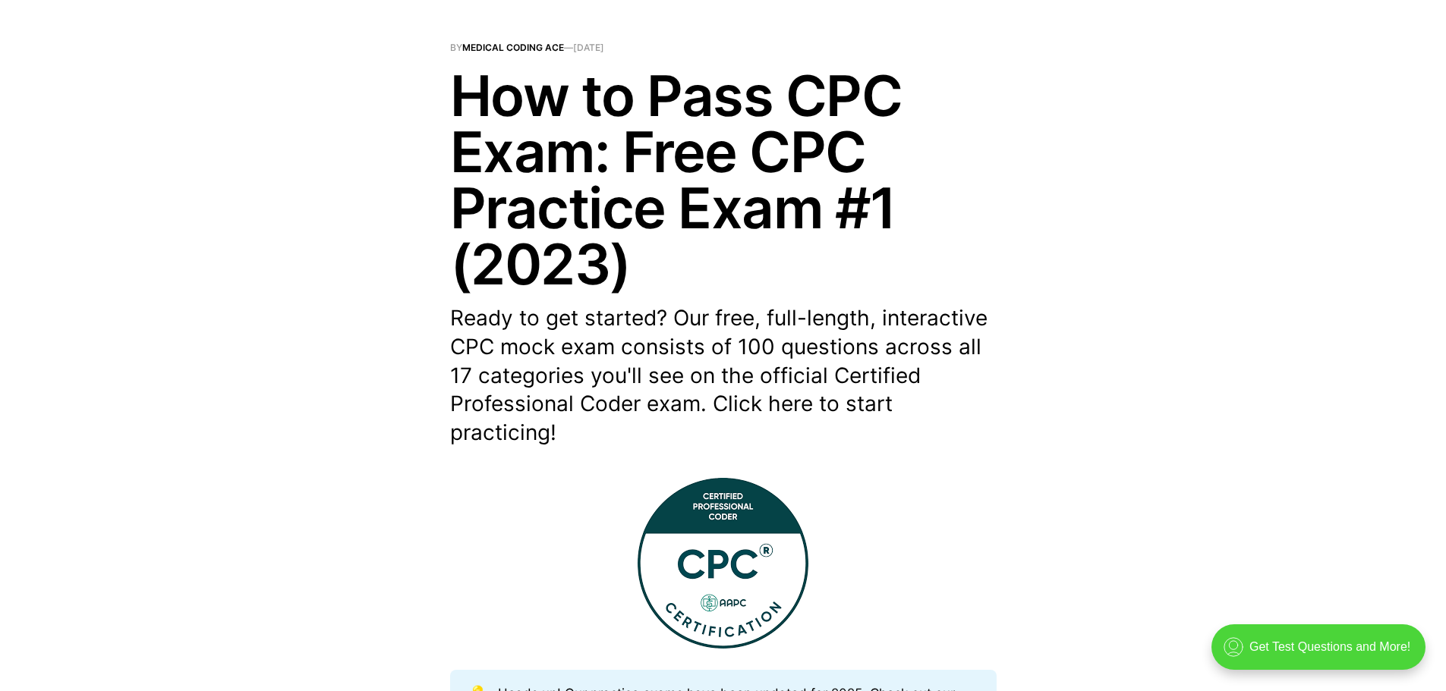
scroll to position [455, 0]
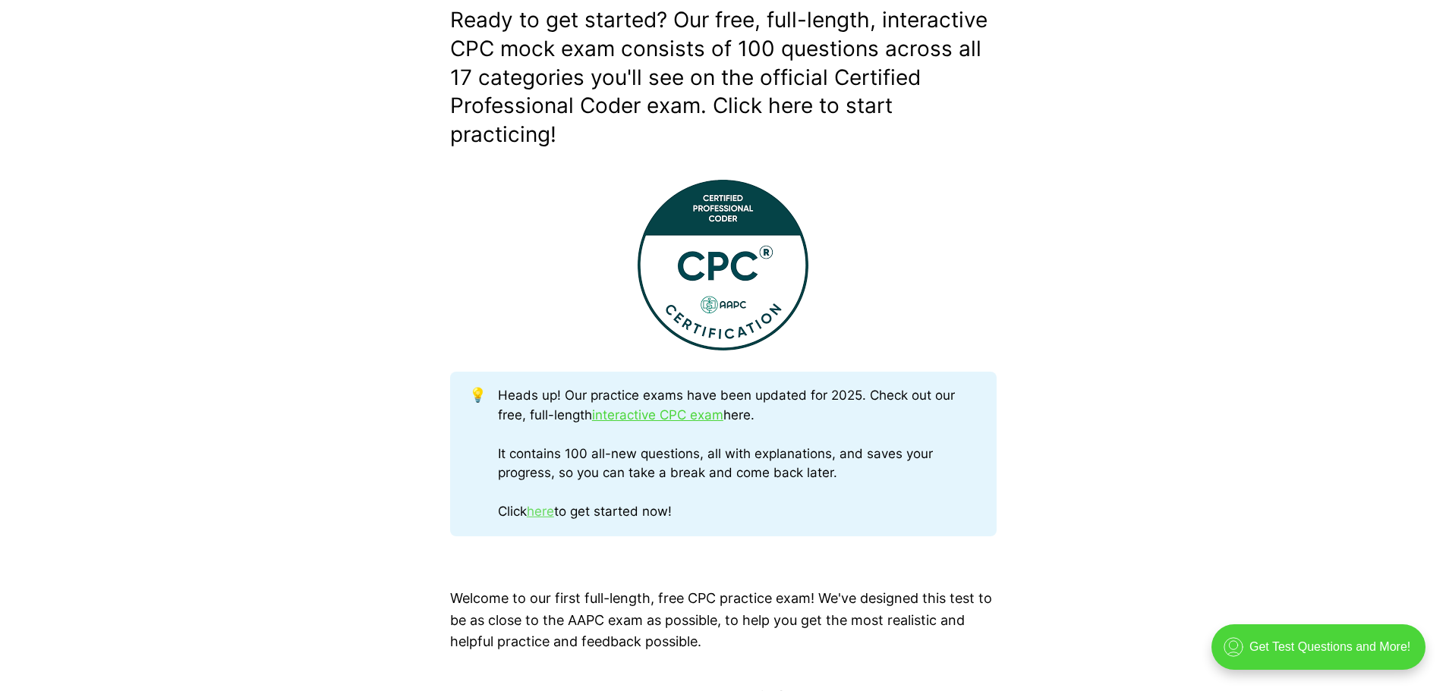
click at [549, 515] on link "here" at bounding box center [540, 511] width 27 height 15
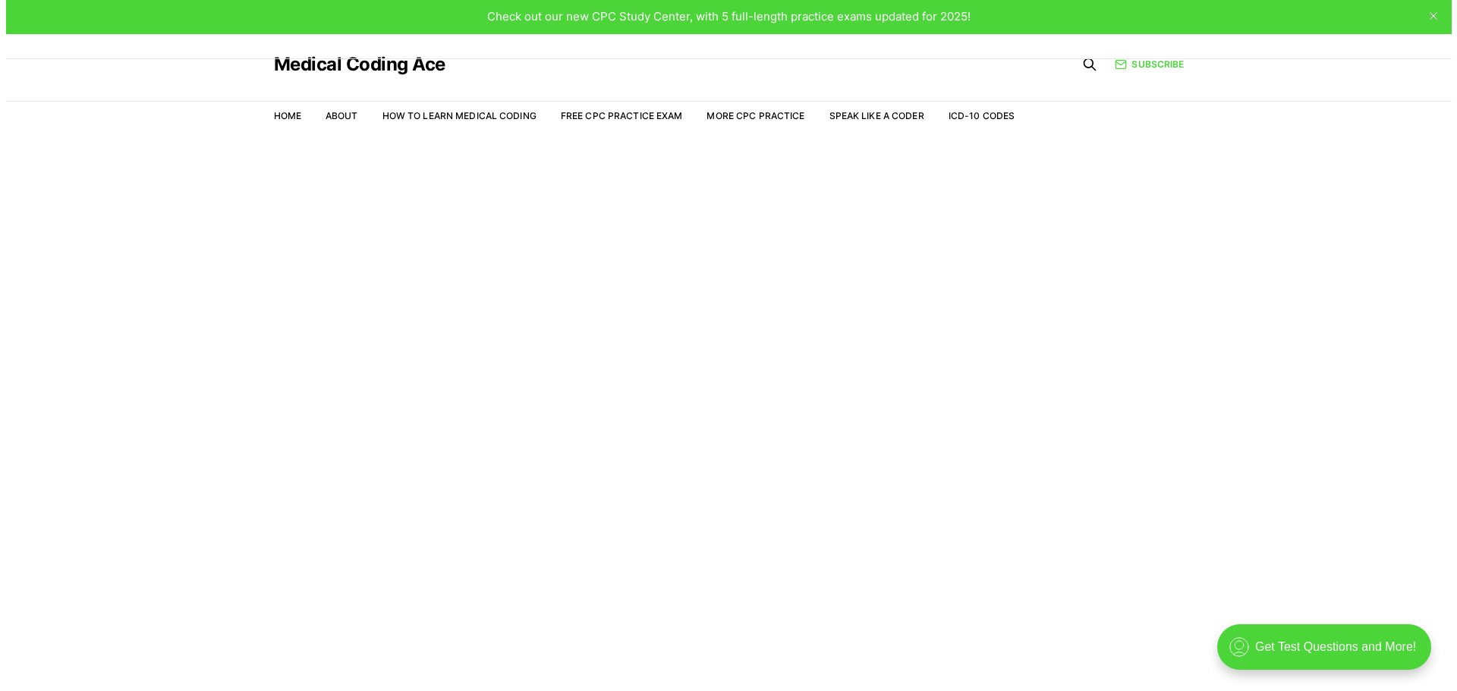
scroll to position [36, 0]
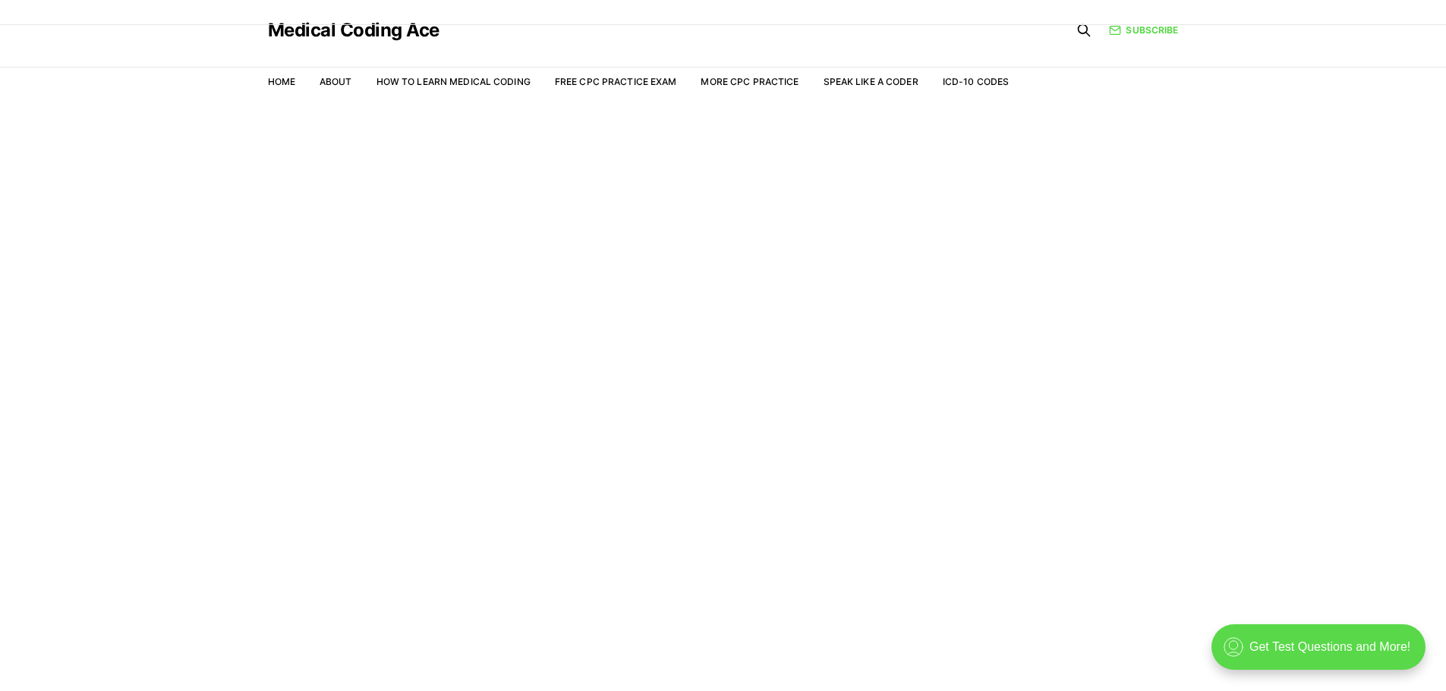
click at [1295, 652] on div ".cls-1{fill:none;stroke:currentColor;stroke-linecap:round;stroke-linejoin:round…" at bounding box center [1318, 648] width 214 height 46
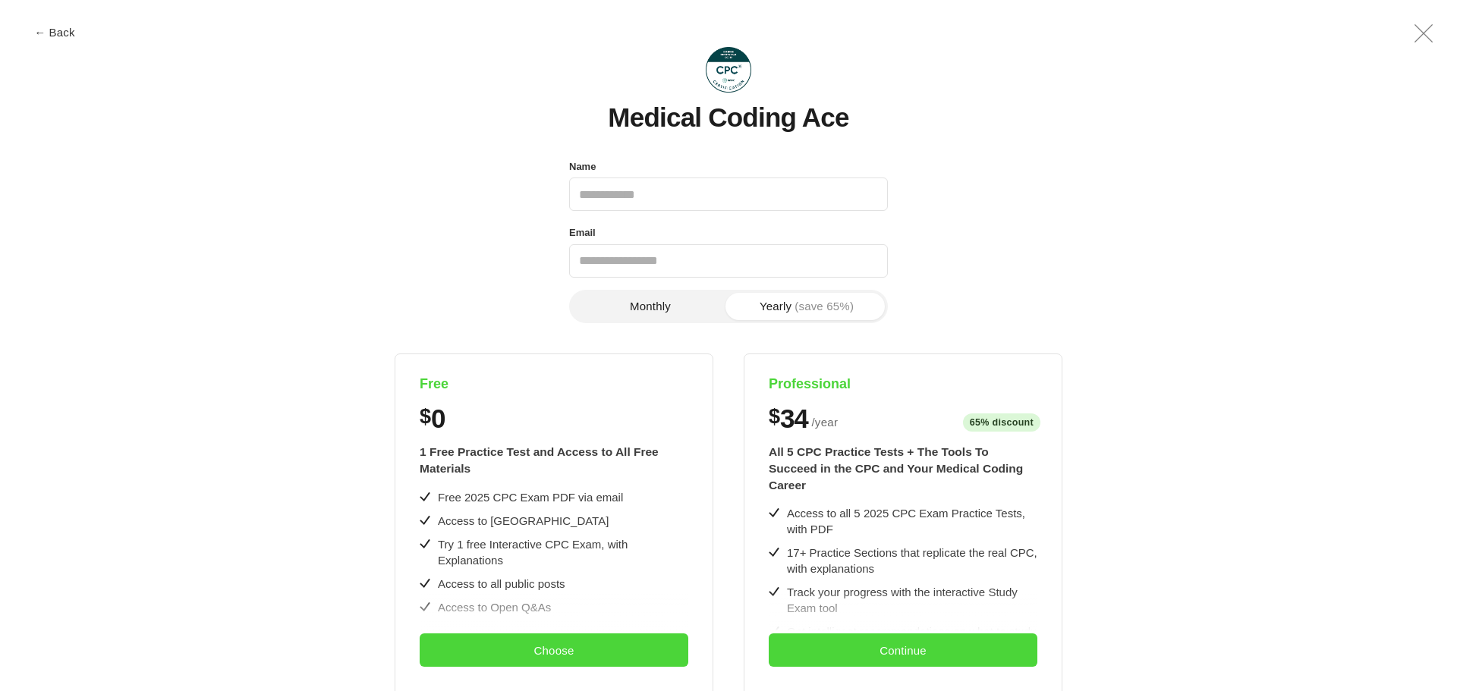
scroll to position [0, 0]
click at [628, 306] on button "Monthly" at bounding box center [650, 306] width 156 height 27
click at [494, 457] on div "1 Free Practice Test and Access to All Free Materials" at bounding box center [554, 460] width 269 height 33
click at [590, 461] on div "1 Free Practice Test and Access to All Free Materials" at bounding box center [554, 460] width 269 height 33
click at [510, 480] on div "1 Free Practice Test and Access to All Free Materials Free 2025 CPC Exam PDF vi…" at bounding box center [554, 665] width 269 height 467
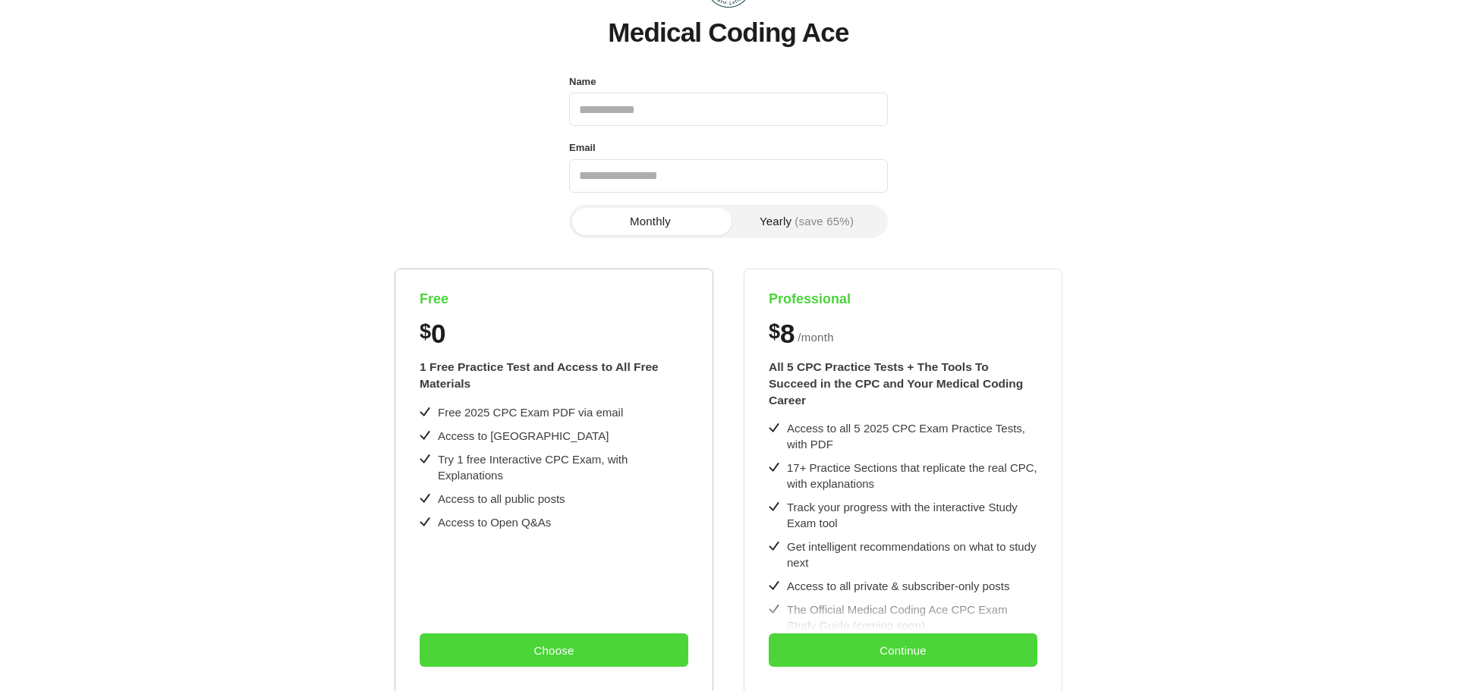
scroll to position [304, 0]
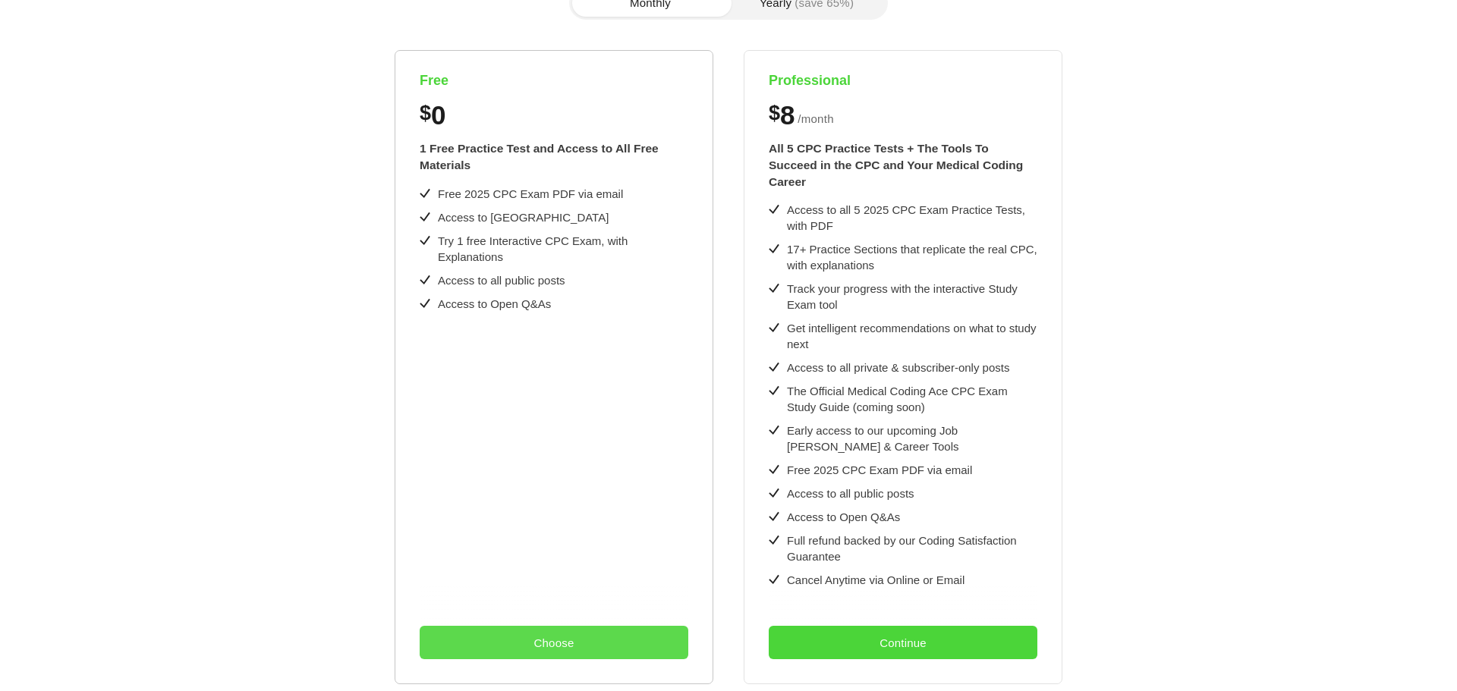
click at [512, 626] on button "Choose" at bounding box center [554, 642] width 269 height 33
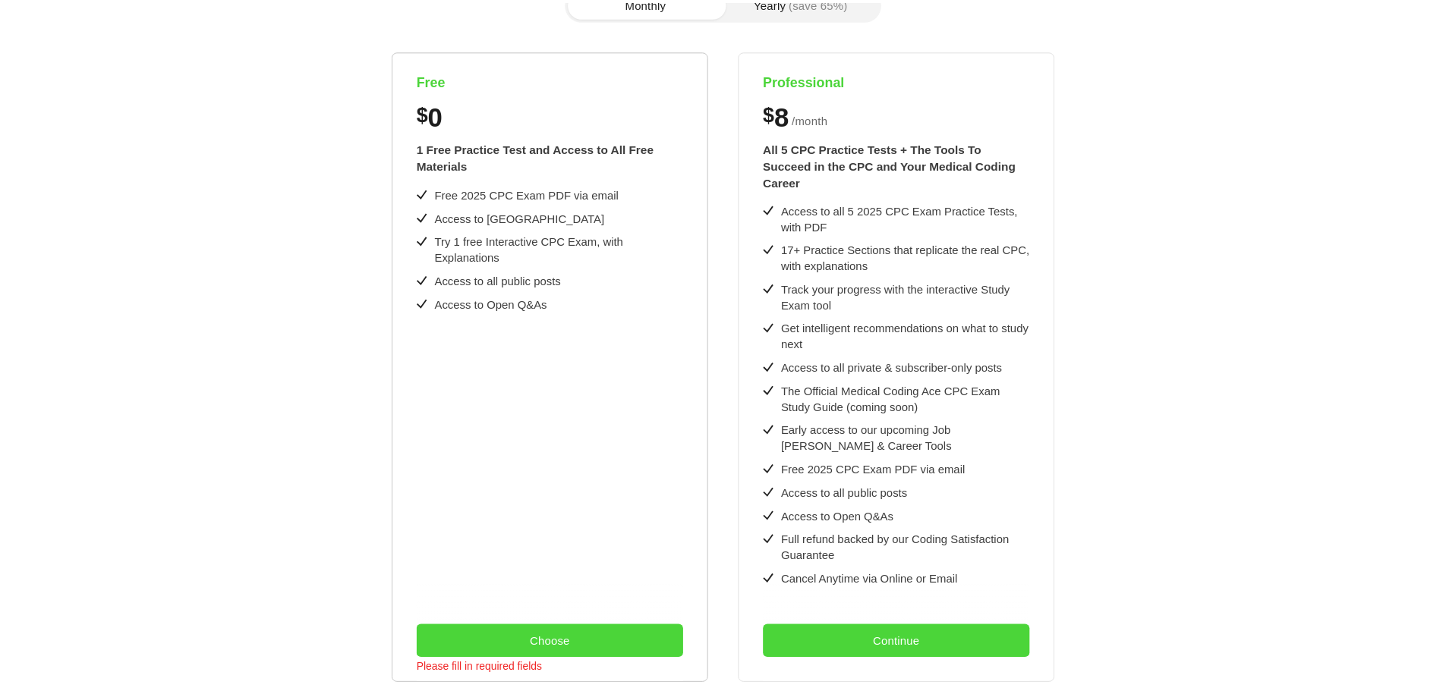
scroll to position [0, 0]
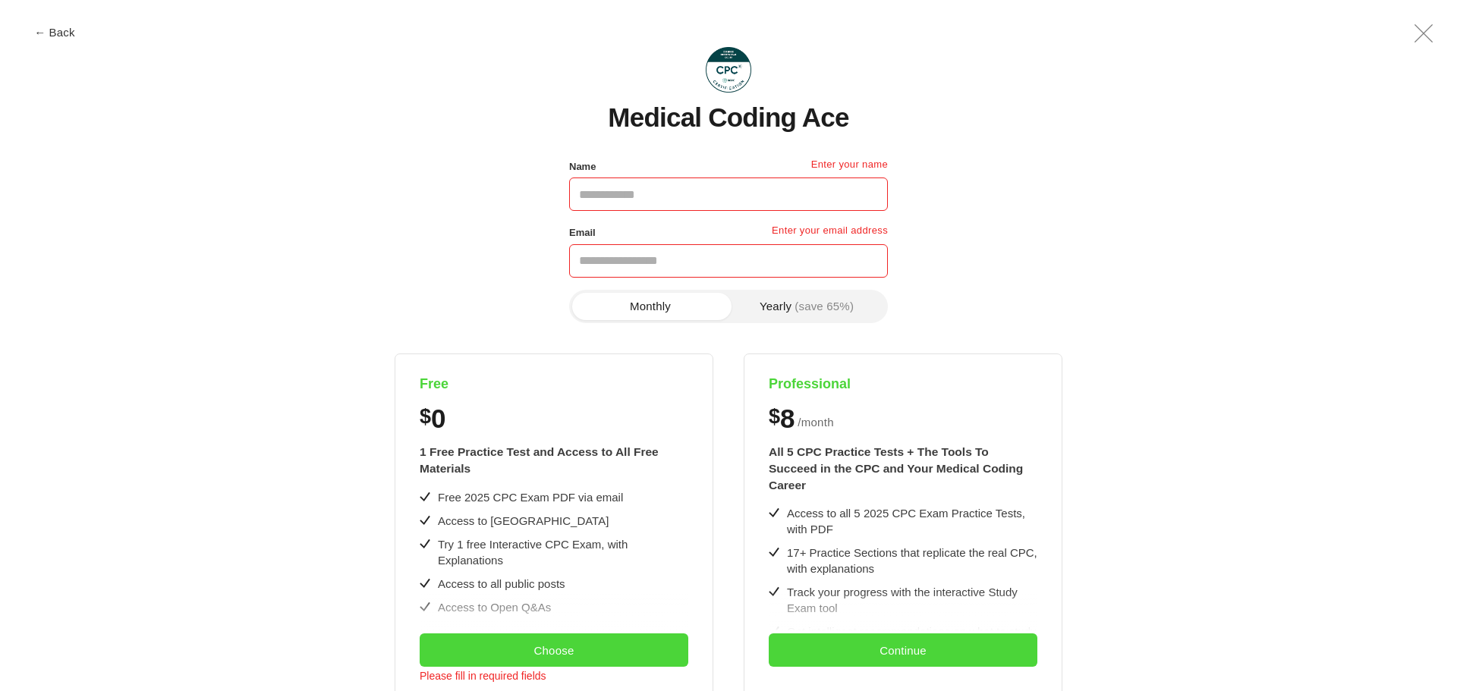
click at [668, 192] on input "Name" at bounding box center [728, 194] width 319 height 33
type input "*******"
type input "**********"
click at [500, 648] on button "Choose" at bounding box center [554, 650] width 269 height 33
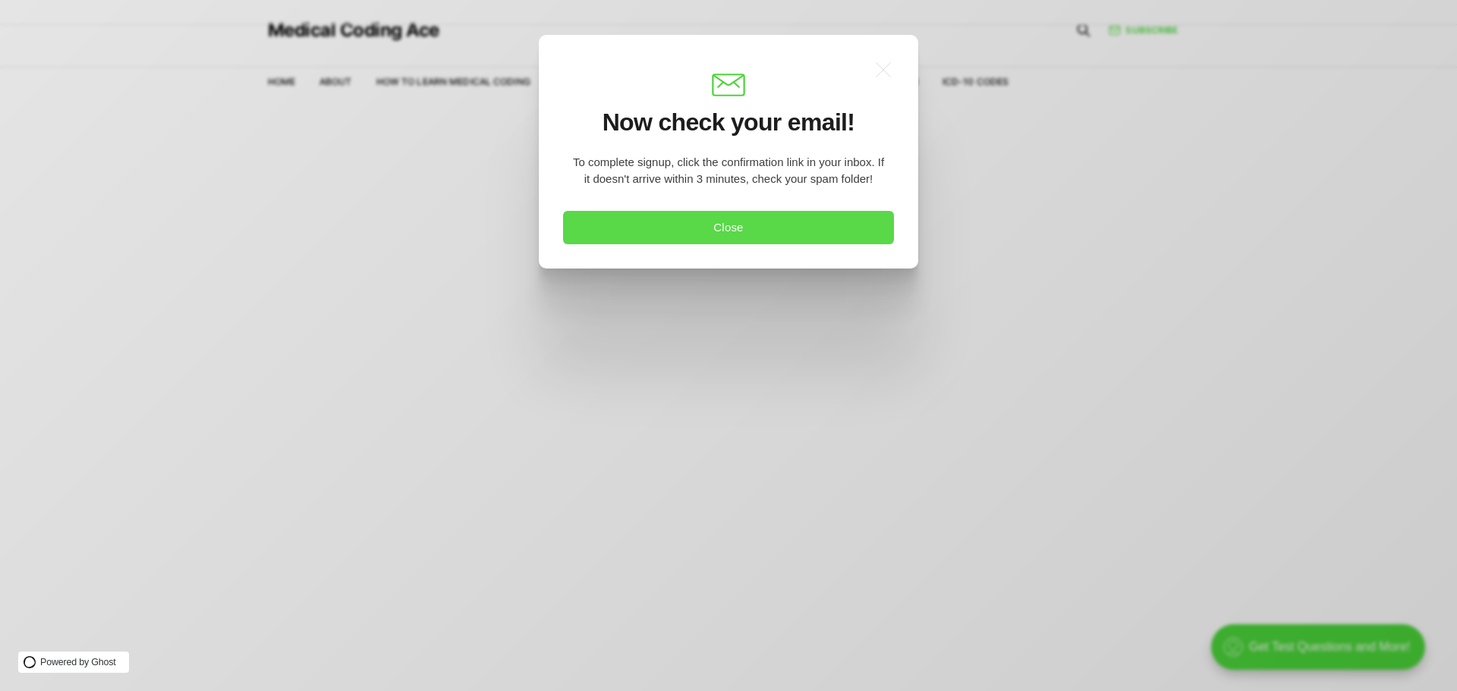
click at [631, 228] on button "Close" at bounding box center [728, 227] width 331 height 33
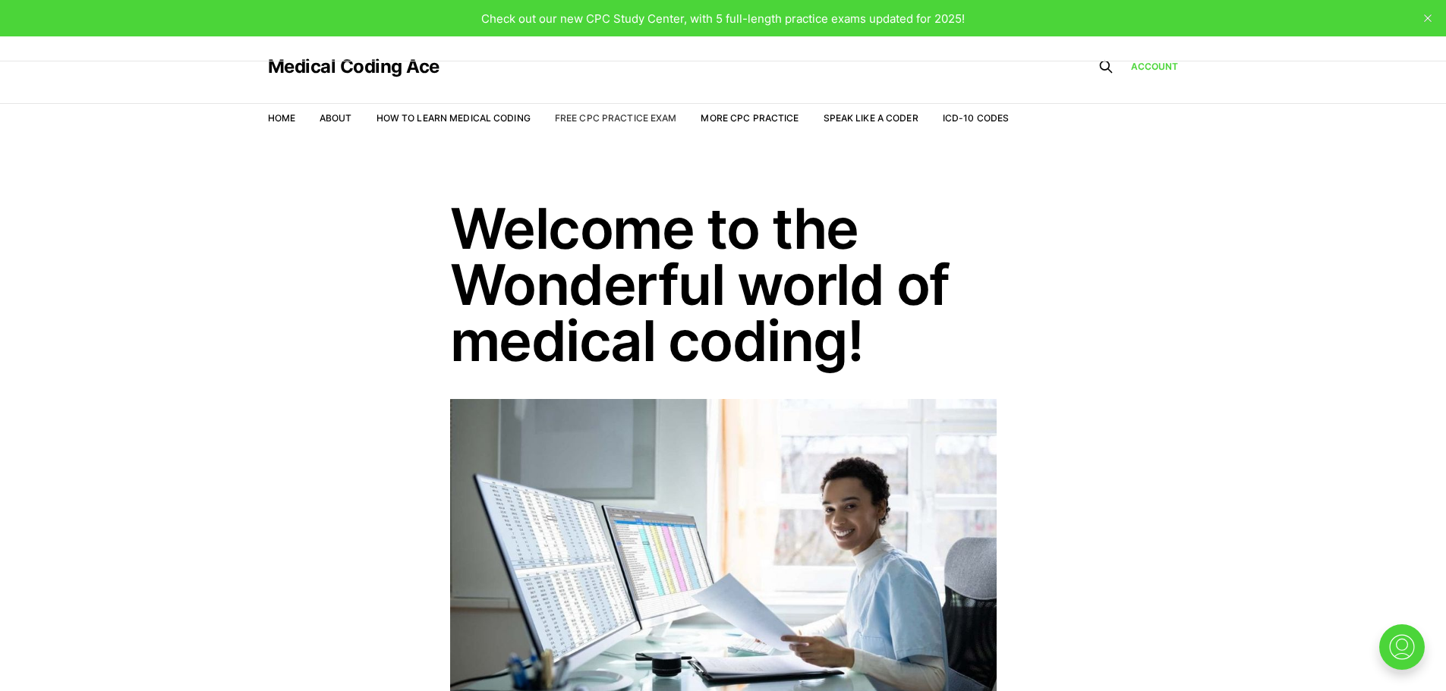
click at [593, 115] on link "Free CPC Practice Exam" at bounding box center [616, 117] width 122 height 11
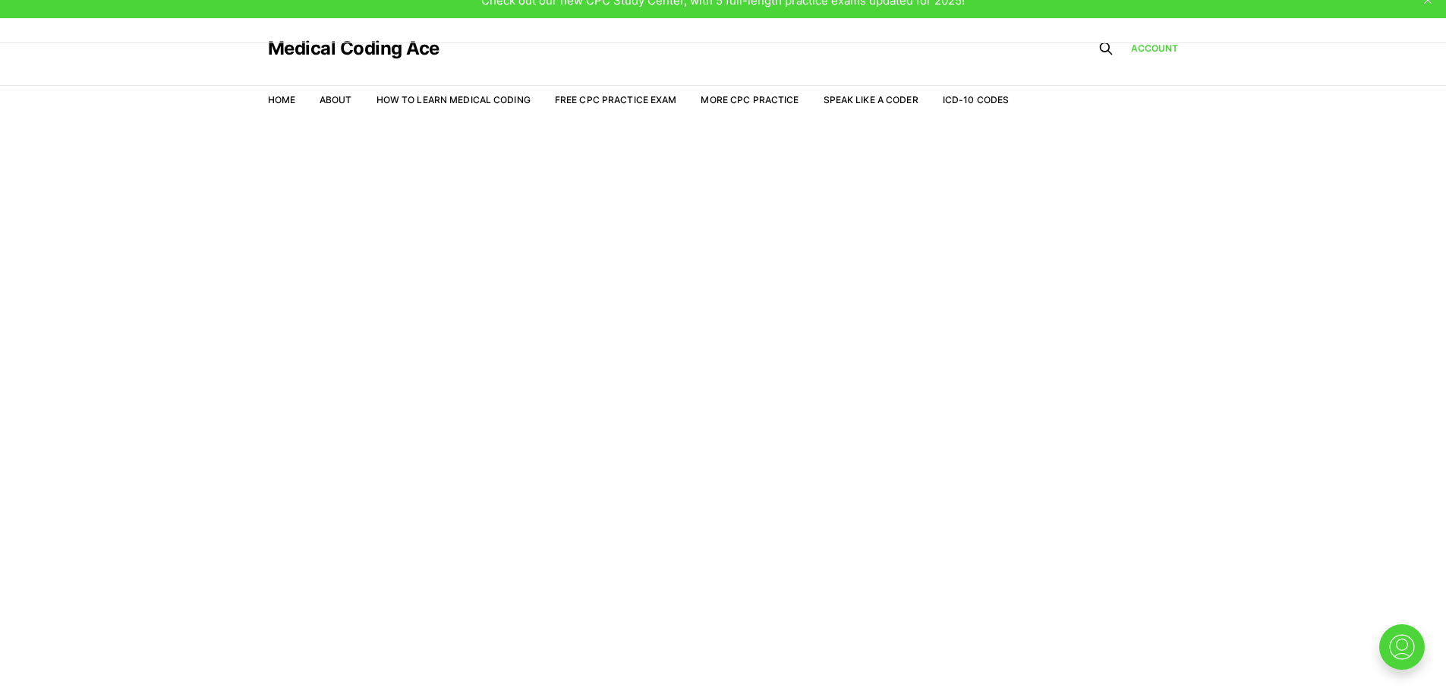
scroll to position [36, 0]
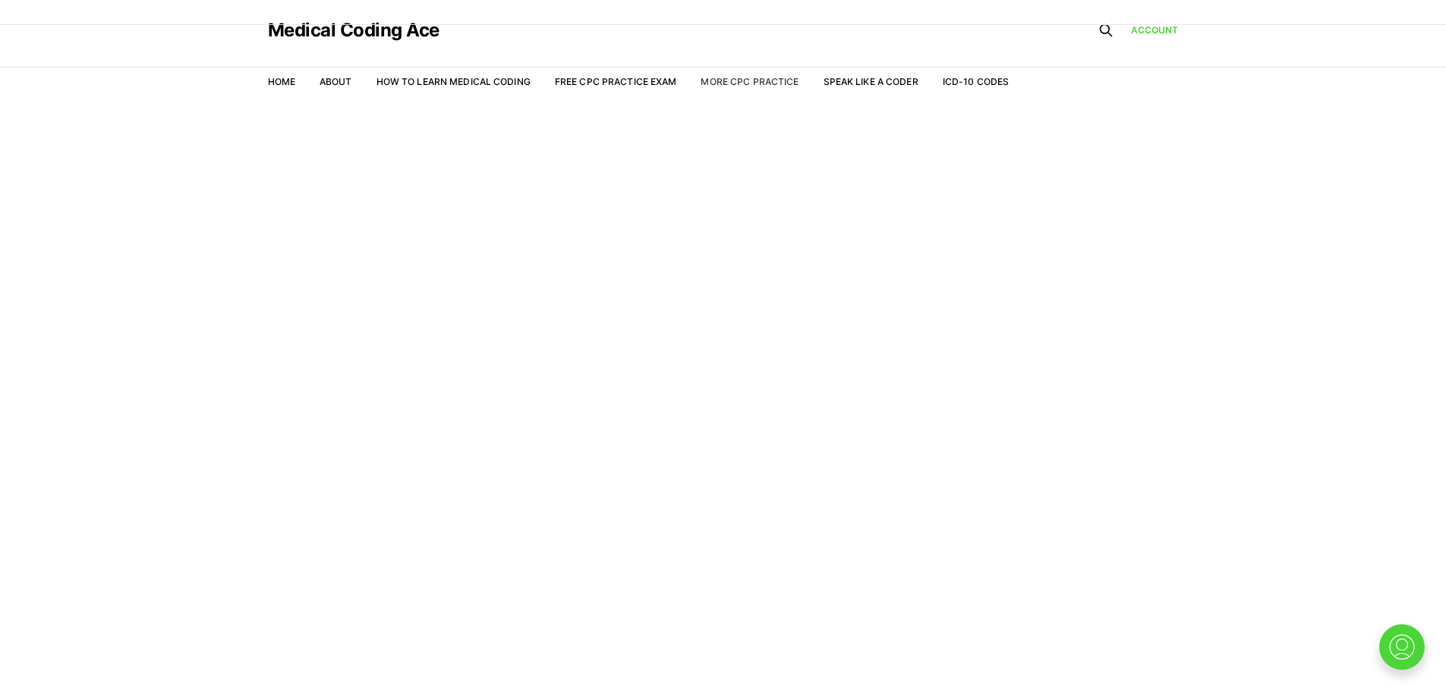
click at [719, 78] on link "More CPC Practice" at bounding box center [749, 81] width 98 height 11
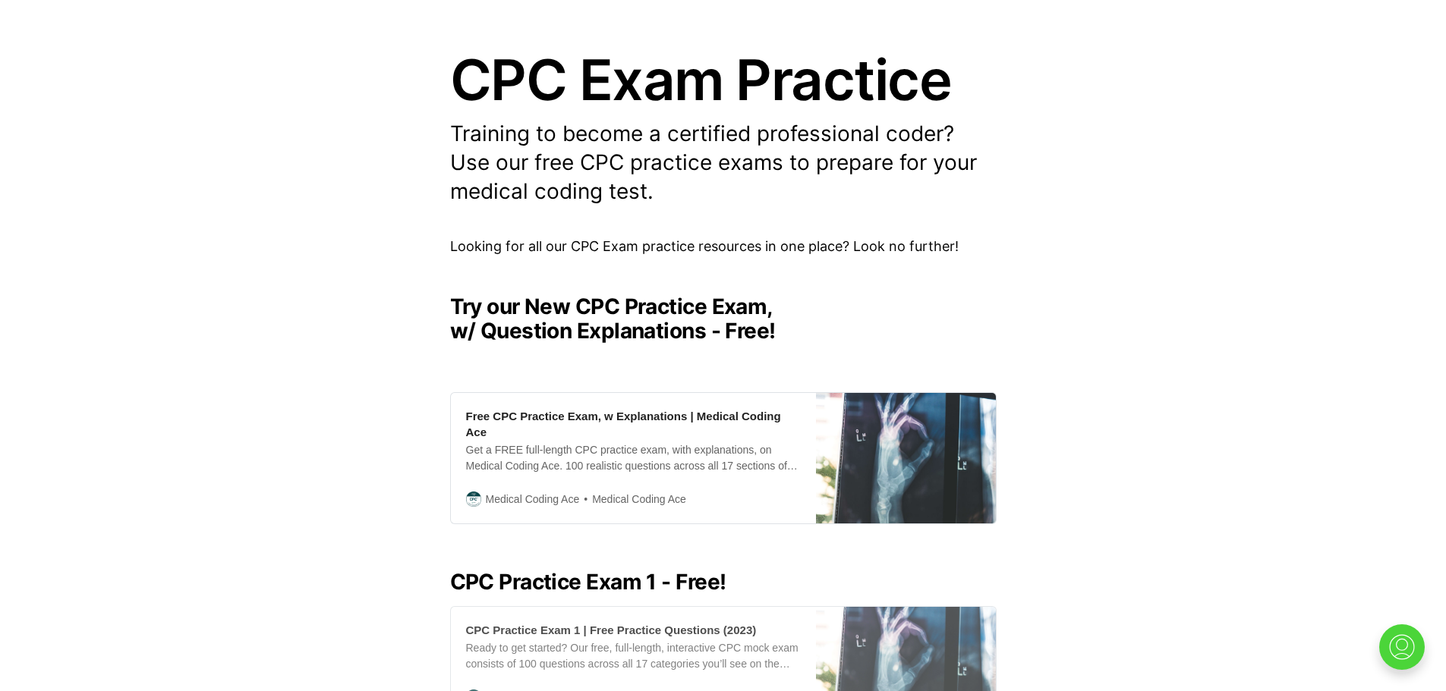
scroll to position [455, 0]
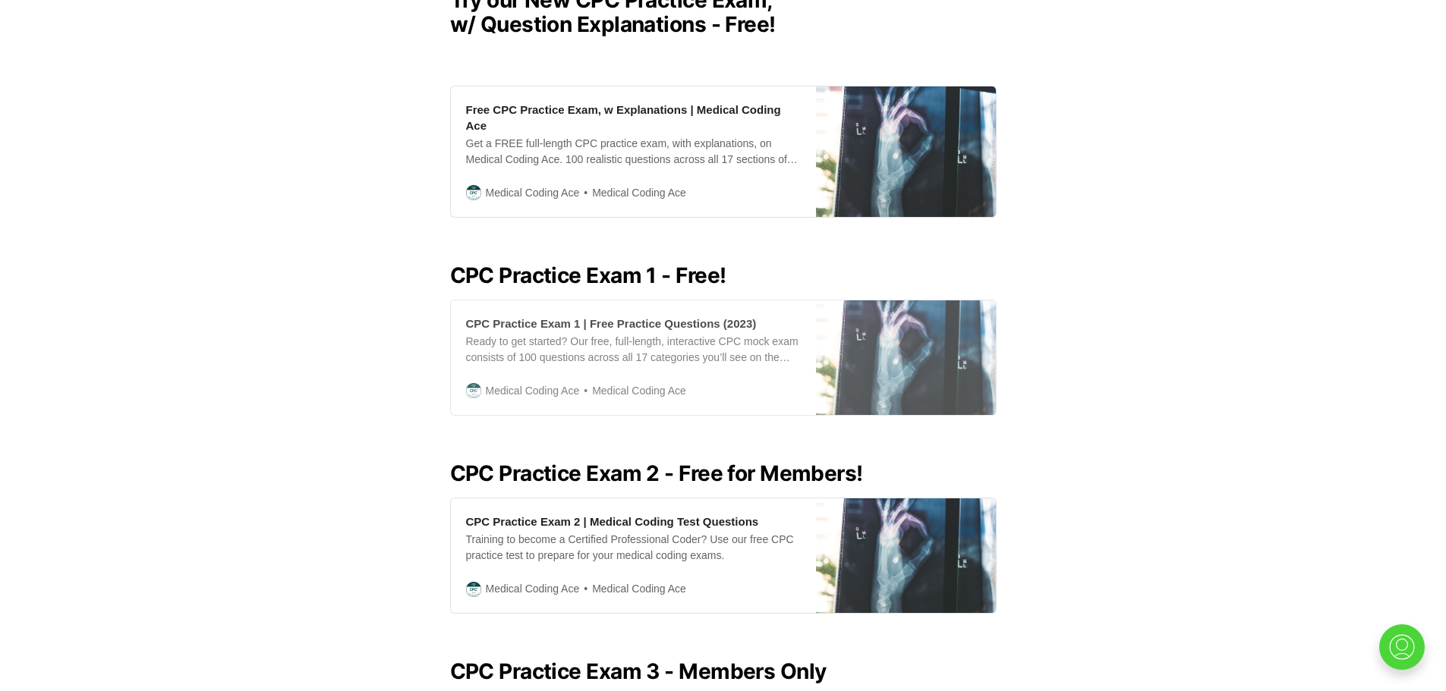
click at [549, 338] on div "Ready to get started? Our free, full-length, interactive CPC mock exam consists…" at bounding box center [633, 350] width 335 height 32
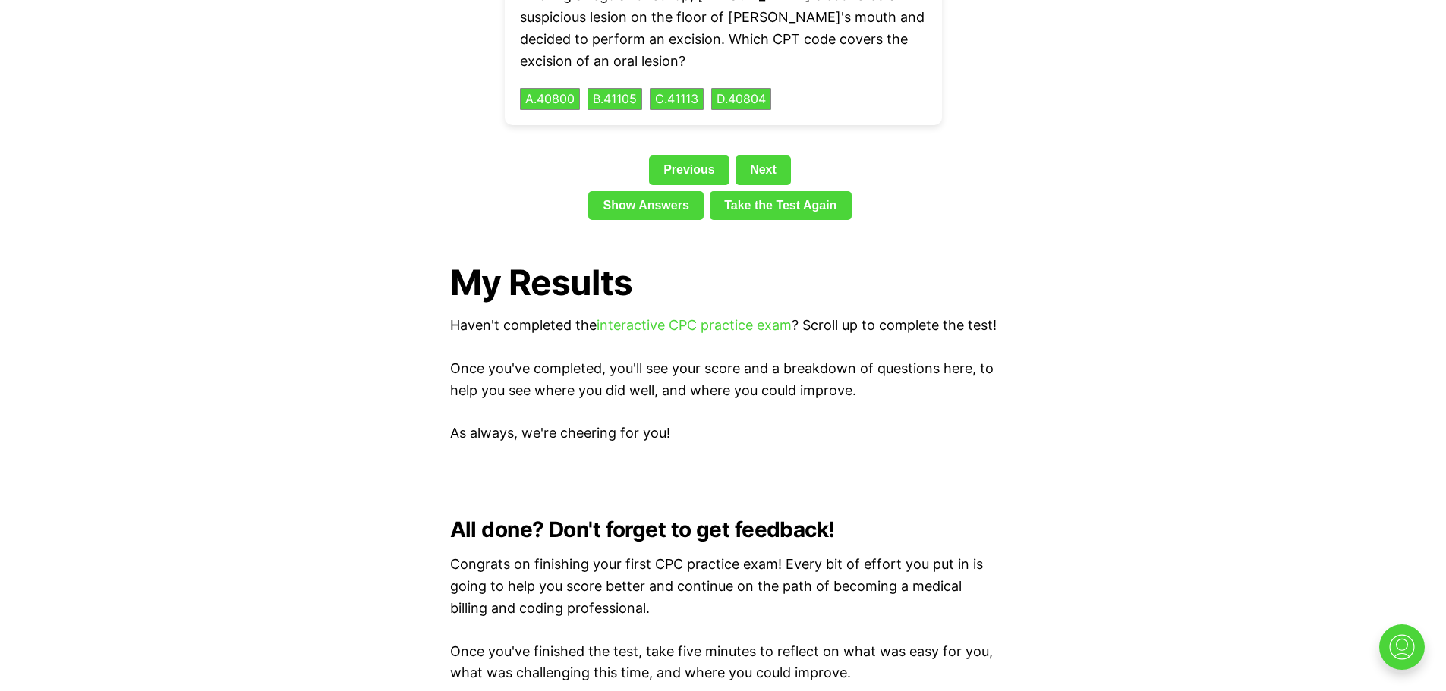
scroll to position [3339, 0]
